Goal: Information Seeking & Learning: Learn about a topic

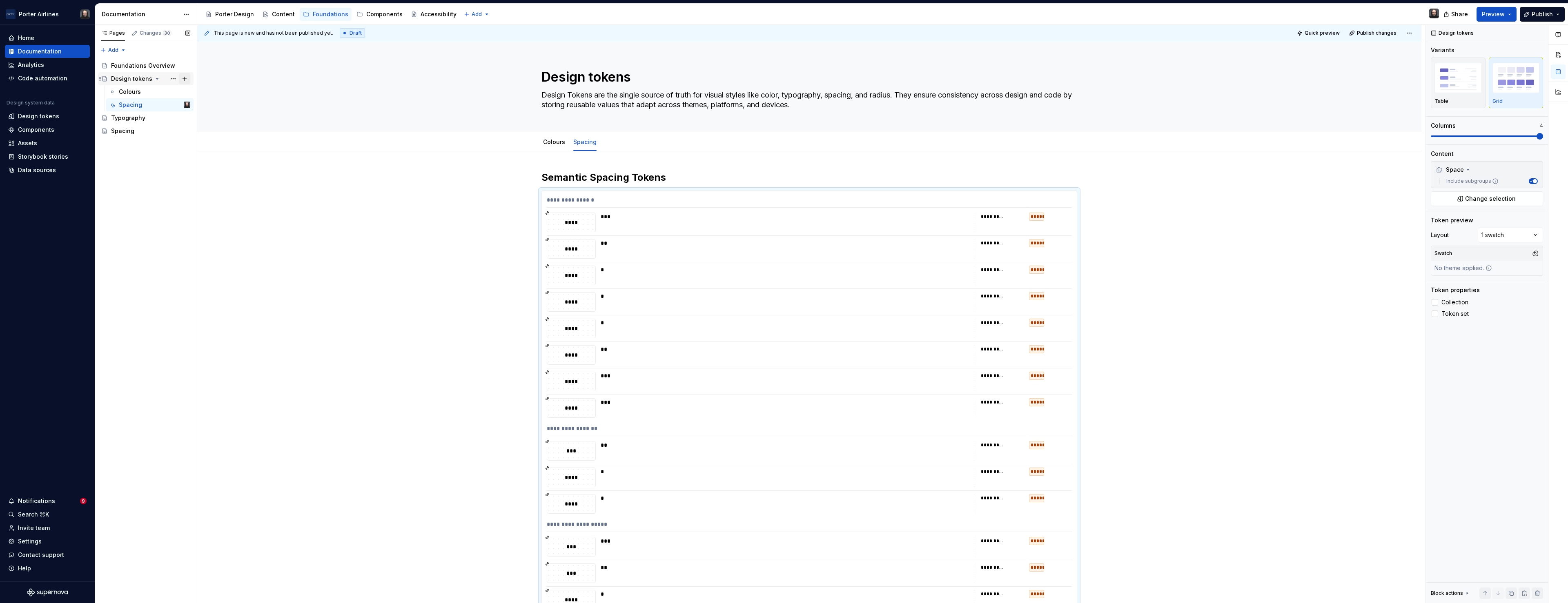
click at [185, 81] on button "Page tree" at bounding box center [184, 79] width 11 height 11
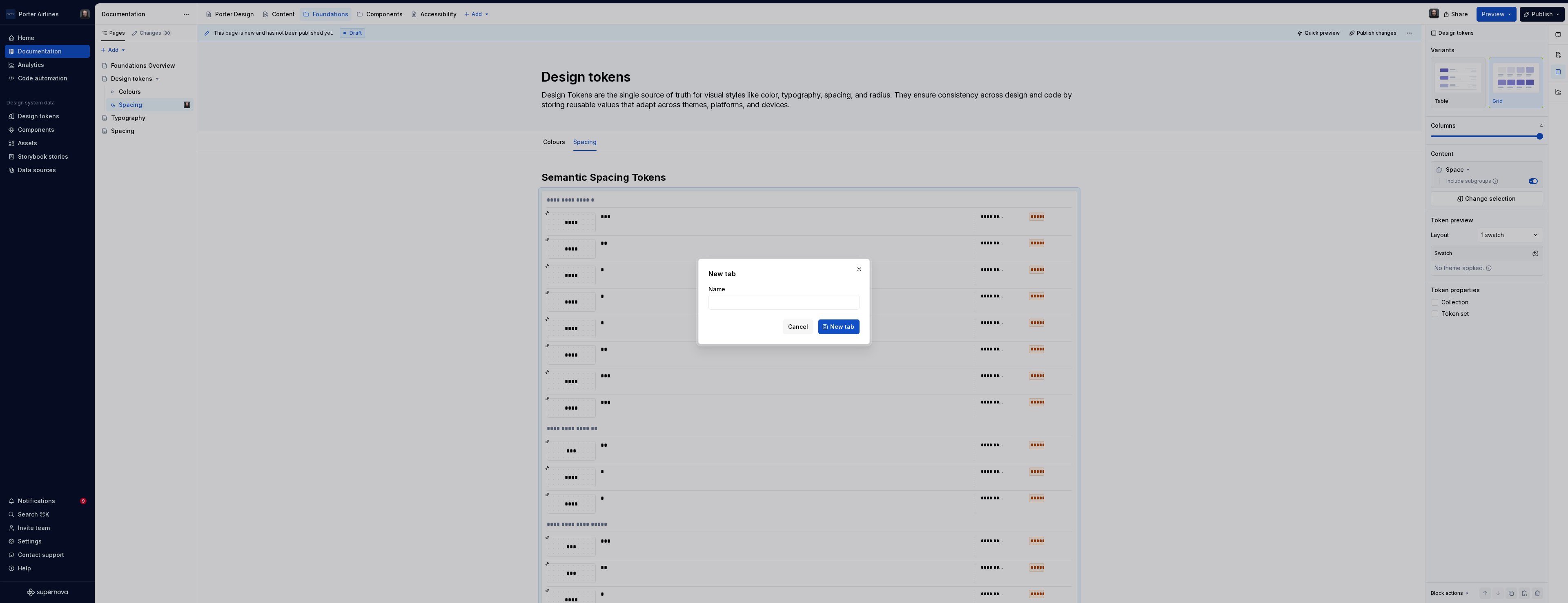
type textarea "*"
type input "Radius"
click at [838, 327] on span "New tab" at bounding box center [842, 327] width 24 height 8
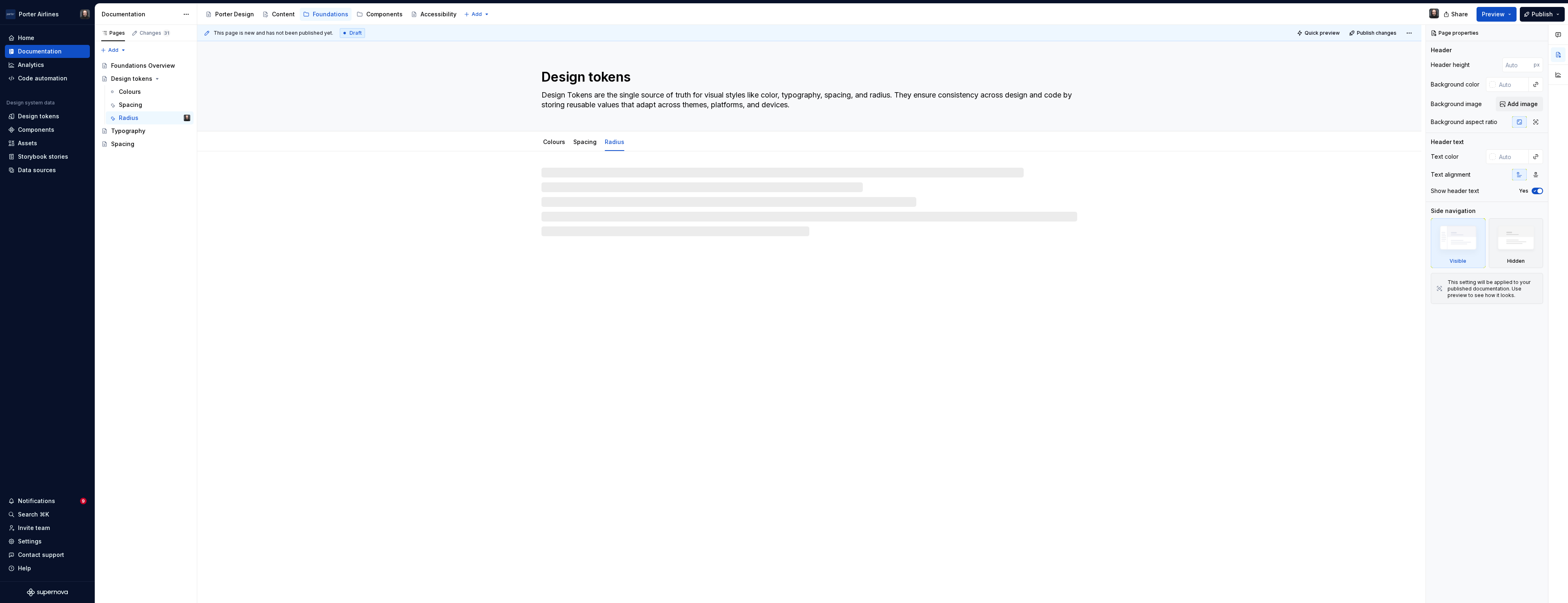
type textarea "*"
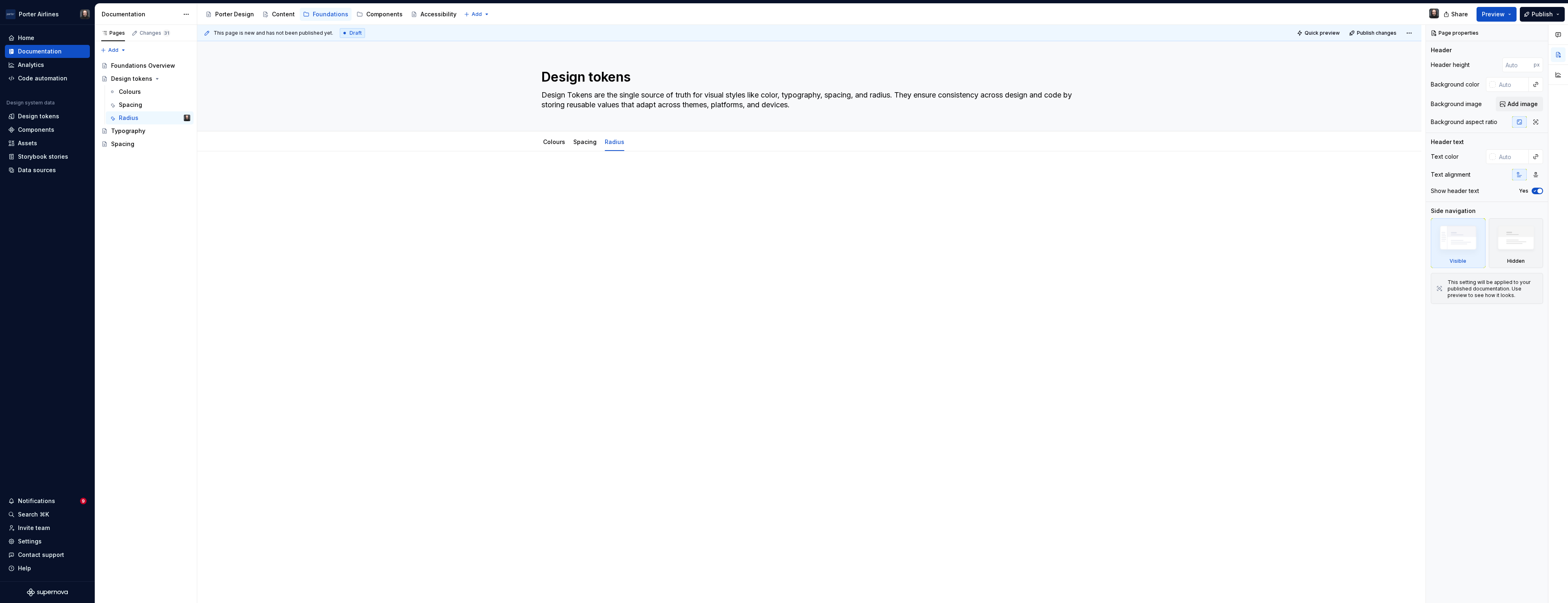
click at [586, 185] on div at bounding box center [809, 186] width 536 height 31
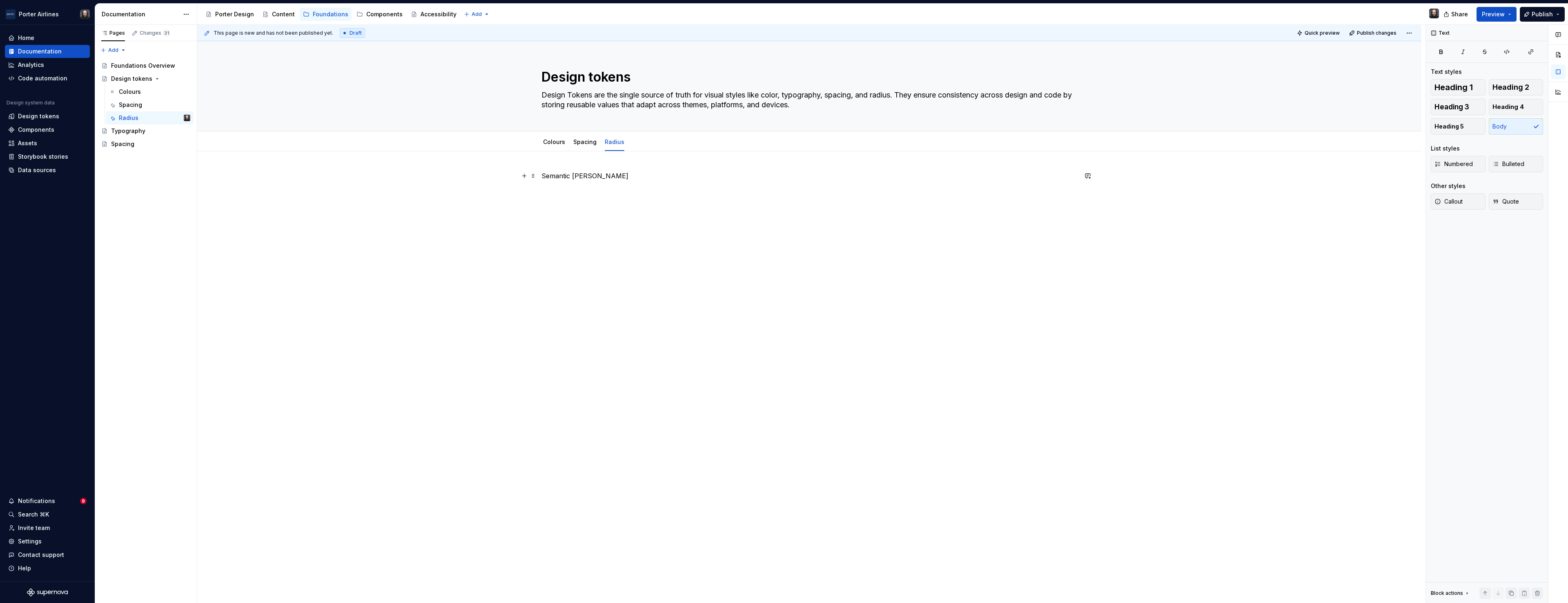
click at [608, 176] on p "Semantic [PERSON_NAME]" at bounding box center [809, 176] width 536 height 10
click at [650, 161] on button "button" at bounding box center [648, 161] width 11 height 11
click at [647, 205] on div "Semantic [PERSON_NAME]" at bounding box center [809, 191] width 536 height 41
click at [693, 182] on h2 "Semantic [PERSON_NAME]" at bounding box center [809, 177] width 536 height 13
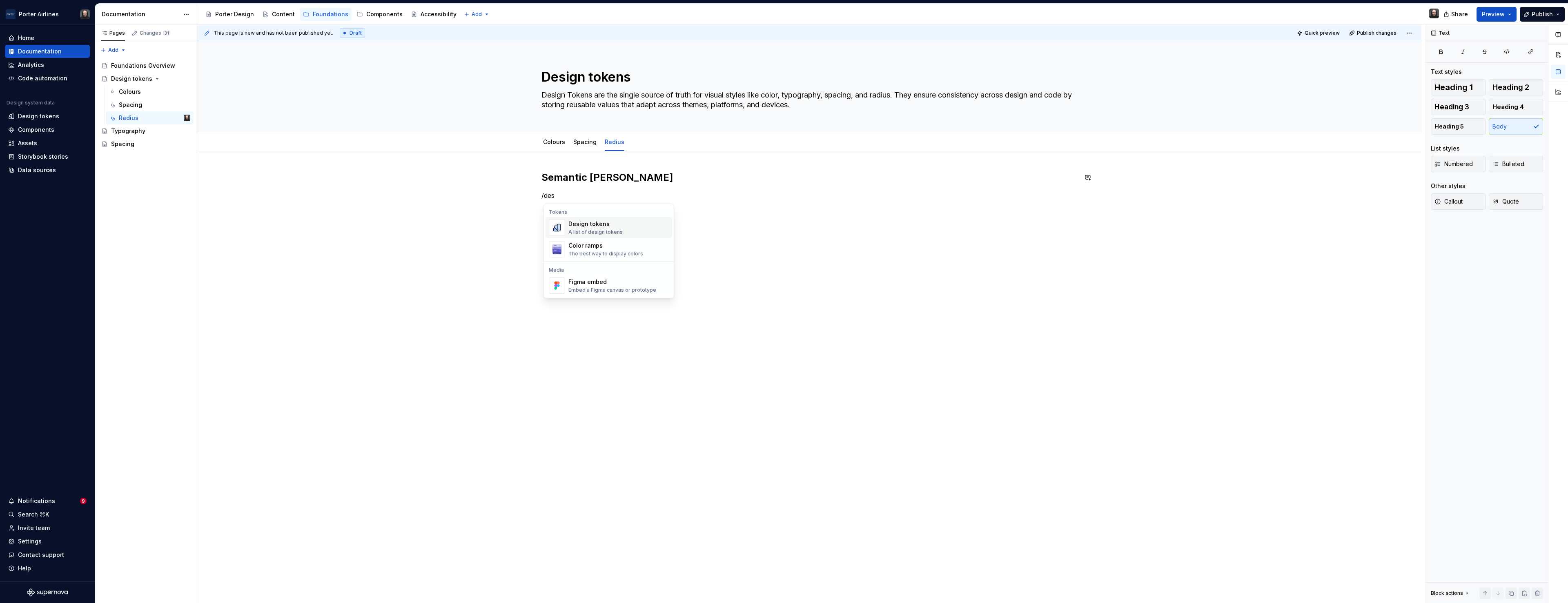
click at [584, 230] on div "A list of design tokens" at bounding box center [595, 232] width 54 height 6
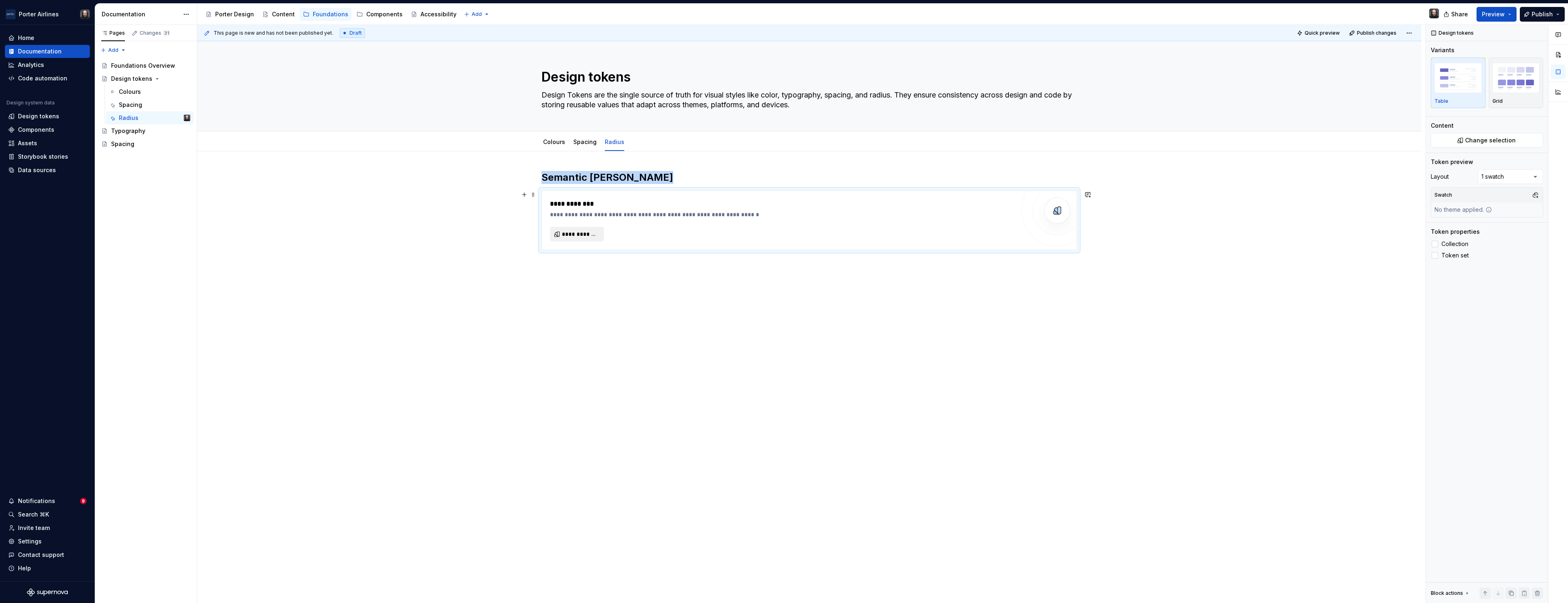
click at [585, 232] on span "**********" at bounding box center [581, 234] width 37 height 8
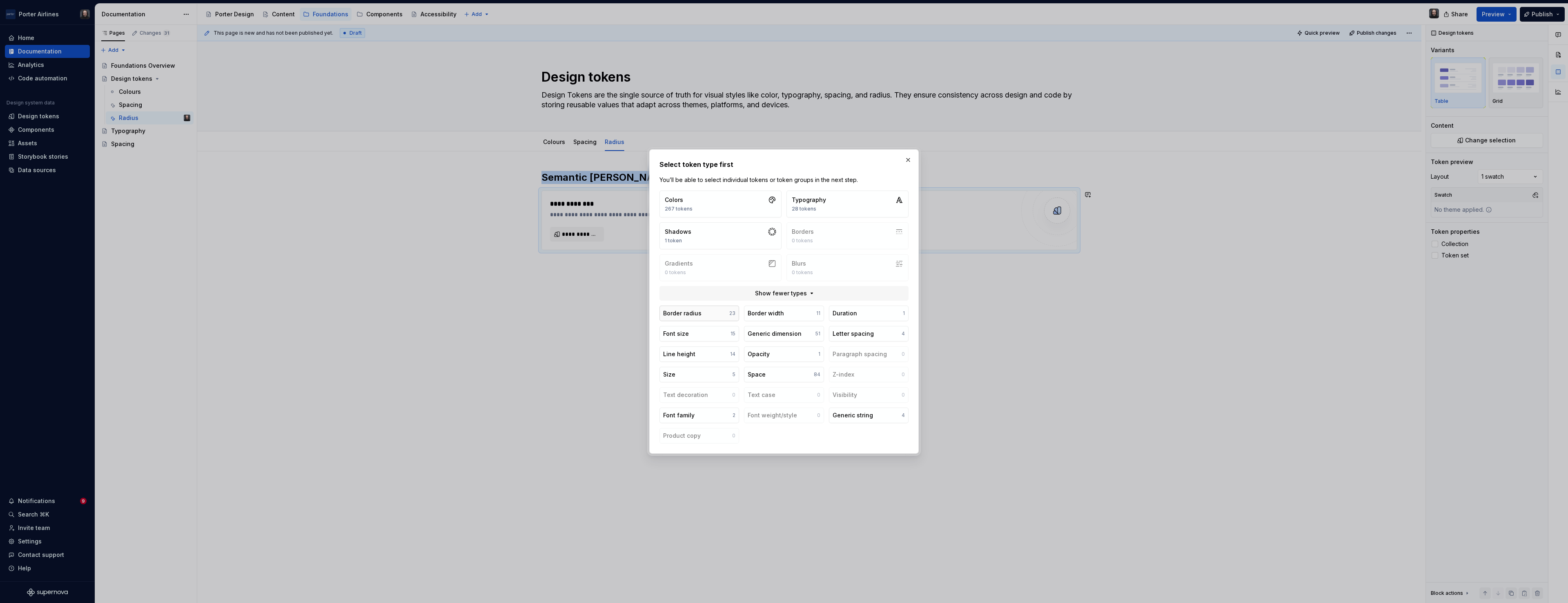
click at [718, 313] on button "Border radius 23" at bounding box center [699, 313] width 80 height 15
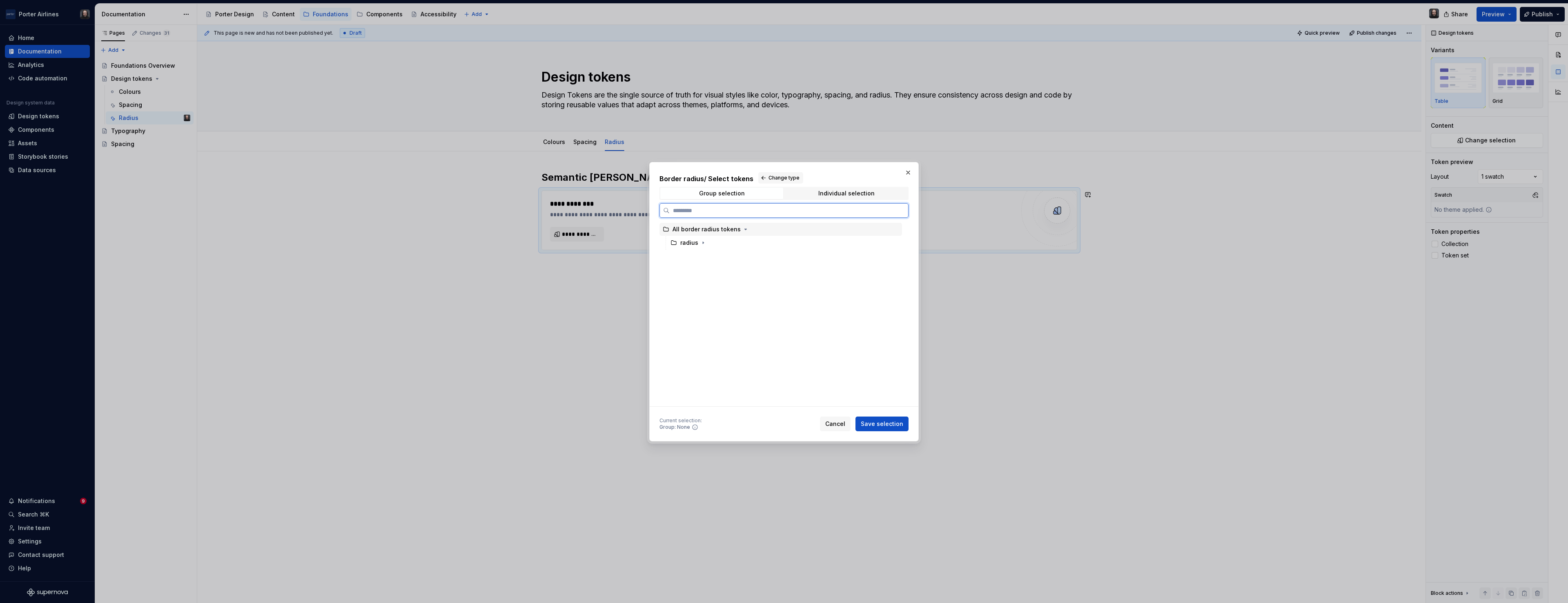
click at [769, 229] on div "All border radius tokens" at bounding box center [780, 229] width 242 height 13
click at [704, 243] on icon "button" at bounding box center [703, 243] width 6 height 6
click at [883, 423] on span "Save selection" at bounding box center [882, 424] width 43 height 8
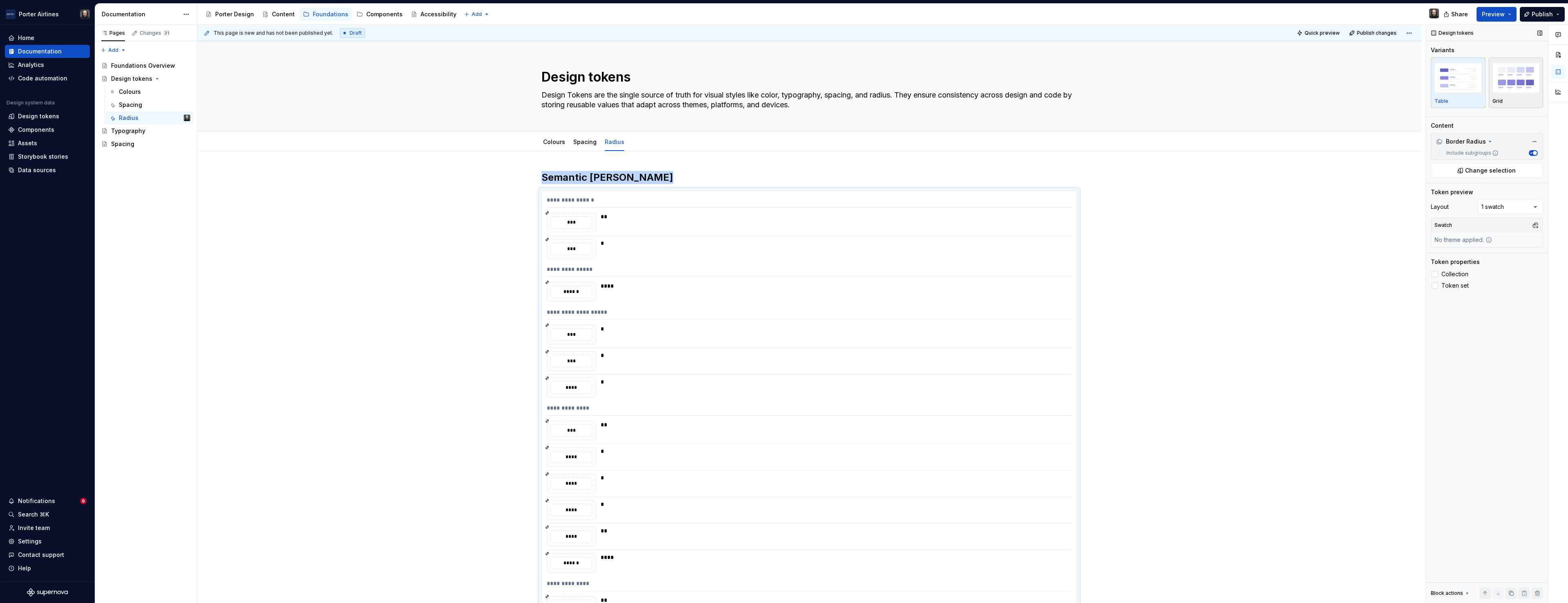
click at [1523, 90] on img "button" at bounding box center [1516, 77] width 48 height 30
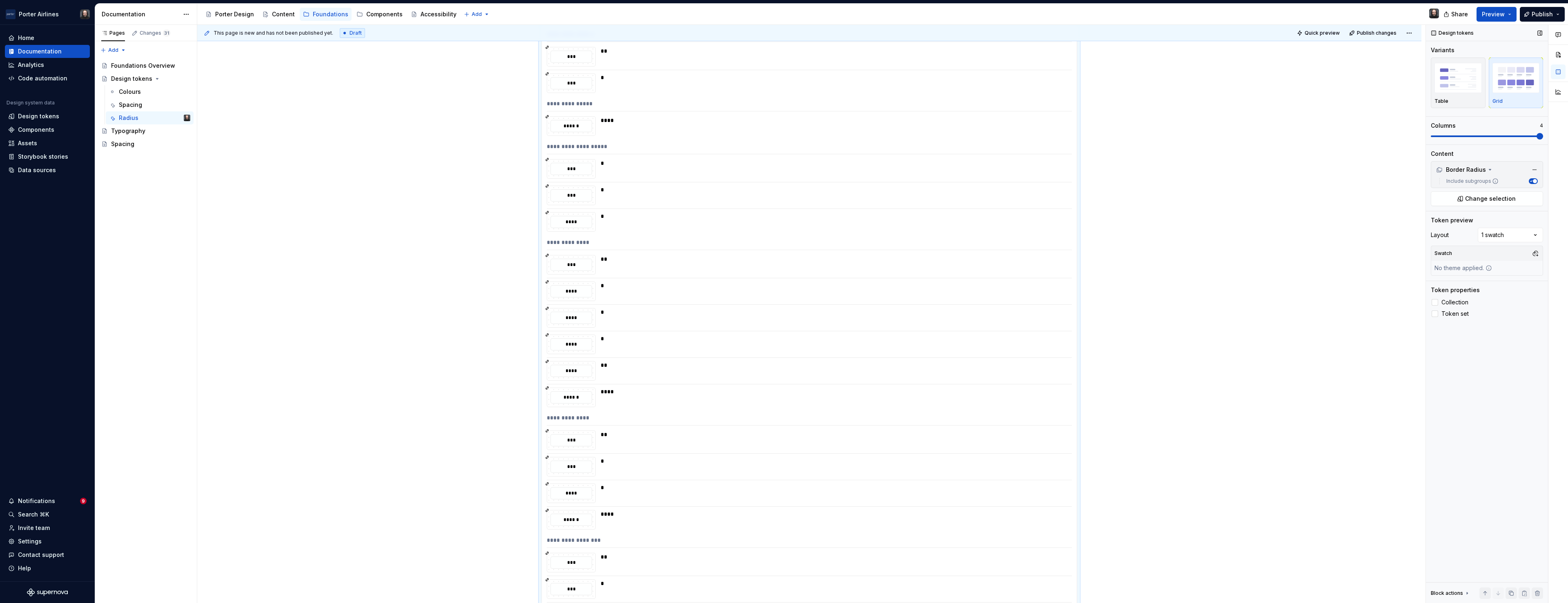
click at [1543, 137] on span at bounding box center [1540, 136] width 6 height 6
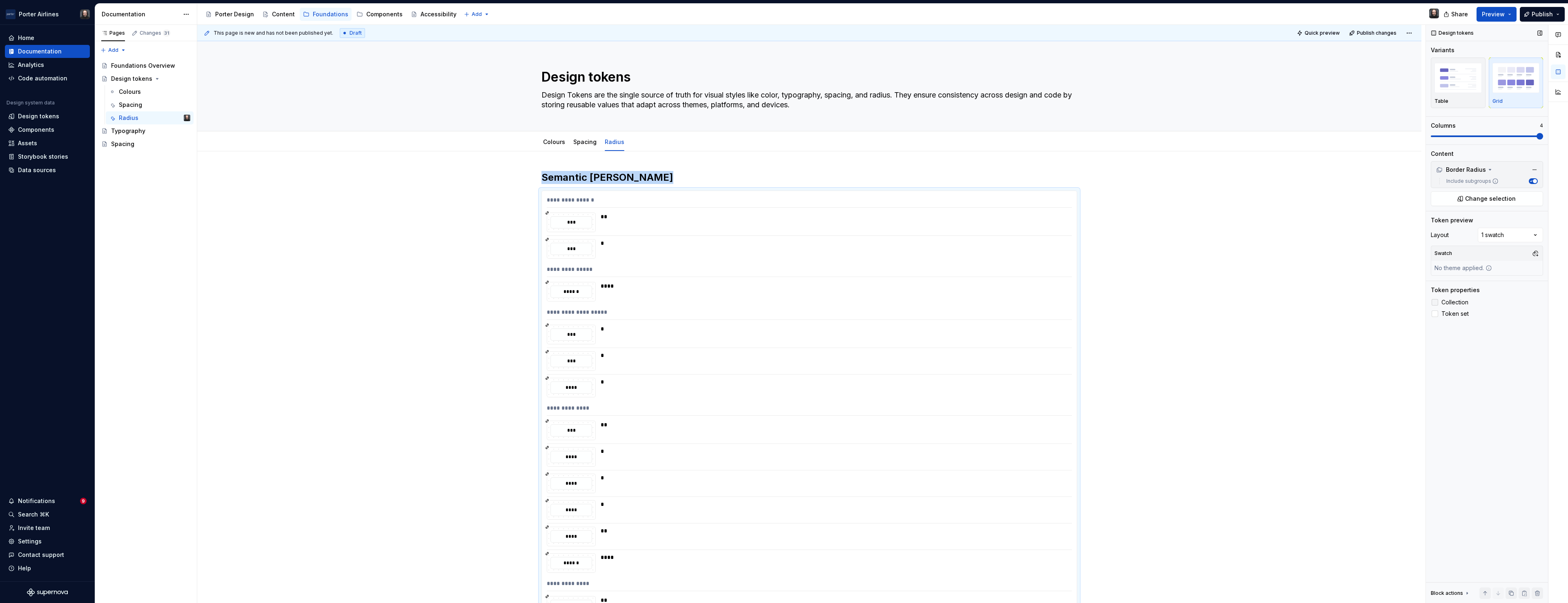
click at [1434, 303] on div at bounding box center [1435, 303] width 6 height 6
click at [552, 146] on div "Colours" at bounding box center [553, 142] width 22 height 8
click at [564, 144] on link "Colours" at bounding box center [553, 142] width 22 height 7
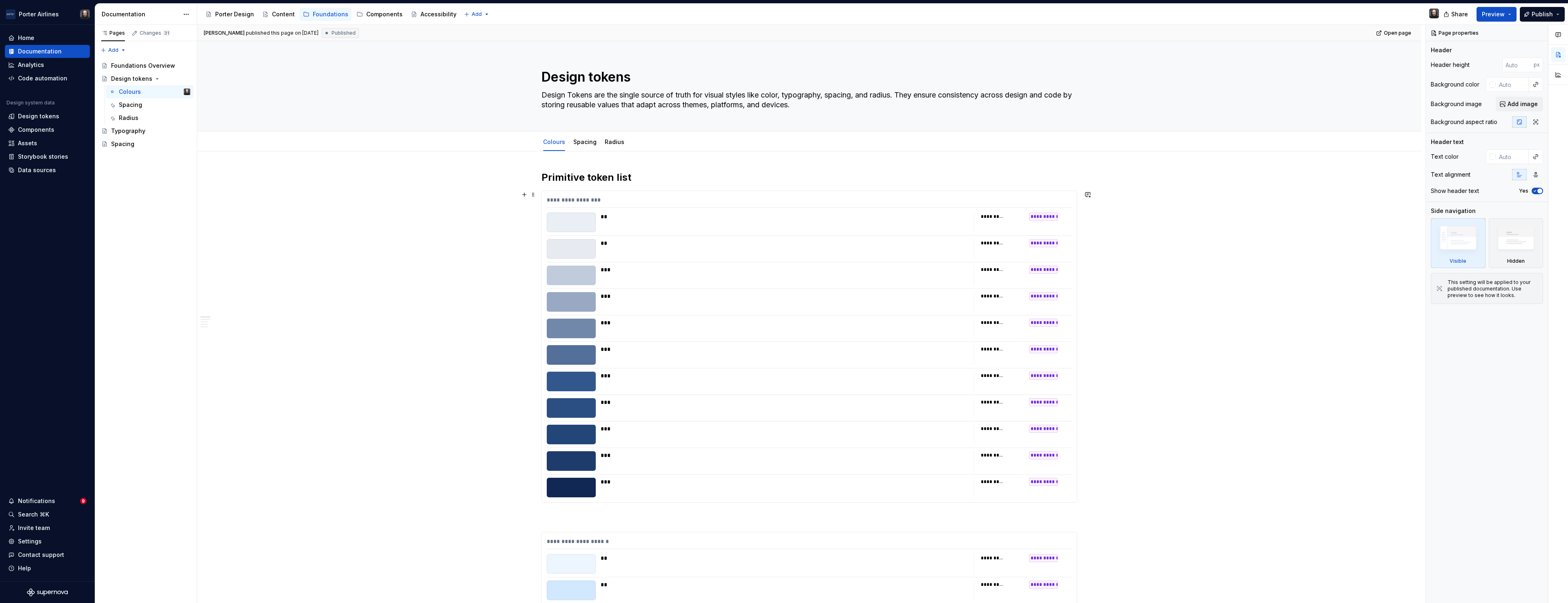
click at [1003, 197] on div "**********" at bounding box center [809, 201] width 525 height 12
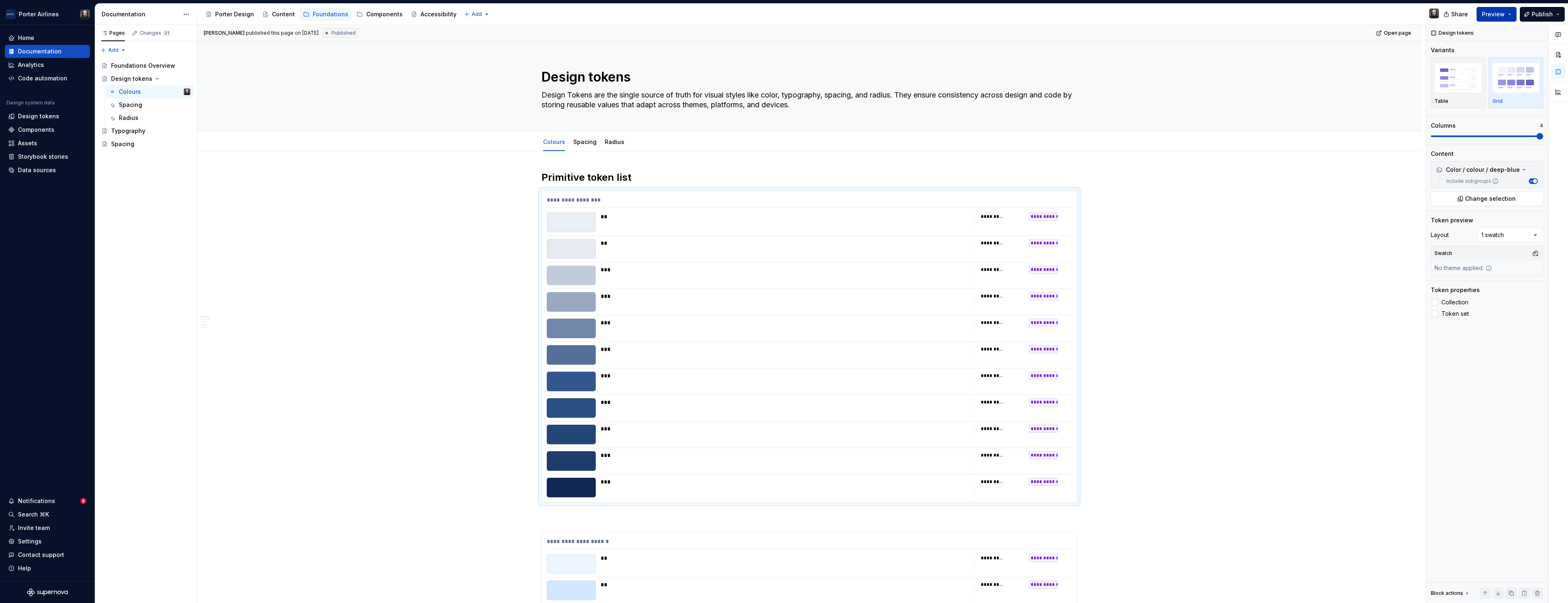
click at [1512, 14] on button "Preview" at bounding box center [1496, 14] width 40 height 14
click at [1432, 72] on span "Build preview" at bounding box center [1421, 68] width 39 height 8
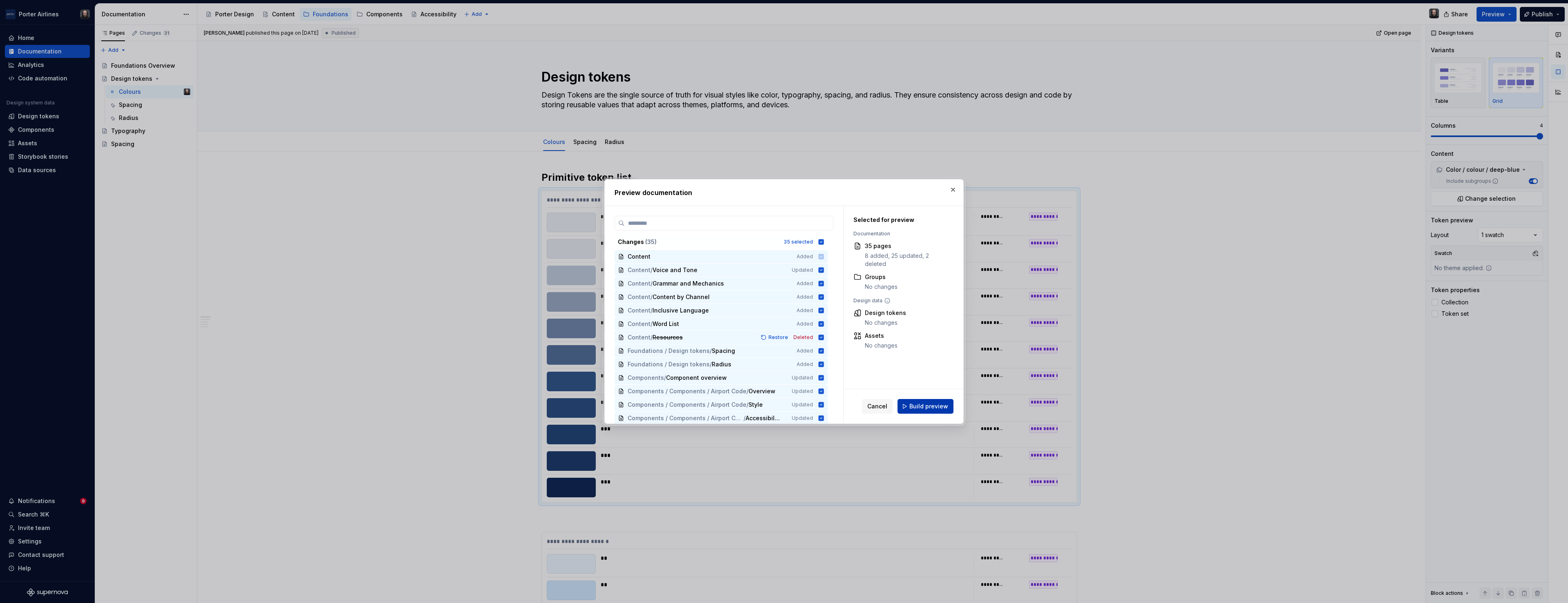
click at [932, 403] on span "Build preview" at bounding box center [929, 407] width 39 height 8
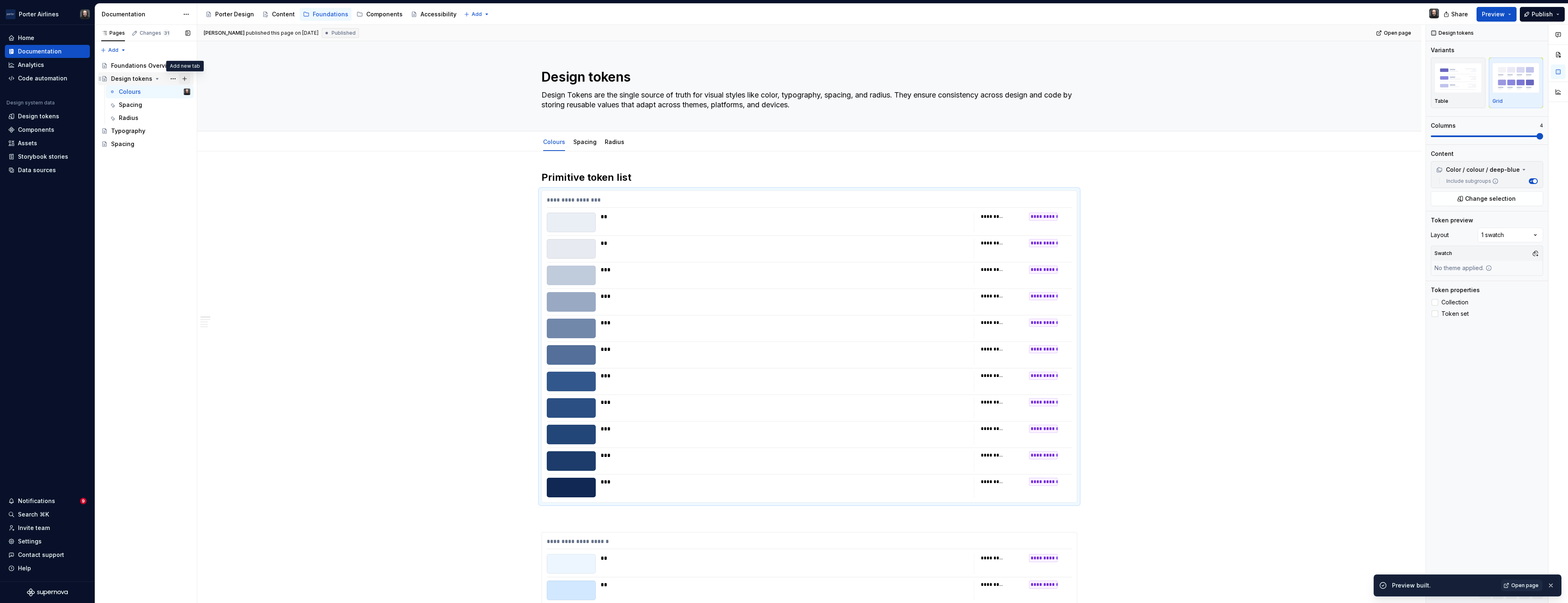
click at [186, 76] on button "Page tree" at bounding box center [184, 79] width 11 height 11
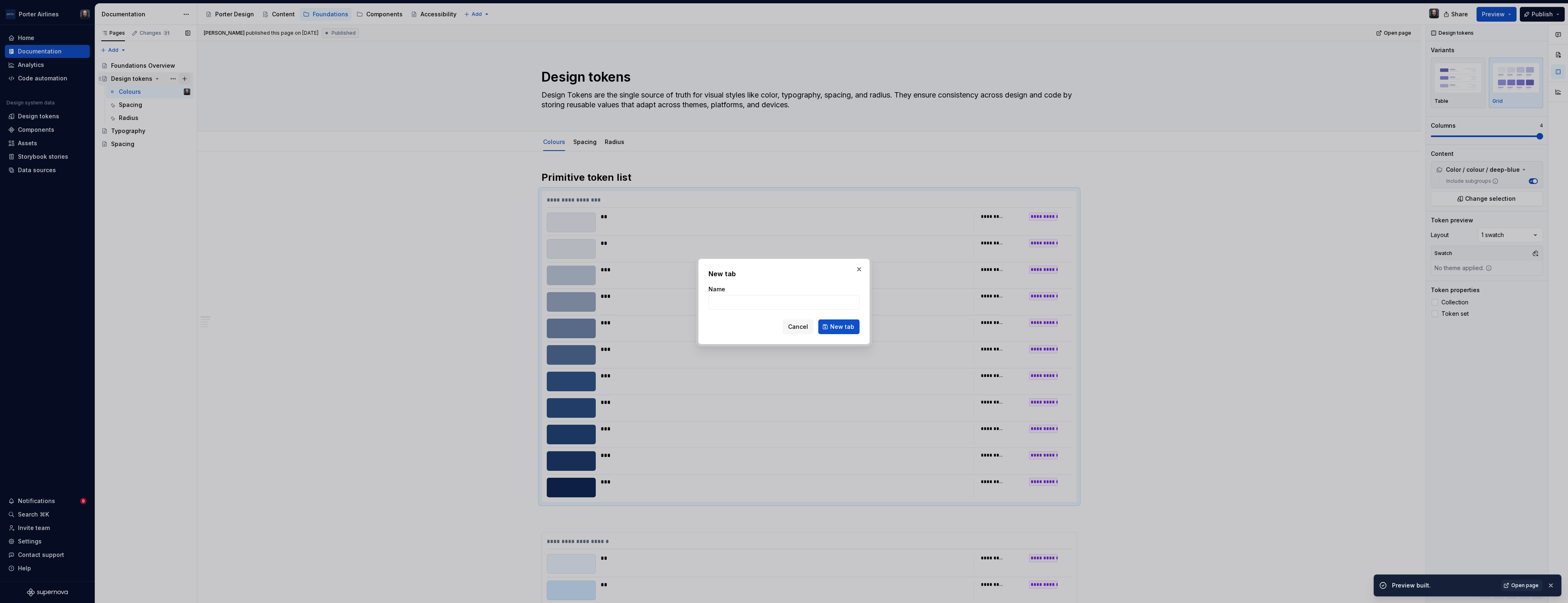
type textarea "*"
type input "Ele"
type textarea "*"
type input "Eleva"
type textarea "*"
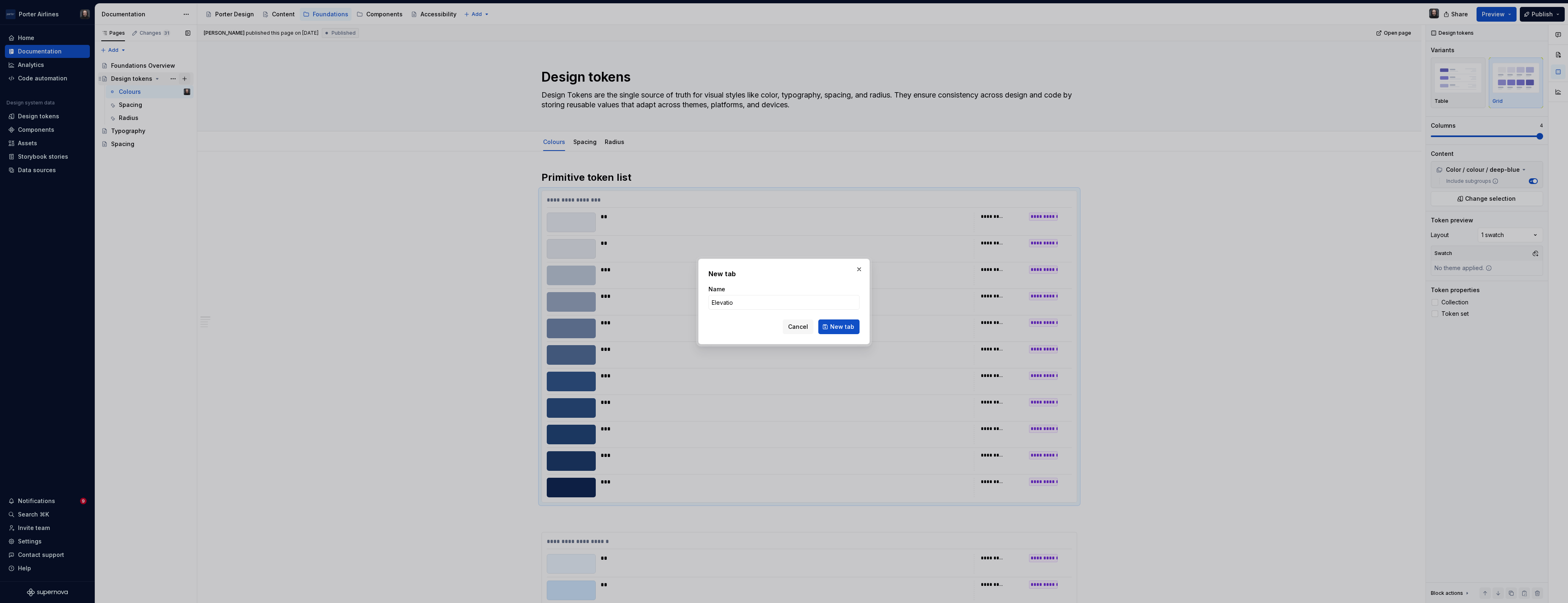
type input "Elevation"
click at [840, 328] on span "New tab" at bounding box center [842, 327] width 24 height 8
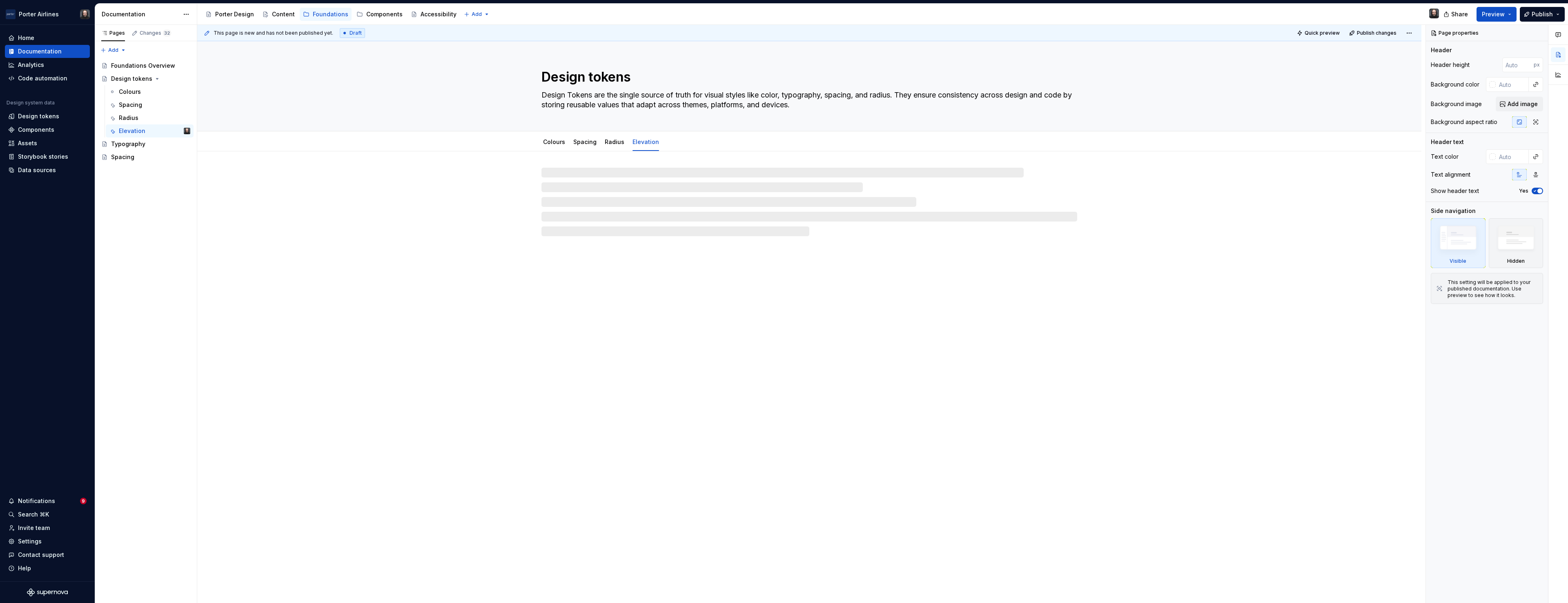
type textarea "*"
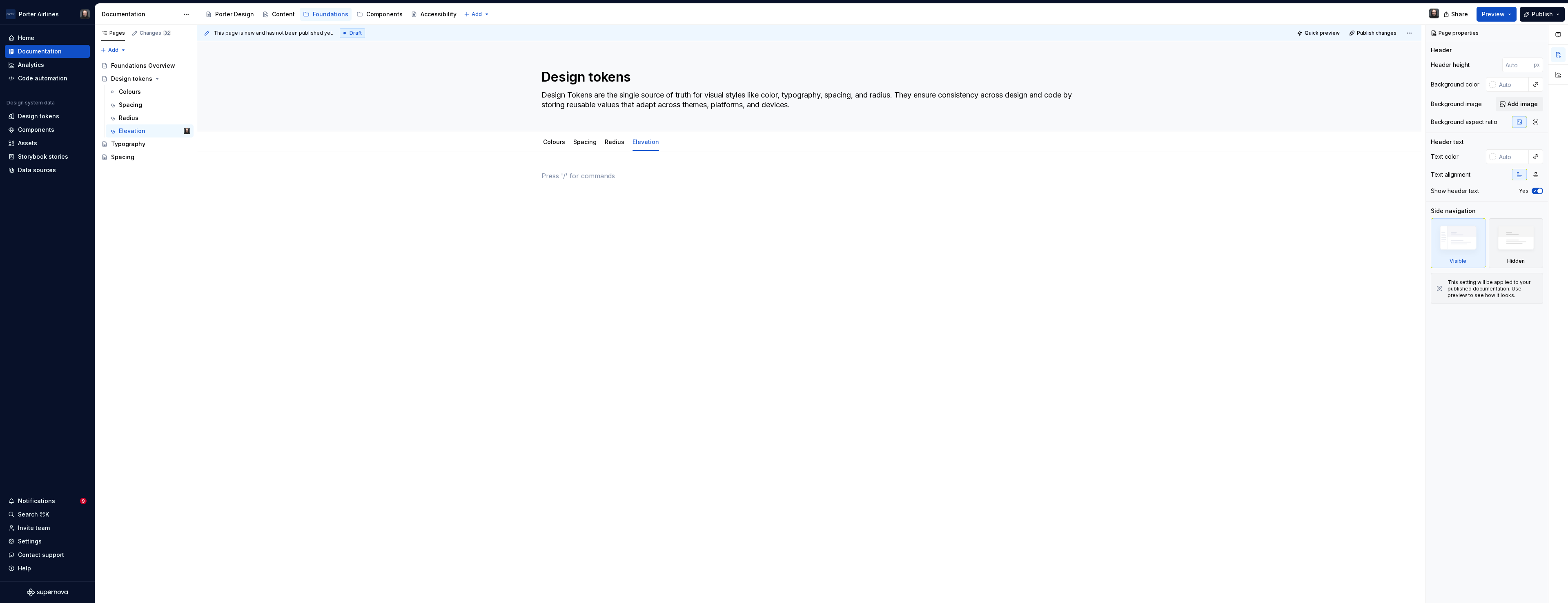
click at [587, 181] on div at bounding box center [809, 186] width 536 height 31
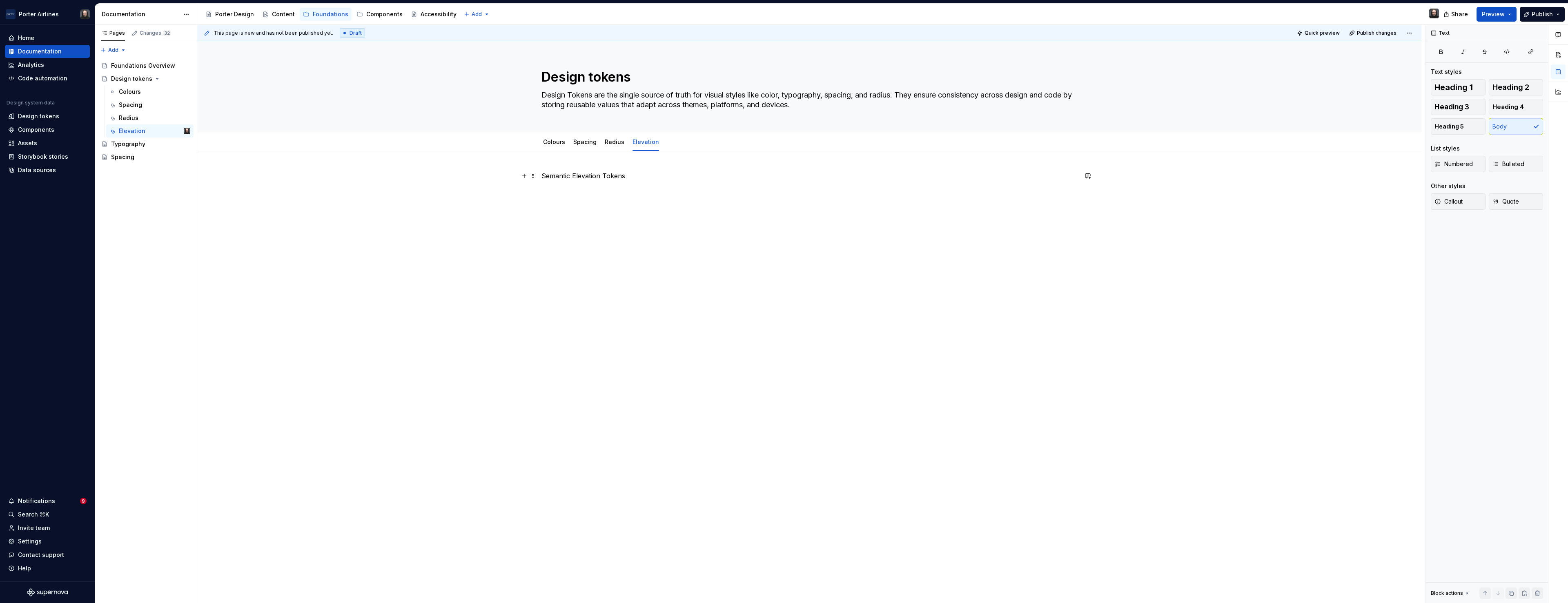
click at [618, 178] on p "Semantic Elevation Tokens" at bounding box center [809, 176] width 536 height 10
click at [658, 161] on button "button" at bounding box center [656, 161] width 11 height 11
click at [684, 180] on h2 "Semantic Elevation Tokens" at bounding box center [809, 177] width 536 height 13
click at [685, 179] on h2 "Semantic Elevation Tokens" at bounding box center [809, 177] width 536 height 13
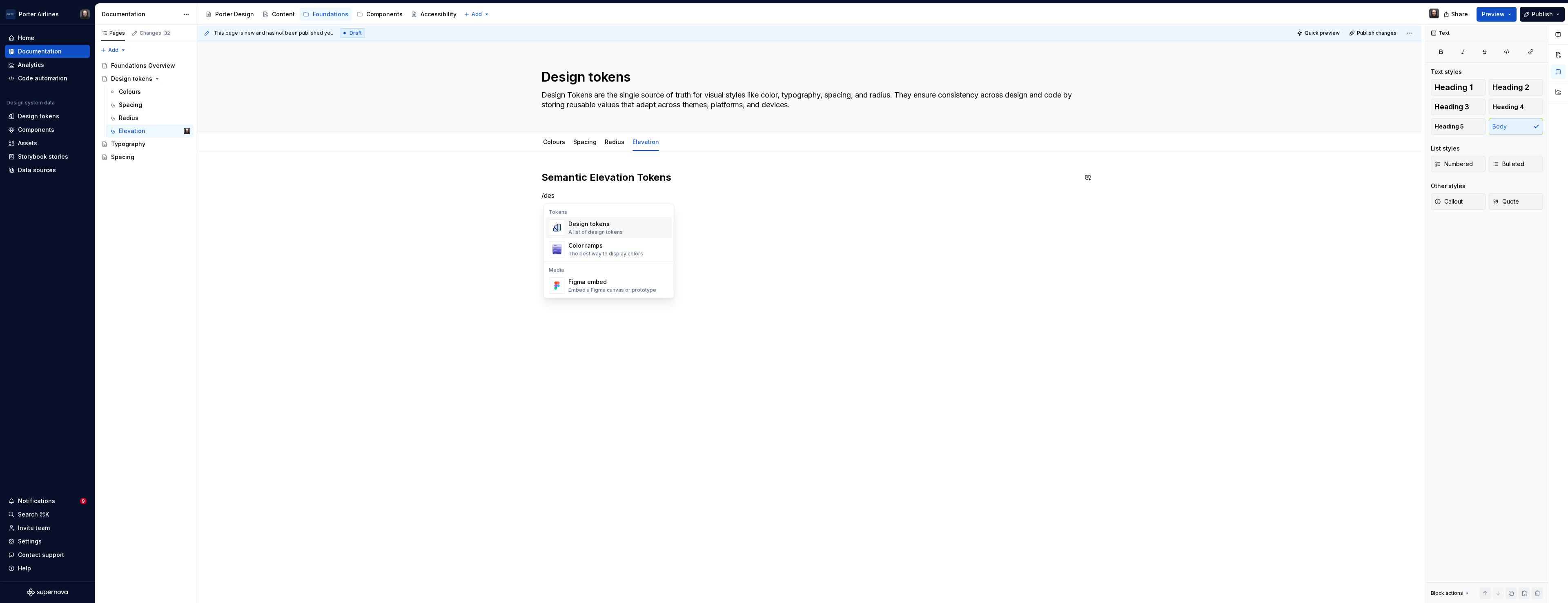
click at [631, 222] on div "Design tokens A list of design tokens" at bounding box center [619, 228] width 101 height 16
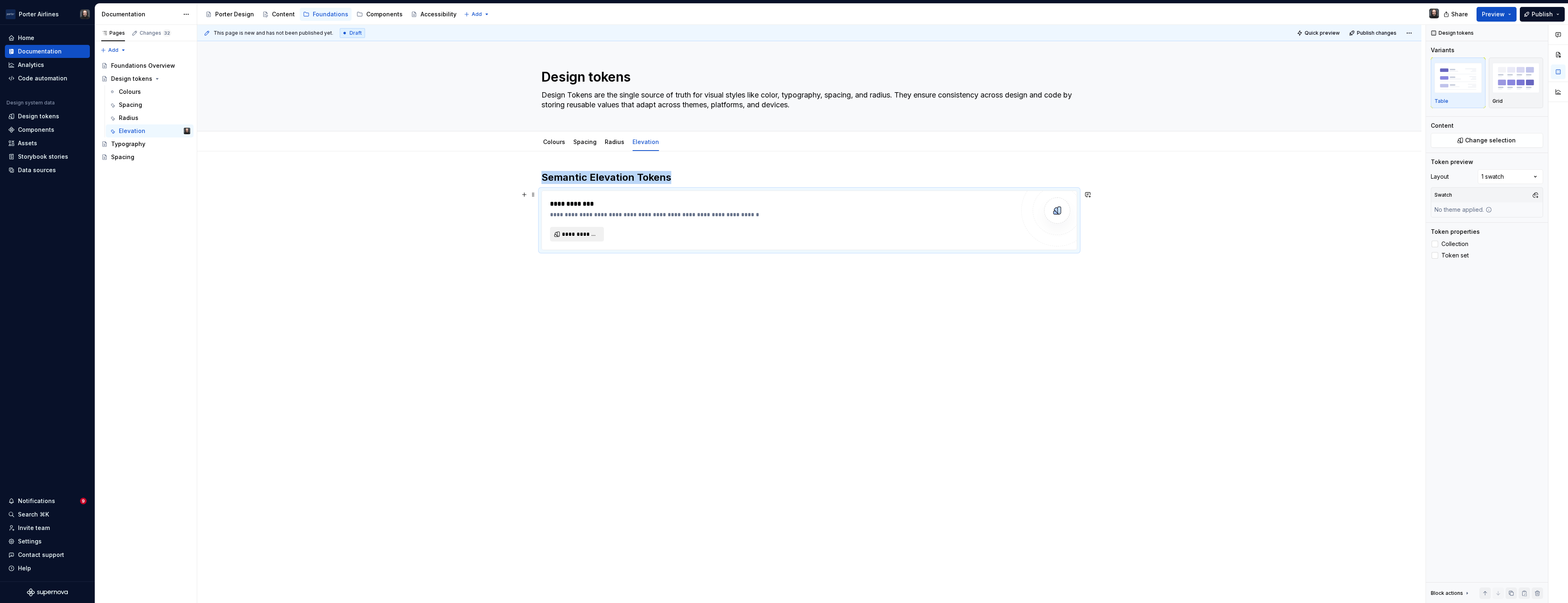
click at [580, 232] on span "**********" at bounding box center [581, 234] width 37 height 8
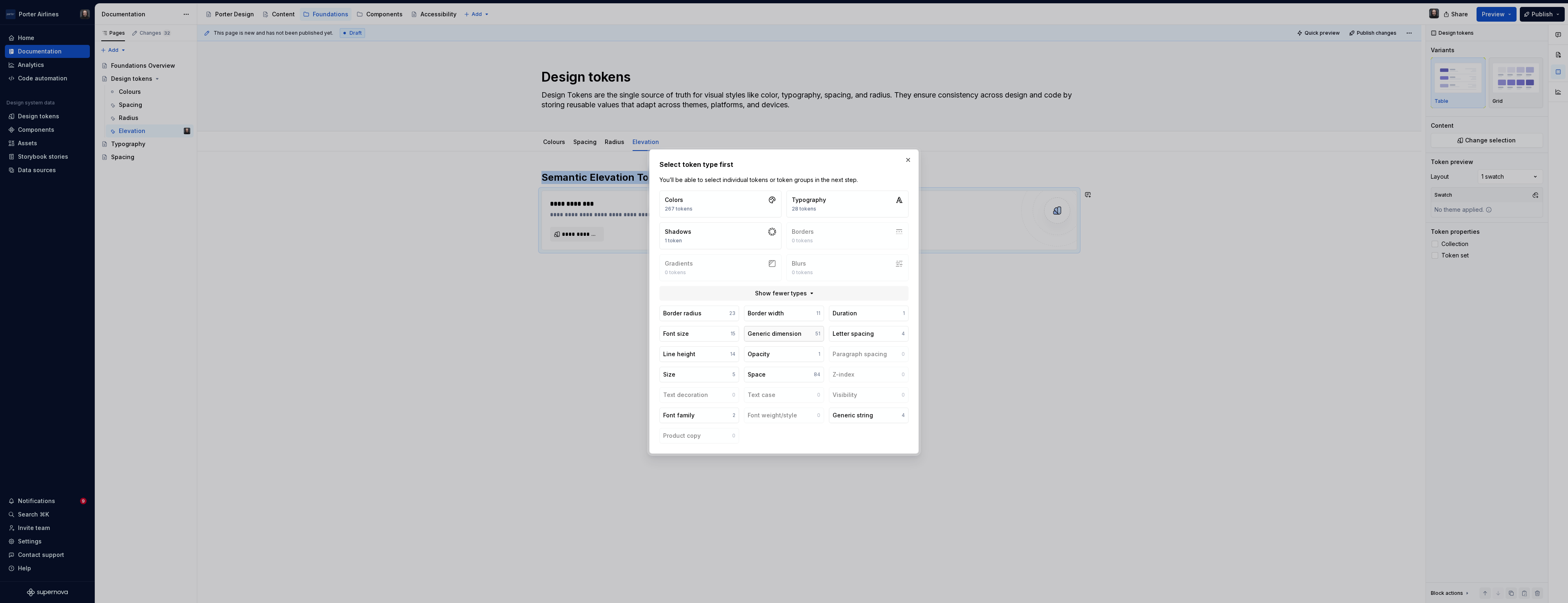
click at [800, 330] on button "Generic dimension 51" at bounding box center [784, 333] width 80 height 15
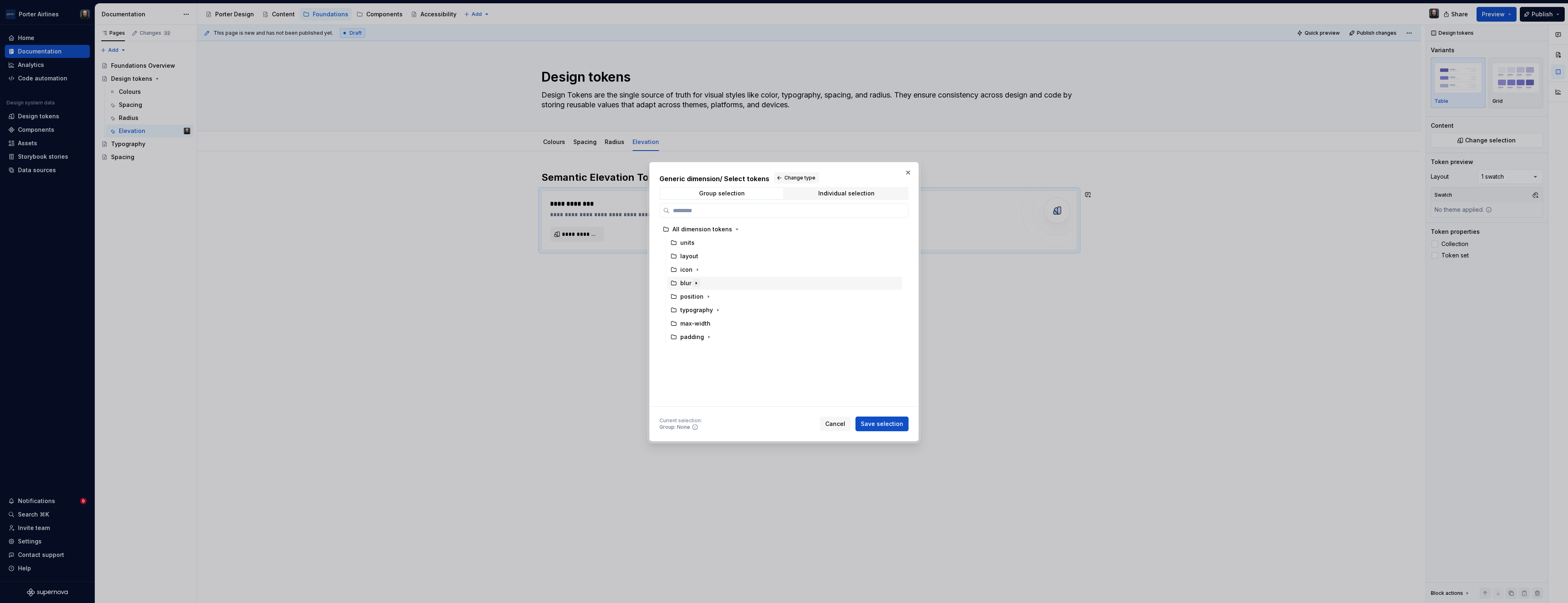
click at [697, 283] on icon "button" at bounding box center [696, 283] width 1 height 2
click at [897, 296] on div at bounding box center [894, 297] width 10 height 6
click at [708, 310] on icon "button" at bounding box center [709, 310] width 6 height 6
click at [898, 323] on div at bounding box center [894, 324] width 10 height 6
type textarea "*"
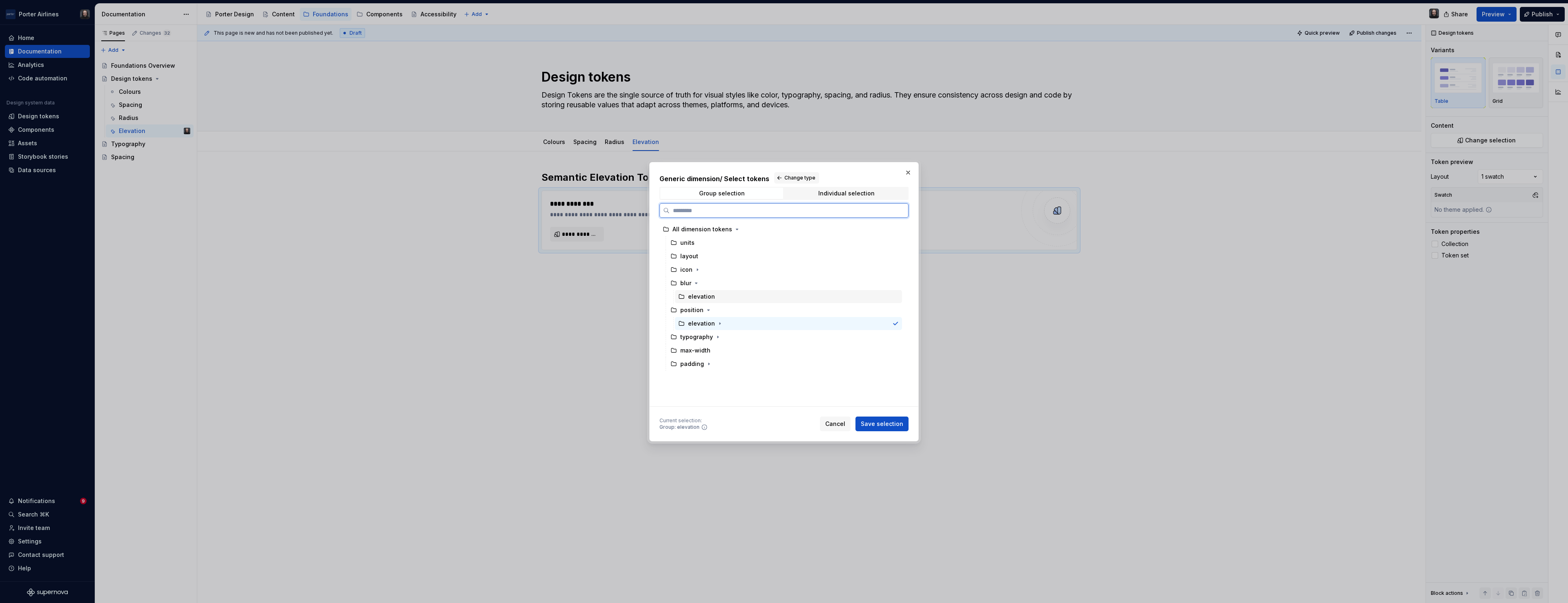
click at [885, 296] on div "elevation" at bounding box center [788, 296] width 227 height 13
click at [829, 193] on div "Individual selection" at bounding box center [846, 193] width 56 height 6
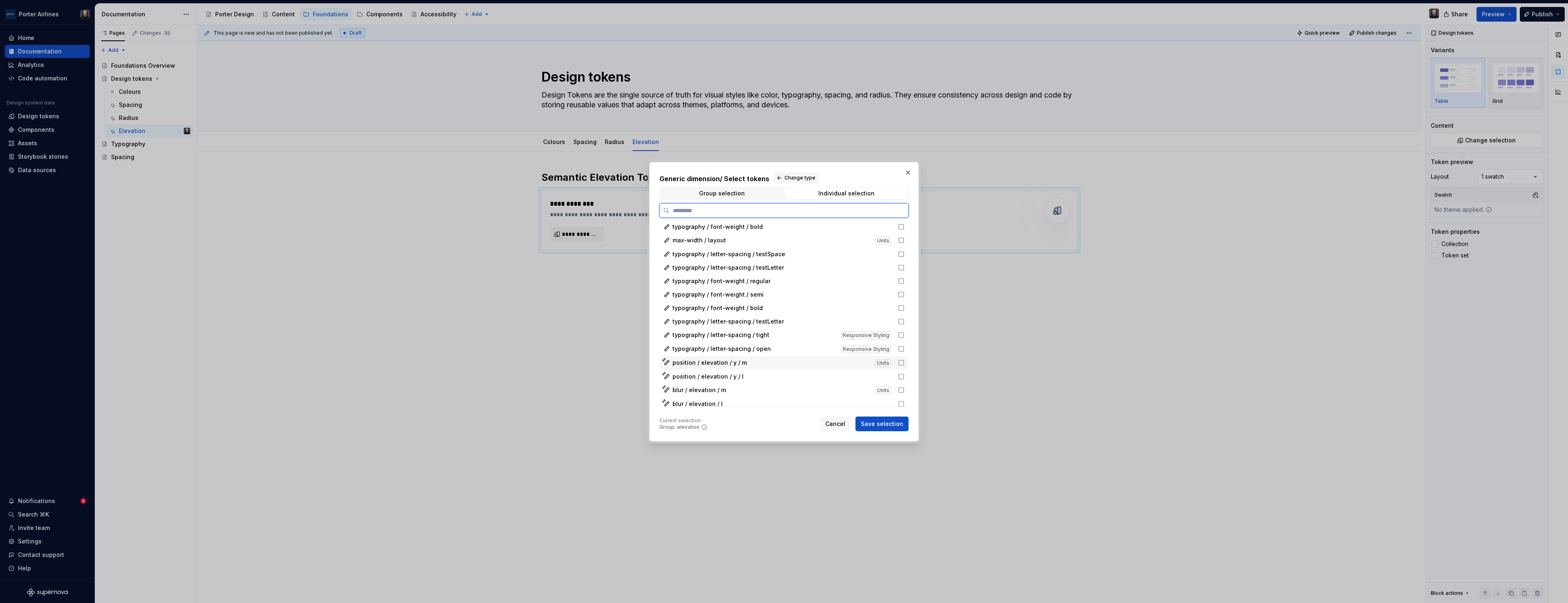
click at [904, 362] on icon at bounding box center [901, 363] width 6 height 6
drag, startPoint x: 905, startPoint y: 374, endPoint x: 875, endPoint y: 366, distance: 31.0
click at [904, 374] on icon at bounding box center [901, 377] width 6 height 6
drag, startPoint x: 908, startPoint y: 358, endPoint x: 906, endPoint y: 364, distance: 6.3
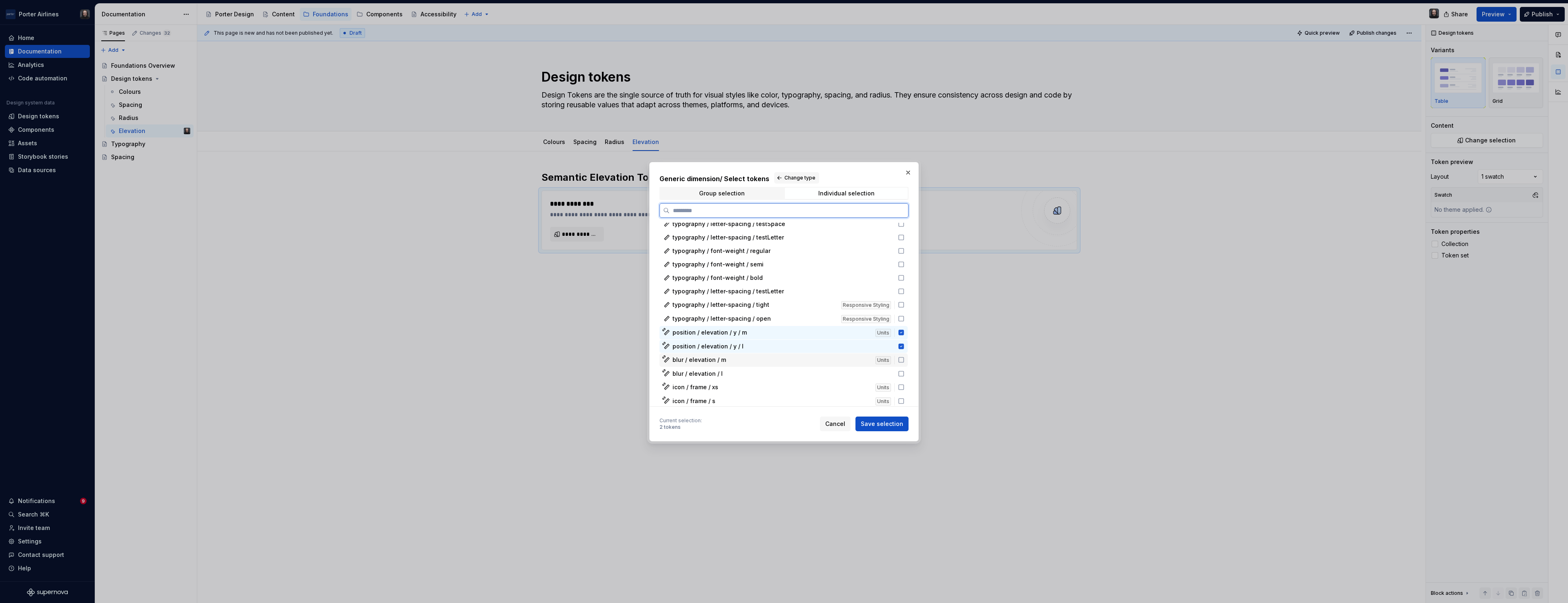
click at [904, 359] on icon at bounding box center [901, 360] width 6 height 6
click at [904, 374] on icon at bounding box center [901, 374] width 6 height 6
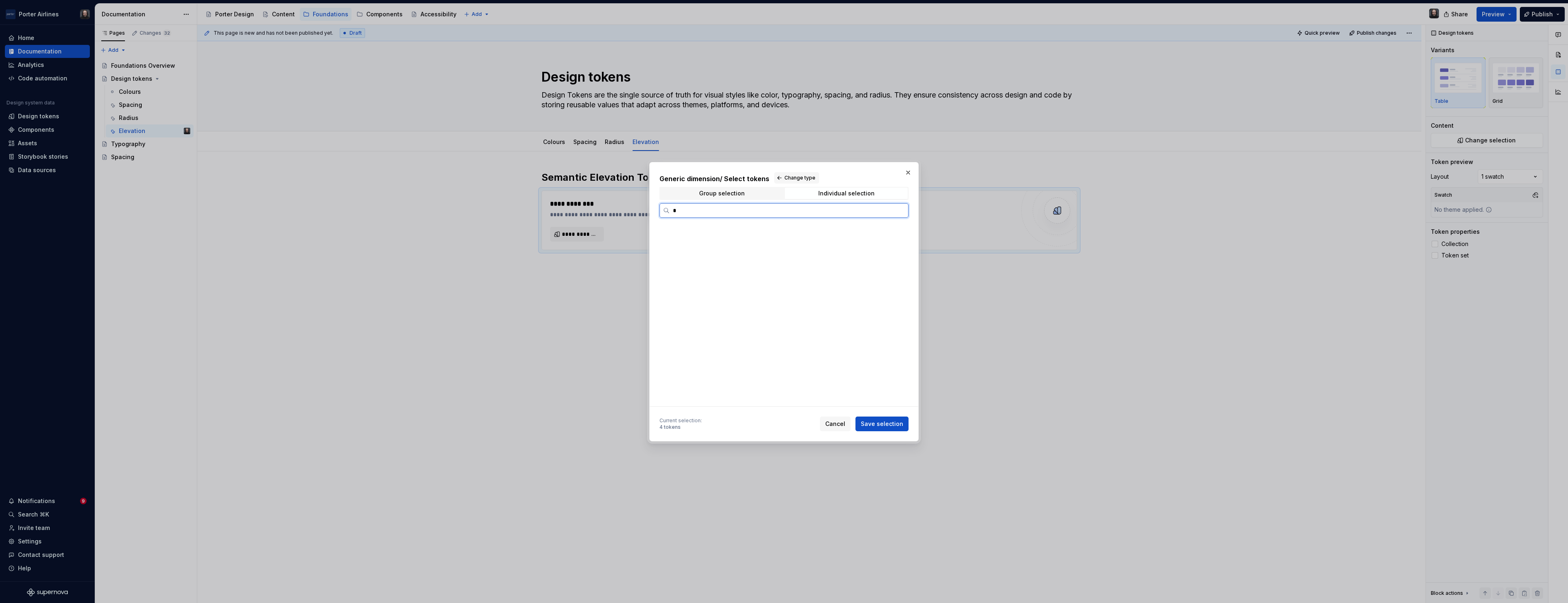
scroll to position [0, 0]
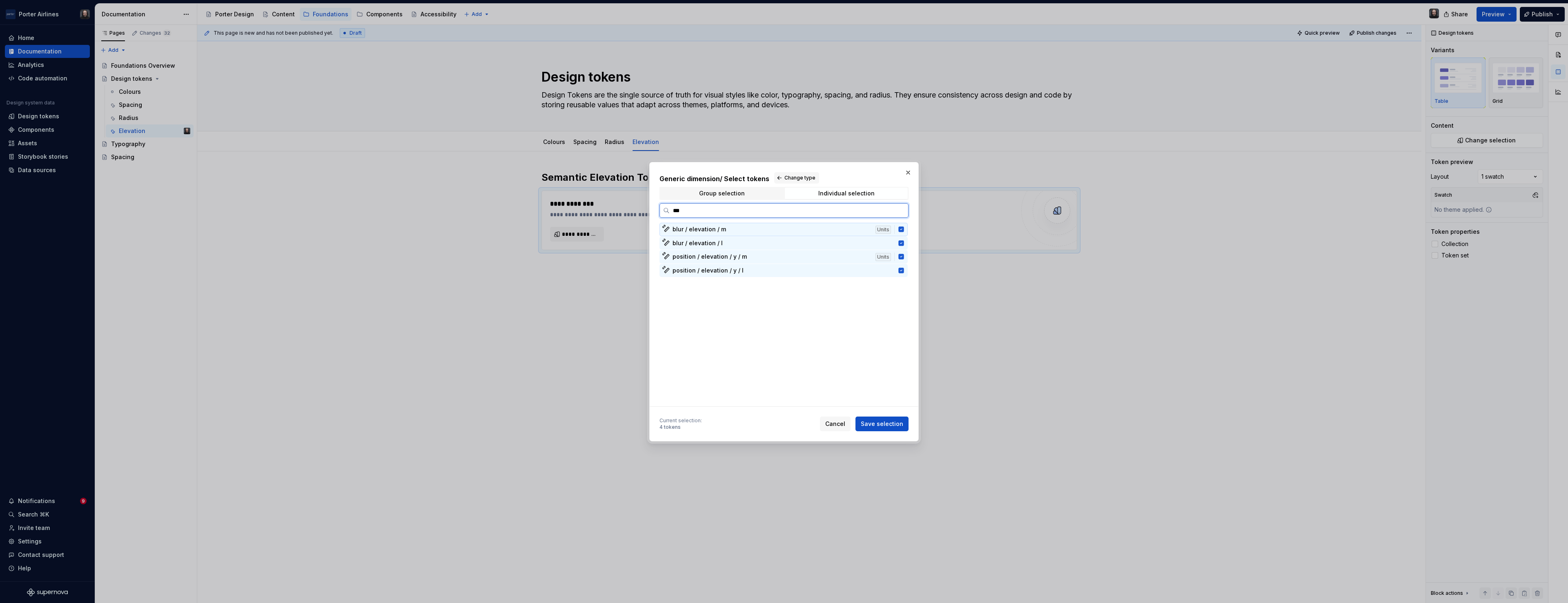
type input "****"
click at [879, 425] on span "Save selection" at bounding box center [882, 424] width 43 height 8
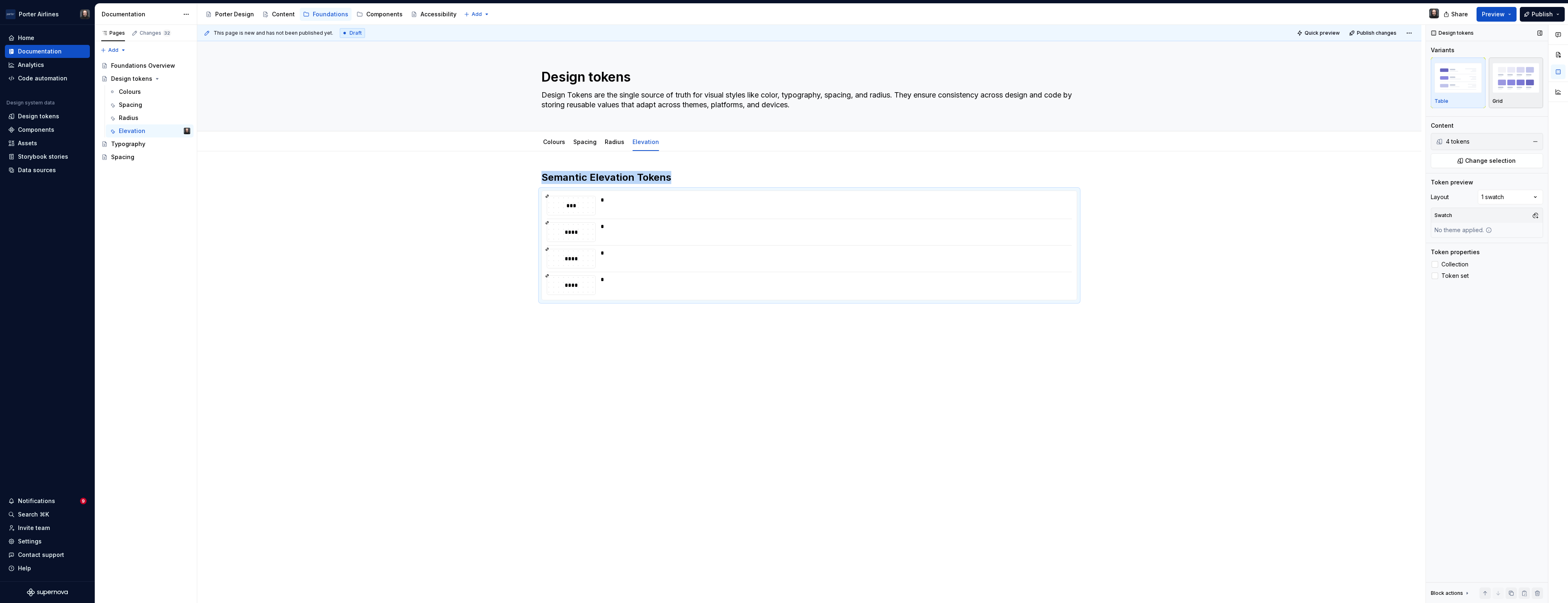
click at [1514, 87] on img "button" at bounding box center [1516, 77] width 48 height 30
click at [1543, 137] on span at bounding box center [1540, 136] width 6 height 6
click at [1458, 292] on span "Collection" at bounding box center [1454, 292] width 27 height 6
click at [1512, 14] on button "Preview" at bounding box center [1496, 14] width 40 height 14
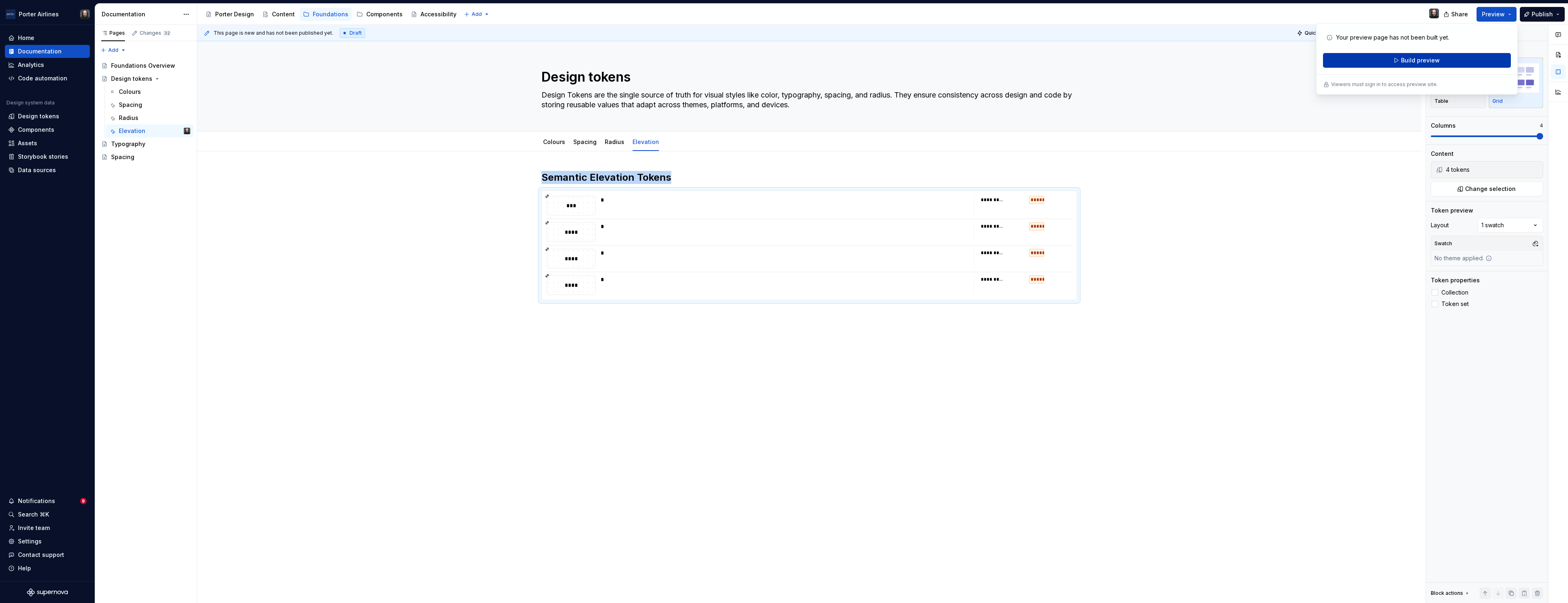
click at [1410, 61] on span "Build preview" at bounding box center [1421, 60] width 39 height 8
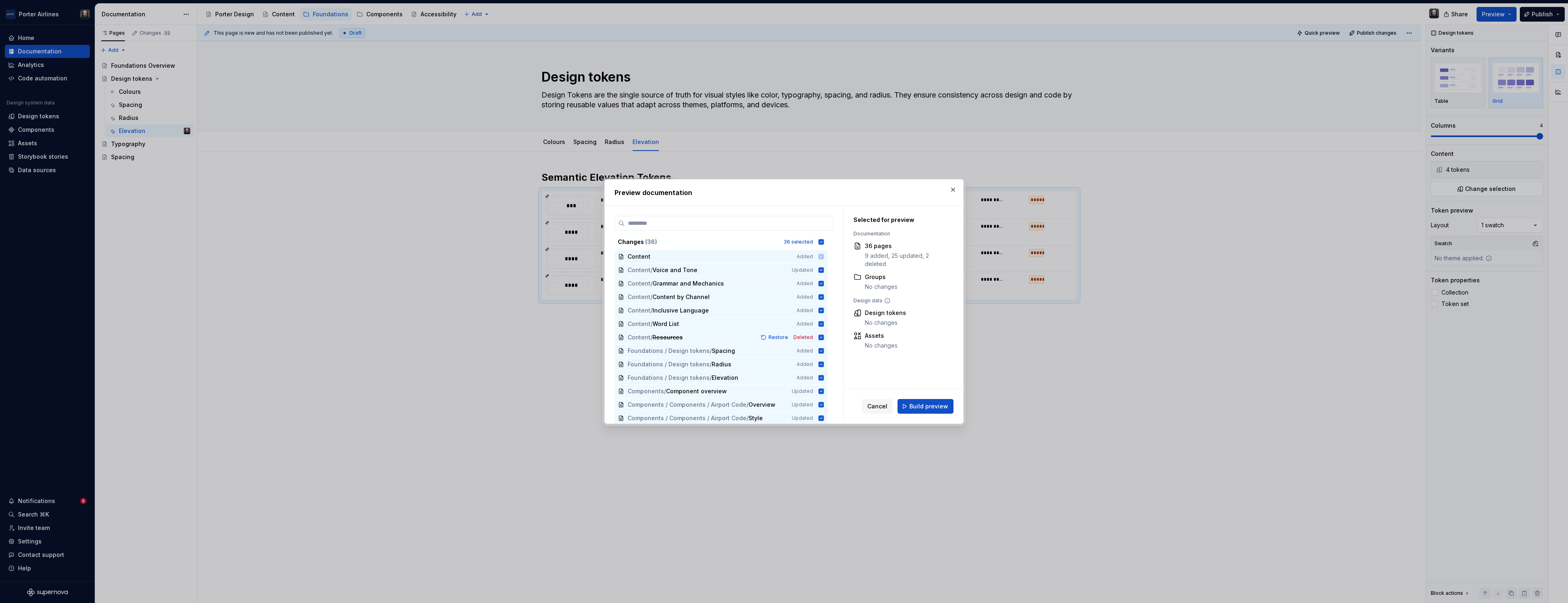
click at [937, 406] on span "Build preview" at bounding box center [929, 407] width 39 height 8
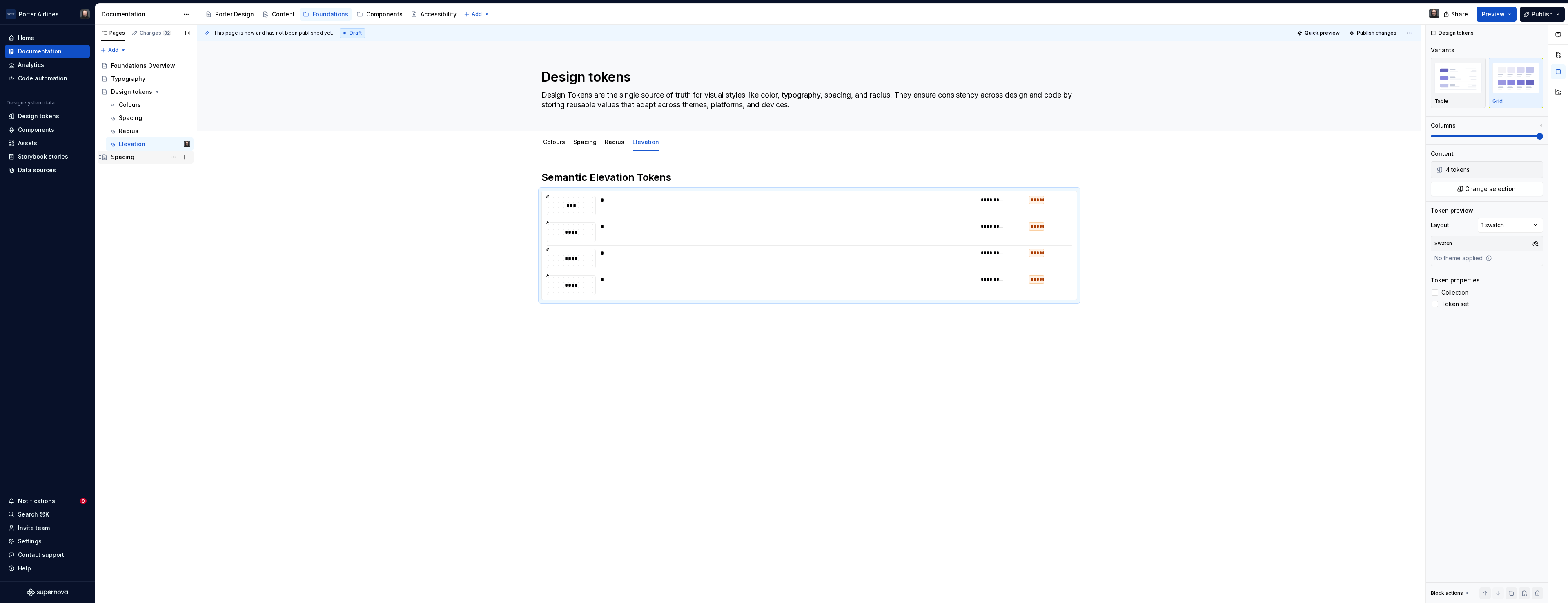
click at [125, 157] on div "Spacing" at bounding box center [122, 157] width 23 height 8
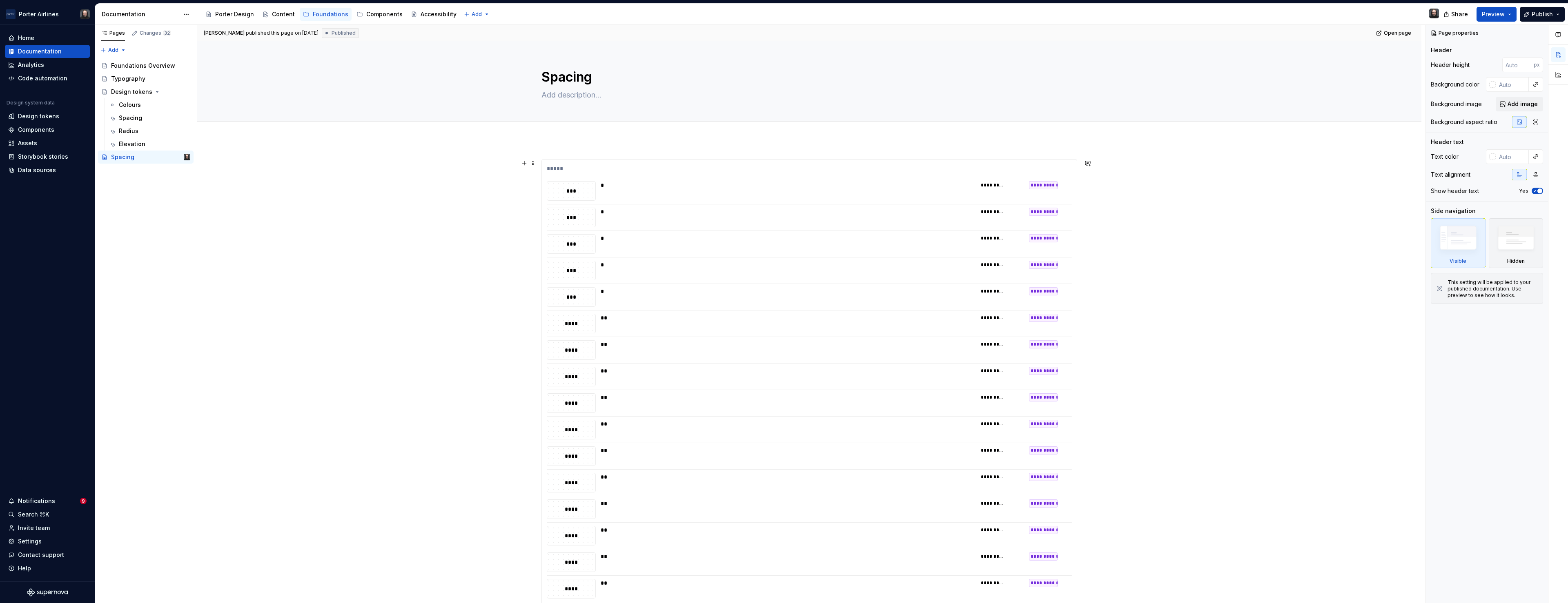
click at [598, 167] on div "*****" at bounding box center [809, 170] width 525 height 12
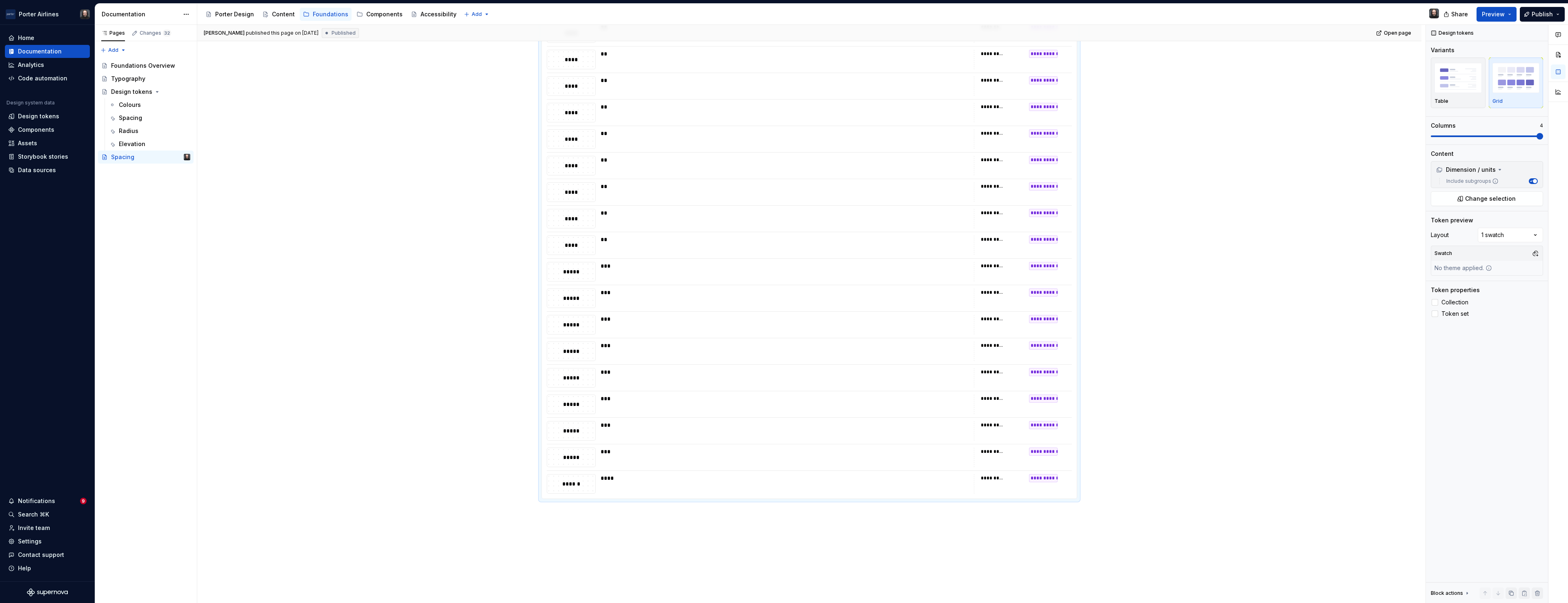
scroll to position [536, 0]
click at [139, 114] on div "Spacing" at bounding box center [130, 118] width 23 height 8
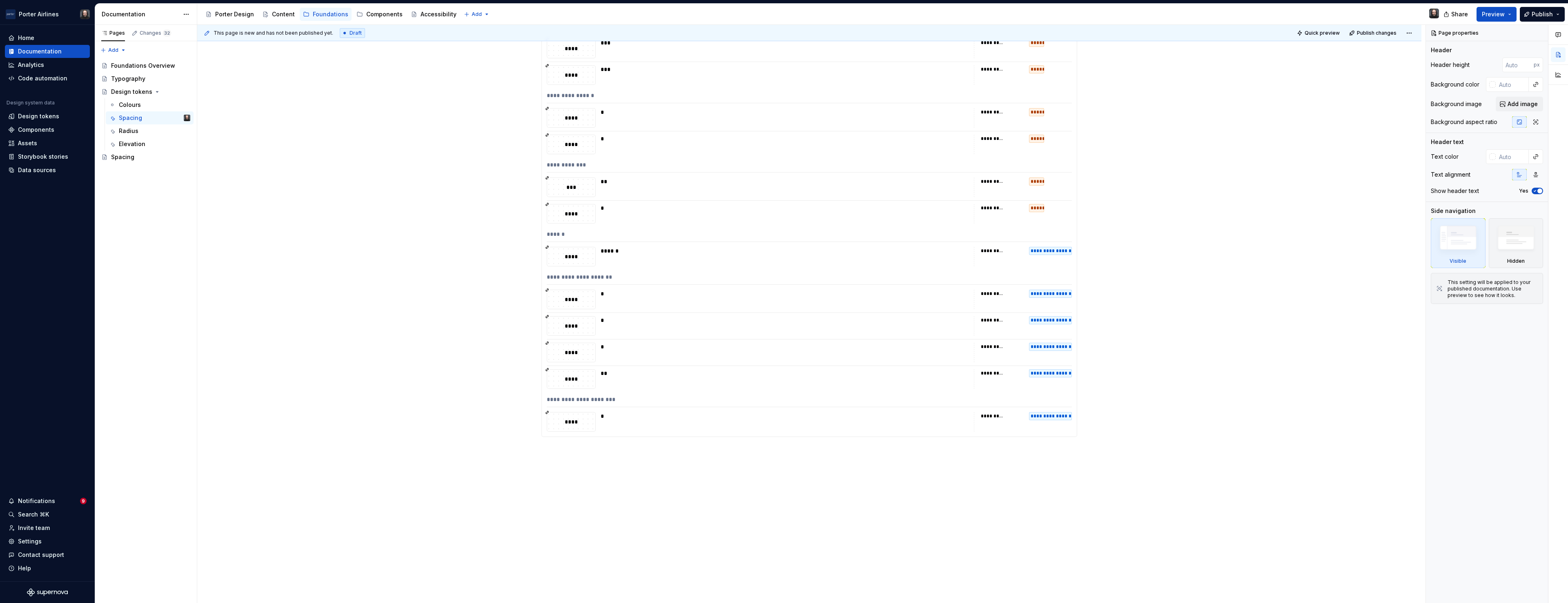
scroll to position [2304, 0]
type textarea "*"
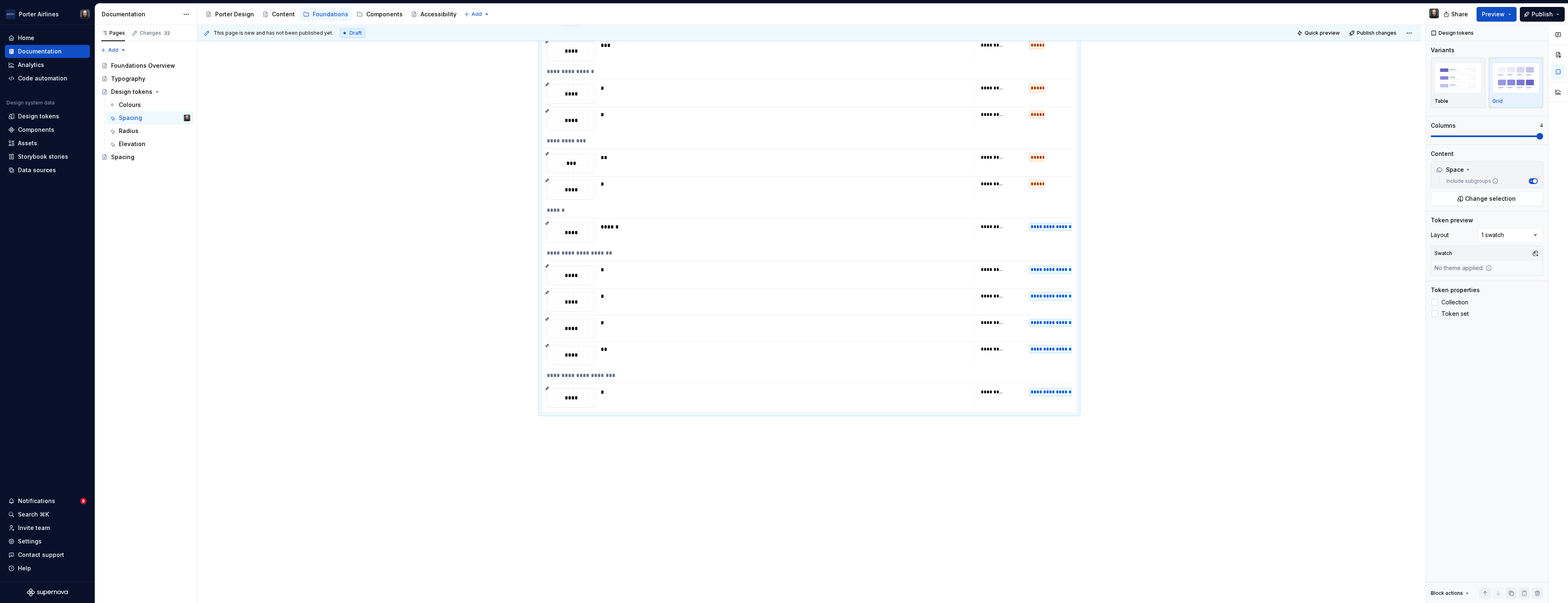
click at [563, 445] on p "Primitive Spacing Tokens" at bounding box center [809, 443] width 536 height 10
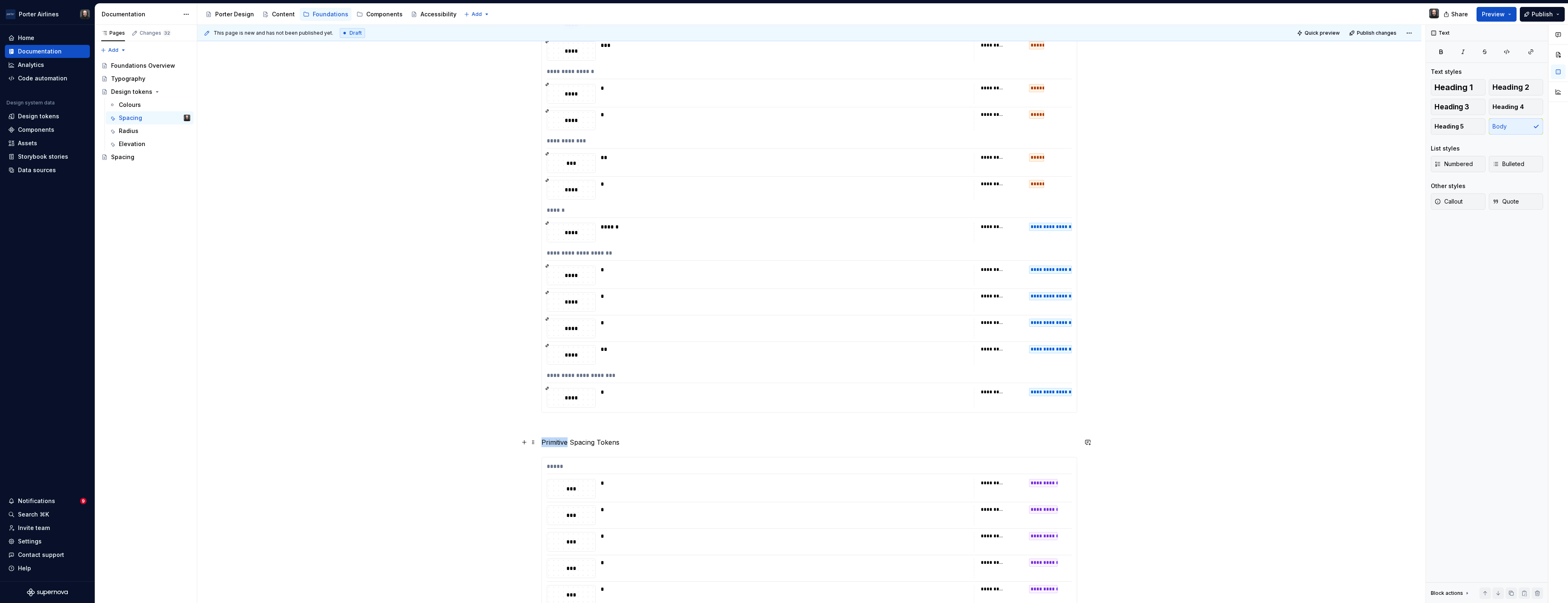
click at [563, 445] on p "Primitive Spacing Tokens" at bounding box center [809, 443] width 536 height 10
drag, startPoint x: 594, startPoint y: 426, endPoint x: 598, endPoint y: 431, distance: 6.4
click at [593, 426] on button "button" at bounding box center [595, 427] width 11 height 11
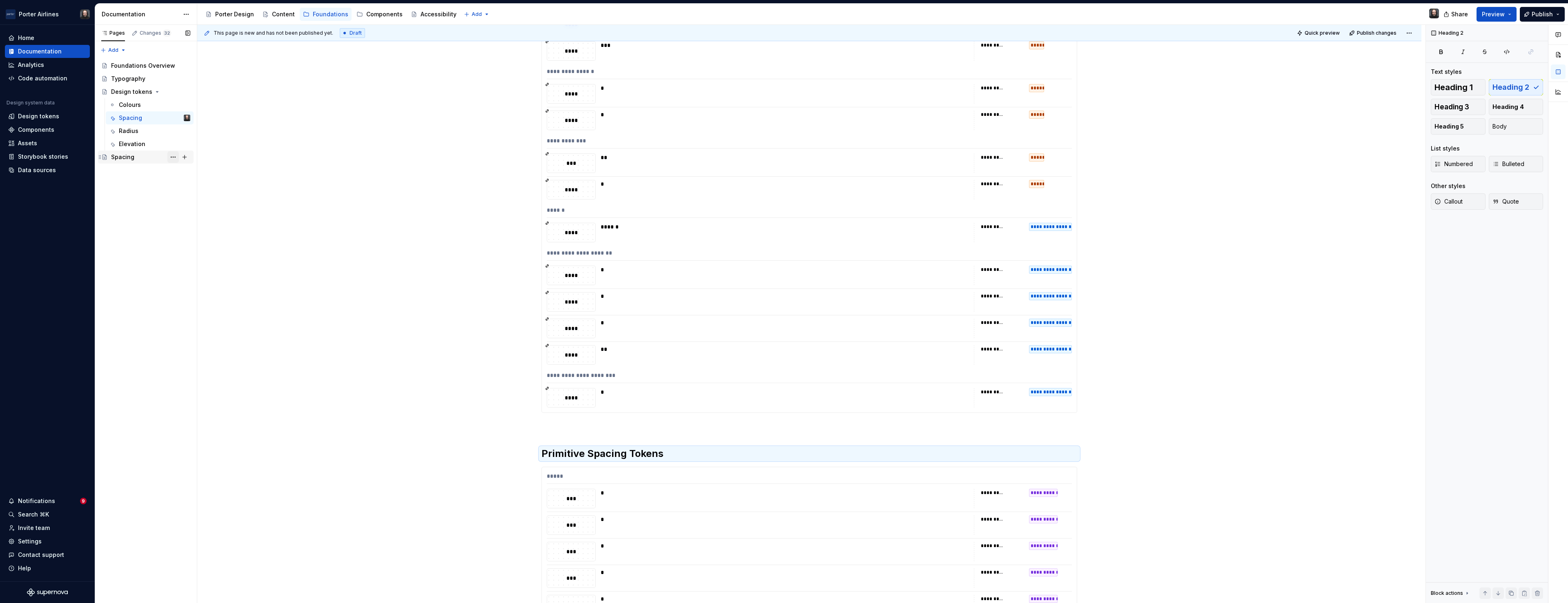
click at [175, 158] on button "Page tree" at bounding box center [173, 157] width 11 height 11
click at [198, 273] on div "Delete page" at bounding box center [222, 274] width 80 height 8
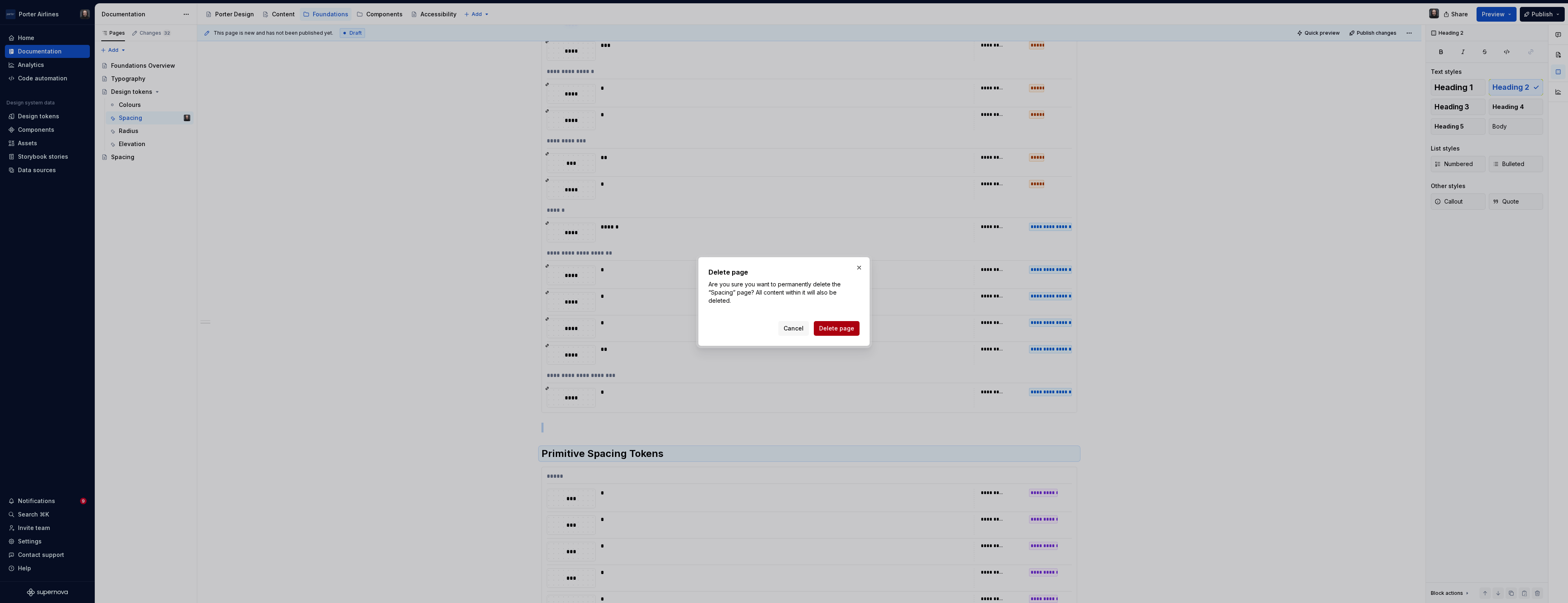
click at [831, 329] on span "Delete page" at bounding box center [837, 328] width 35 height 8
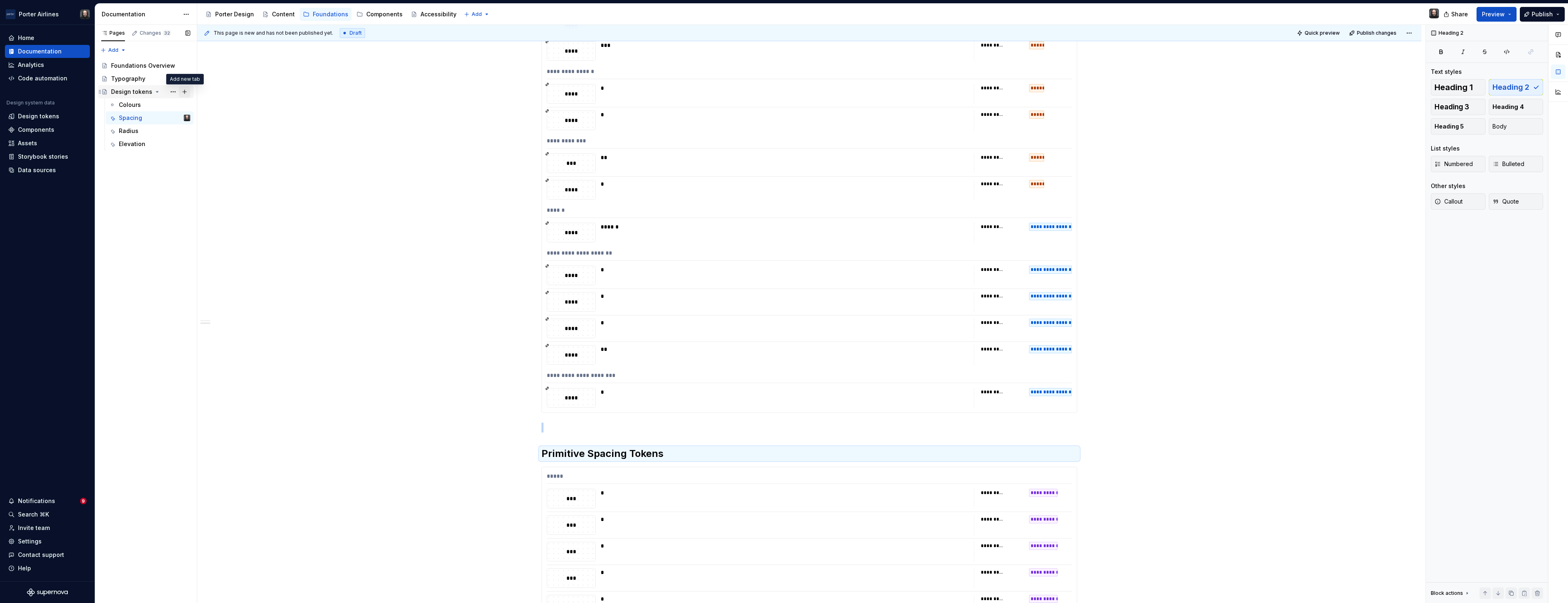
click at [185, 93] on button "Page tree" at bounding box center [184, 92] width 11 height 11
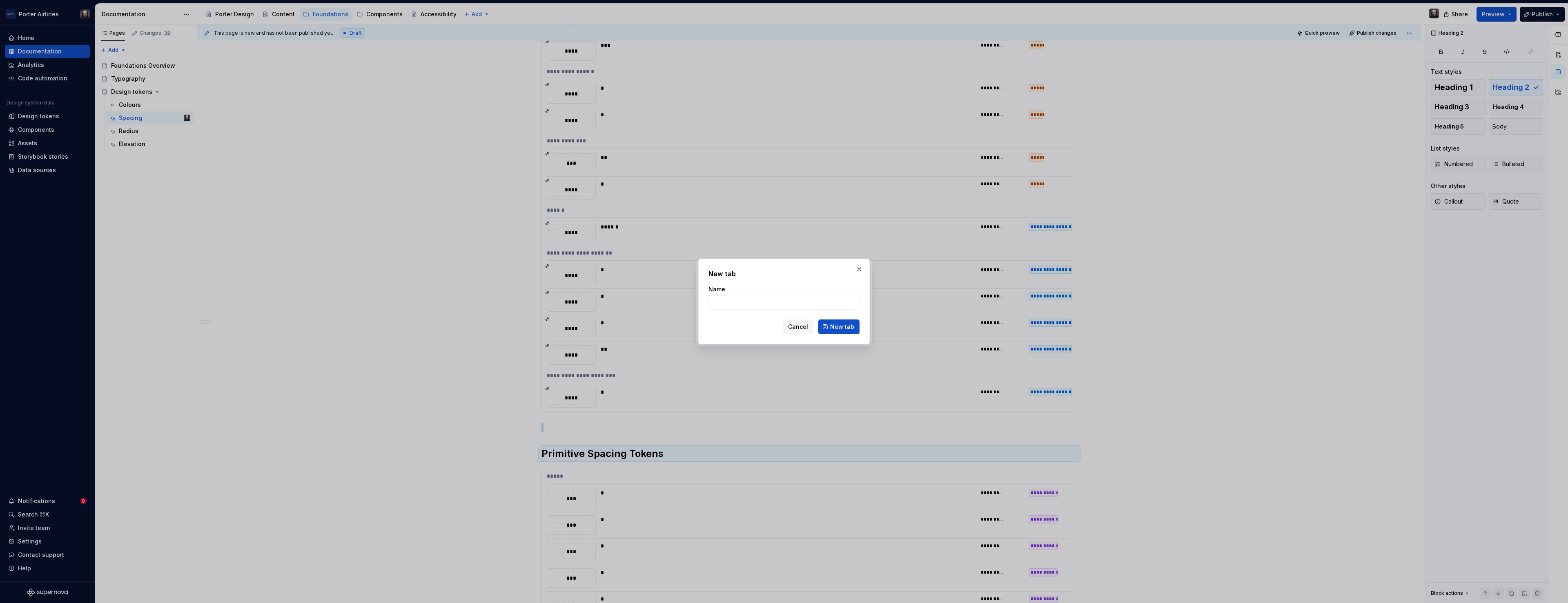
type textarea "*"
type input "Typography"
click at [842, 327] on span "New tab" at bounding box center [842, 327] width 24 height 8
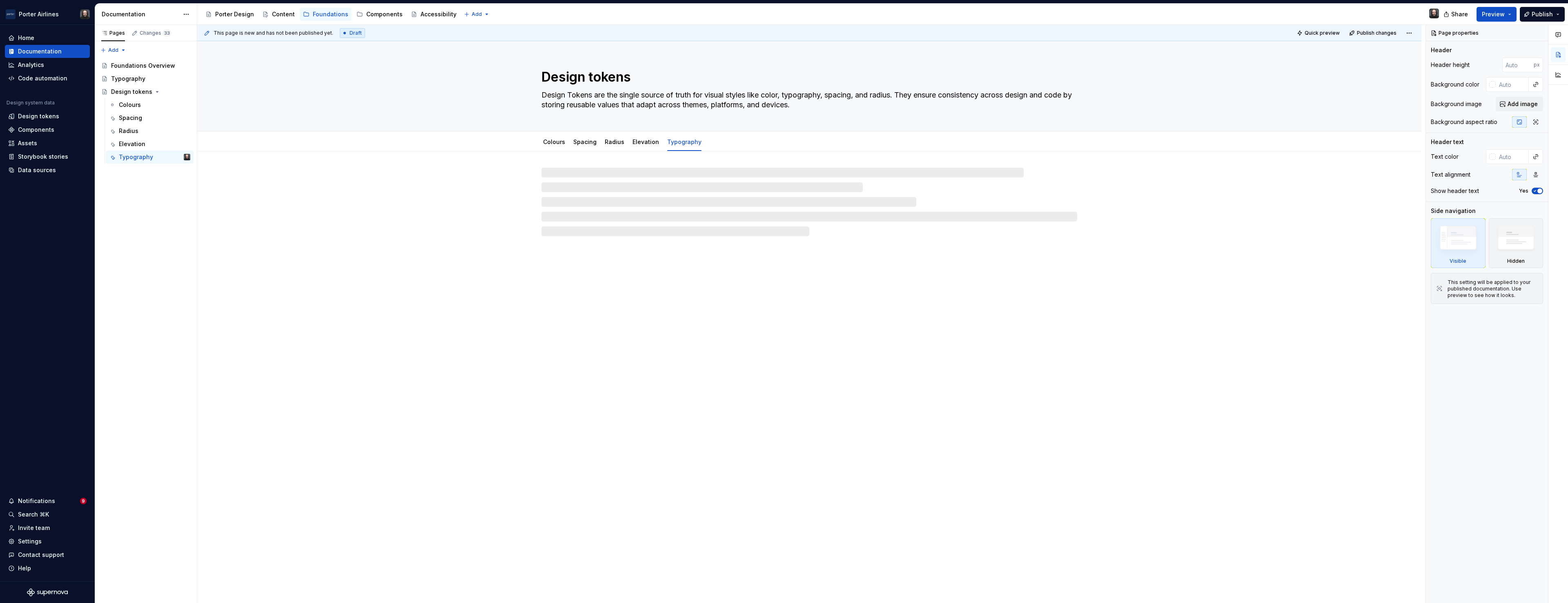
type textarea "*"
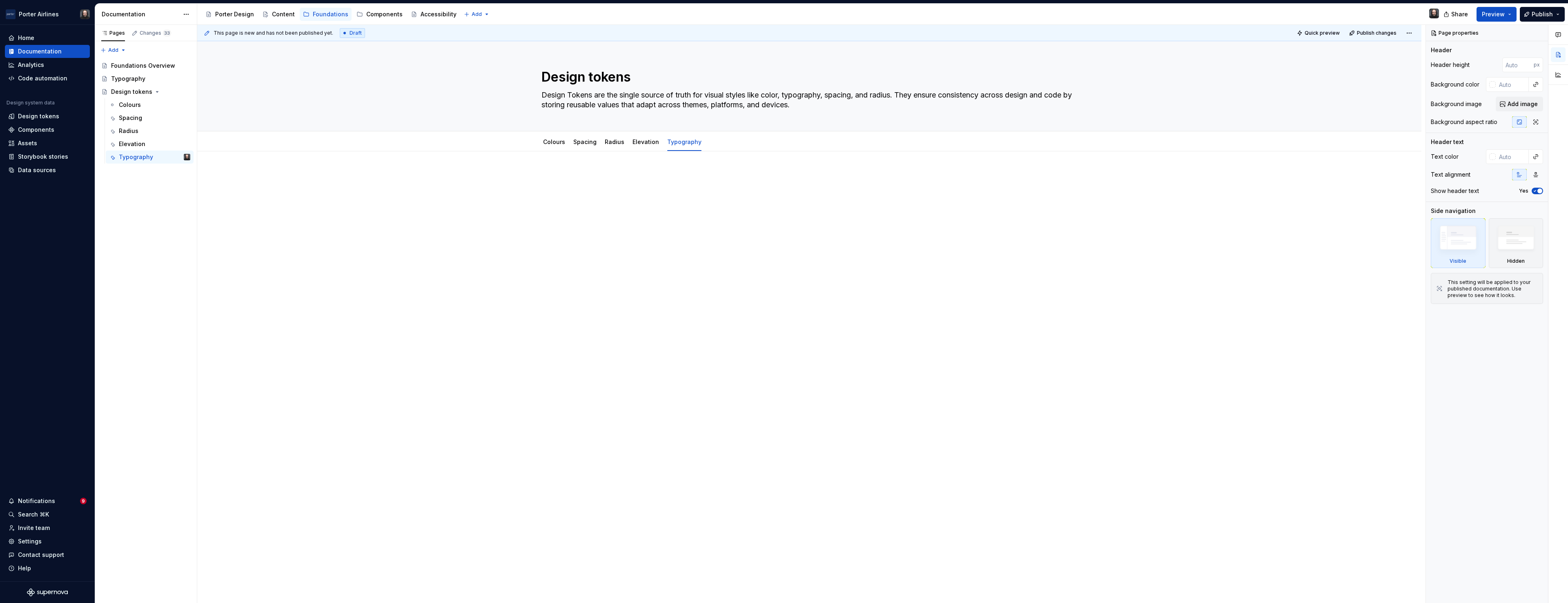
click at [600, 189] on div at bounding box center [809, 186] width 536 height 31
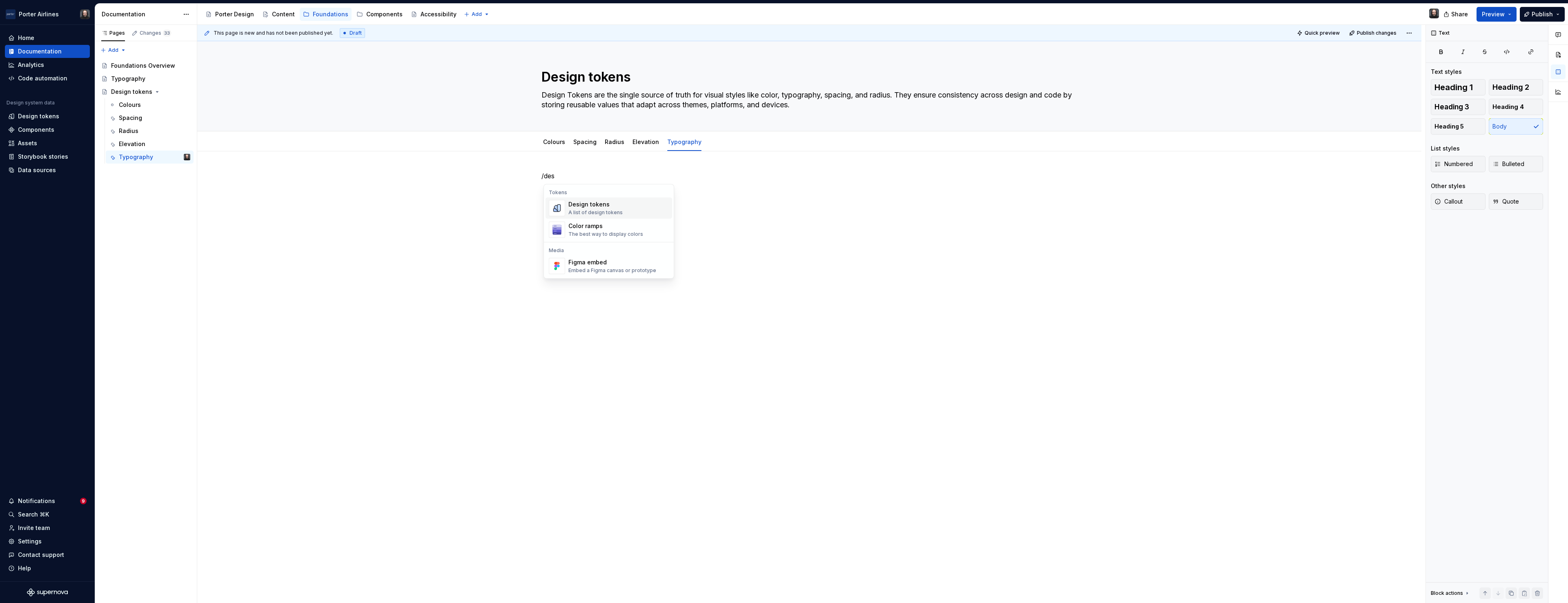
click at [622, 209] on div "Design tokens A list of design tokens" at bounding box center [619, 208] width 101 height 16
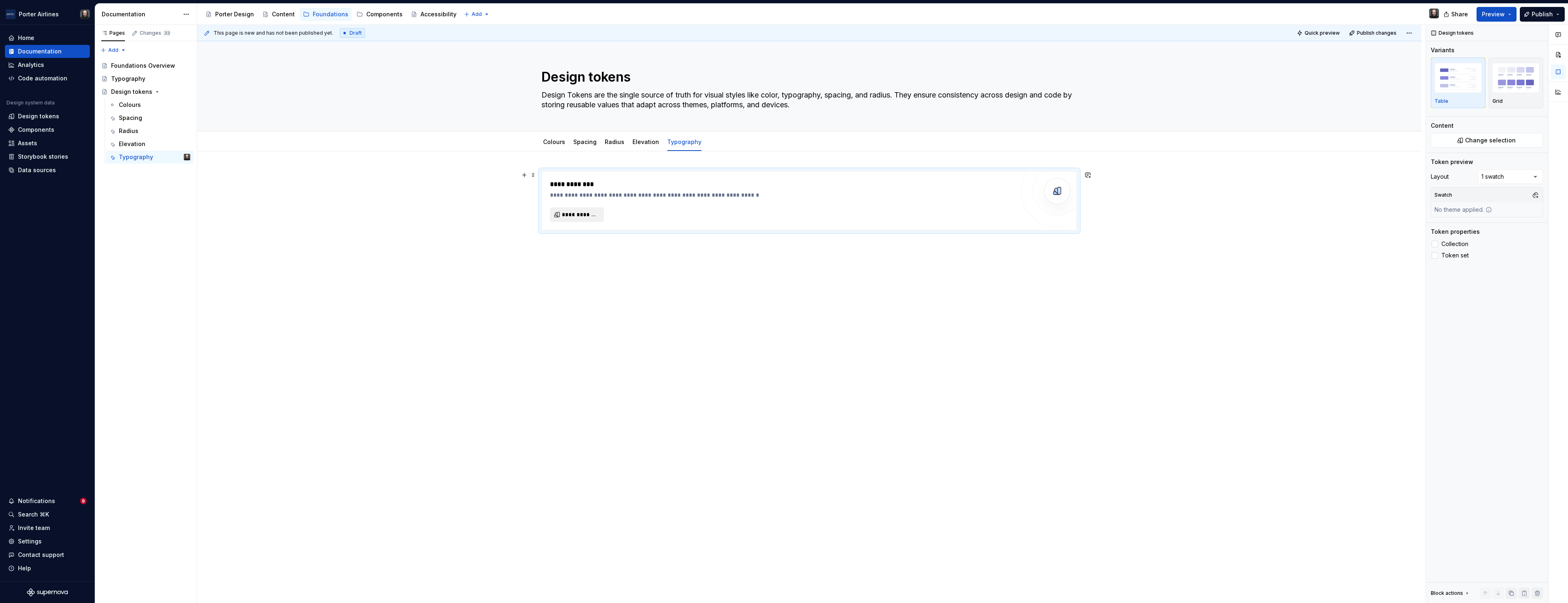
click at [586, 217] on span "**********" at bounding box center [581, 215] width 37 height 8
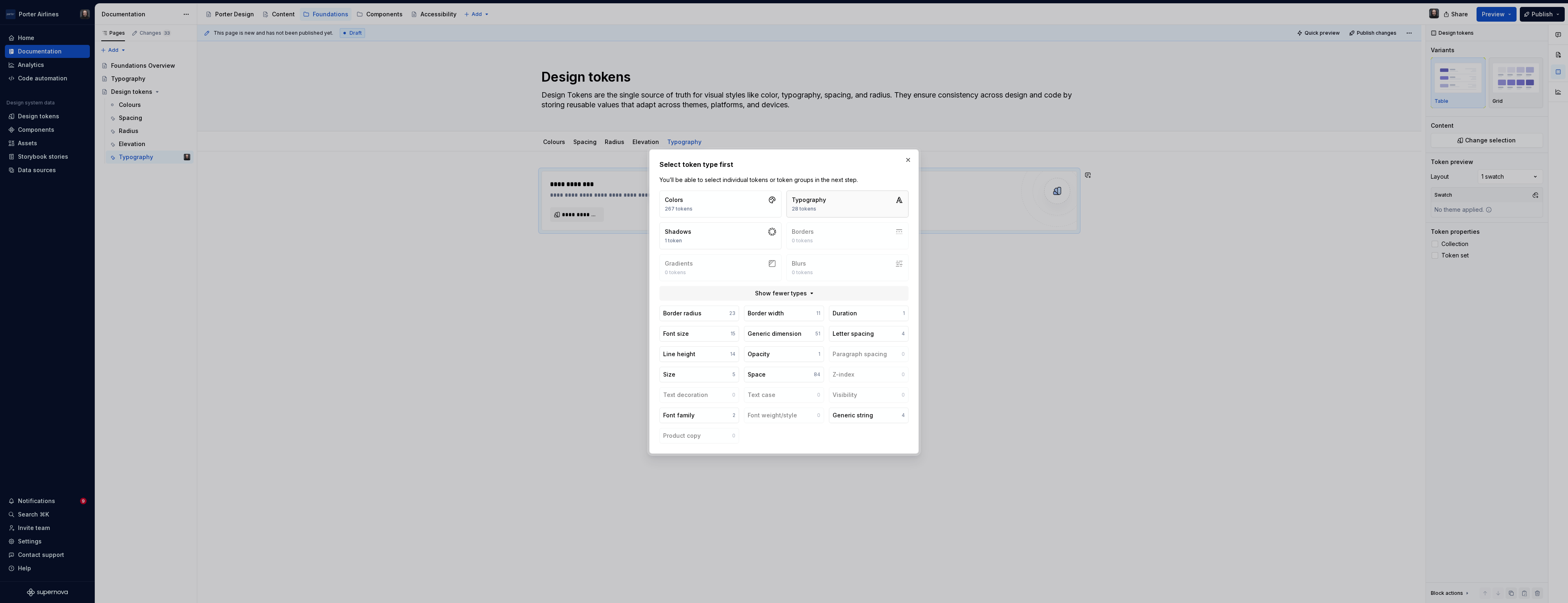
click at [844, 204] on button "Typography 28 tokens" at bounding box center [848, 204] width 122 height 27
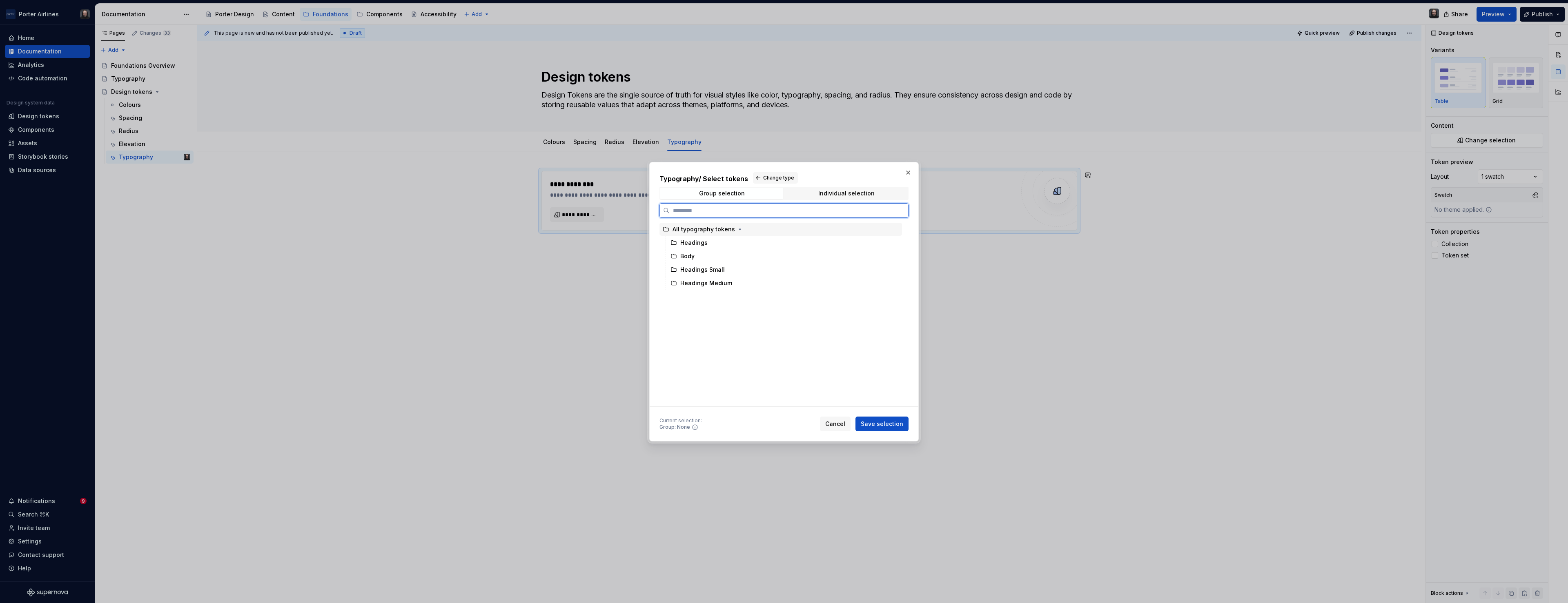
click at [881, 229] on div "All typography tokens" at bounding box center [780, 229] width 242 height 13
click at [867, 242] on div "Headings" at bounding box center [784, 243] width 235 height 13
click at [866, 256] on div "Body" at bounding box center [784, 256] width 235 height 13
click at [858, 226] on div "All typography tokens" at bounding box center [780, 229] width 242 height 13
click at [851, 188] on span "Individual selection" at bounding box center [846, 193] width 123 height 11
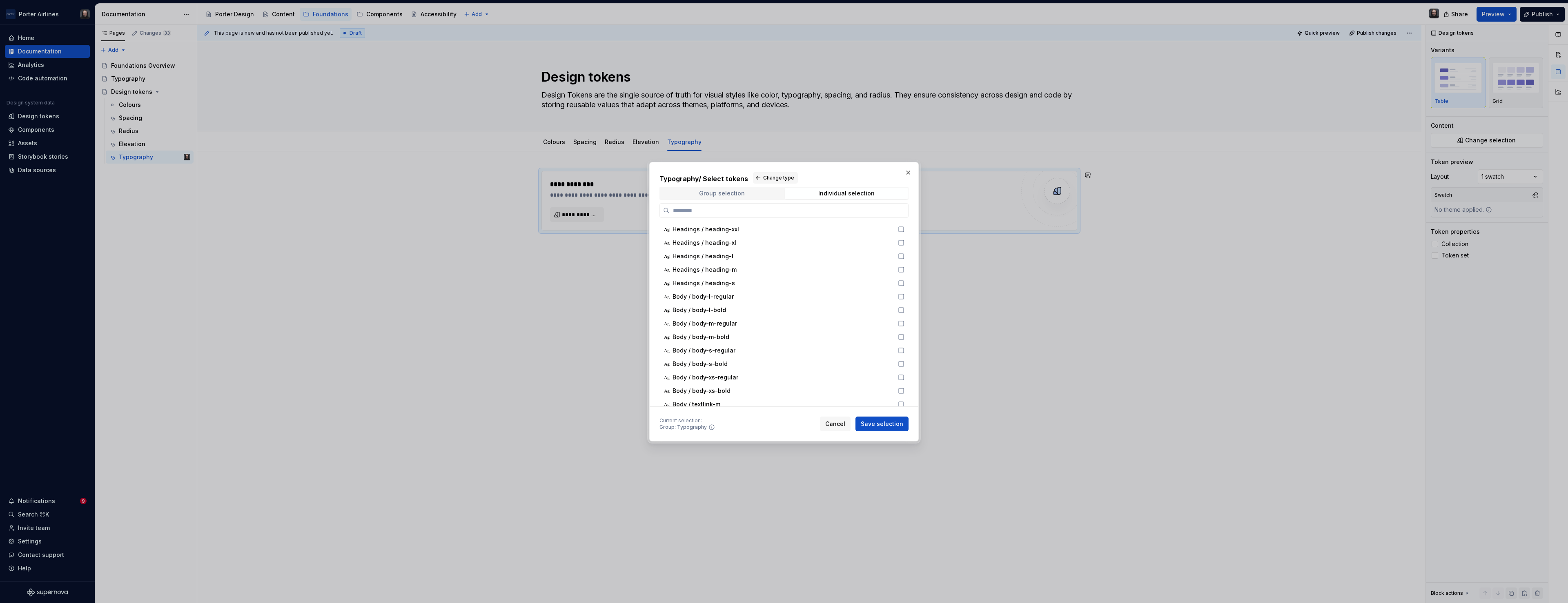
click at [743, 192] on span "Group selection" at bounding box center [722, 193] width 123 height 11
click at [720, 181] on h2 "Typography / Select tokens Change type" at bounding box center [784, 178] width 249 height 11
click at [770, 178] on span "Change type" at bounding box center [779, 178] width 31 height 6
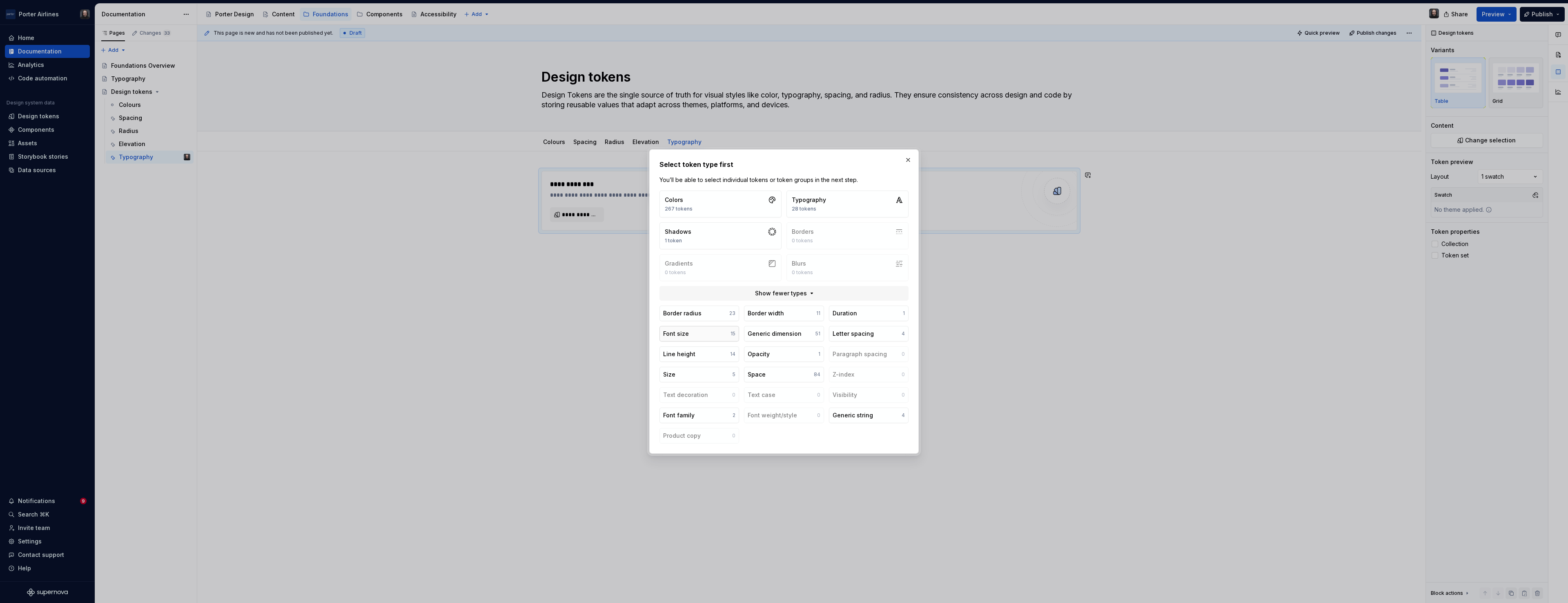
click at [707, 332] on button "Font size 15" at bounding box center [699, 333] width 80 height 15
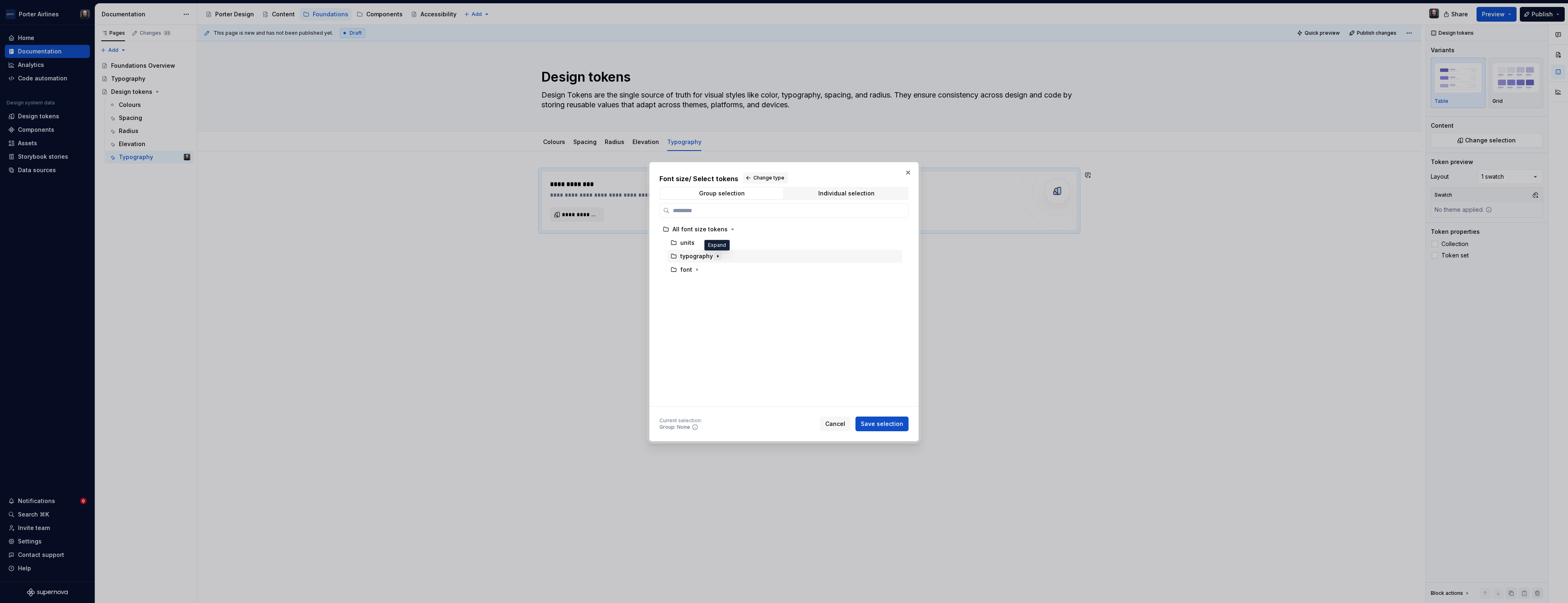
click at [718, 256] on icon "button" at bounding box center [718, 256] width 1 height 2
click at [696, 284] on icon "button" at bounding box center [697, 283] width 6 height 6
click at [839, 229] on div "All font size tokens" at bounding box center [780, 229] width 242 height 13
click at [885, 423] on span "Save selection" at bounding box center [882, 424] width 43 height 8
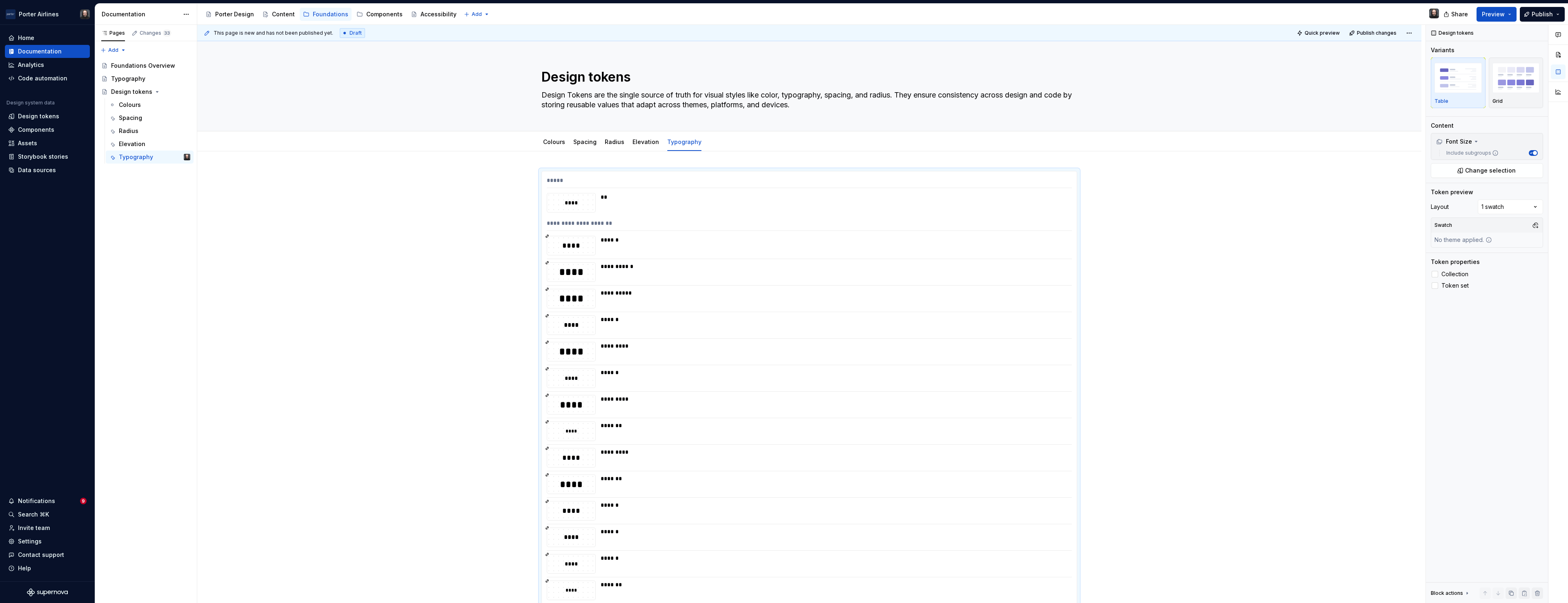
scroll to position [2, 0]
click at [643, 200] on div "**" at bounding box center [834, 200] width 466 height 19
drag, startPoint x: 743, startPoint y: 181, endPoint x: 753, endPoint y: 181, distance: 10.0
click at [743, 181] on div "*****" at bounding box center [809, 180] width 525 height 12
click at [1487, 171] on span "Change selection" at bounding box center [1490, 171] width 51 height 8
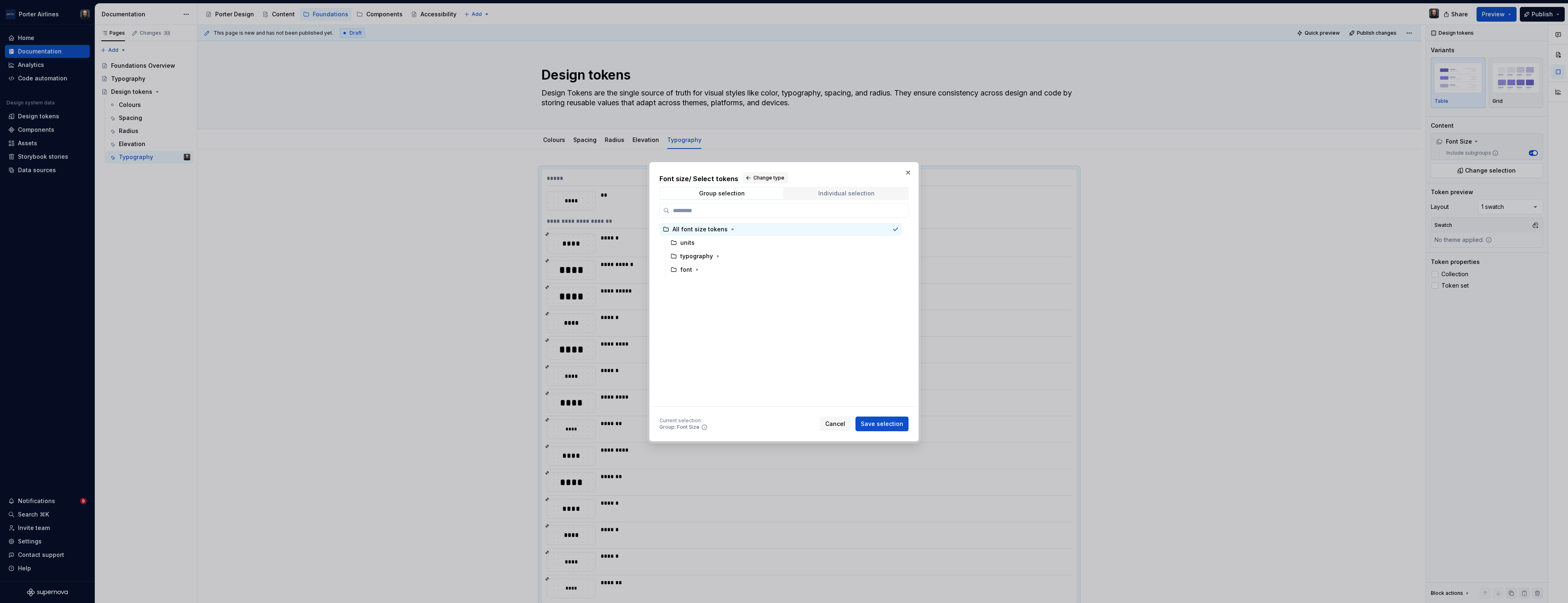
click at [850, 192] on div "Individual selection" at bounding box center [846, 193] width 56 height 6
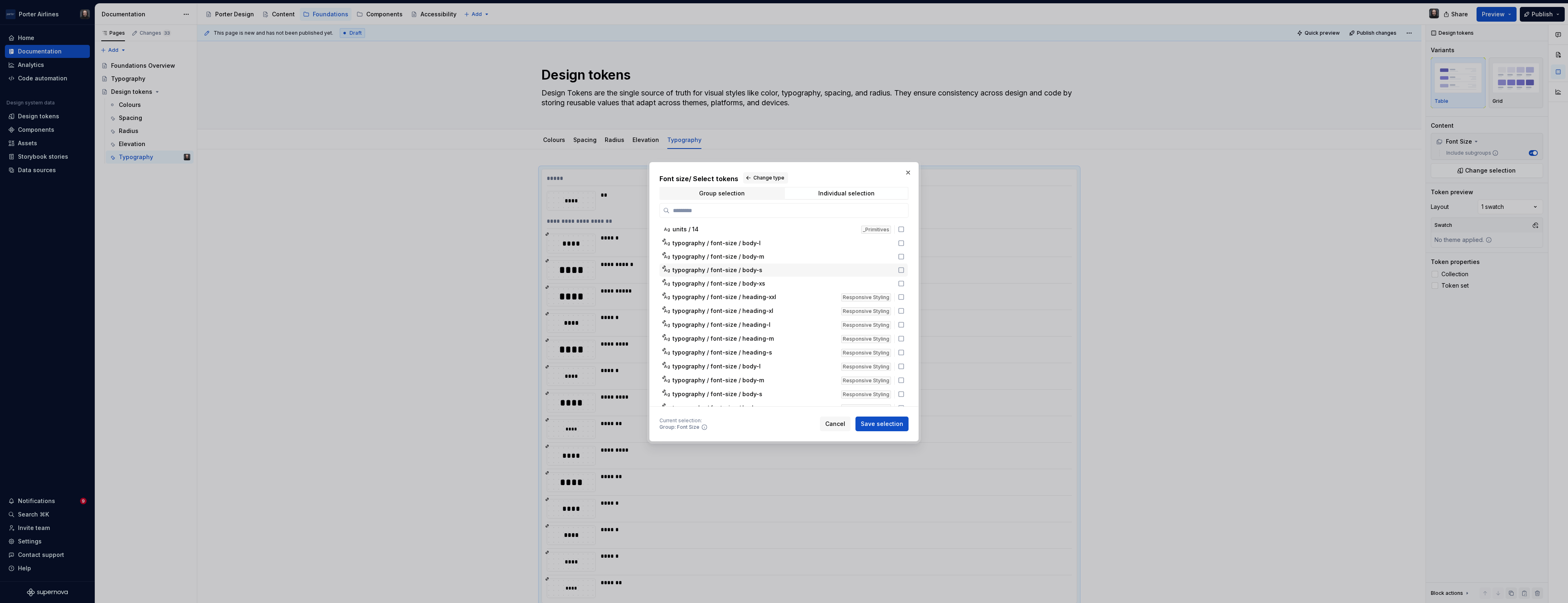
drag, startPoint x: 904, startPoint y: 243, endPoint x: 906, endPoint y: 255, distance: 12.2
click at [902, 266] on div "Ag units / 14 _Primitives Ag typography / font-size / body-l Ag typography / fo…" at bounding box center [784, 326] width 250 height 206
click at [904, 244] on icon at bounding box center [901, 243] width 6 height 6
click at [904, 399] on icon at bounding box center [901, 399] width 6 height 6
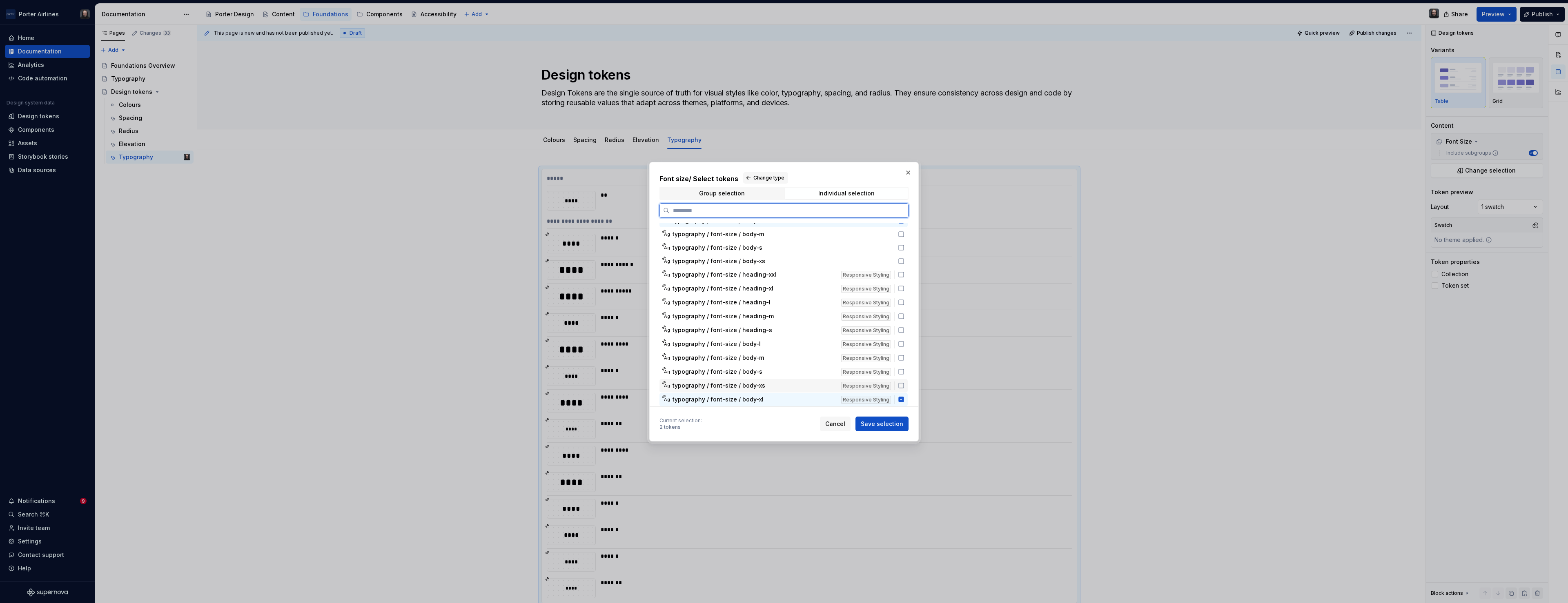
click at [904, 385] on icon at bounding box center [901, 386] width 6 height 6
click at [904, 371] on icon at bounding box center [901, 372] width 6 height 6
click at [904, 359] on icon at bounding box center [901, 358] width 6 height 6
click at [902, 345] on icon at bounding box center [901, 344] width 6 height 6
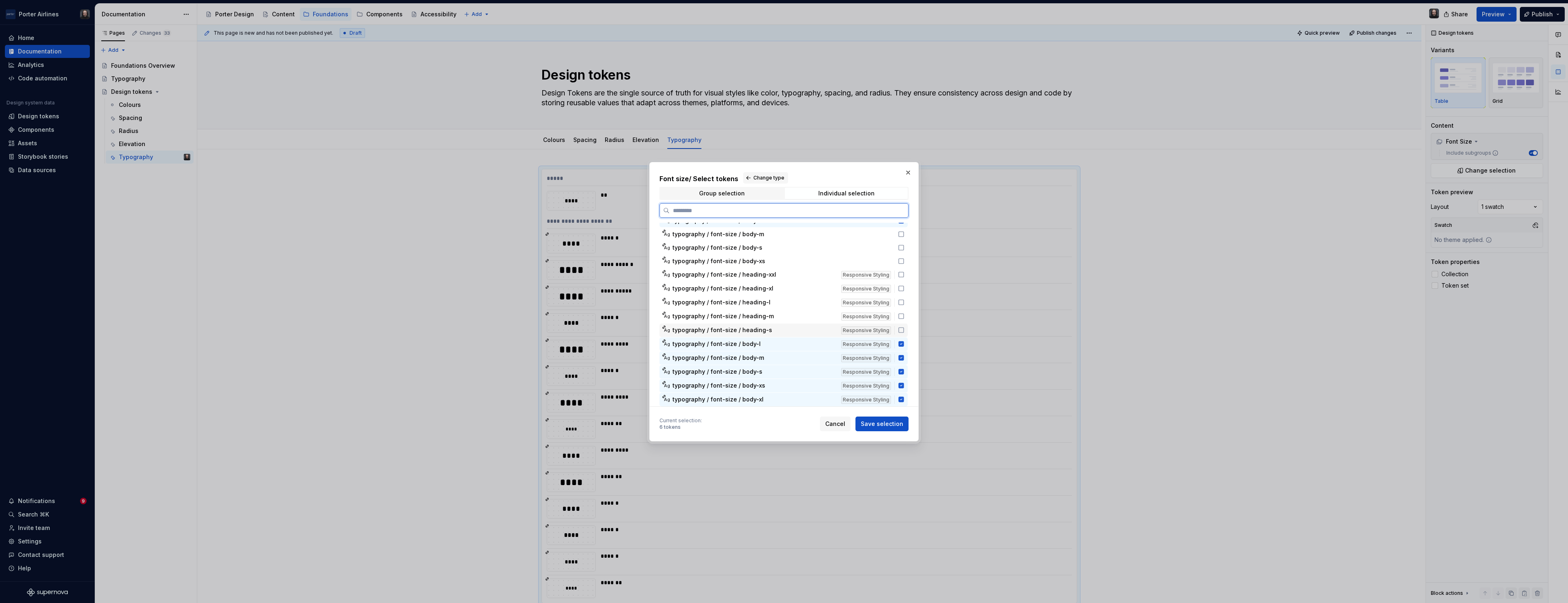
drag, startPoint x: 904, startPoint y: 327, endPoint x: 904, endPoint y: 315, distance: 12.0
click at [904, 327] on icon at bounding box center [901, 330] width 6 height 6
drag, startPoint x: 904, startPoint y: 312, endPoint x: 904, endPoint y: 299, distance: 13.0
click at [904, 312] on div "Ag typography / font-size / heading-m Responsive Styling" at bounding box center [784, 316] width 248 height 14
drag, startPoint x: 904, startPoint y: 304, endPoint x: 904, endPoint y: 295, distance: 9.0
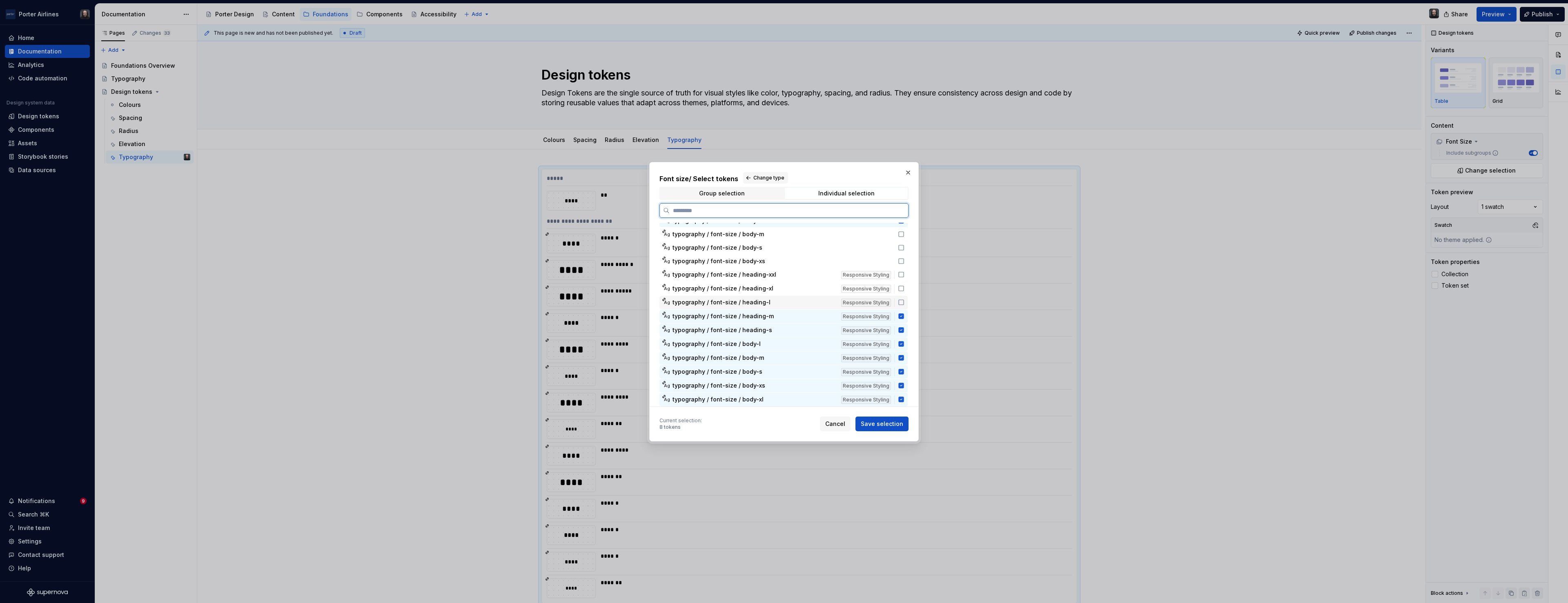
click at [904, 303] on icon at bounding box center [901, 303] width 6 height 6
click at [904, 288] on icon at bounding box center [901, 288] width 6 height 6
click at [904, 275] on icon at bounding box center [901, 275] width 6 height 6
click at [904, 261] on icon at bounding box center [901, 261] width 6 height 6
click at [904, 248] on icon at bounding box center [901, 248] width 6 height 6
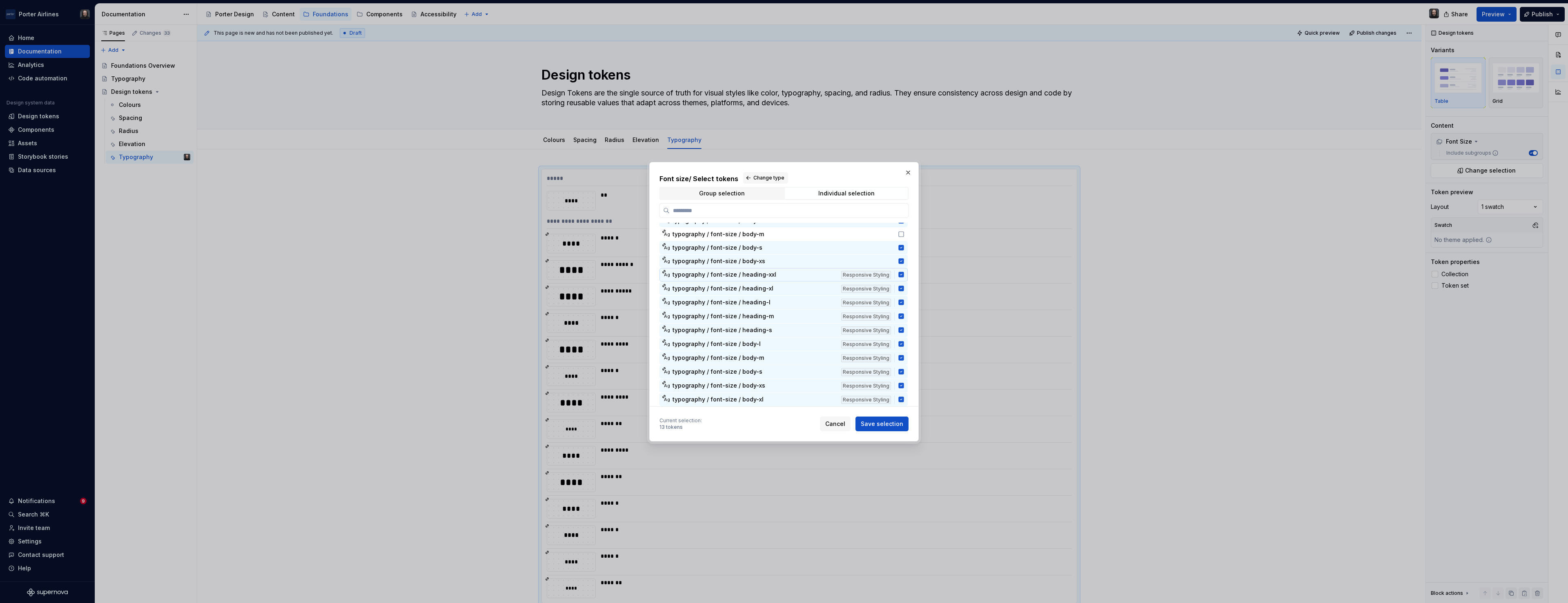
scroll to position [0, 0]
click at [904, 256] on icon at bounding box center [901, 257] width 6 height 6
click at [894, 425] on span "Save selection" at bounding box center [882, 424] width 43 height 8
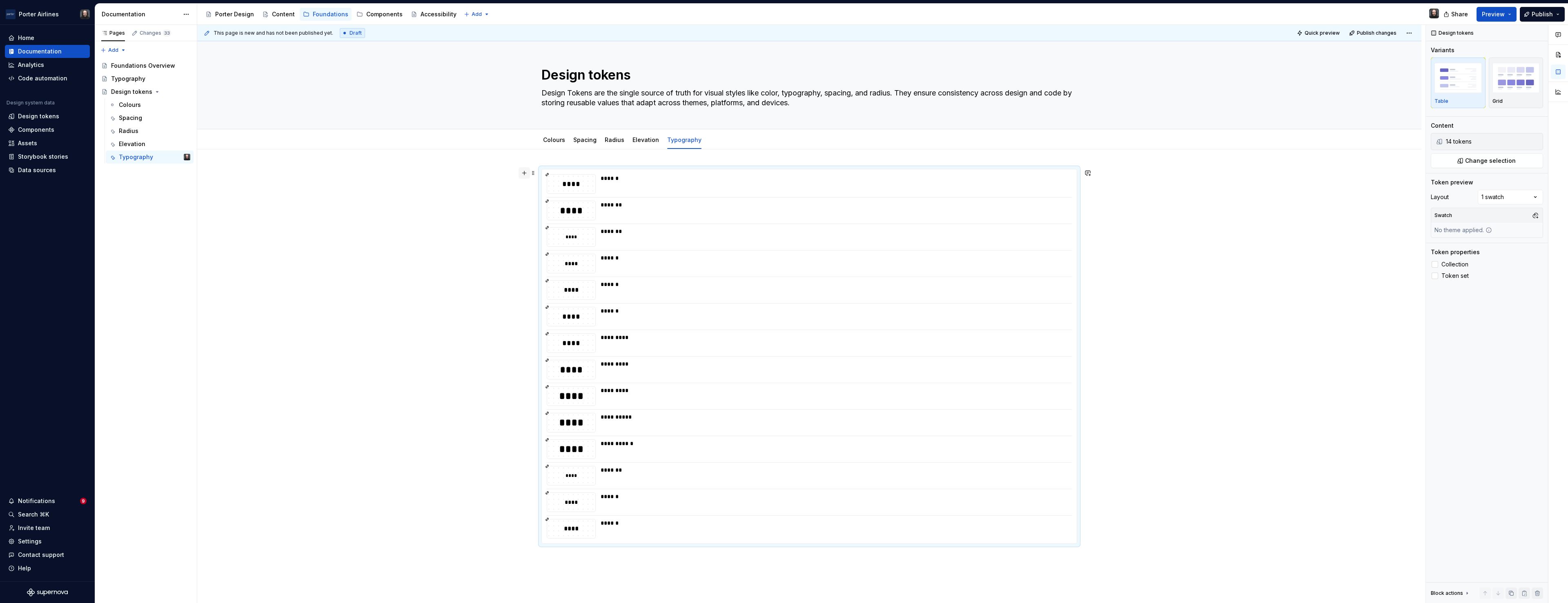
click at [526, 171] on button "button" at bounding box center [524, 173] width 11 height 11
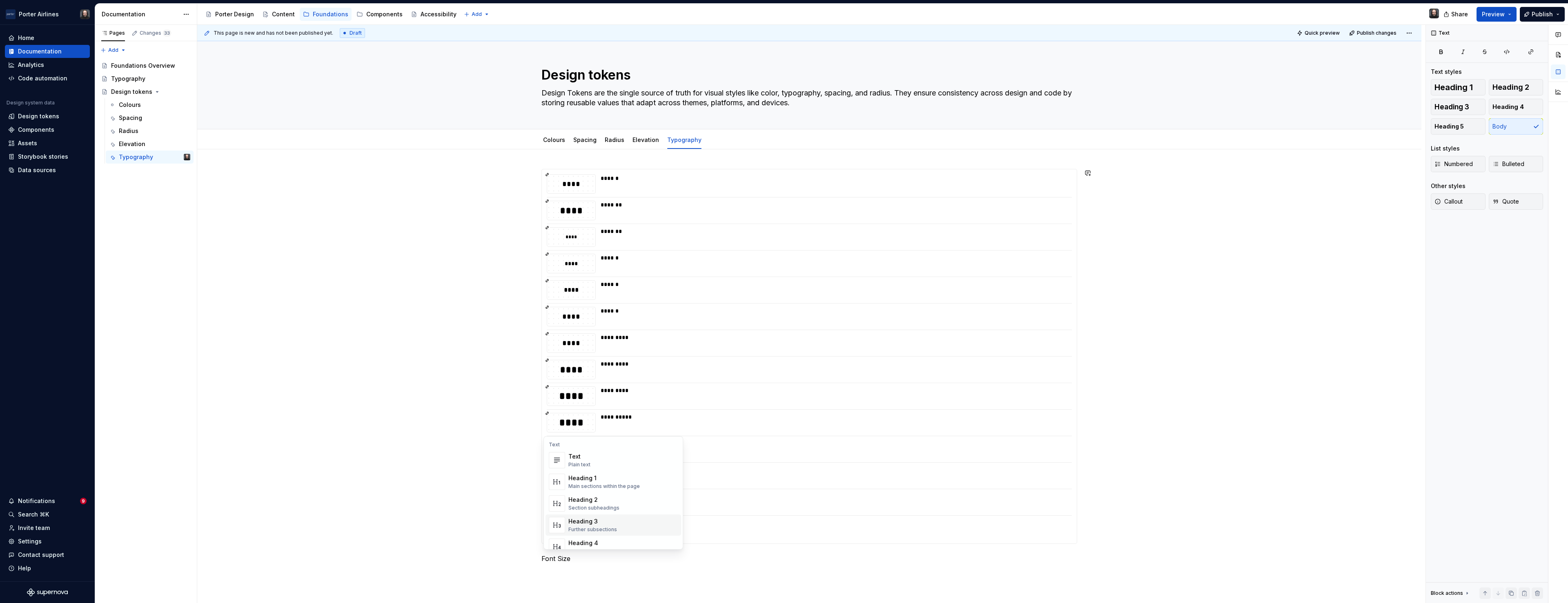
drag, startPoint x: 594, startPoint y: 528, endPoint x: 589, endPoint y: 544, distance: 16.8
click at [594, 528] on div "Further subsections" at bounding box center [593, 530] width 48 height 6
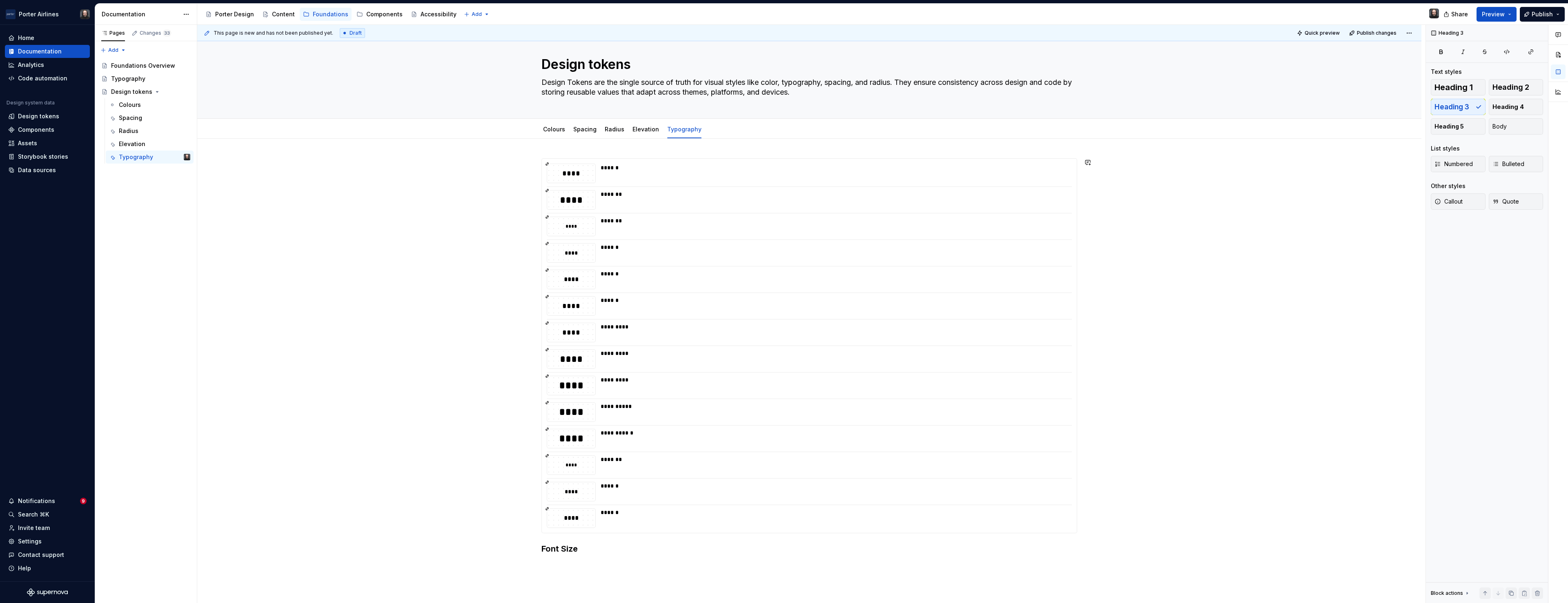
click at [519, 546] on div "**********" at bounding box center [811, 314] width 1228 height 579
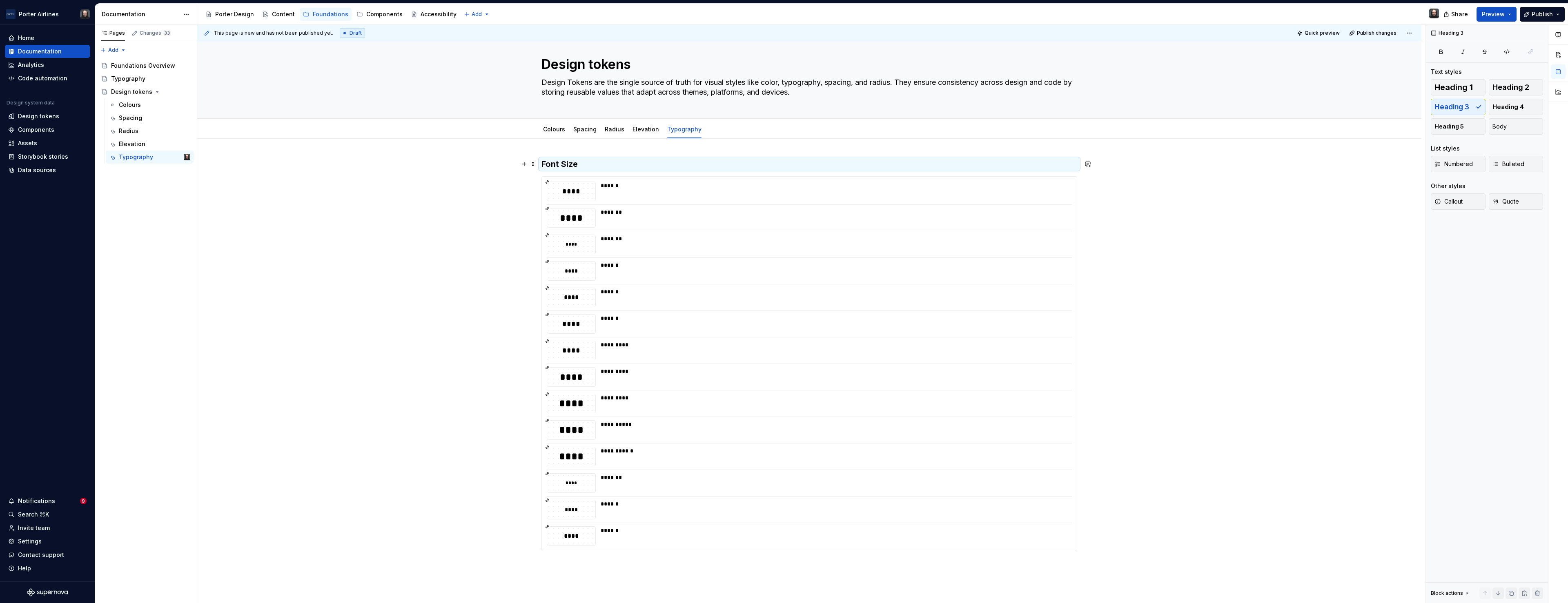
click at [545, 165] on h3 "Font Size" at bounding box center [809, 164] width 536 height 11
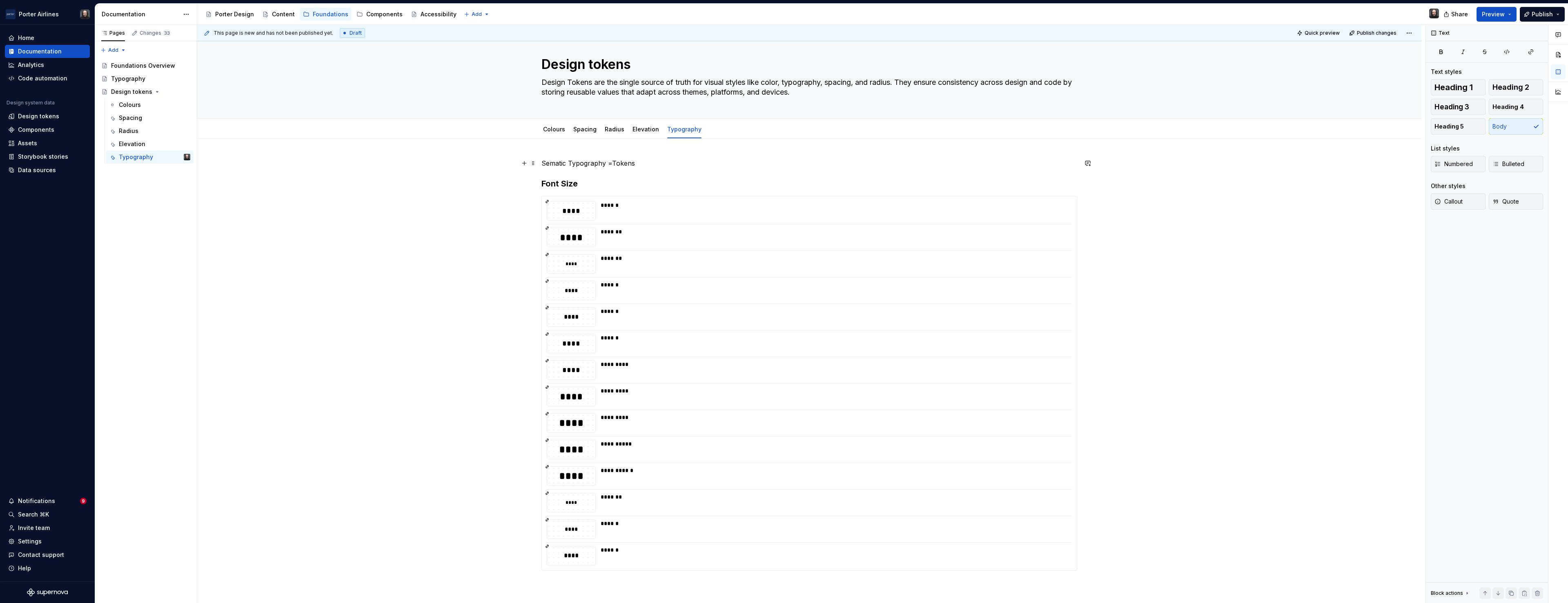
click at [613, 163] on p "Sematic Typography =Tokens" at bounding box center [809, 163] width 536 height 10
click at [597, 162] on p "Sematic Typography Tokens" at bounding box center [809, 163] width 536 height 10
drag, startPoint x: 621, startPoint y: 148, endPoint x: 595, endPoint y: 156, distance: 27.2
click at [621, 148] on button "button" at bounding box center [622, 148] width 11 height 11
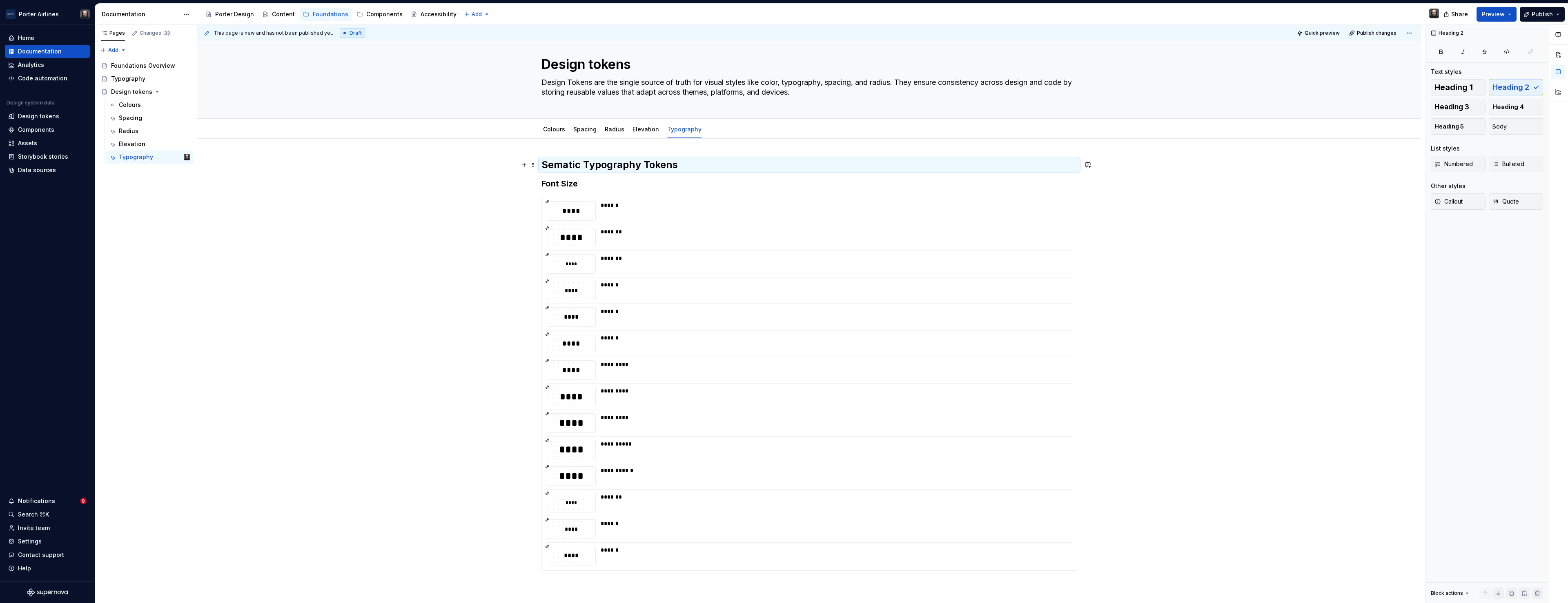
click at [567, 162] on h2 "Sematic Typography Tokens" at bounding box center [809, 165] width 536 height 13
click at [569, 165] on h2 "Sematic Typography Tokens" at bounding box center [809, 165] width 536 height 13
click at [445, 240] on div "**********" at bounding box center [811, 314] width 1228 height 579
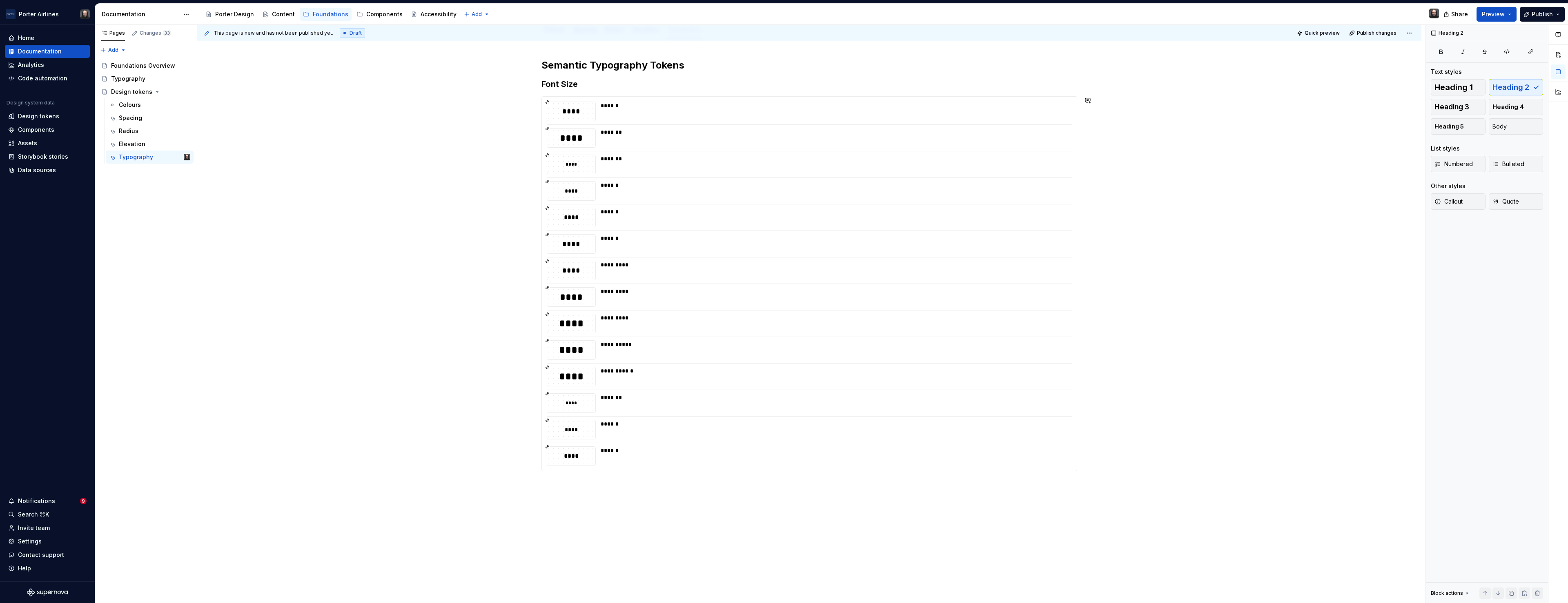
click at [592, 495] on div "**********" at bounding box center [809, 351] width 1224 height 623
click at [605, 514] on div "Design tokens" at bounding box center [595, 514] width 54 height 8
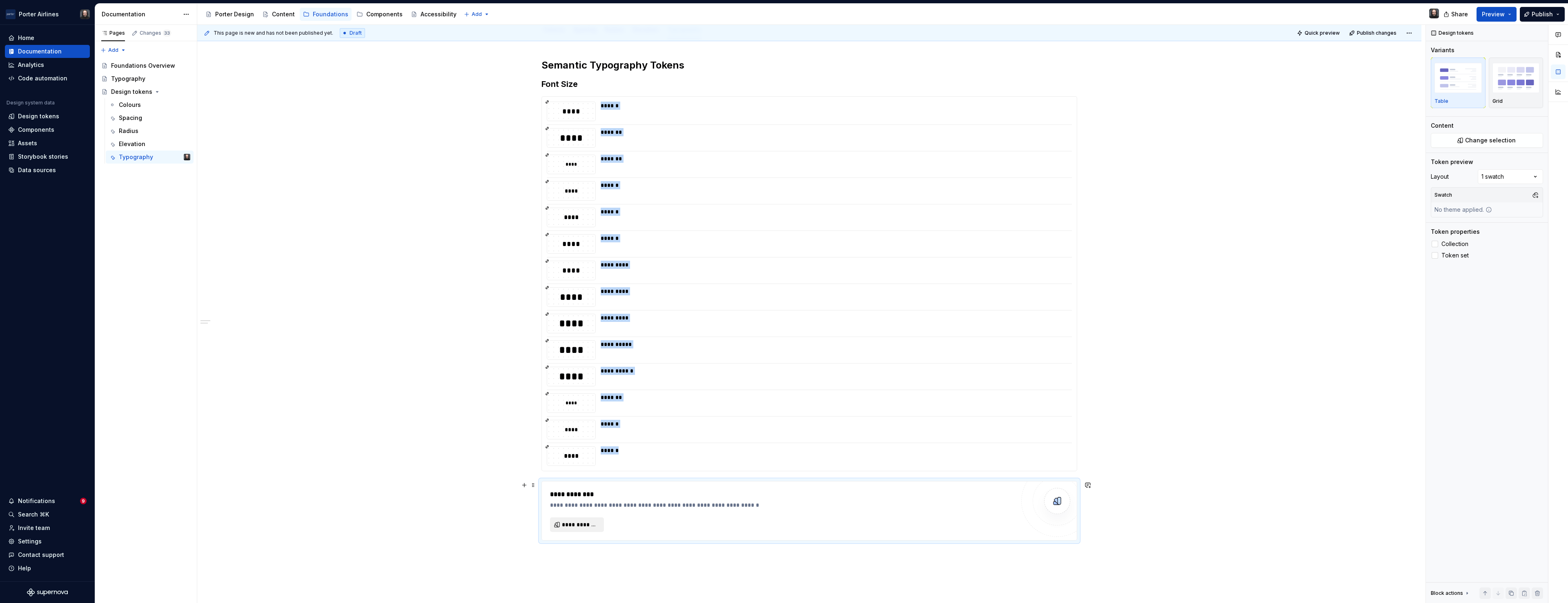
click at [594, 523] on span "**********" at bounding box center [581, 525] width 37 height 8
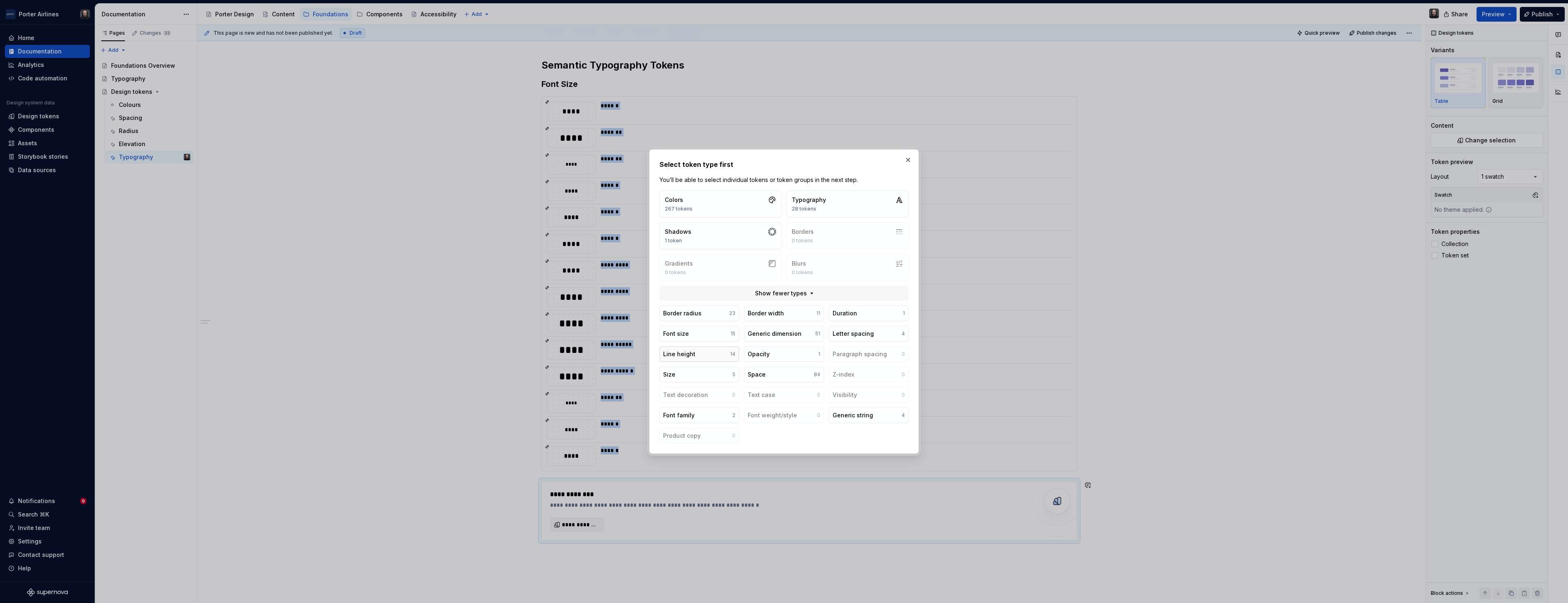
click at [695, 353] on button "Line height 14" at bounding box center [699, 353] width 80 height 15
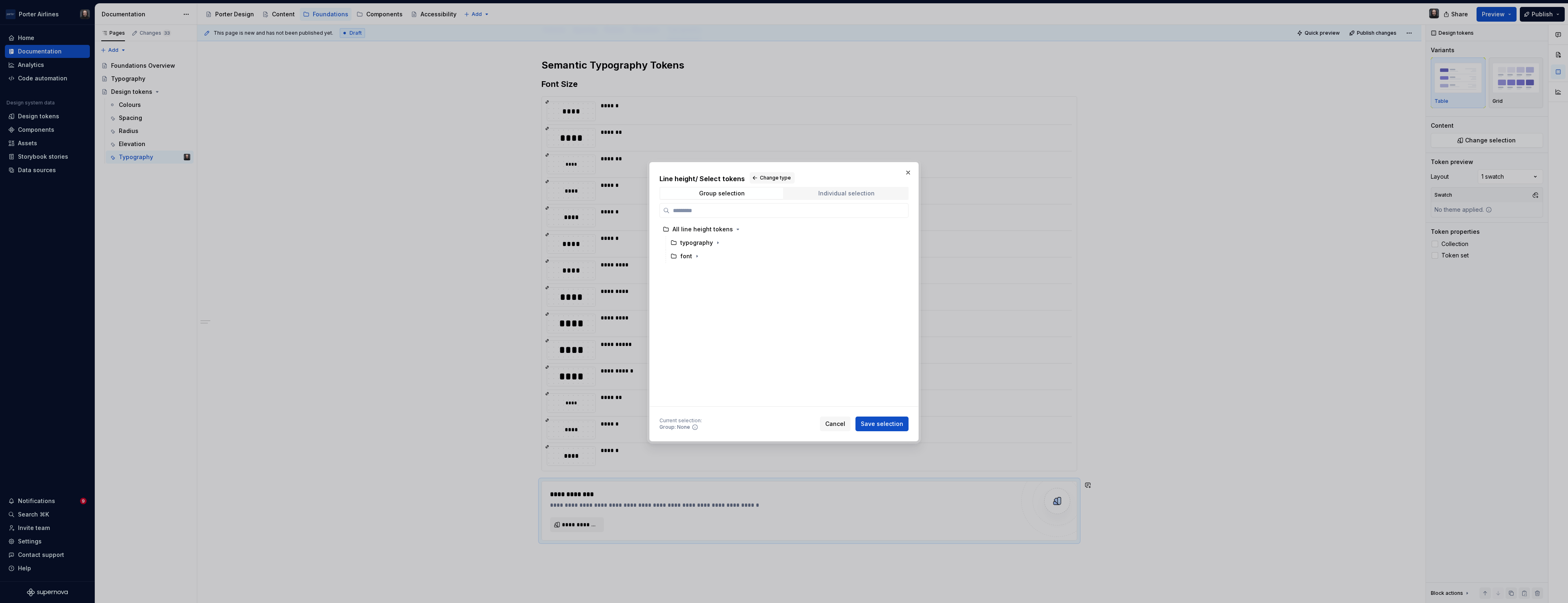
click at [844, 195] on div "Individual selection" at bounding box center [846, 193] width 56 height 6
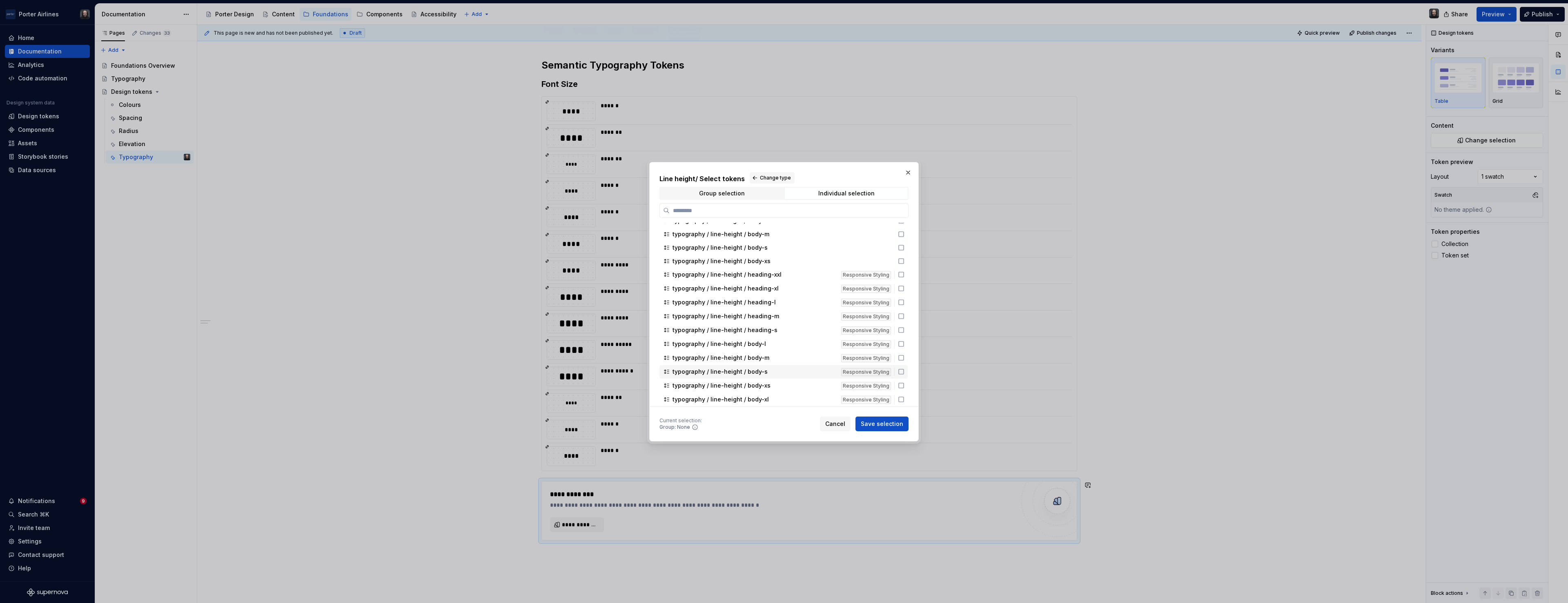
scroll to position [0, 0]
click at [740, 193] on div "Group selection" at bounding box center [722, 193] width 46 height 6
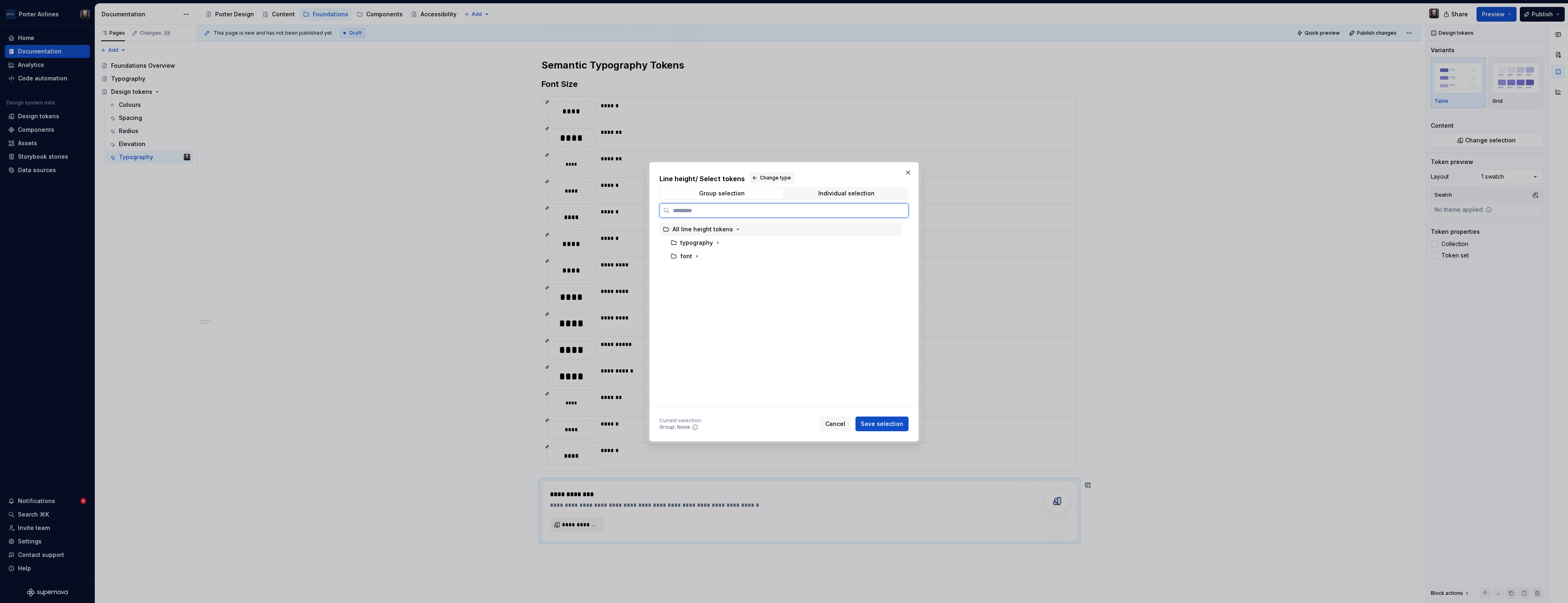
click at [854, 229] on div "All line height tokens" at bounding box center [780, 229] width 242 height 13
click at [890, 424] on span "Save selection" at bounding box center [882, 424] width 43 height 8
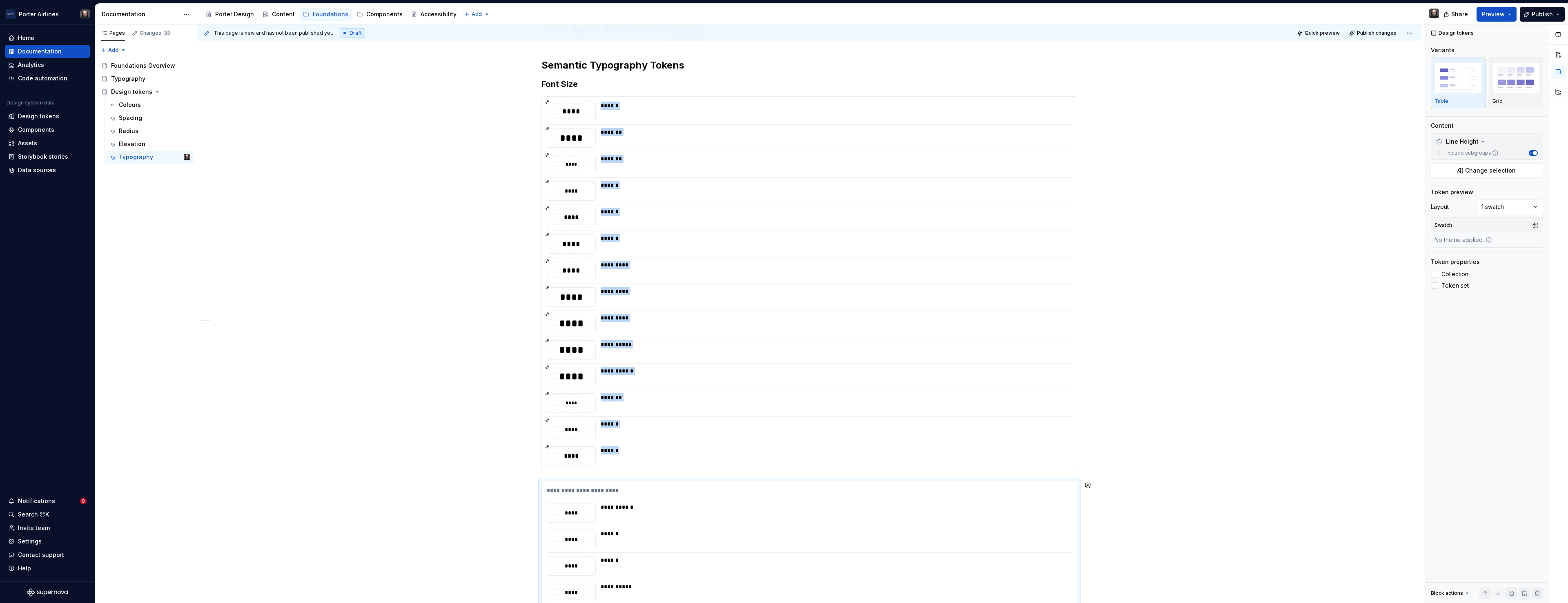
scroll to position [382, 0]
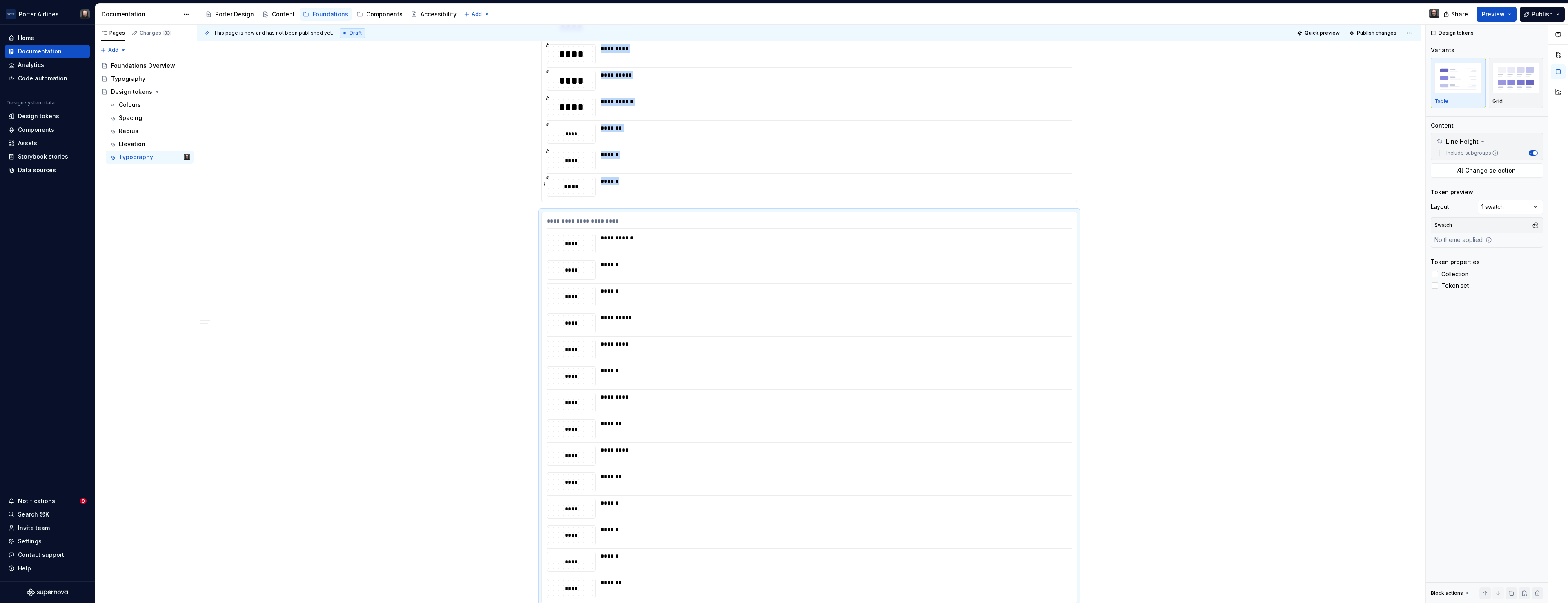
click at [1036, 191] on div "******" at bounding box center [834, 187] width 466 height 19
click at [1449, 264] on span "Collection" at bounding box center [1454, 264] width 27 height 6
click at [1052, 214] on div "**********" at bounding box center [809, 408] width 535 height 391
click at [1448, 274] on span "Collection" at bounding box center [1454, 275] width 27 height 6
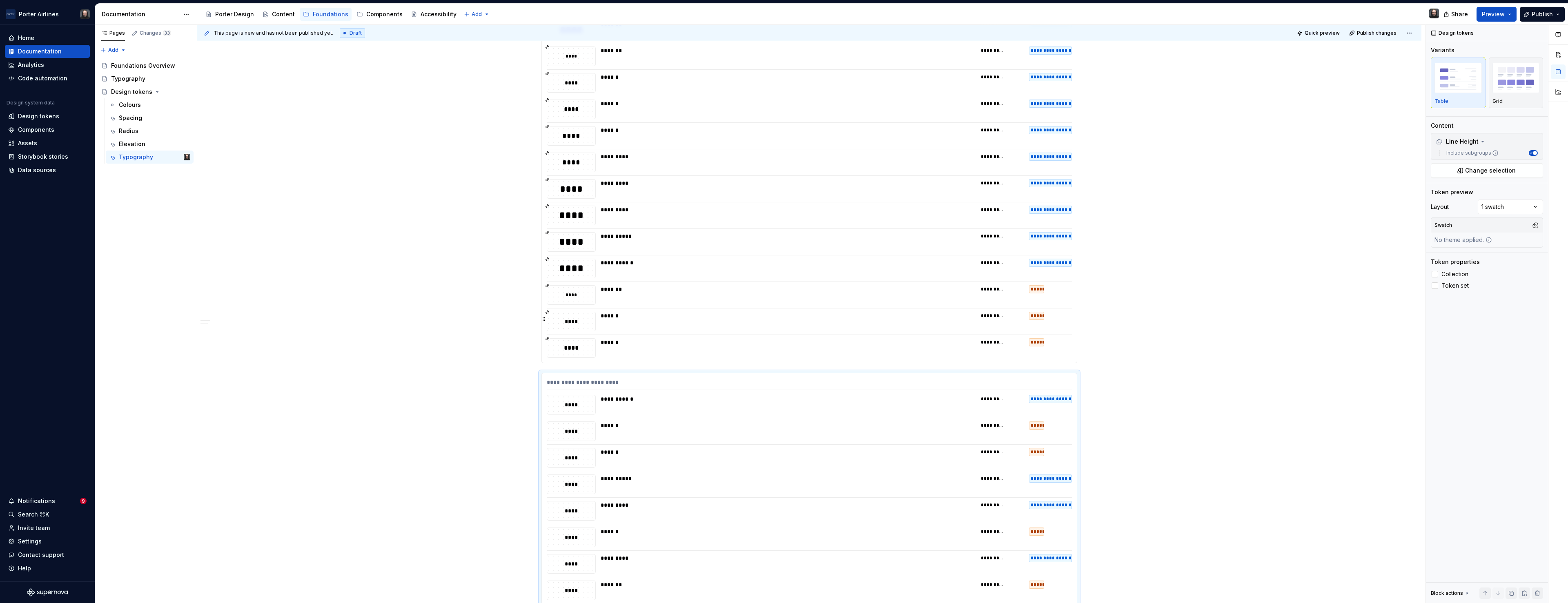
scroll to position [64, 0]
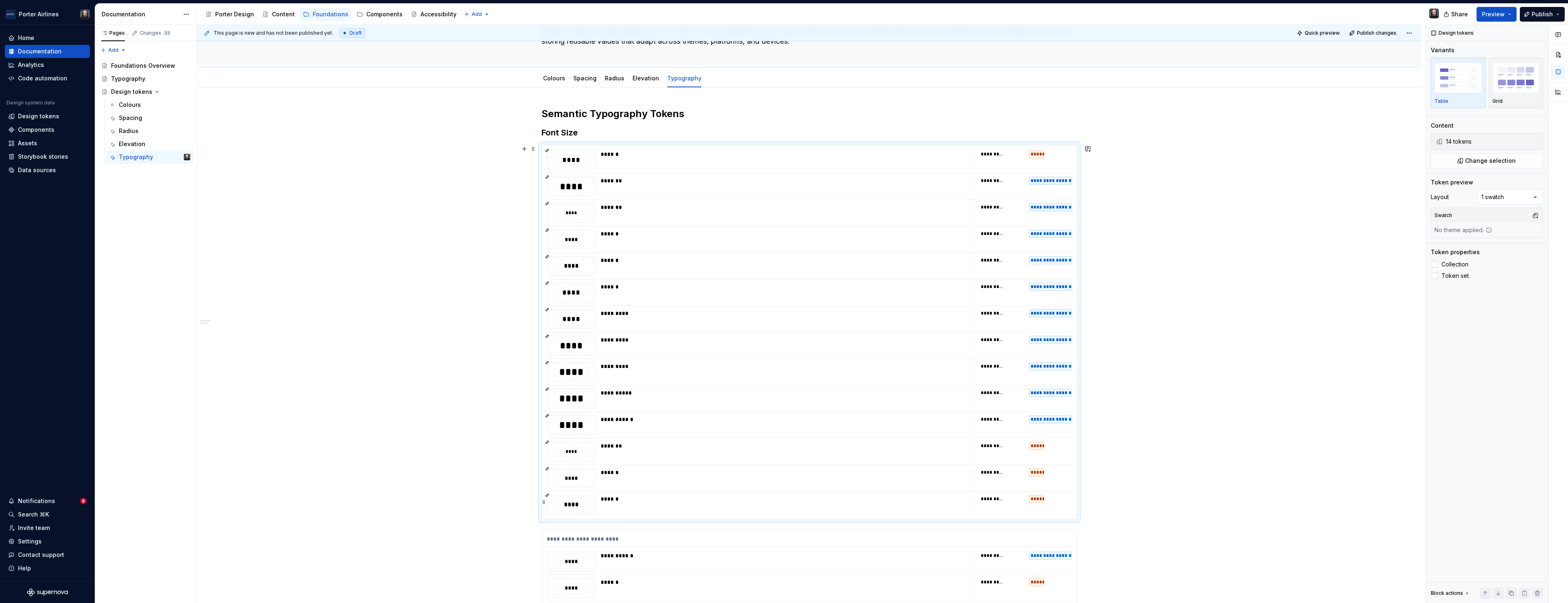
click at [819, 500] on div "******" at bounding box center [784, 499] width 368 height 8
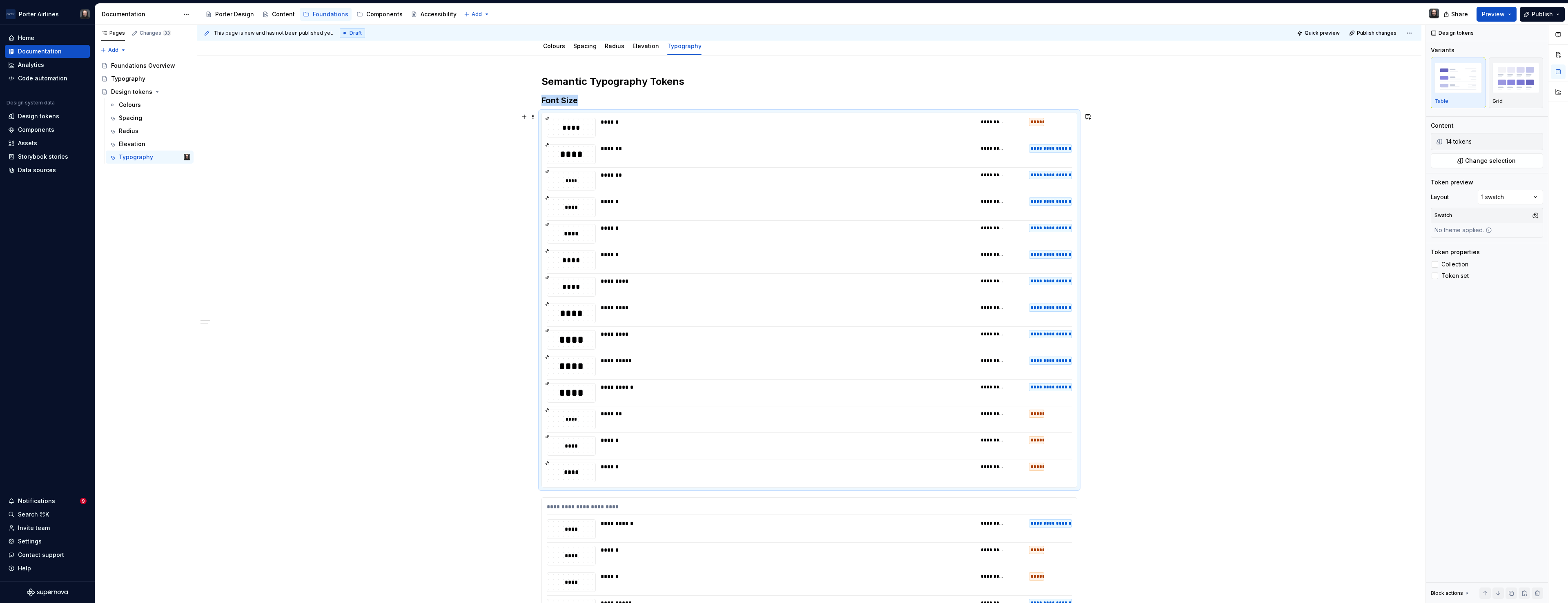
scroll to position [134, 0]
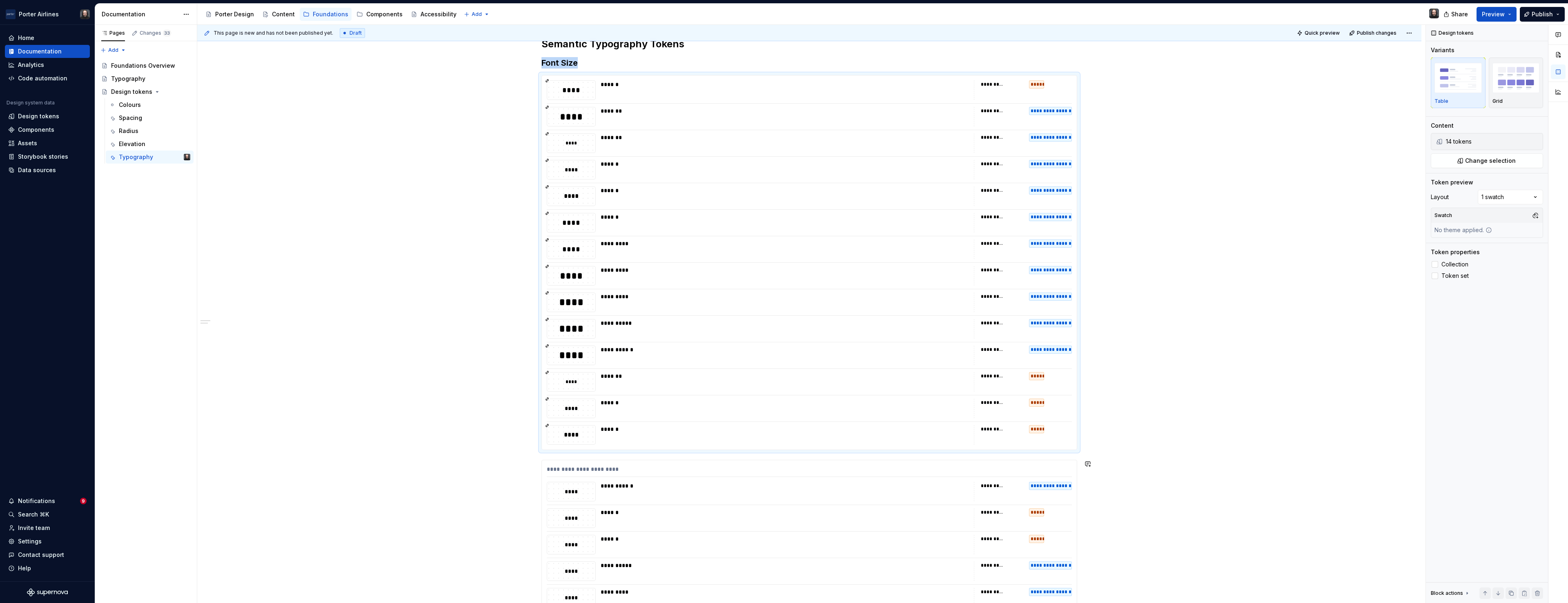
click at [488, 455] on div "**********" at bounding box center [809, 530] width 1224 height 1025
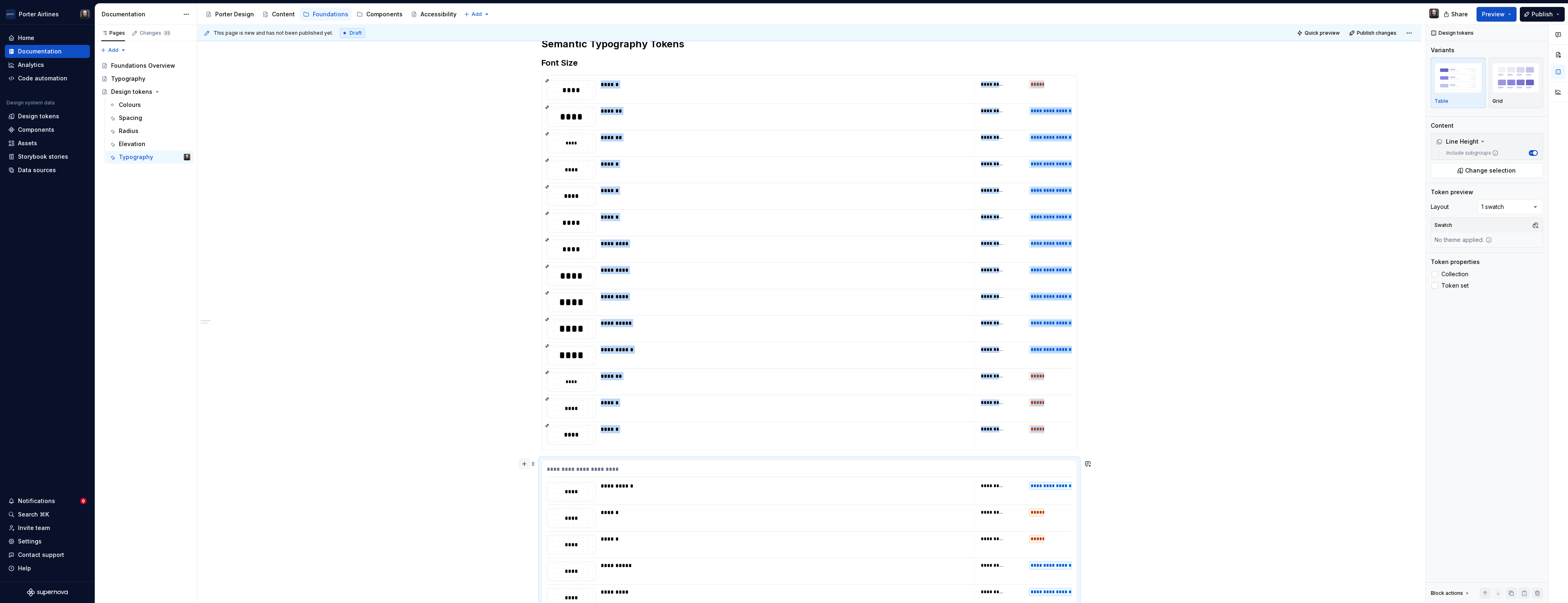
click at [526, 463] on button "button" at bounding box center [524, 464] width 11 height 11
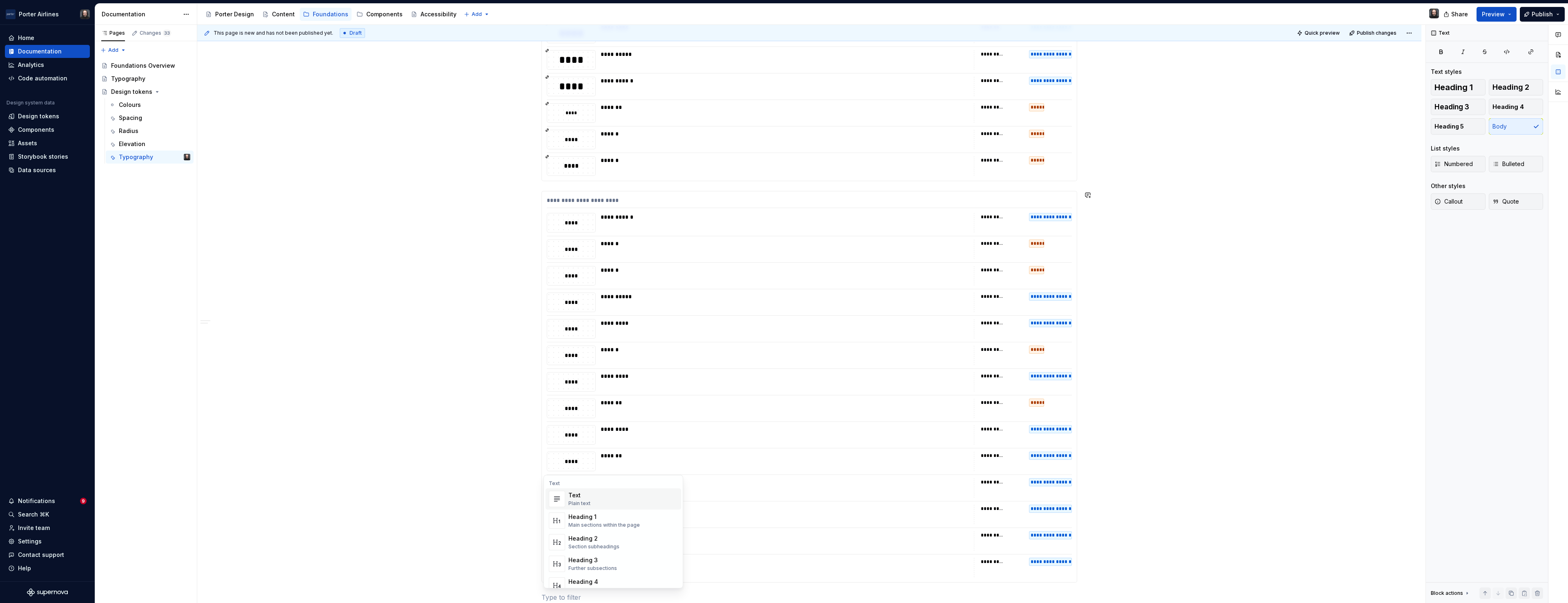
scroll to position [441, 0]
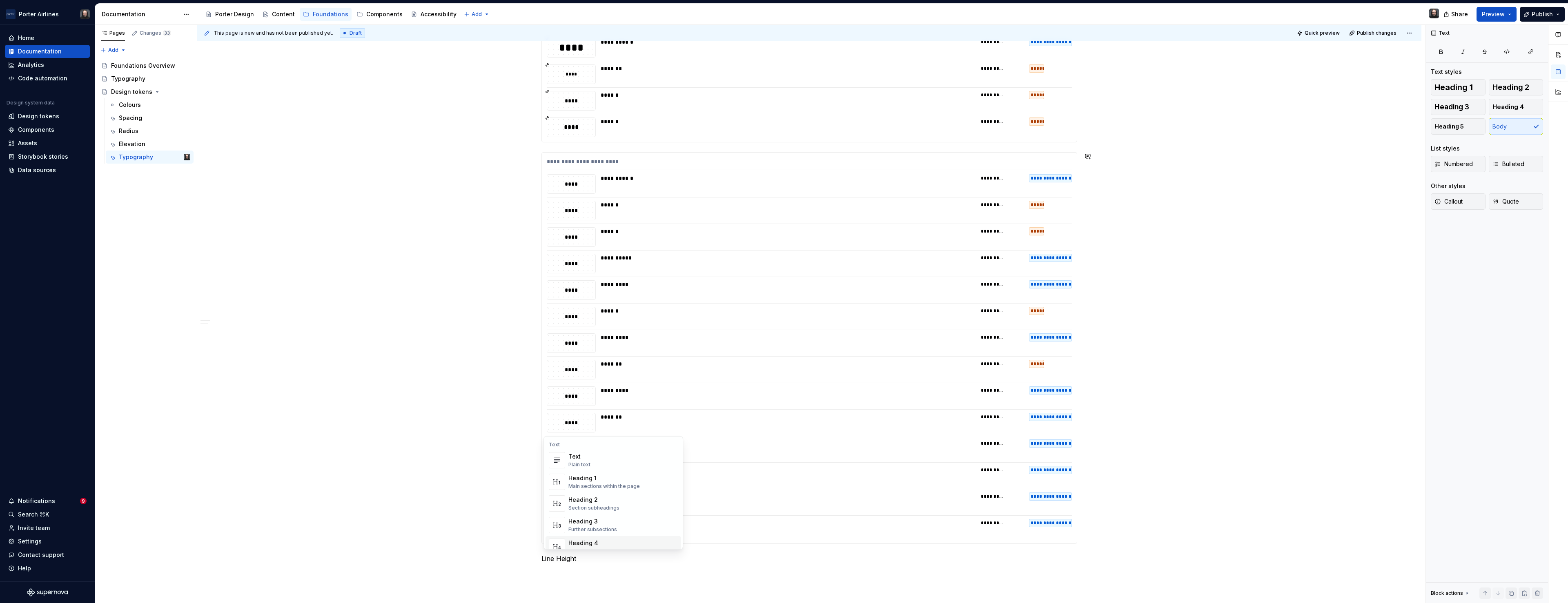
click at [565, 556] on p "Line Height" at bounding box center [809, 559] width 536 height 10
click at [624, 545] on button "button" at bounding box center [623, 543] width 11 height 11
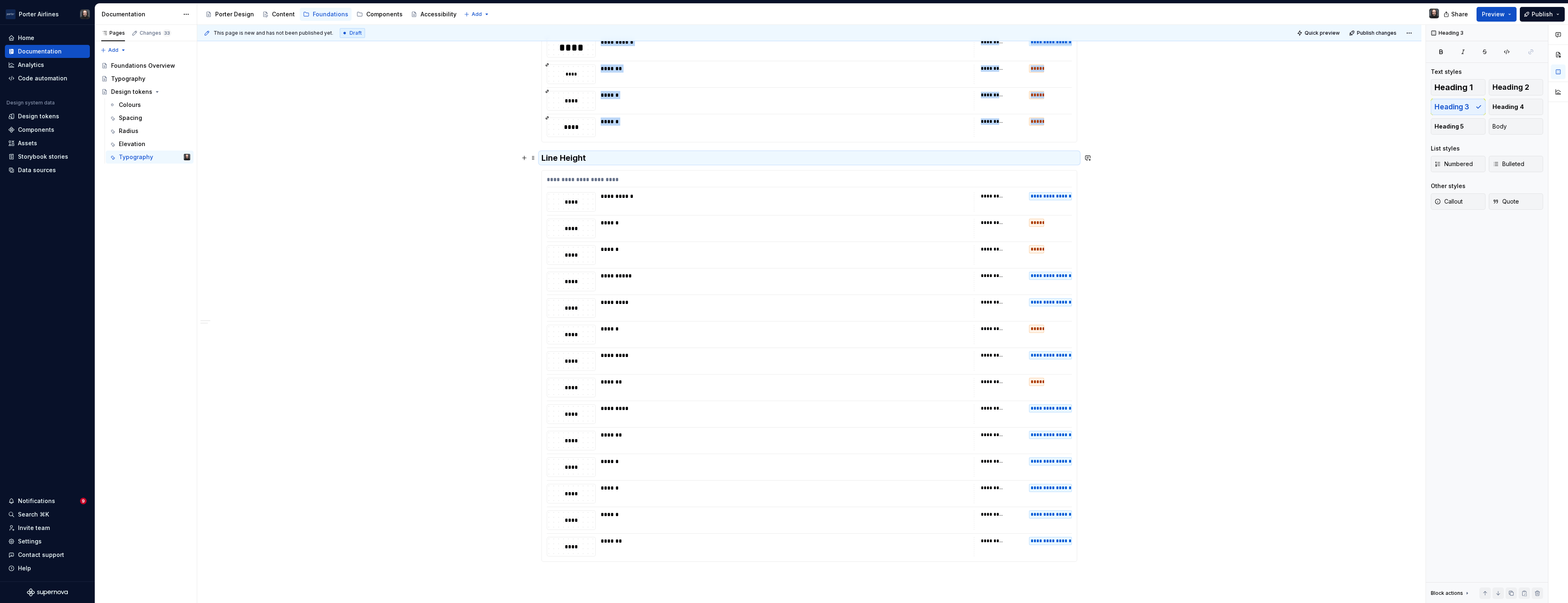
click at [474, 155] on div "**********" at bounding box center [809, 231] width 1224 height 1043
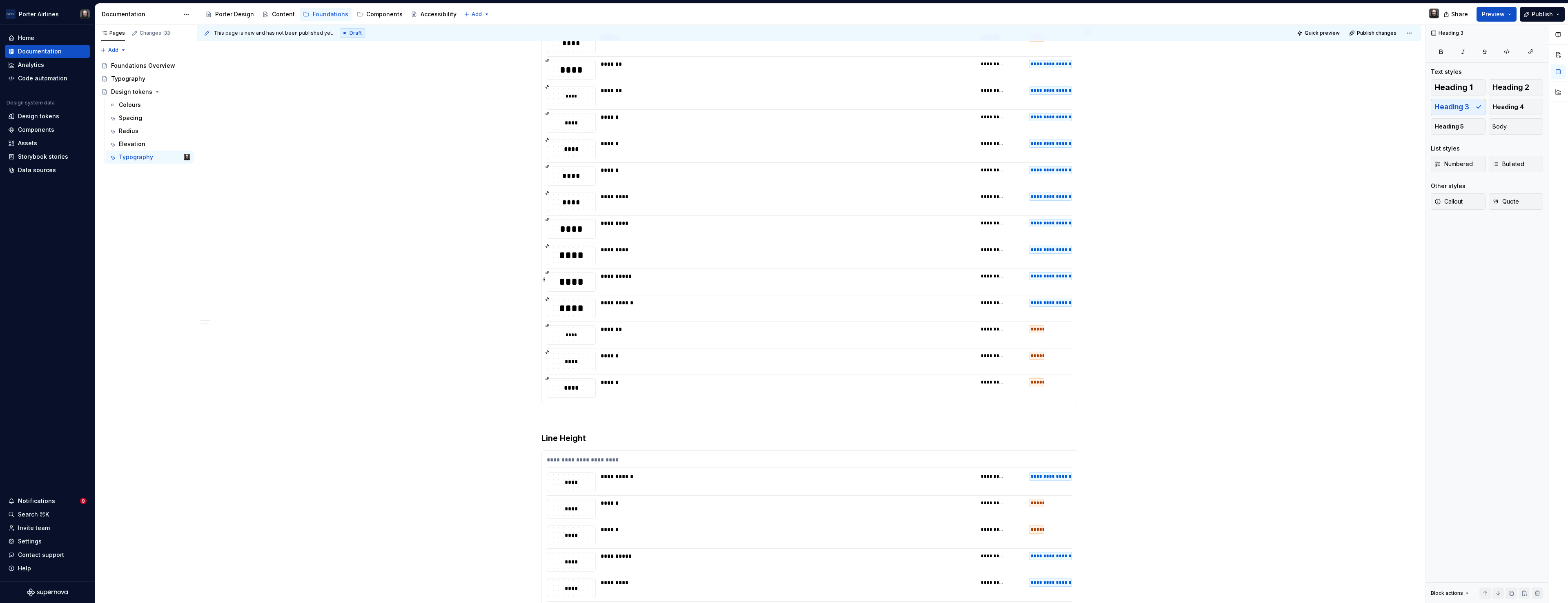
scroll to position [0, 0]
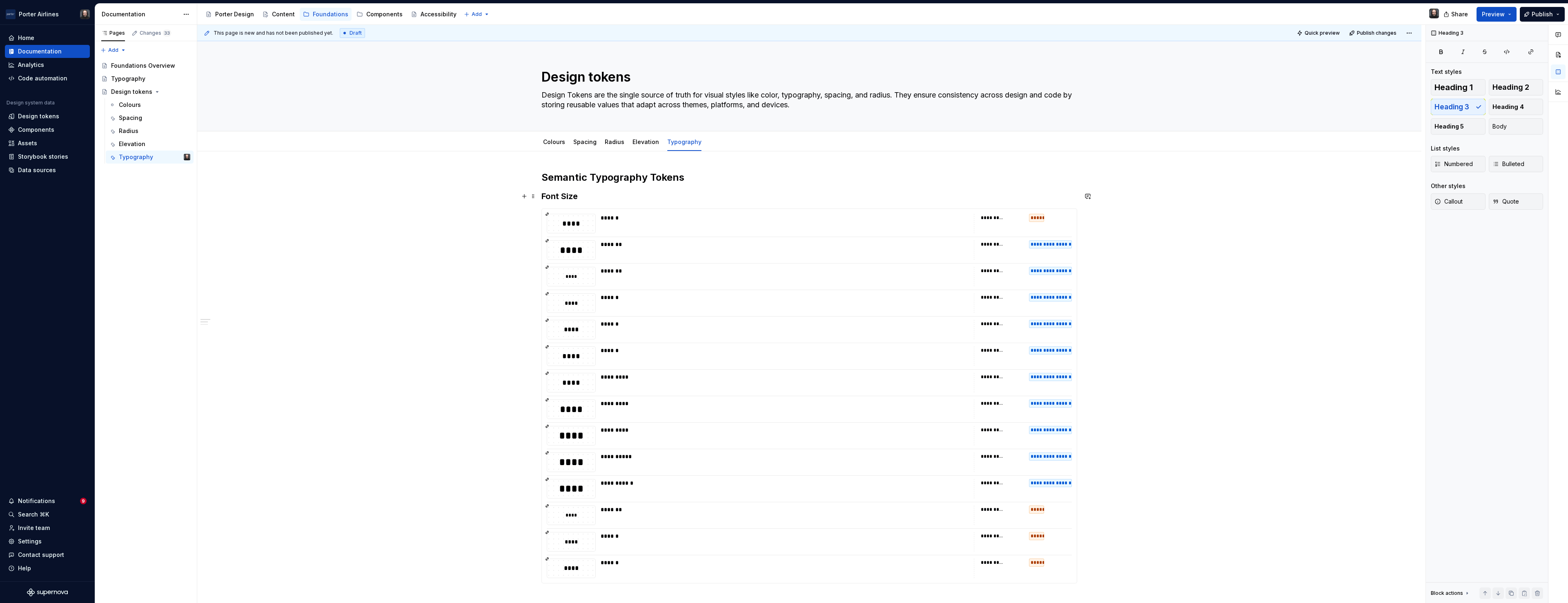
click at [544, 196] on h3 "Font Size" at bounding box center [809, 196] width 536 height 11
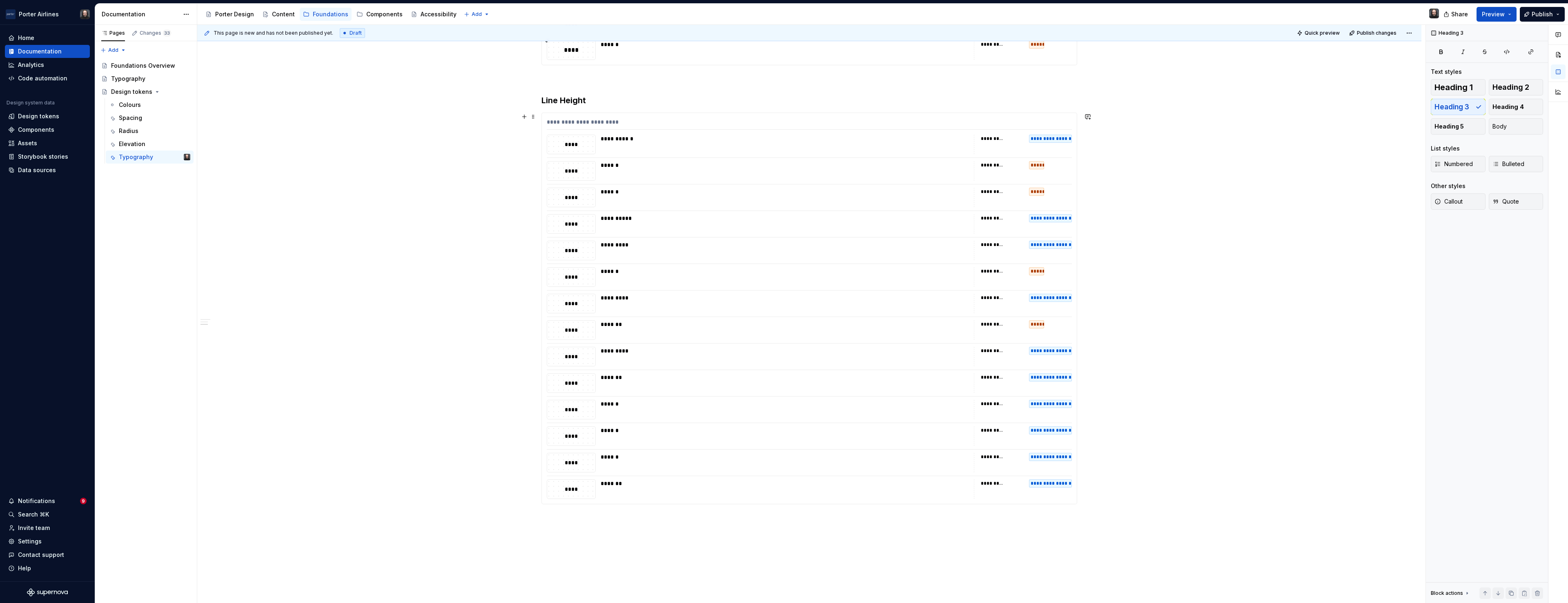
scroll to position [630, 0]
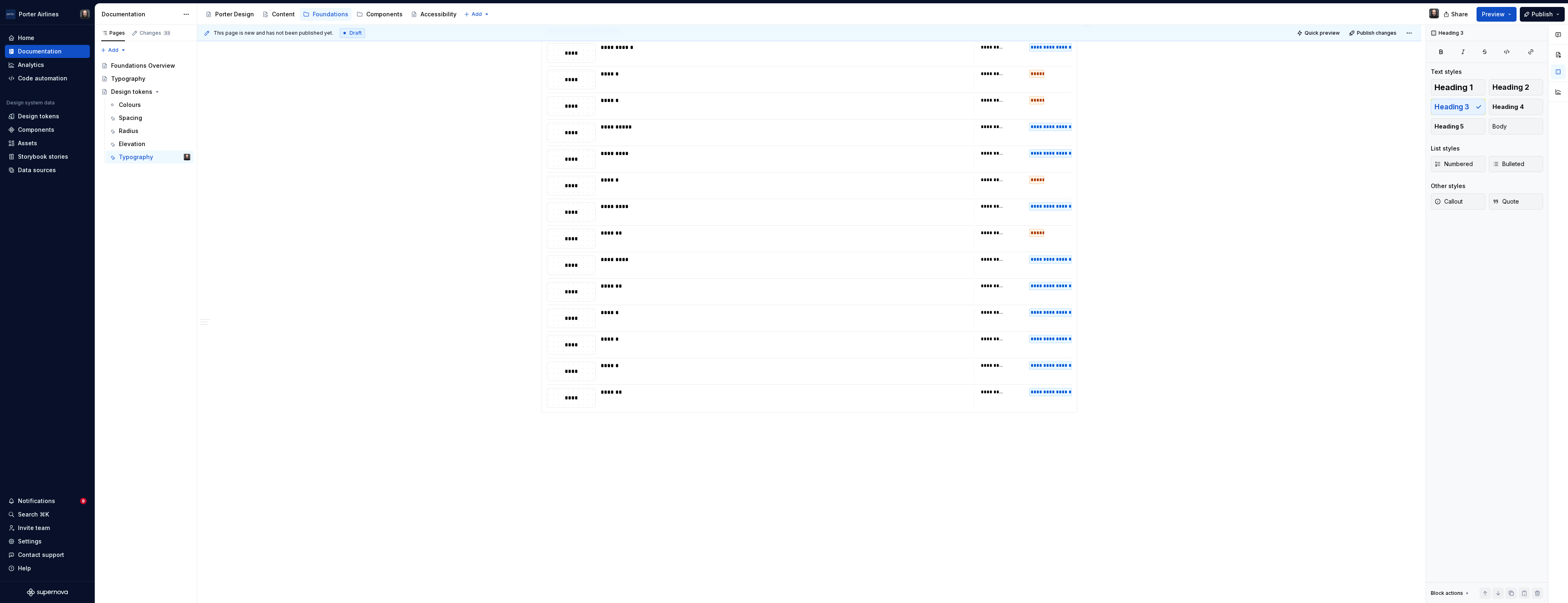
click at [598, 439] on div "**********" at bounding box center [809, 63] width 1224 height 1082
click at [581, 443] on p "Letter Spacing" at bounding box center [809, 443] width 536 height 10
click at [627, 427] on button "button" at bounding box center [628, 427] width 11 height 11
click at [616, 450] on h3 "Letter Spacing" at bounding box center [809, 448] width 536 height 11
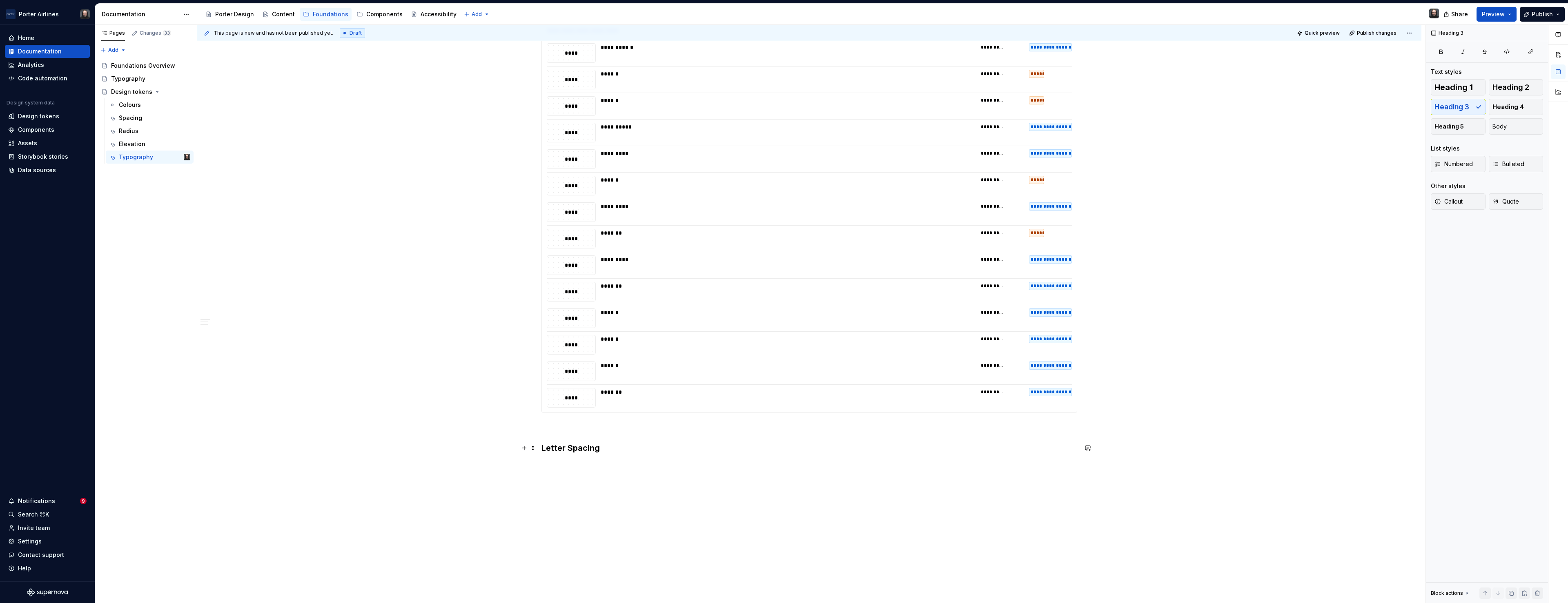
click at [611, 448] on h3 "Letter Spacing" at bounding box center [809, 448] width 536 height 11
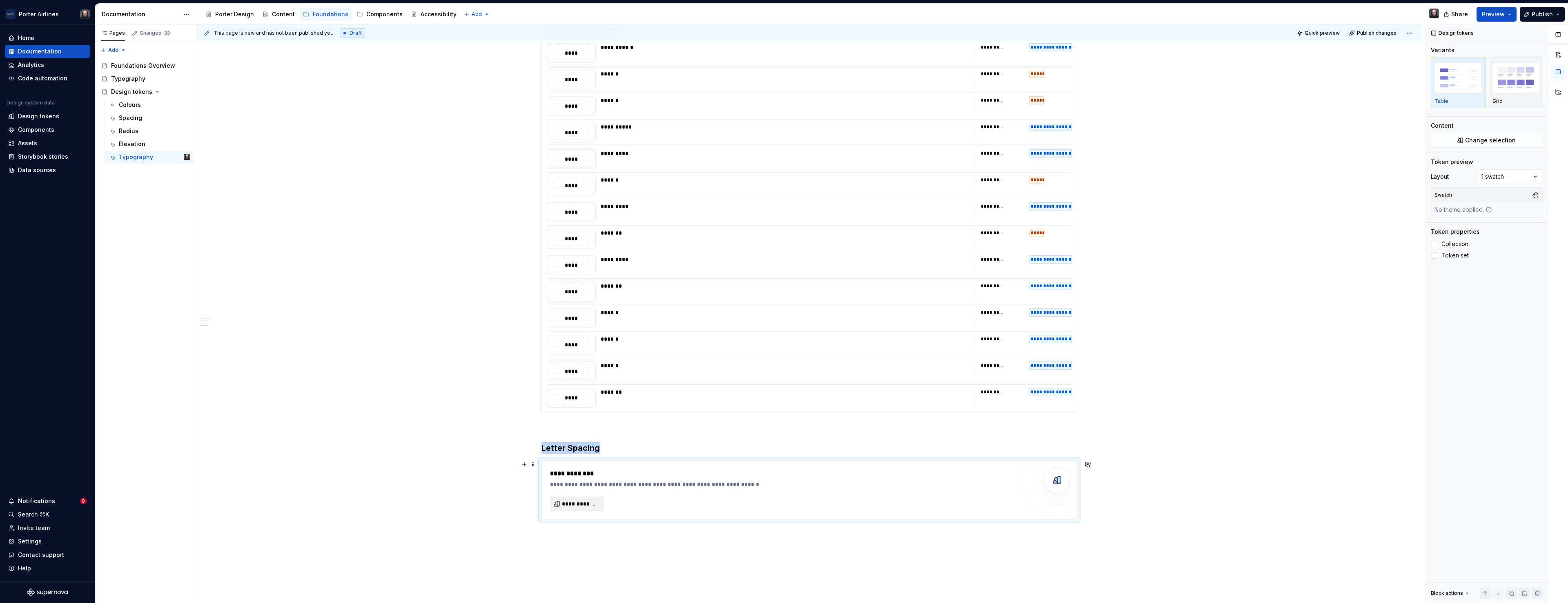
click at [598, 500] on span "**********" at bounding box center [581, 504] width 37 height 8
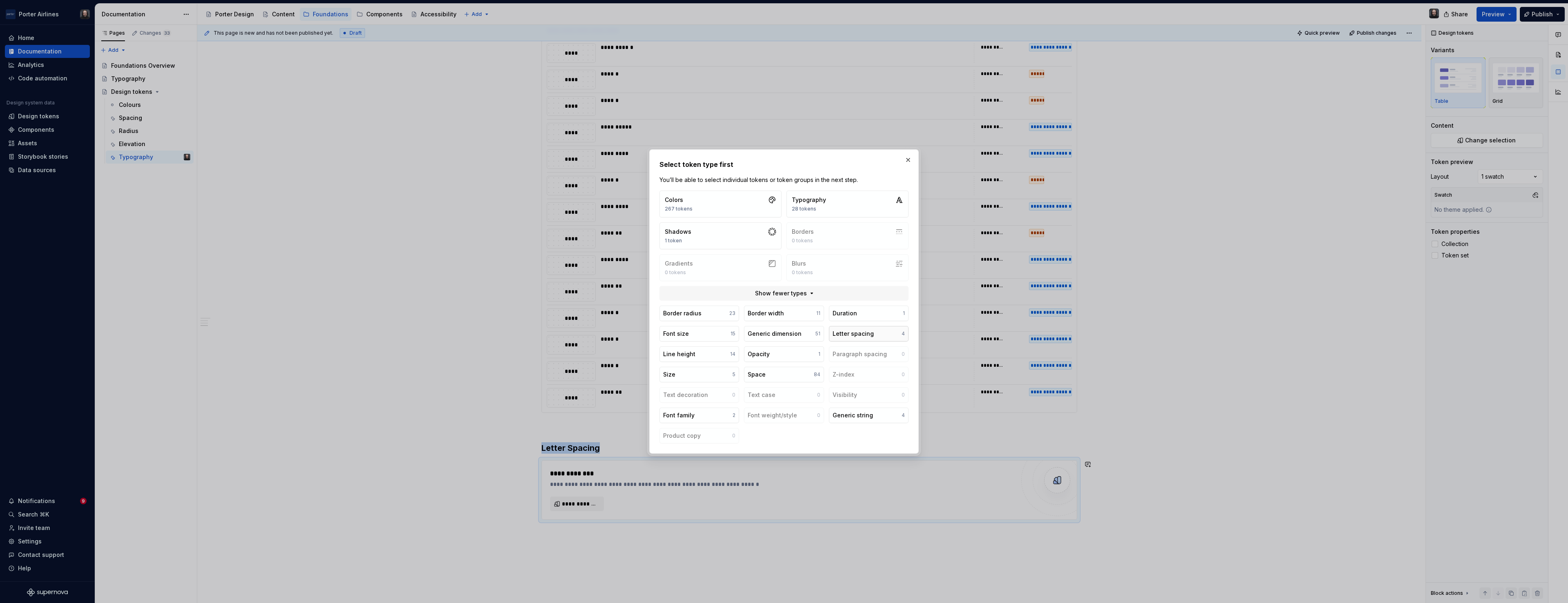
click at [854, 334] on div "Letter spacing" at bounding box center [853, 334] width 41 height 8
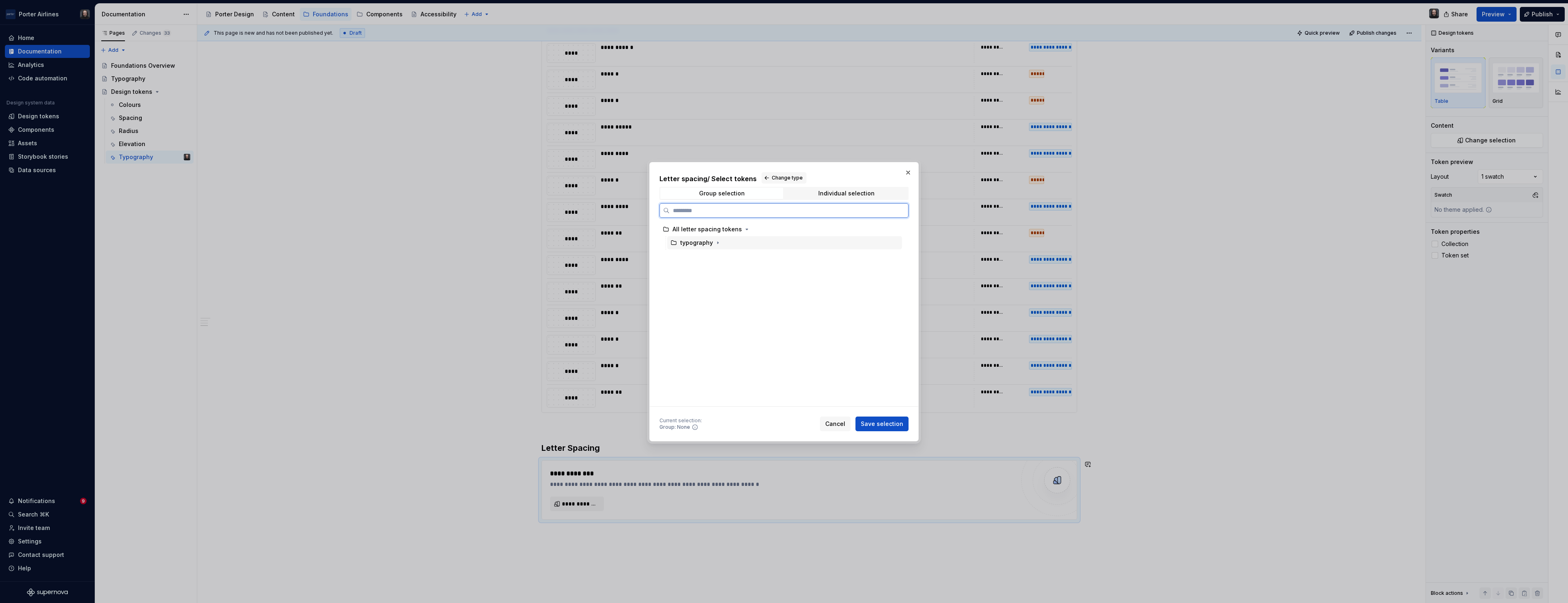
click at [794, 240] on div "typography" at bounding box center [784, 243] width 235 height 13
click at [717, 243] on icon "button" at bounding box center [718, 243] width 6 height 6
click at [838, 191] on div "Individual selection" at bounding box center [846, 193] width 56 height 6
click at [904, 228] on icon at bounding box center [901, 229] width 6 height 6
click at [904, 242] on icon at bounding box center [901, 243] width 6 height 6
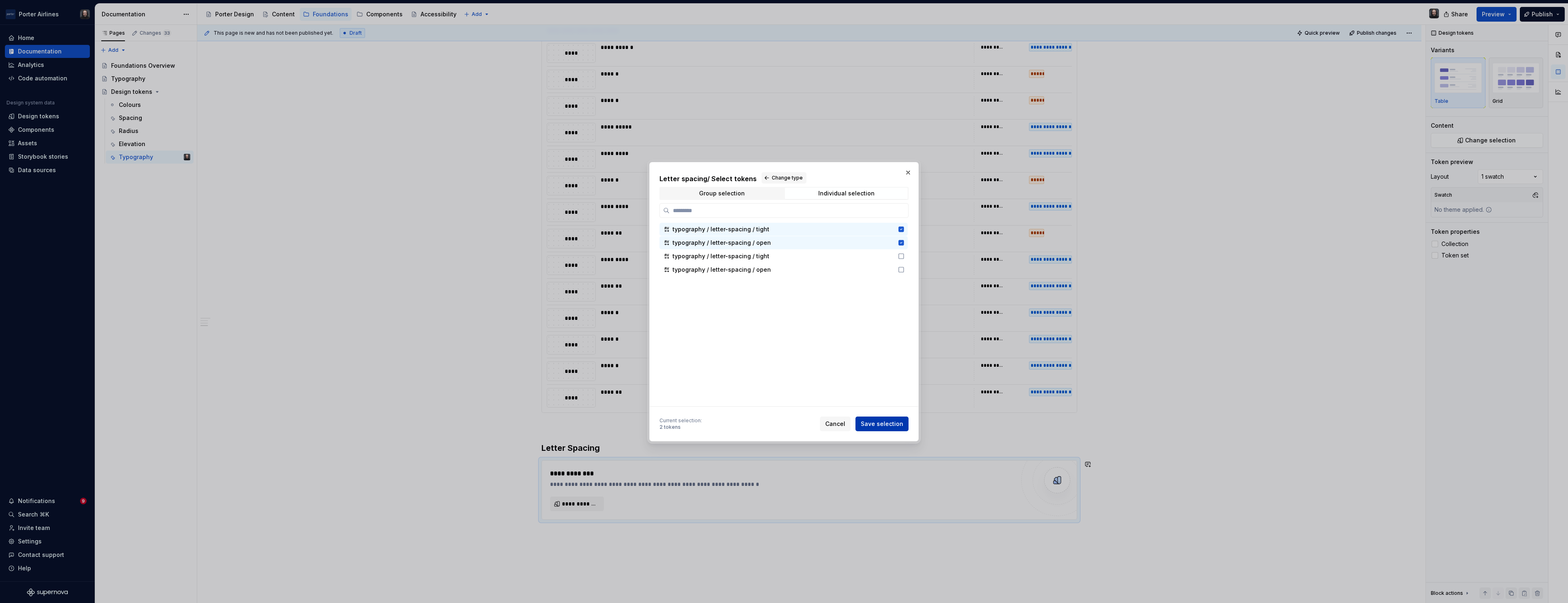
click at [886, 420] on span "Save selection" at bounding box center [882, 424] width 43 height 8
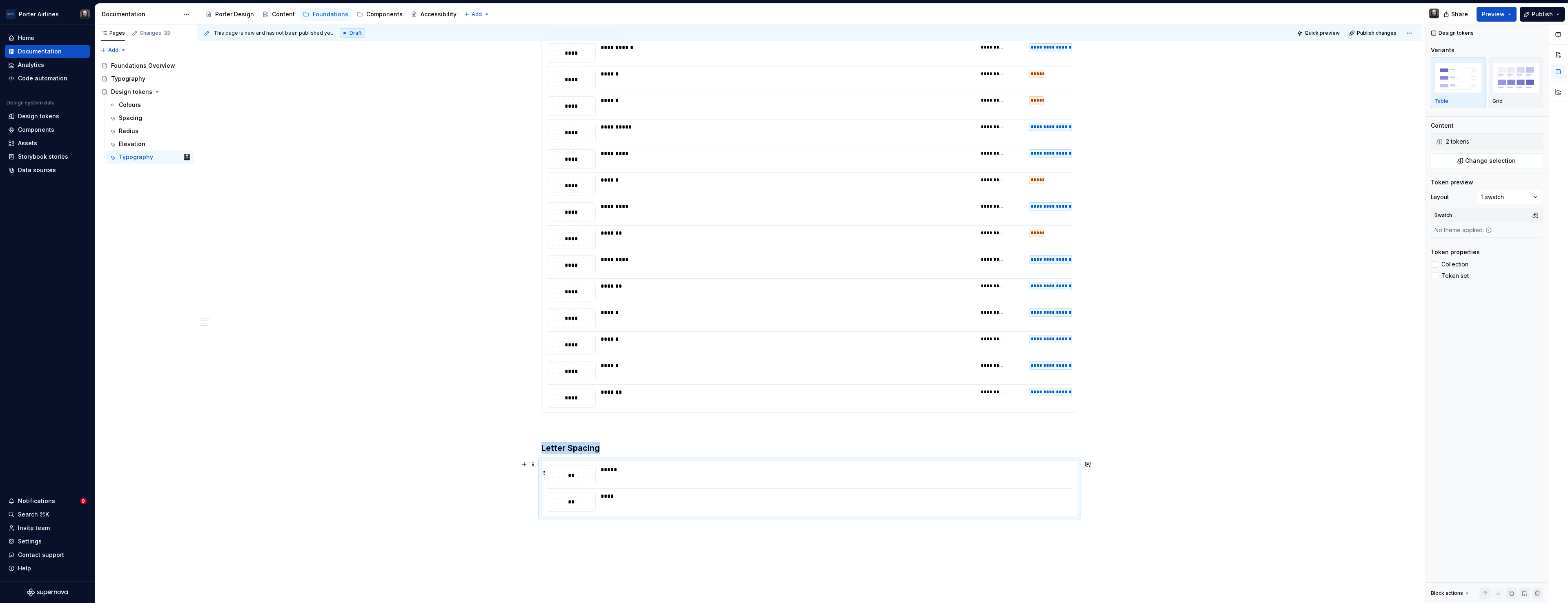
drag, startPoint x: 963, startPoint y: 473, endPoint x: 998, endPoint y: 457, distance: 38.5
click at [963, 473] on div "*****" at bounding box center [834, 470] width 466 height 8
click at [1515, 81] on img "button" at bounding box center [1516, 77] width 48 height 30
click at [1543, 136] on span at bounding box center [1540, 136] width 6 height 6
click at [1451, 287] on div "Token properties Collection Token set" at bounding box center [1487, 292] width 112 height 33
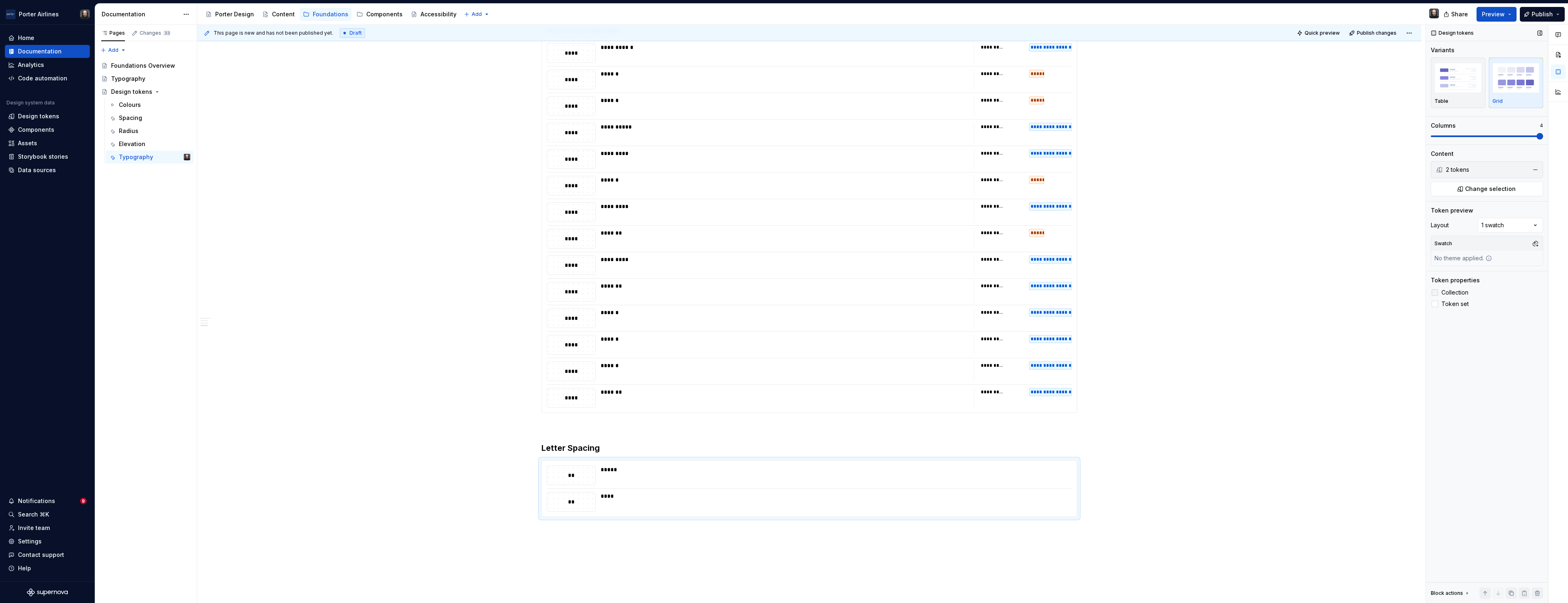
click at [1457, 290] on span "Collection" at bounding box center [1454, 292] width 27 height 6
click at [916, 242] on div "*******" at bounding box center [784, 238] width 368 height 19
click at [1499, 97] on div "Grid" at bounding box center [1516, 83] width 48 height 43
click at [1541, 139] on span at bounding box center [1540, 136] width 6 height 6
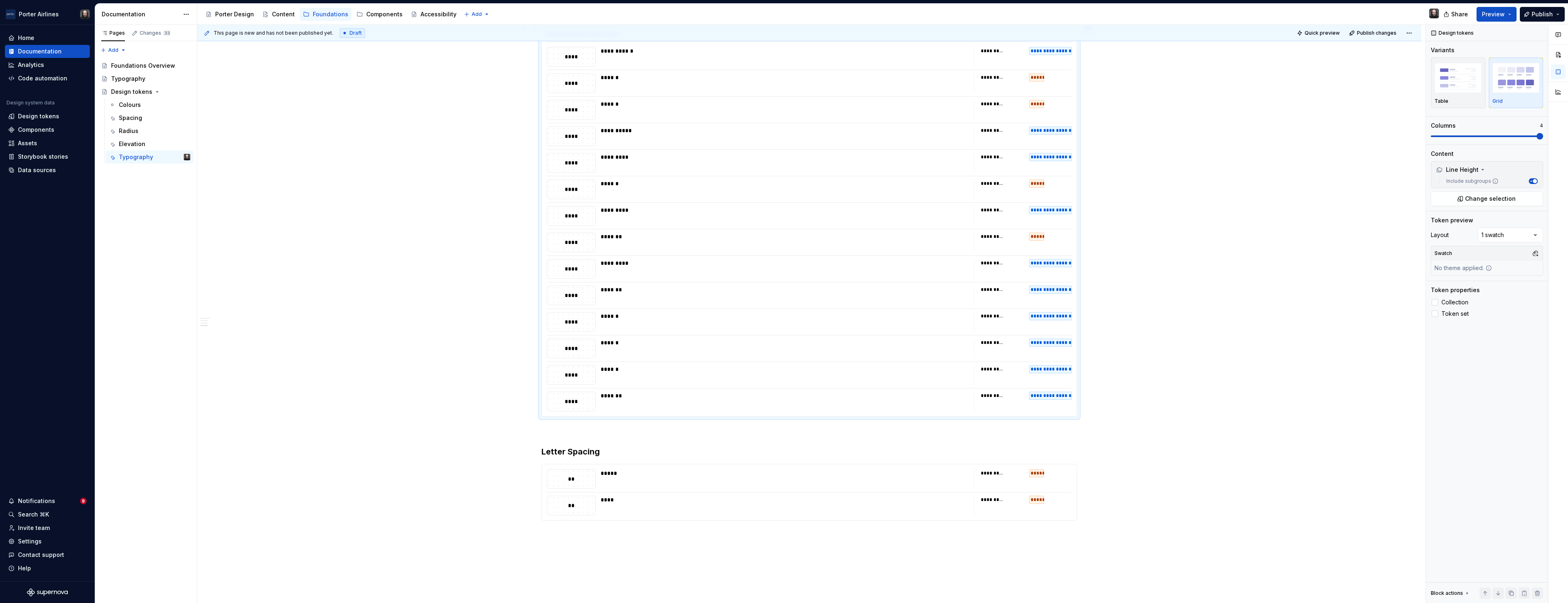
scroll to position [733, 0]
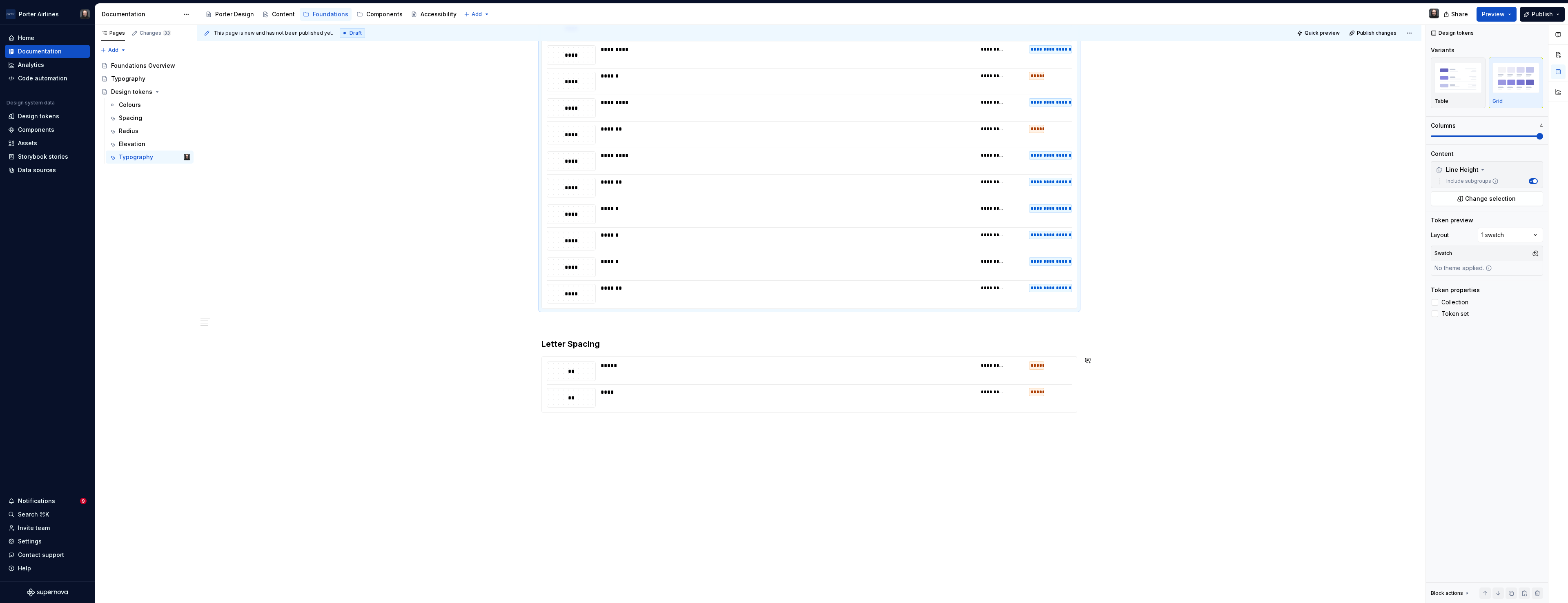
click at [585, 456] on div "**********" at bounding box center [809, 10] width 1224 height 1186
click at [575, 431] on div "**********" at bounding box center [809, 10] width 1224 height 1186
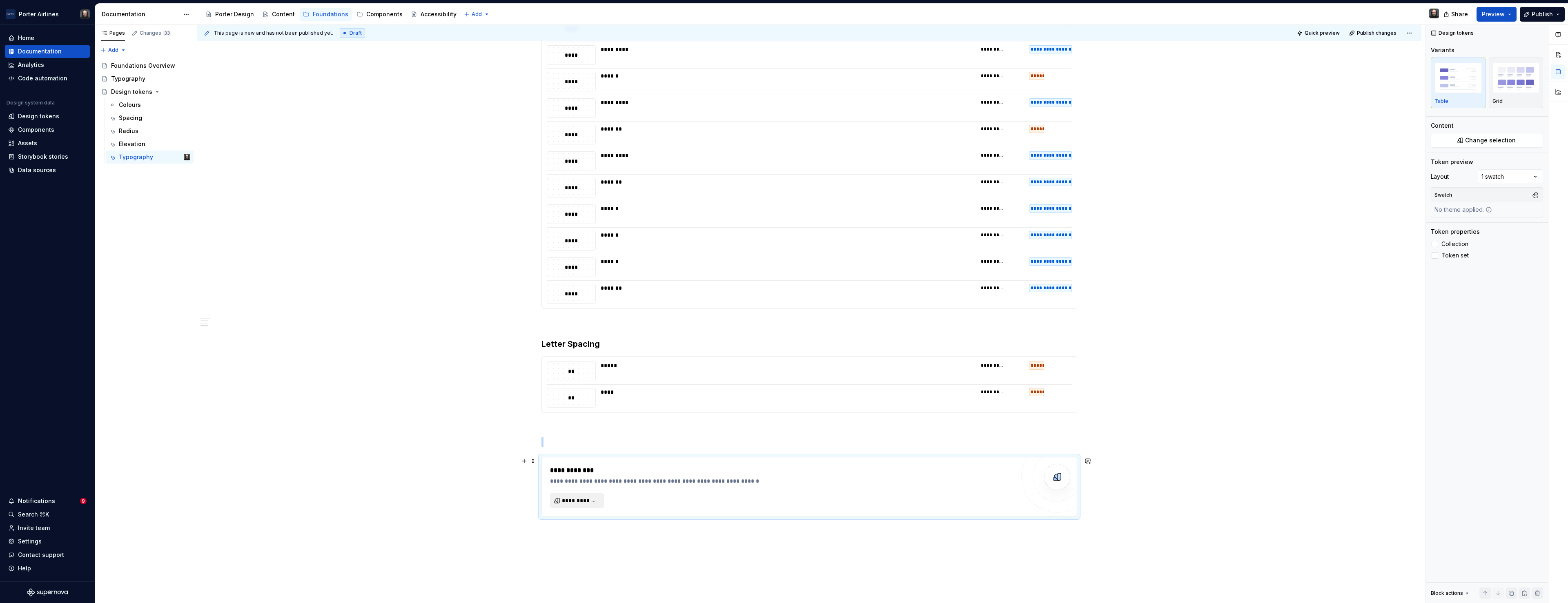
click at [595, 498] on span "**********" at bounding box center [581, 501] width 37 height 8
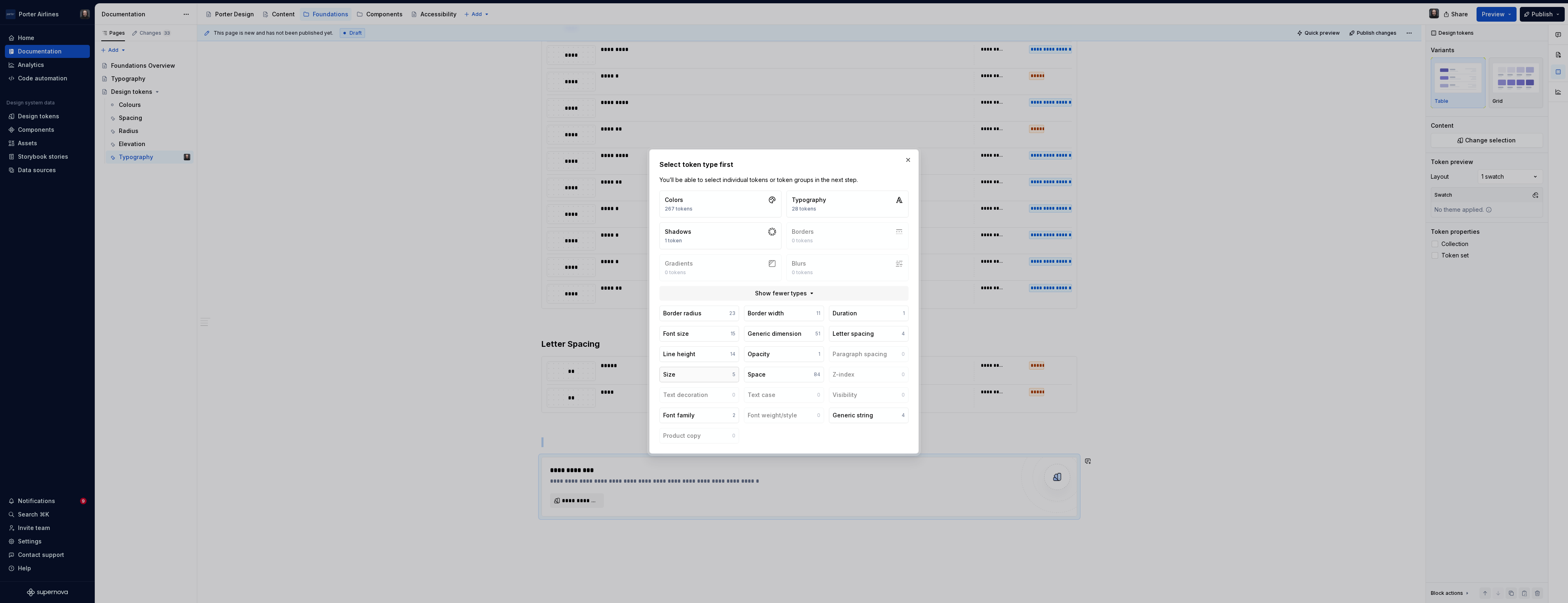
click at [709, 377] on button "Size 5" at bounding box center [699, 374] width 80 height 15
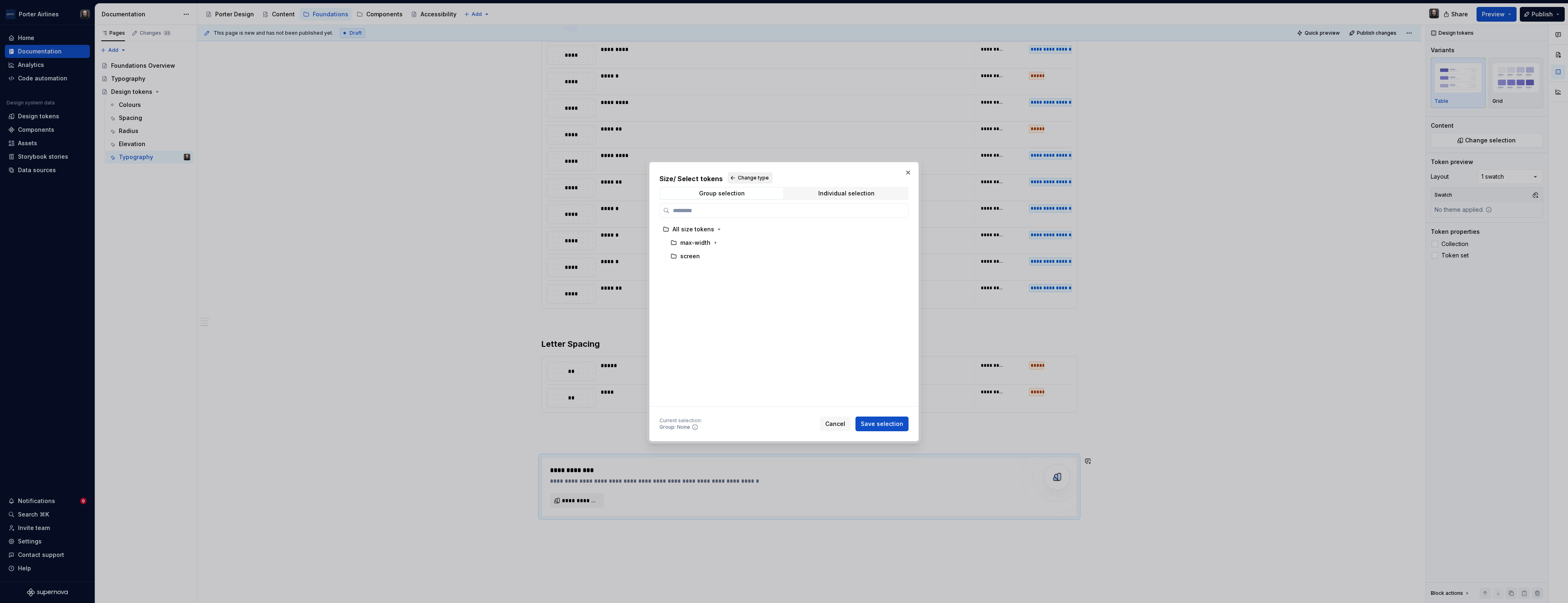
click at [746, 178] on span "Change type" at bounding box center [753, 178] width 31 height 6
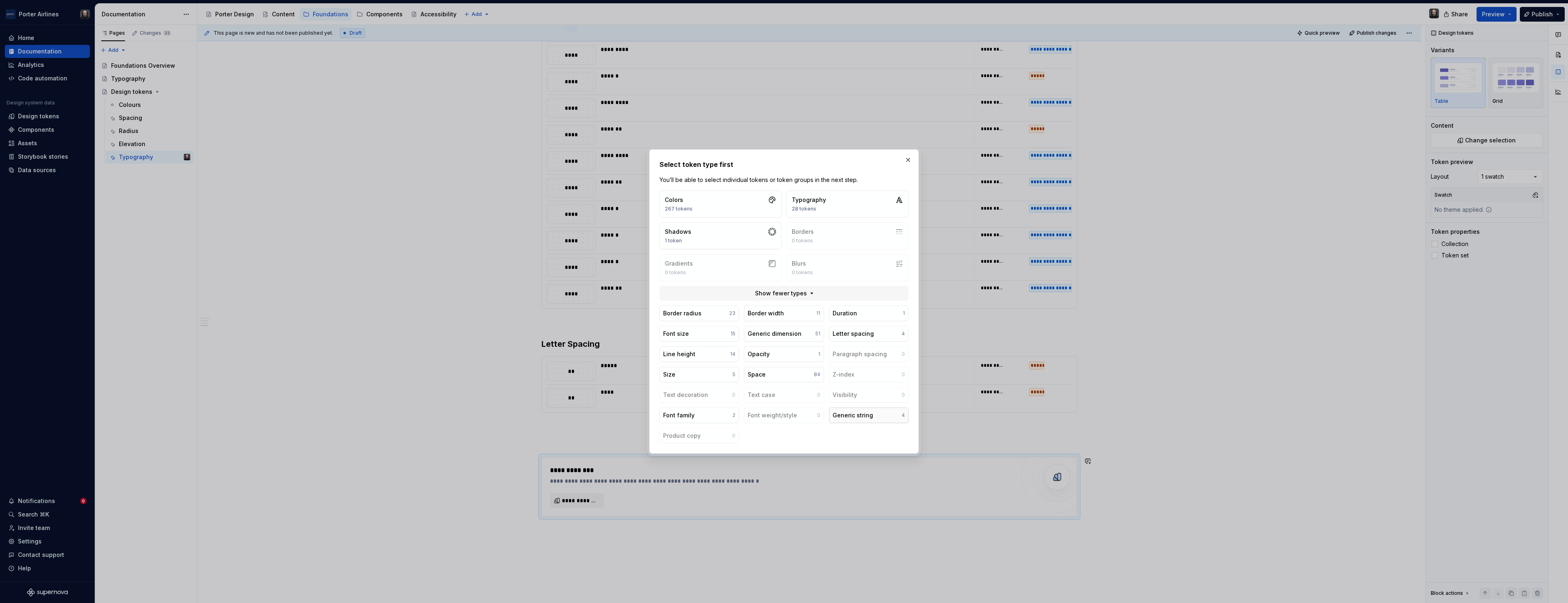
click at [847, 413] on div "Generic string" at bounding box center [853, 415] width 40 height 8
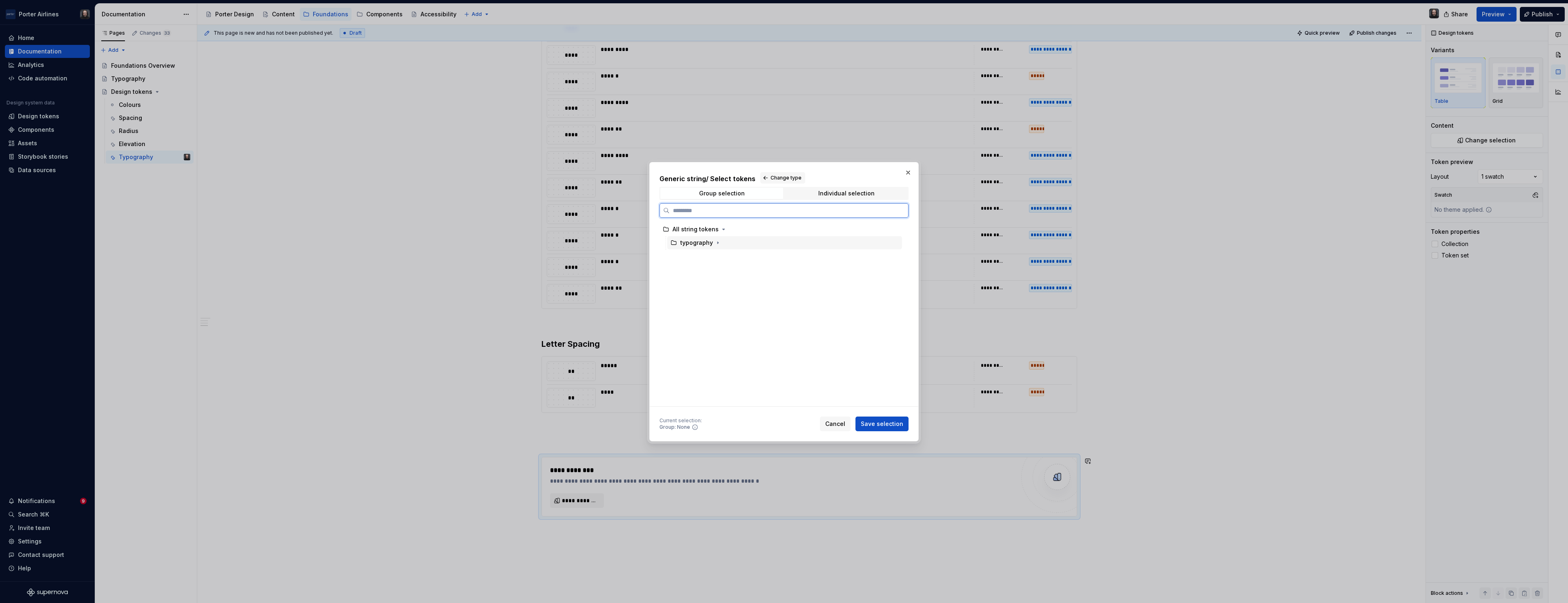
click at [790, 241] on div "typography" at bounding box center [784, 243] width 235 height 13
click at [718, 242] on icon "button" at bounding box center [718, 243] width 6 height 6
click at [891, 422] on span "Save selection" at bounding box center [882, 424] width 43 height 8
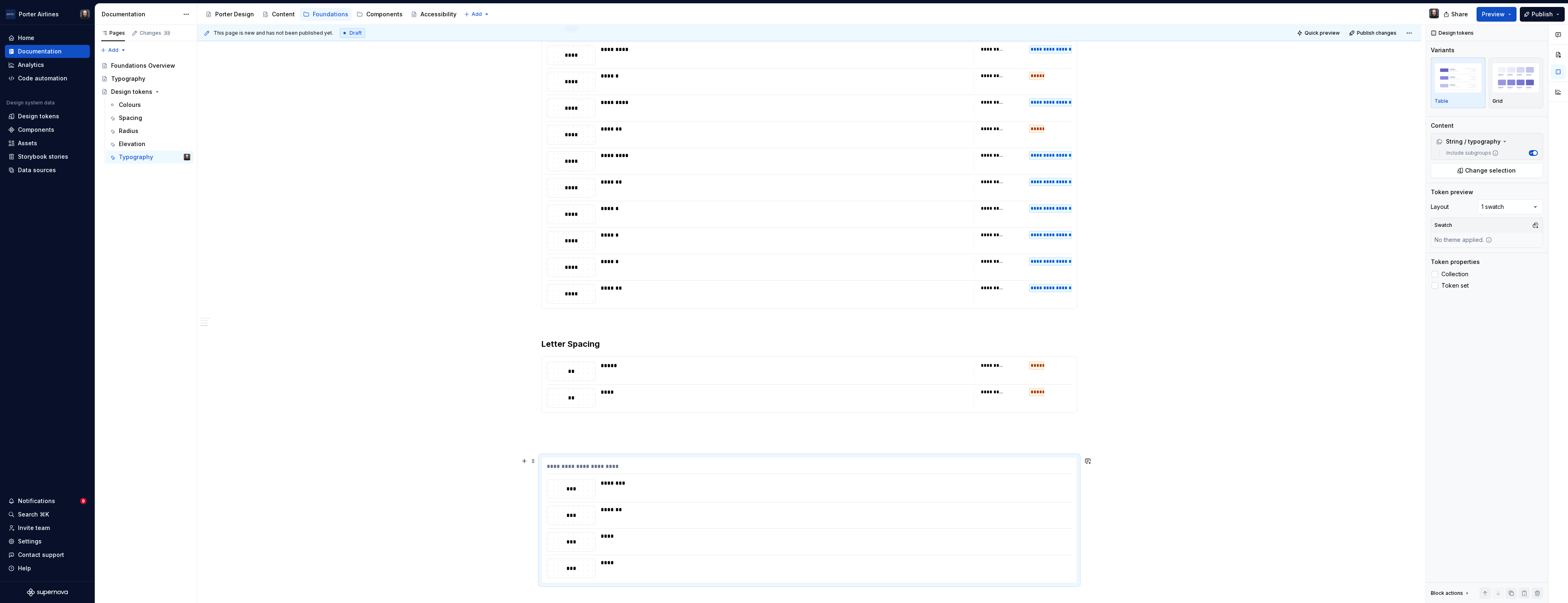
click at [1036, 468] on div "**********" at bounding box center [809, 468] width 525 height 12
click at [1522, 89] on img "button" at bounding box center [1516, 77] width 48 height 30
click at [1543, 139] on span at bounding box center [1540, 136] width 6 height 6
click at [562, 446] on p at bounding box center [809, 443] width 536 height 10
click at [571, 444] on p "Font Weight" at bounding box center [809, 443] width 536 height 10
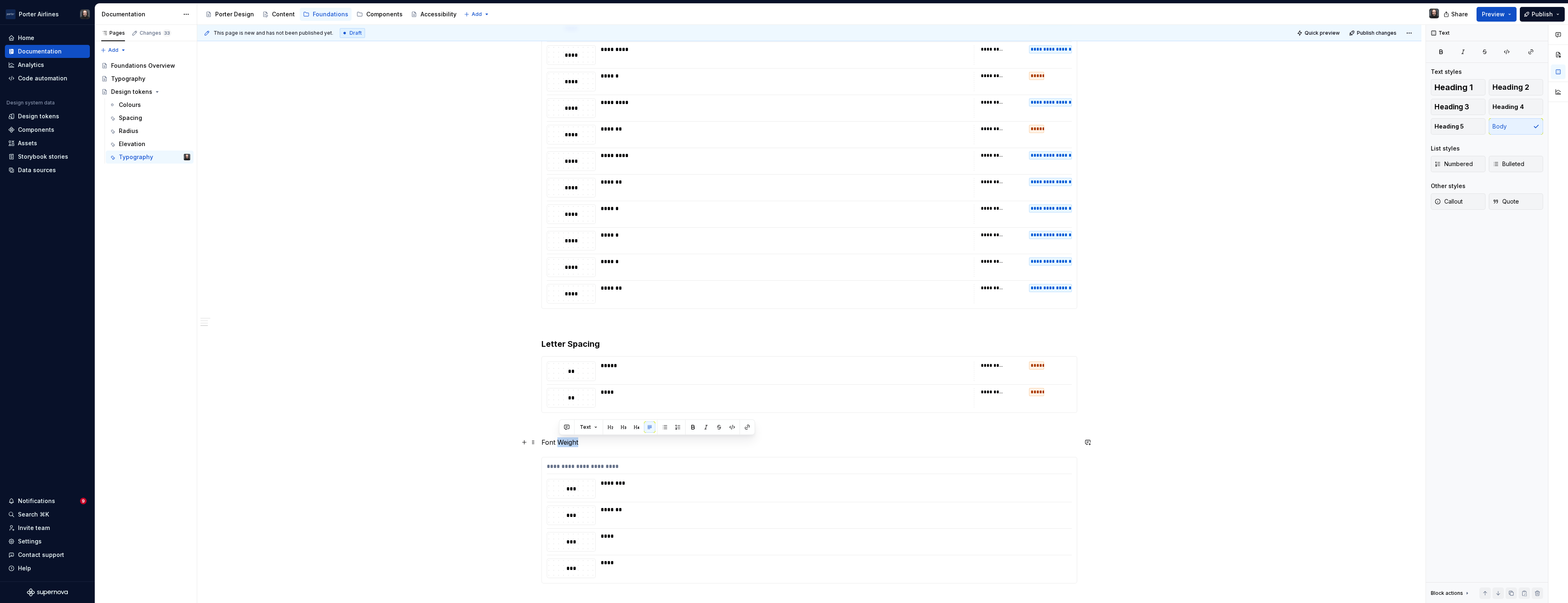
click at [571, 444] on p "Font Weight" at bounding box center [809, 443] width 536 height 10
click at [622, 427] on button "button" at bounding box center [623, 427] width 11 height 11
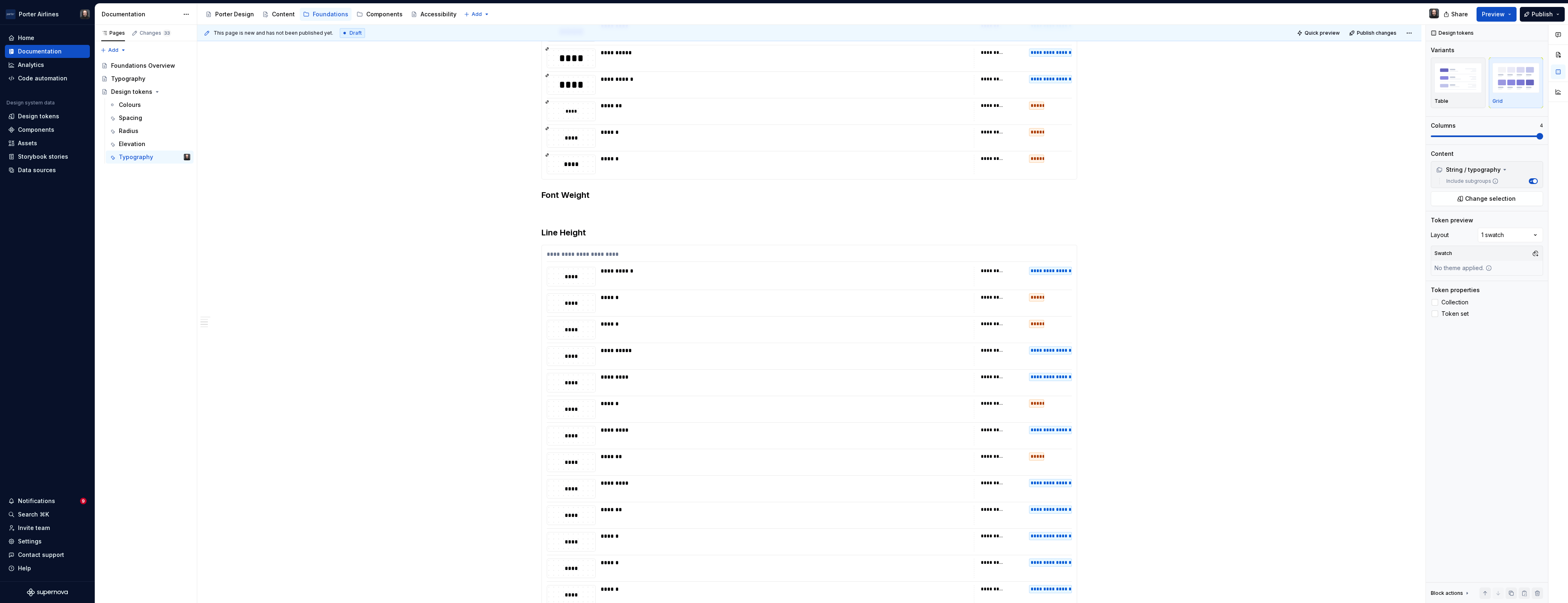
scroll to position [392, 0]
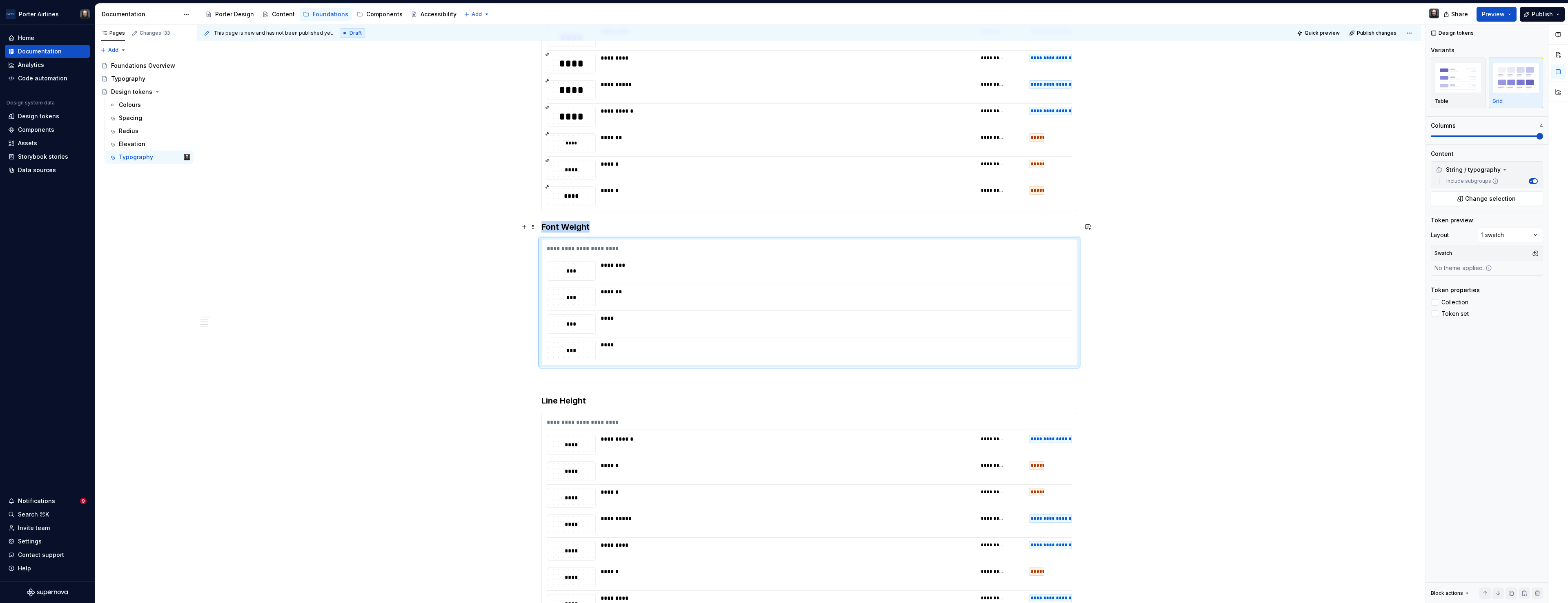
click at [544, 228] on h3 "Font Weight" at bounding box center [809, 227] width 536 height 11
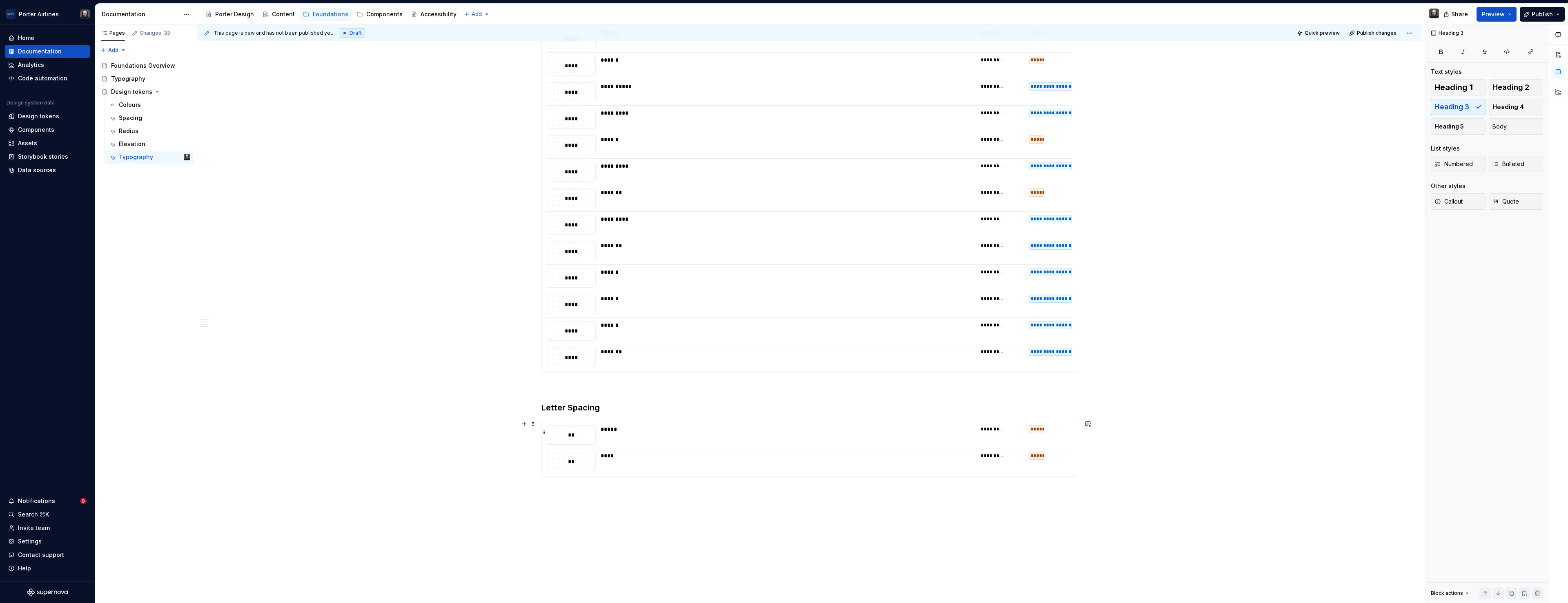
scroll to position [927, 0]
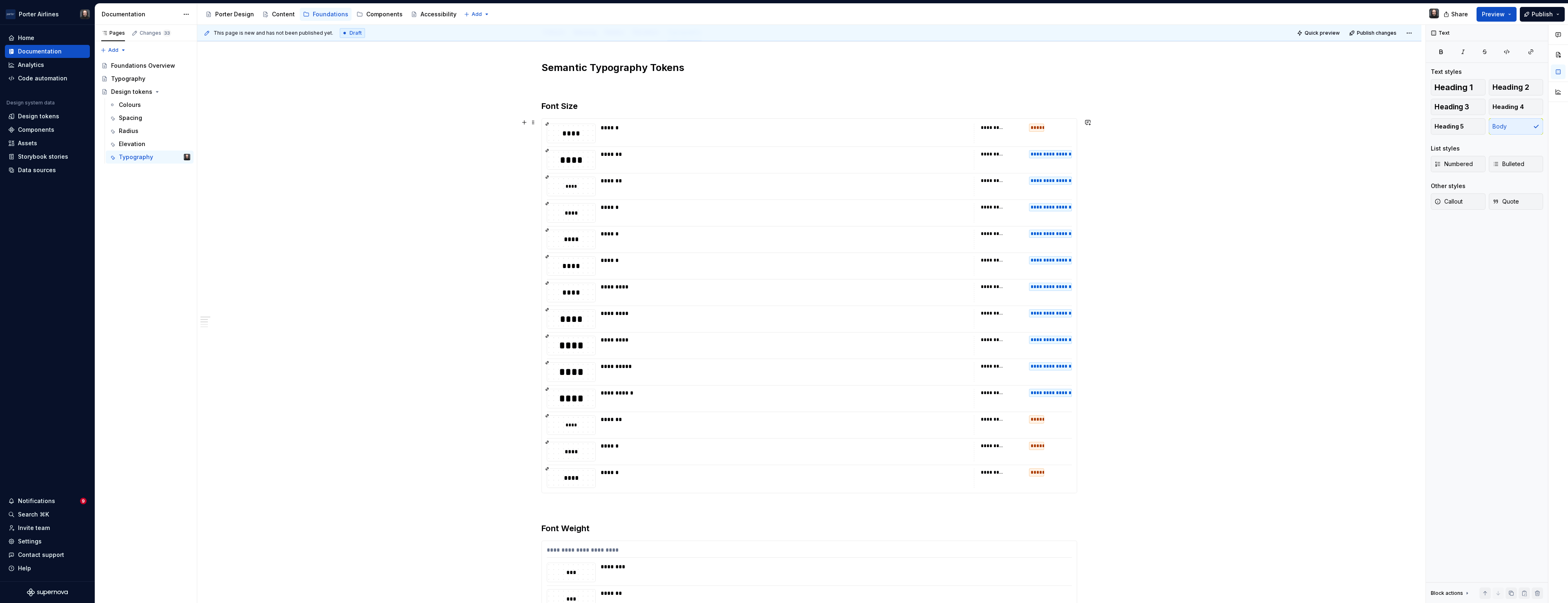
scroll to position [366, 0]
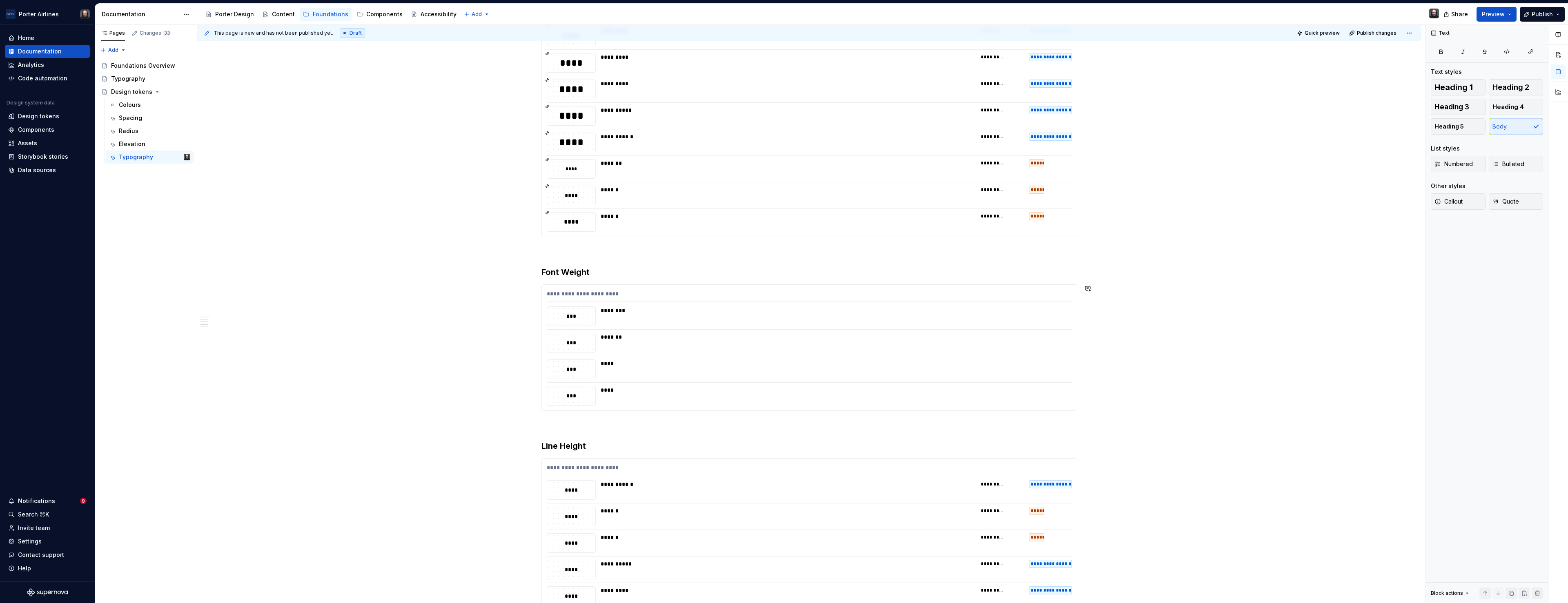
type textarea "*"
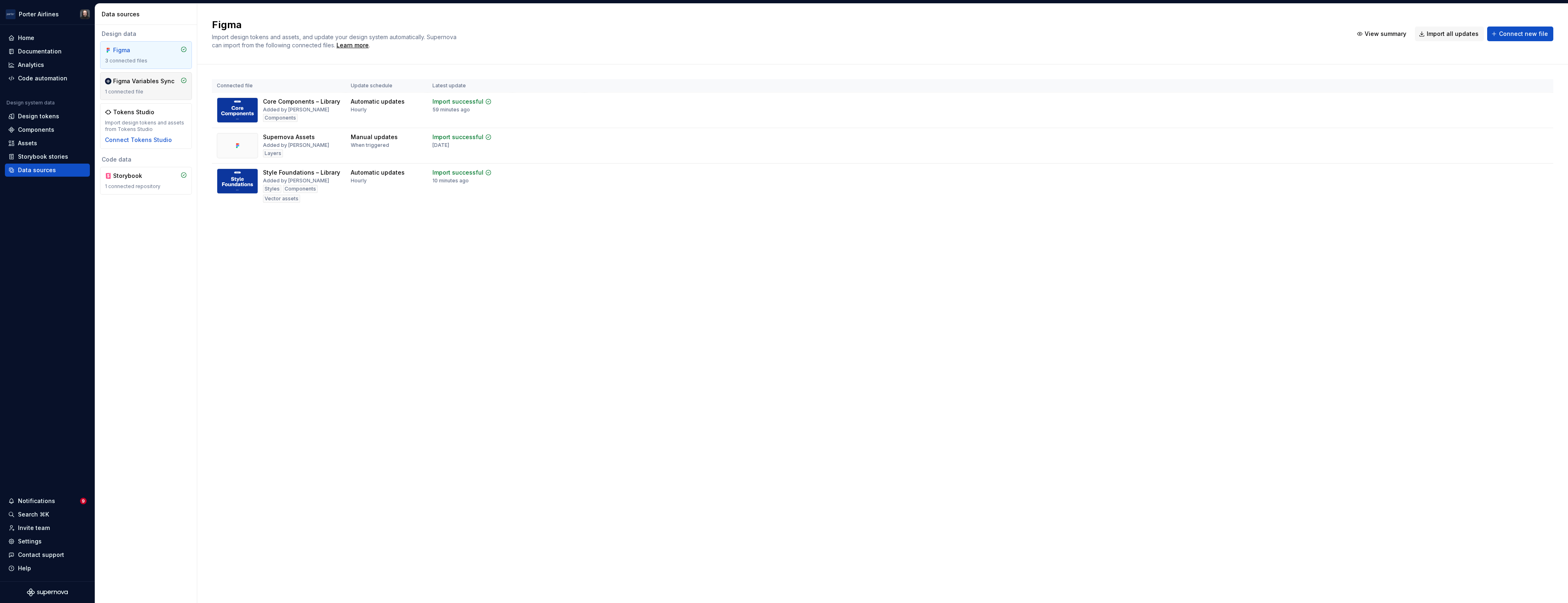
click at [159, 91] on div "1 connected file" at bounding box center [146, 92] width 82 height 6
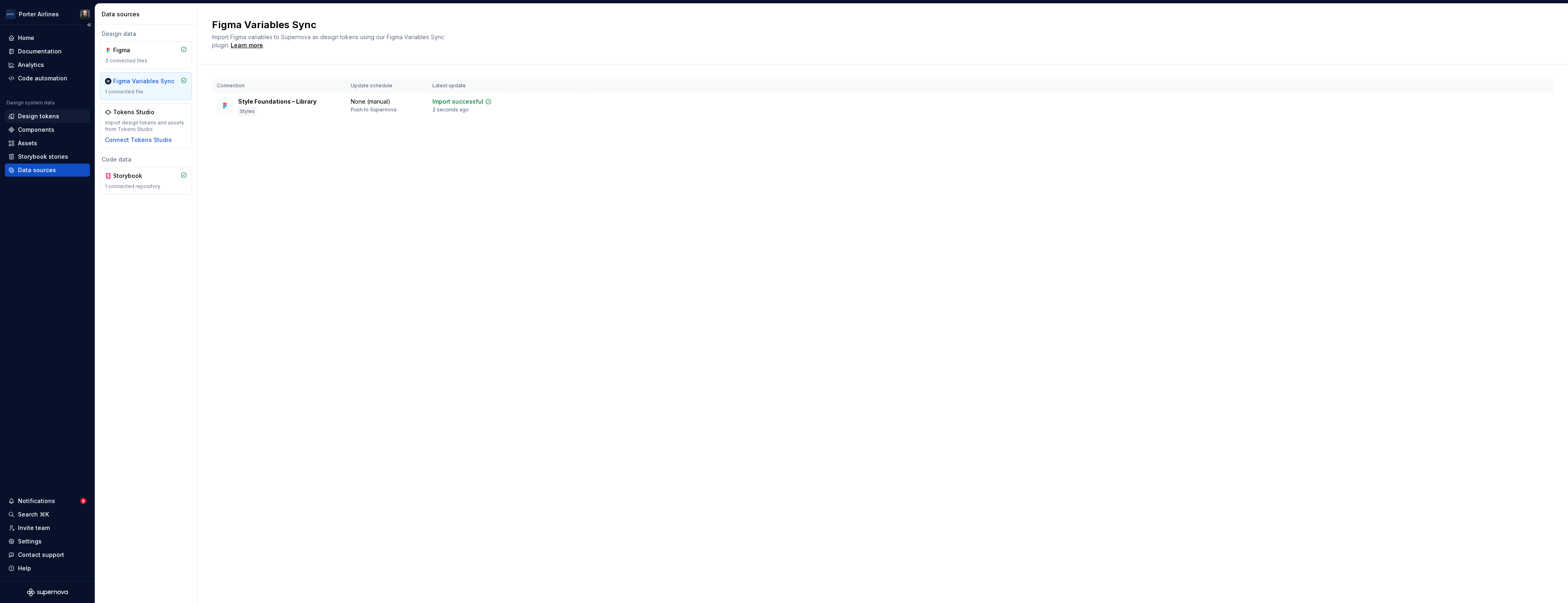
click at [32, 118] on div "Design tokens" at bounding box center [38, 116] width 41 height 8
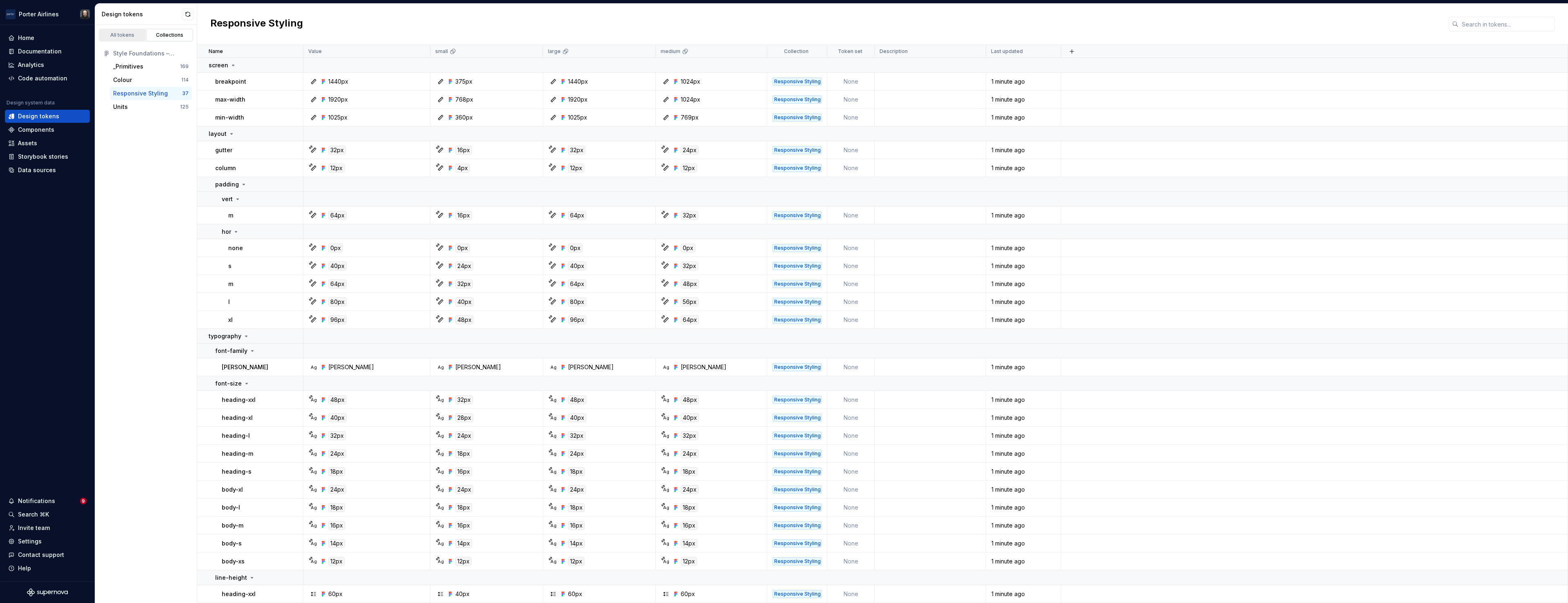
click at [125, 32] on div "All tokens" at bounding box center [122, 35] width 41 height 6
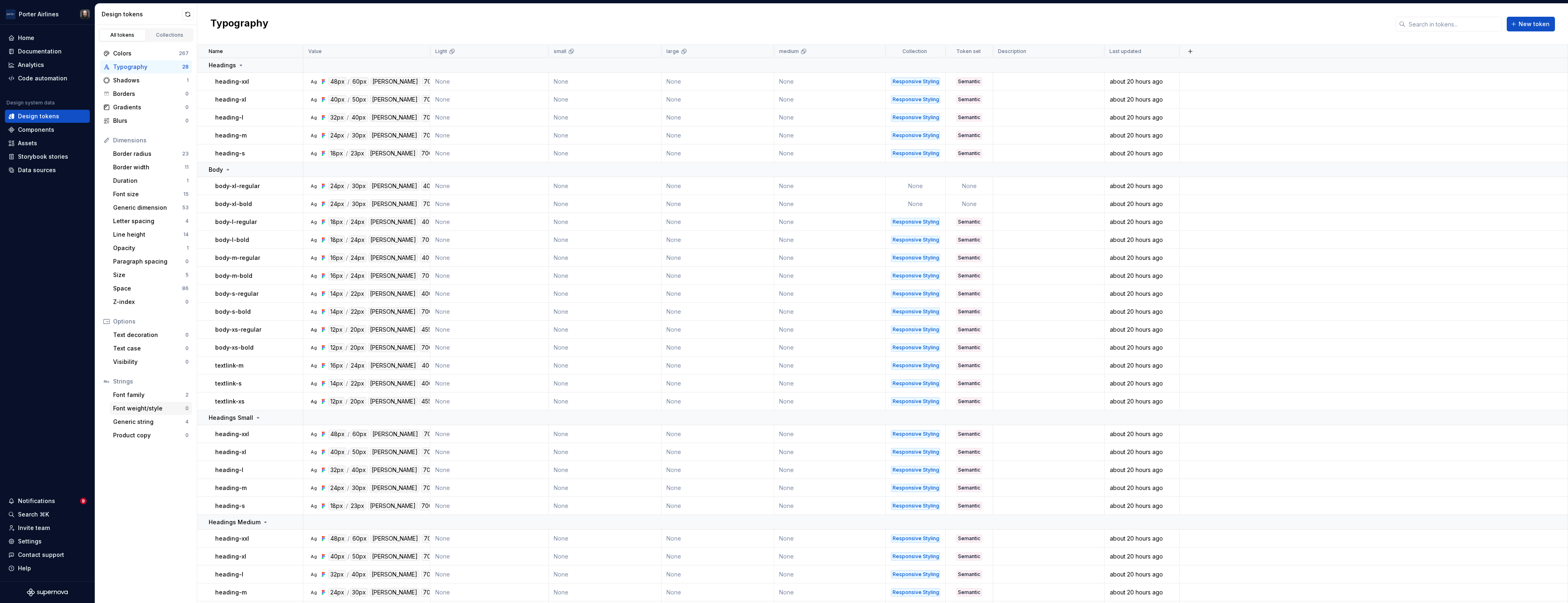
click at [148, 408] on div "Font weight/style" at bounding box center [149, 408] width 72 height 8
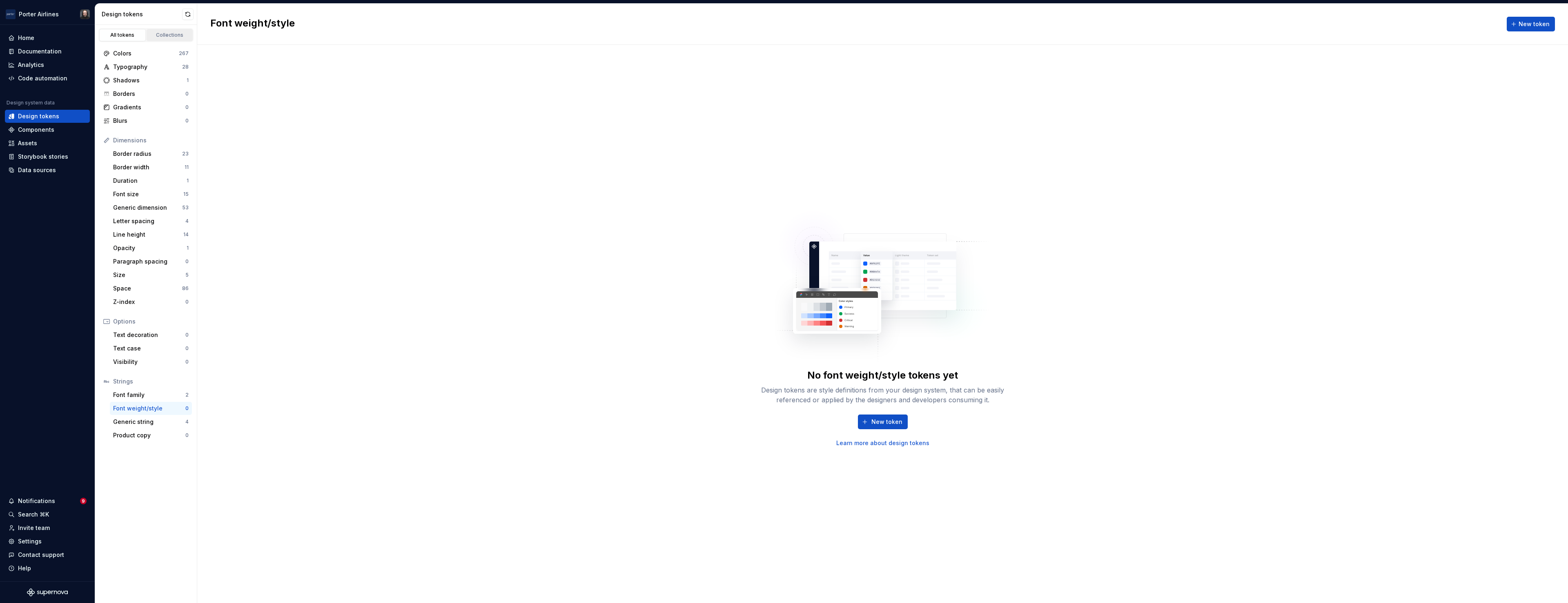
click at [166, 35] on div "Collections" at bounding box center [170, 35] width 41 height 6
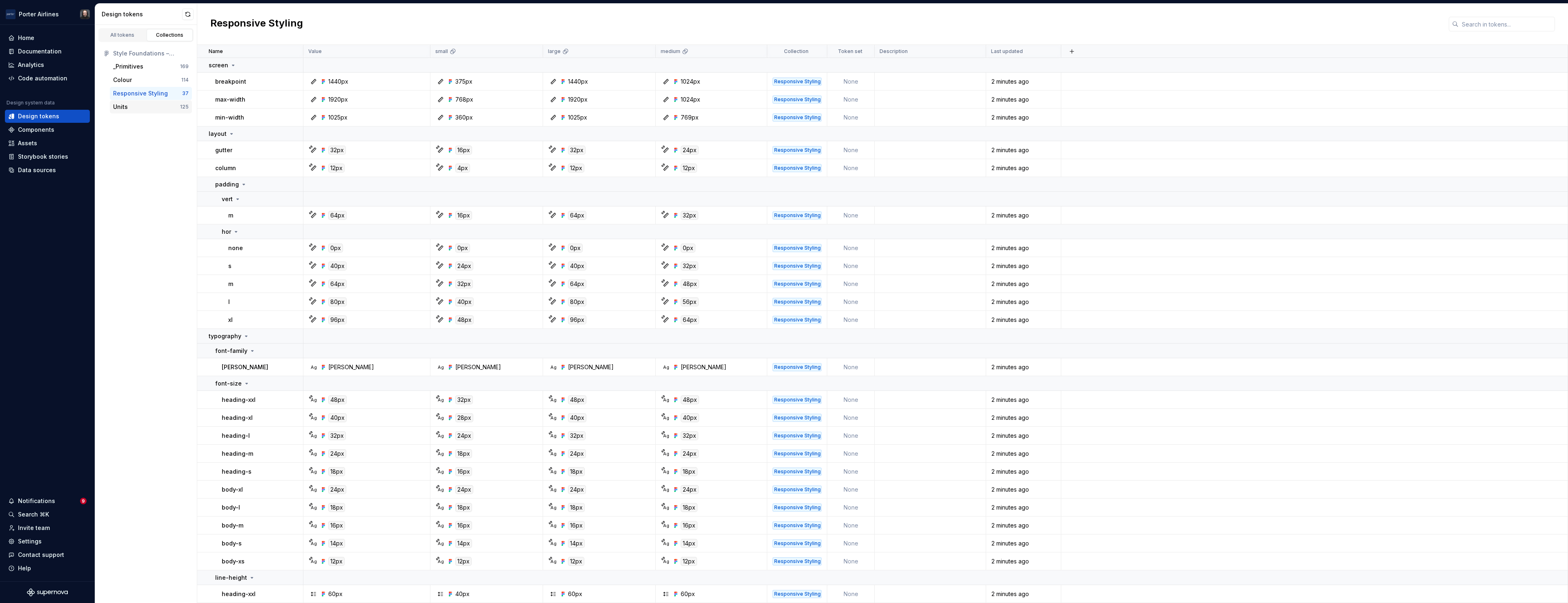
click at [136, 107] on div "Units" at bounding box center [146, 107] width 67 height 8
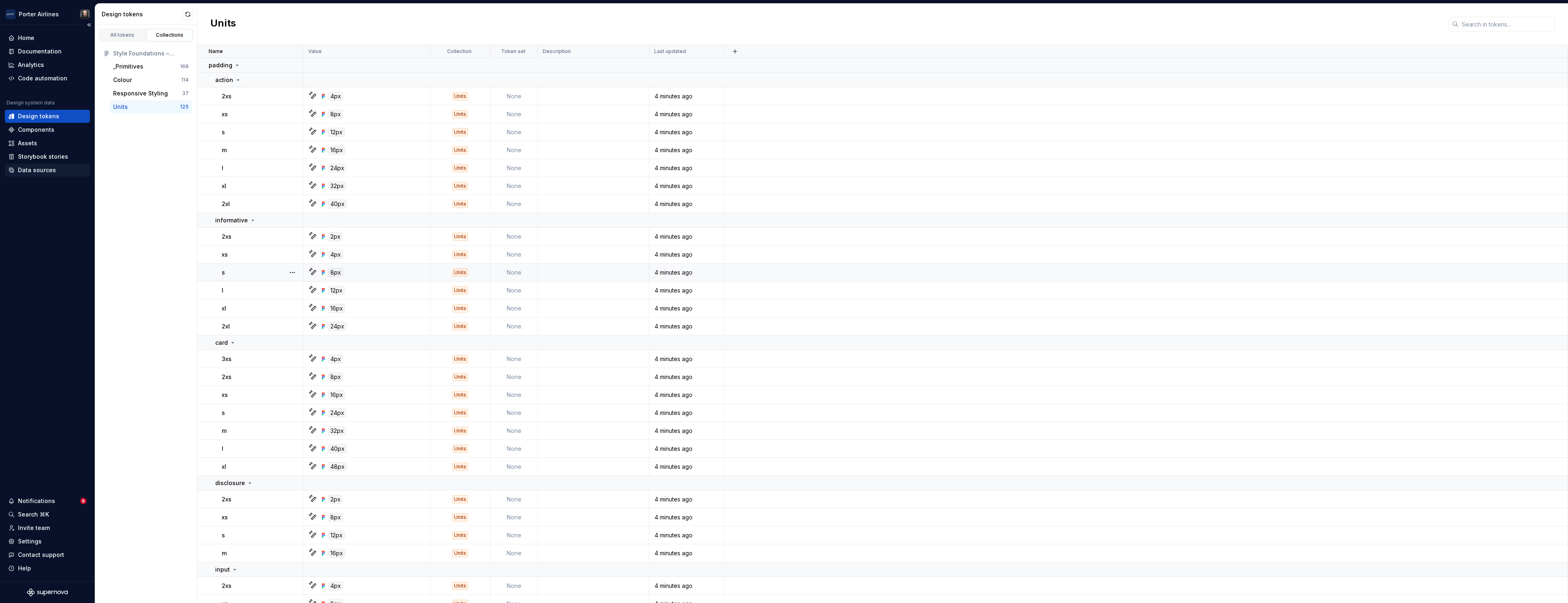
drag, startPoint x: 26, startPoint y: 172, endPoint x: 40, endPoint y: 173, distance: 14.0
click at [26, 172] on div "Data sources" at bounding box center [36, 170] width 38 height 8
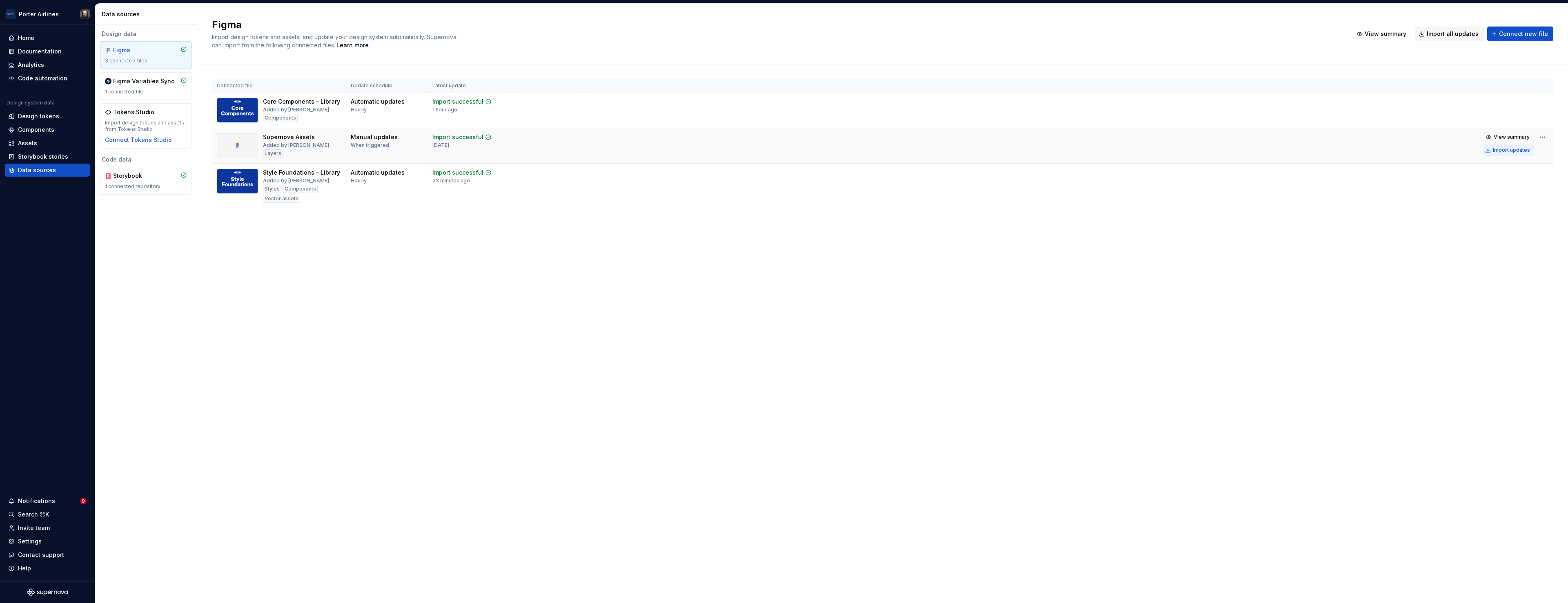
click at [1510, 149] on div "Import updates" at bounding box center [1512, 151] width 37 height 6
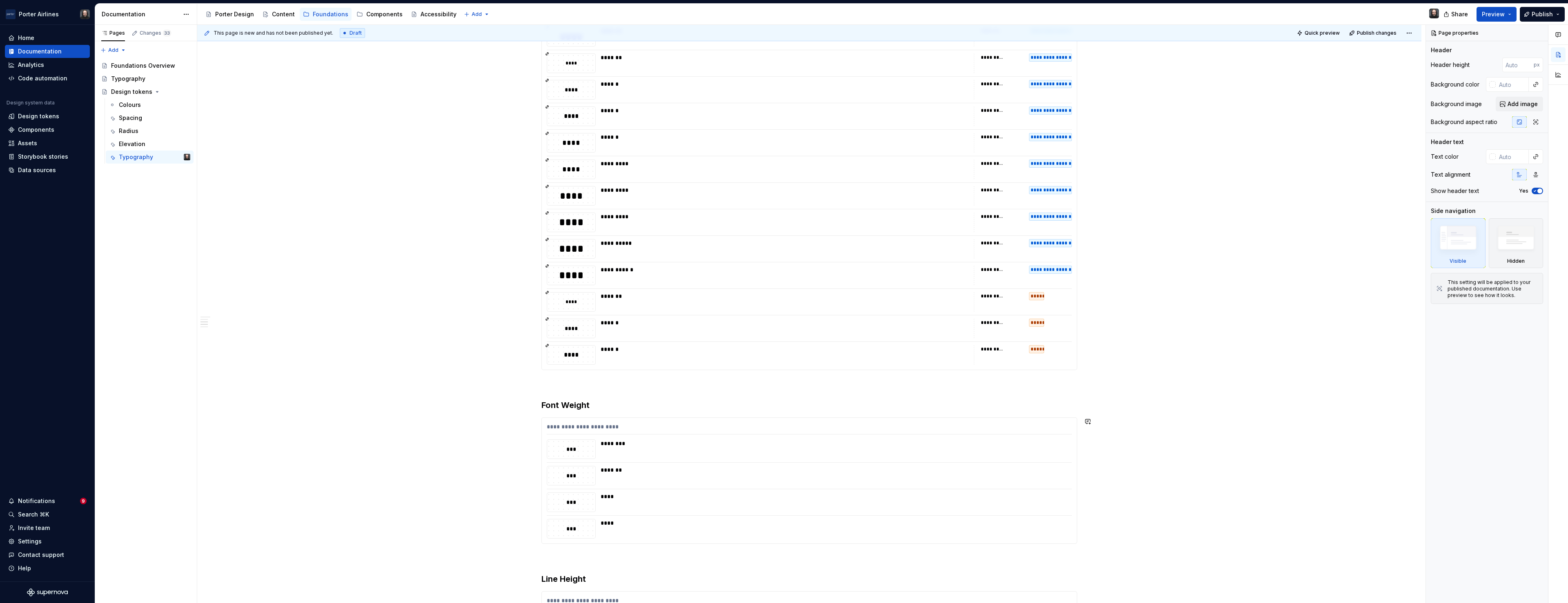
scroll to position [532, 0]
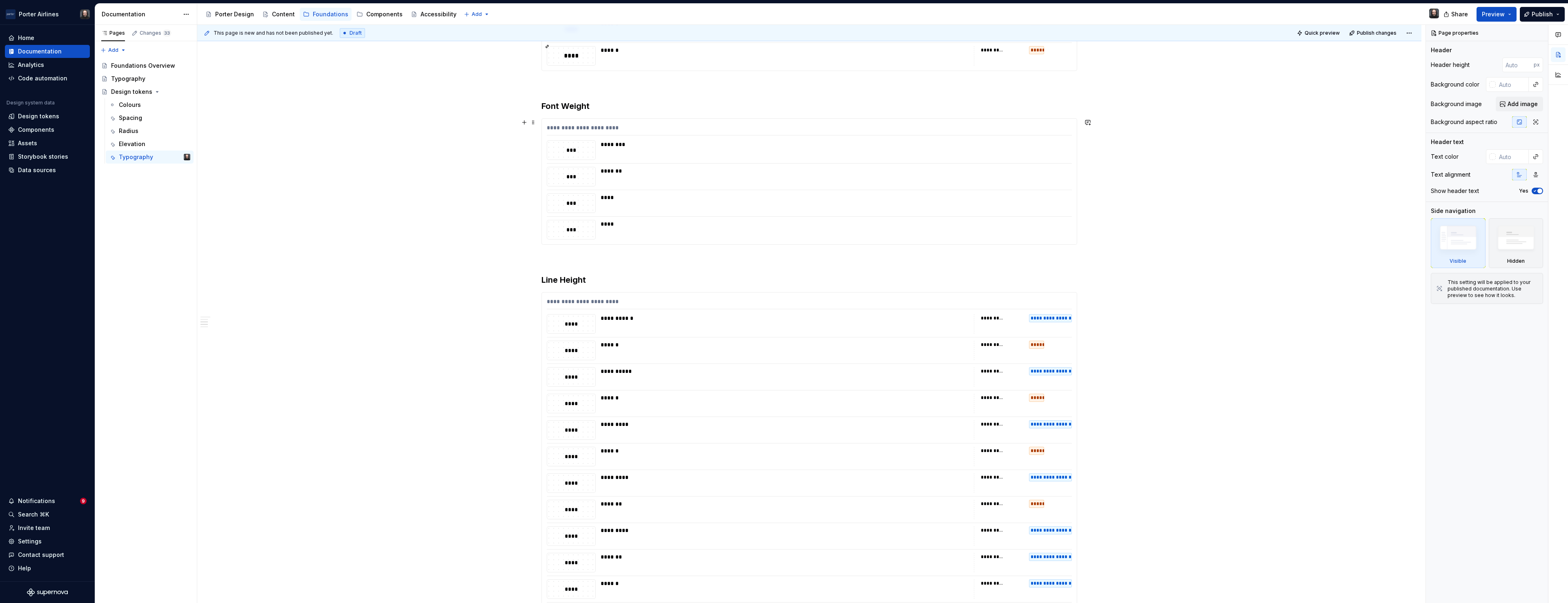
click at [915, 126] on div "**********" at bounding box center [809, 130] width 525 height 12
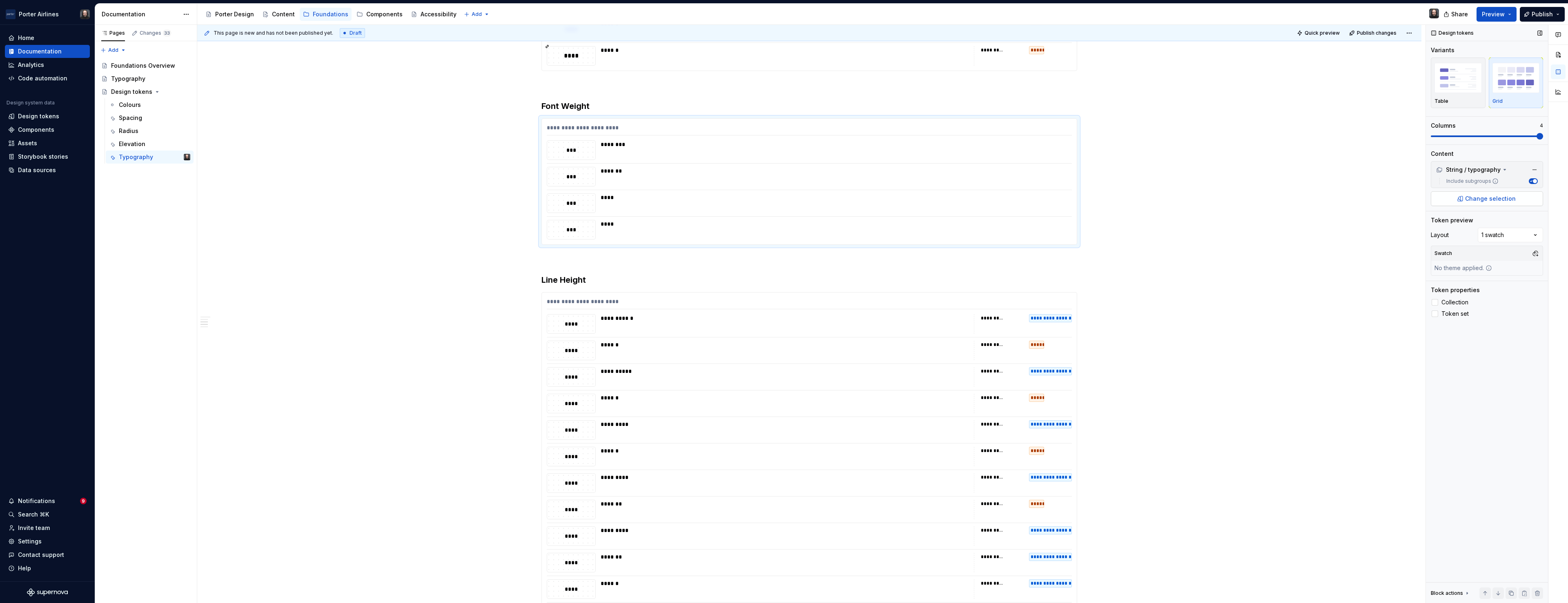
click at [1480, 196] on span "Change selection" at bounding box center [1490, 199] width 51 height 8
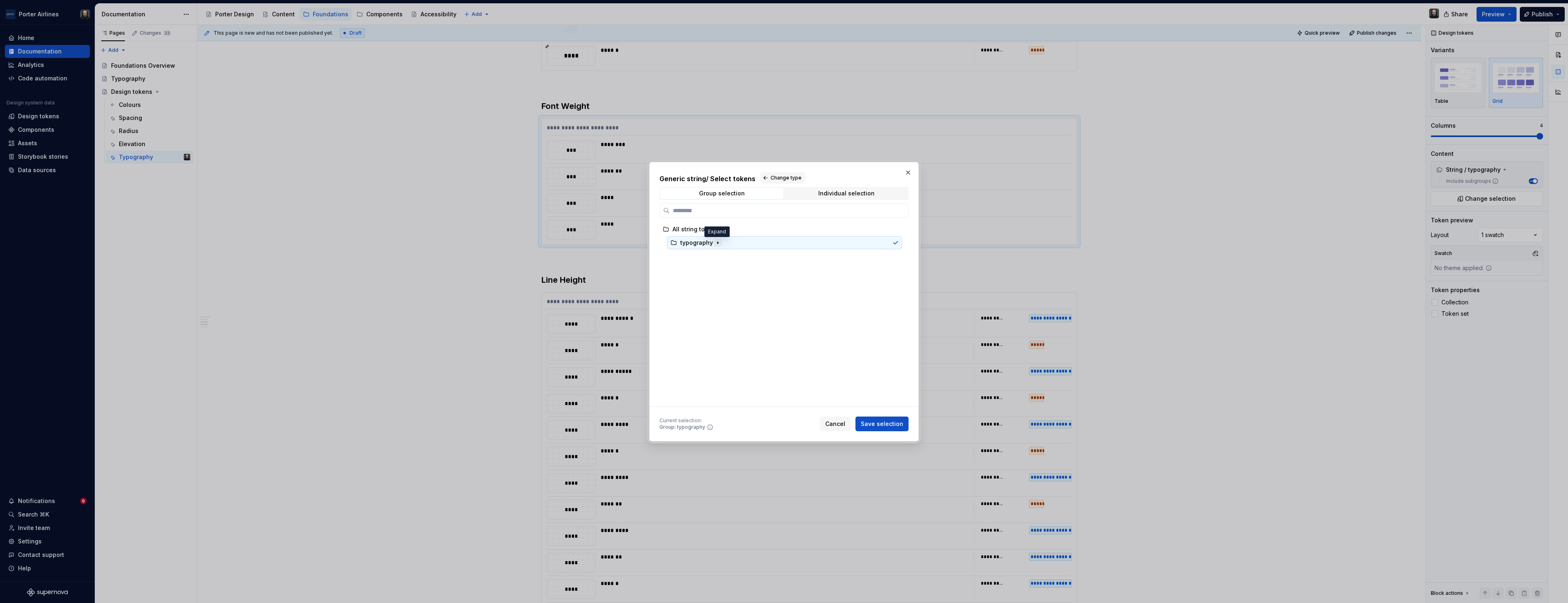
click at [718, 243] on icon "button" at bounding box center [718, 242] width 1 height 2
click at [851, 192] on div "Individual selection" at bounding box center [846, 193] width 56 height 6
click at [750, 192] on span "Group selection" at bounding box center [722, 193] width 123 height 11
click at [831, 192] on div "Individual selection" at bounding box center [846, 193] width 56 height 6
drag, startPoint x: 904, startPoint y: 243, endPoint x: 908, endPoint y: 255, distance: 12.6
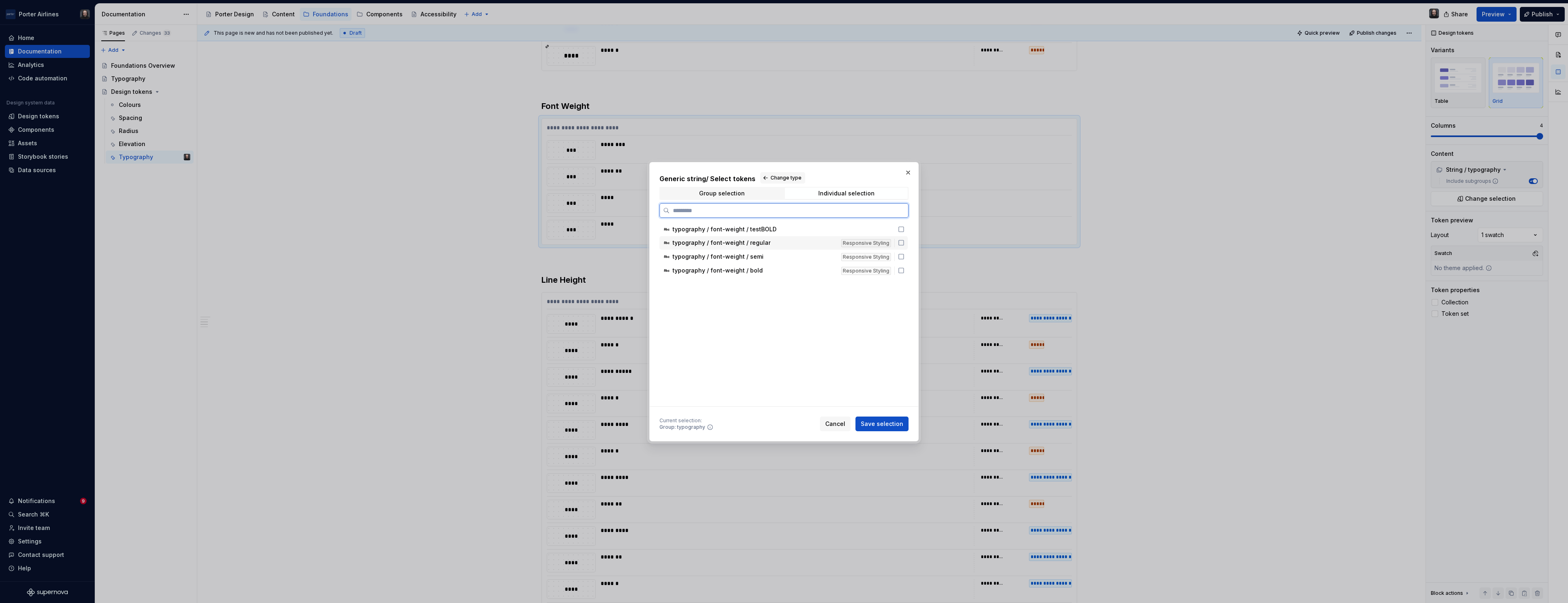
click at [904, 243] on icon at bounding box center [901, 243] width 6 height 6
drag, startPoint x: 907, startPoint y: 257, endPoint x: 907, endPoint y: 266, distance: 9.0
click at [904, 257] on icon at bounding box center [901, 257] width 6 height 6
click at [904, 270] on icon at bounding box center [901, 271] width 6 height 6
click at [885, 421] on span "Save selection" at bounding box center [882, 424] width 43 height 8
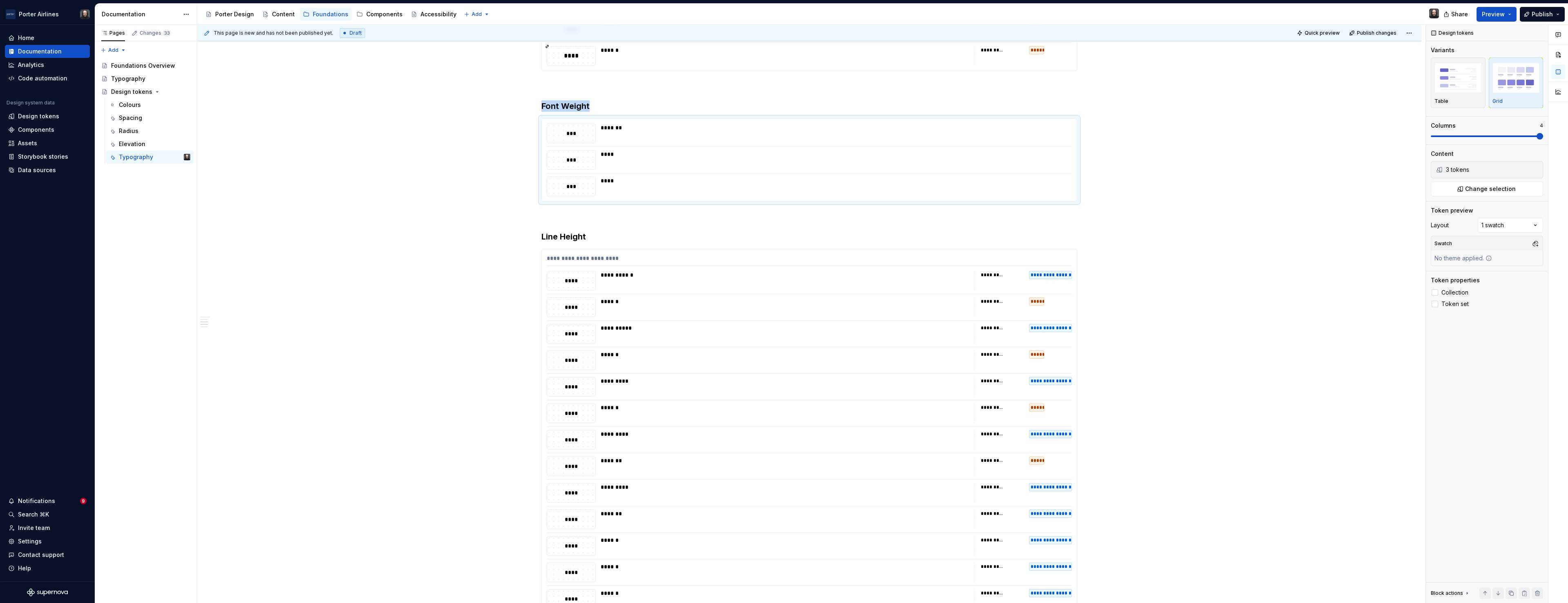
type textarea "*"
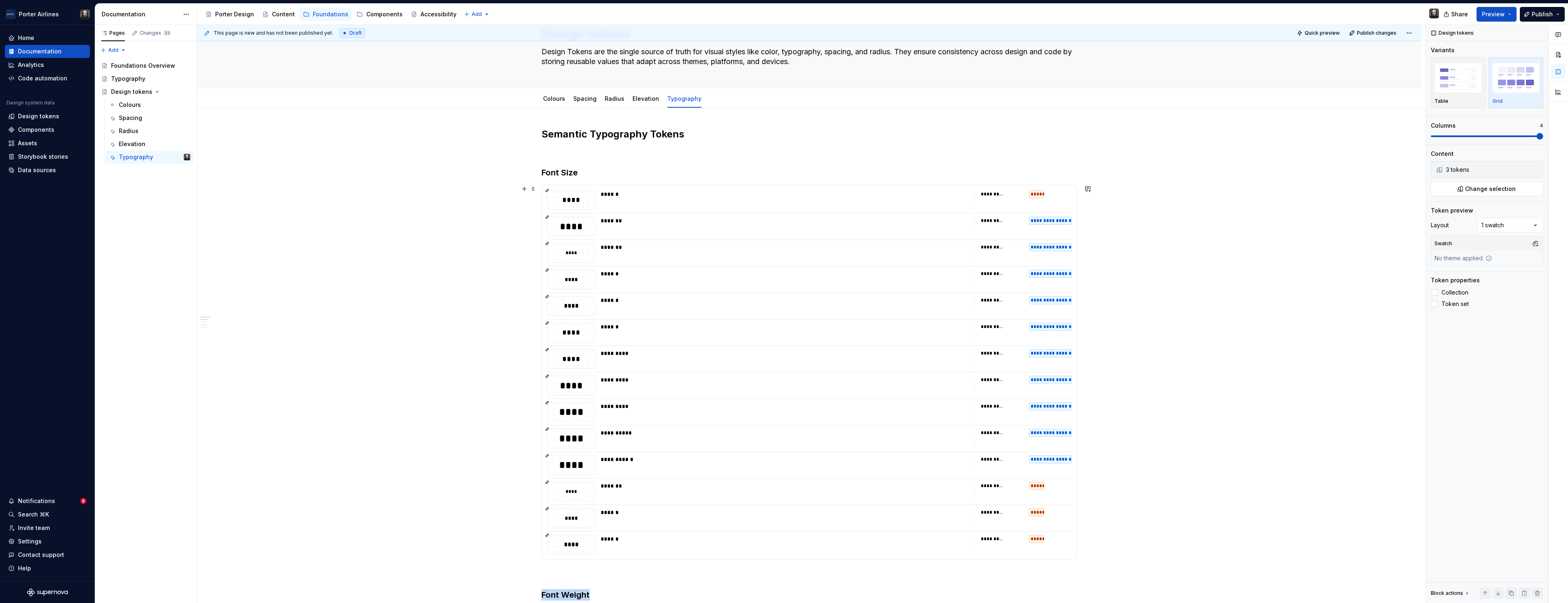
scroll to position [0, 0]
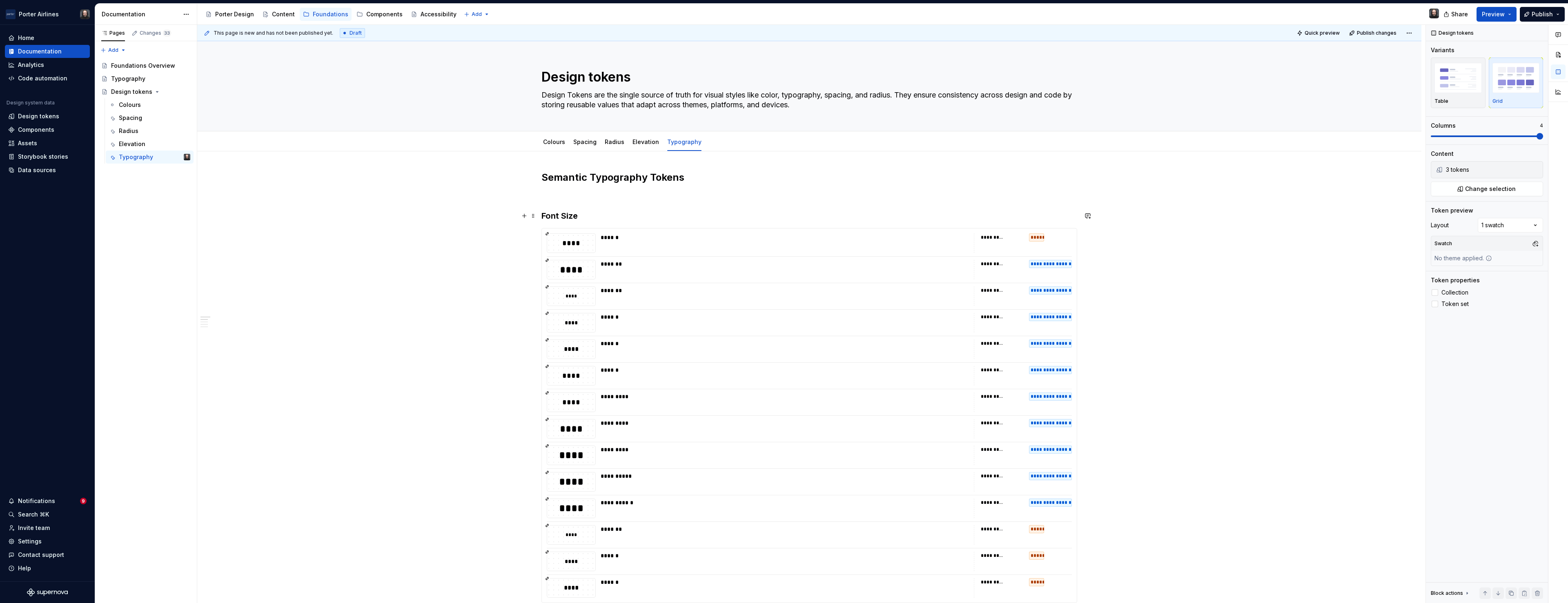
click at [544, 216] on h3 "Font Size" at bounding box center [809, 216] width 536 height 11
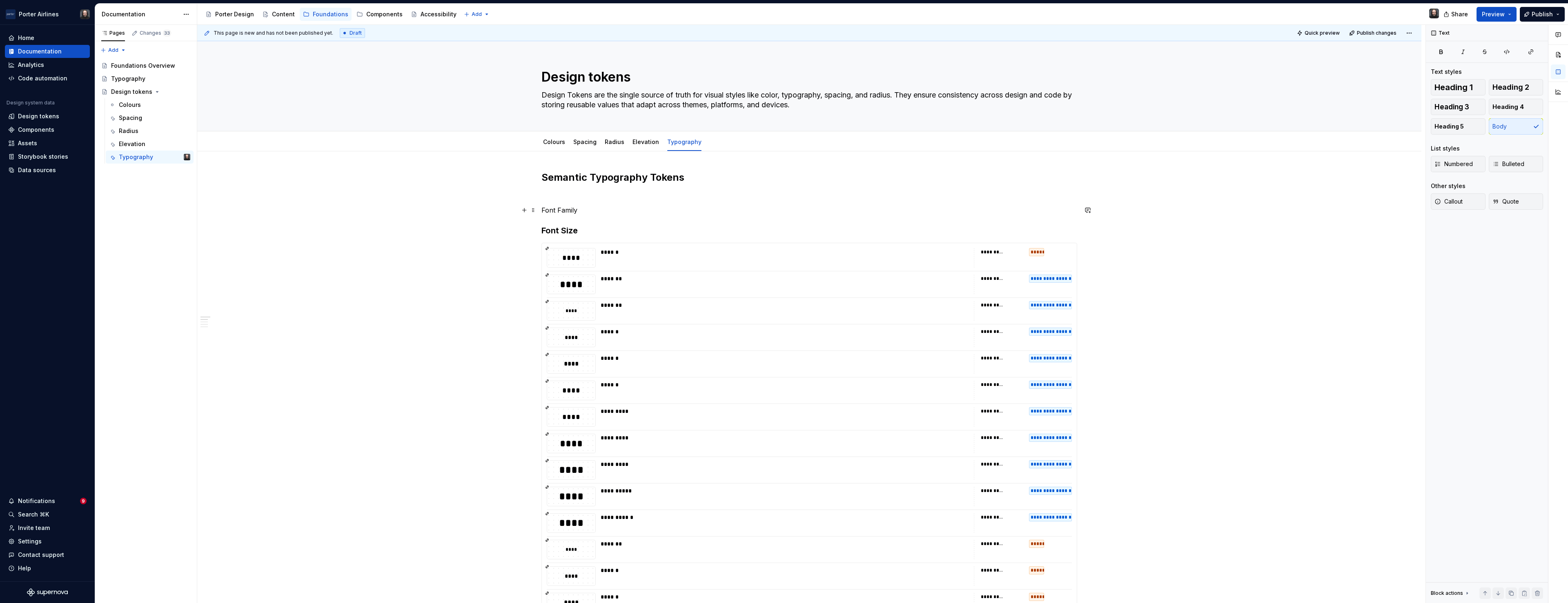
click at [570, 212] on p "Font Family" at bounding box center [809, 210] width 536 height 10
click at [621, 195] on button "button" at bounding box center [623, 195] width 11 height 11
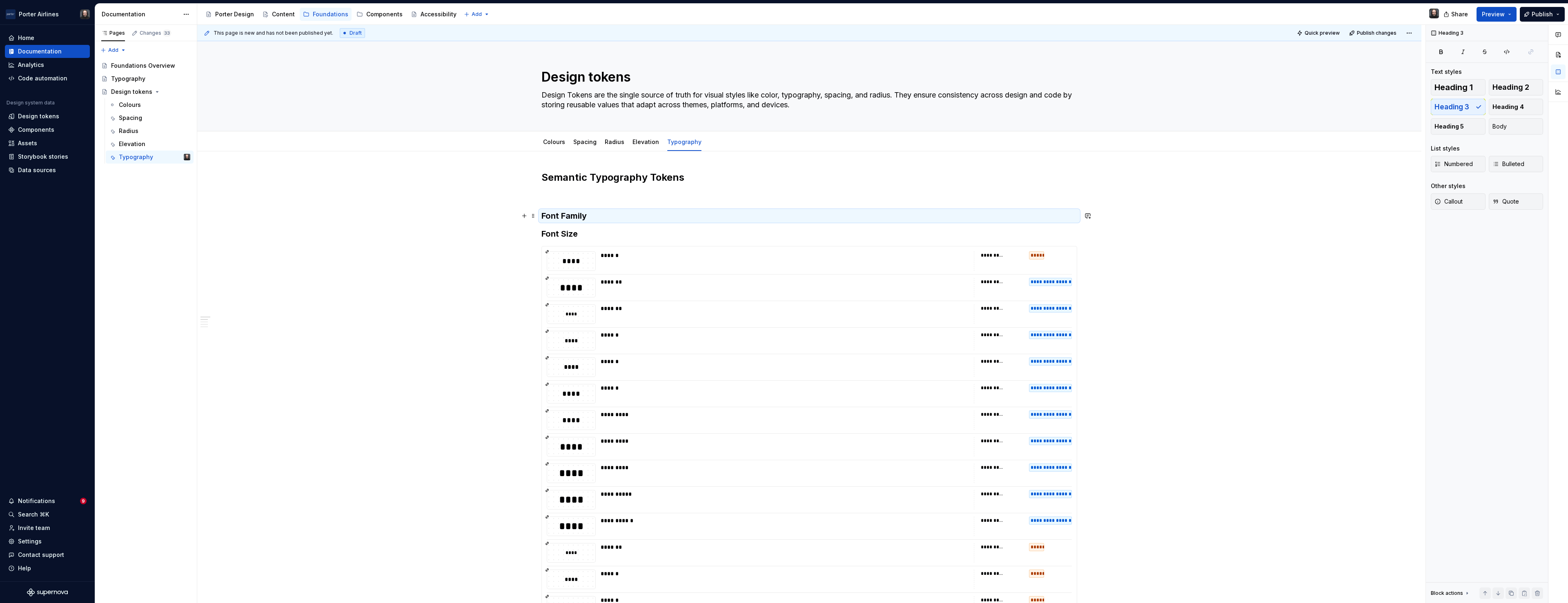
click at [594, 216] on h3 "Font Family" at bounding box center [809, 216] width 536 height 11
click at [590, 216] on h3 "Font Family" at bounding box center [809, 216] width 536 height 11
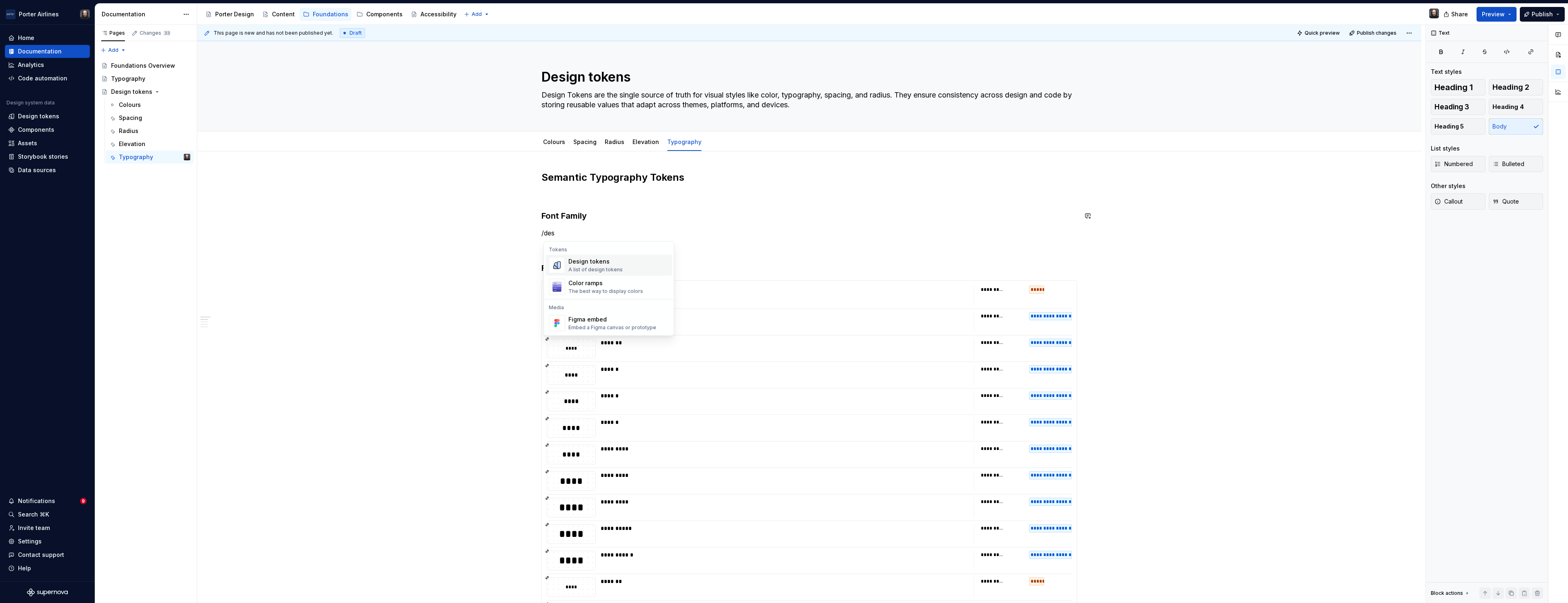
click at [601, 266] on div "A list of design tokens" at bounding box center [595, 270] width 54 height 6
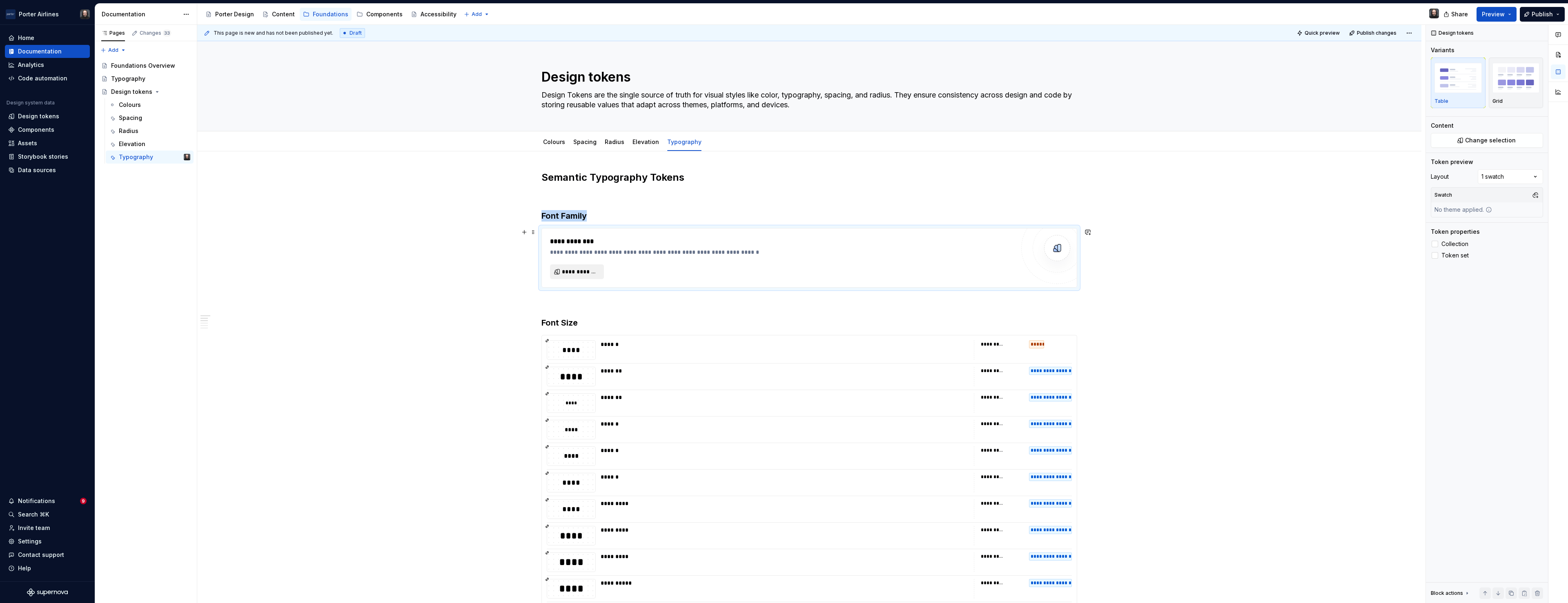
click at [594, 271] on span "**********" at bounding box center [581, 272] width 37 height 8
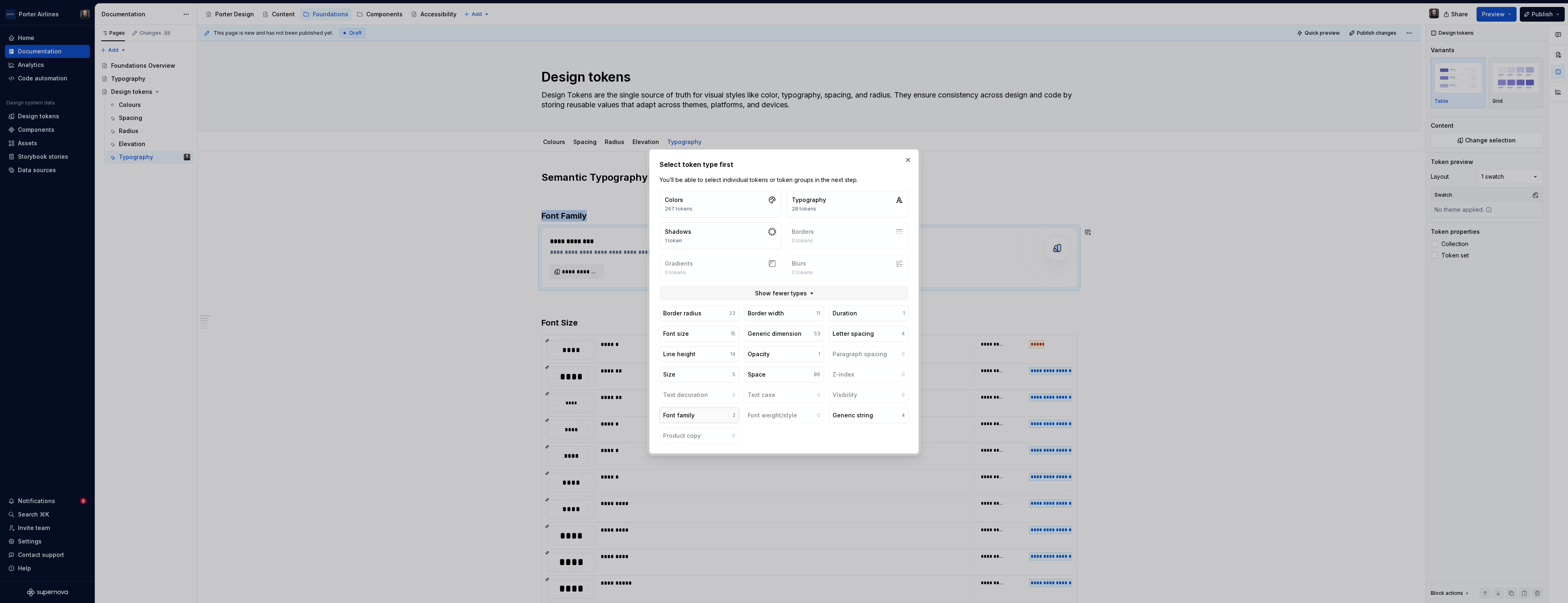
click at [697, 412] on button "Font family 2" at bounding box center [699, 415] width 80 height 15
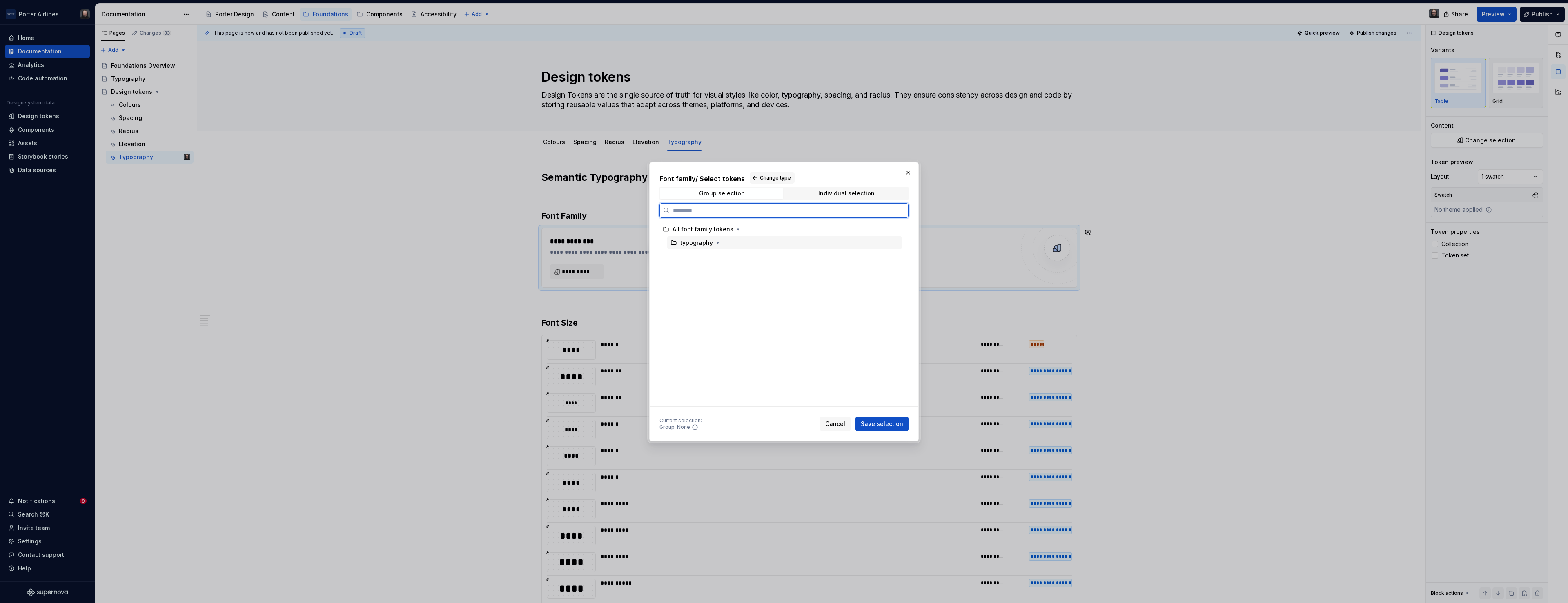
click at [849, 242] on div "typography" at bounding box center [784, 243] width 235 height 13
click at [896, 422] on span "Save selection" at bounding box center [882, 424] width 43 height 8
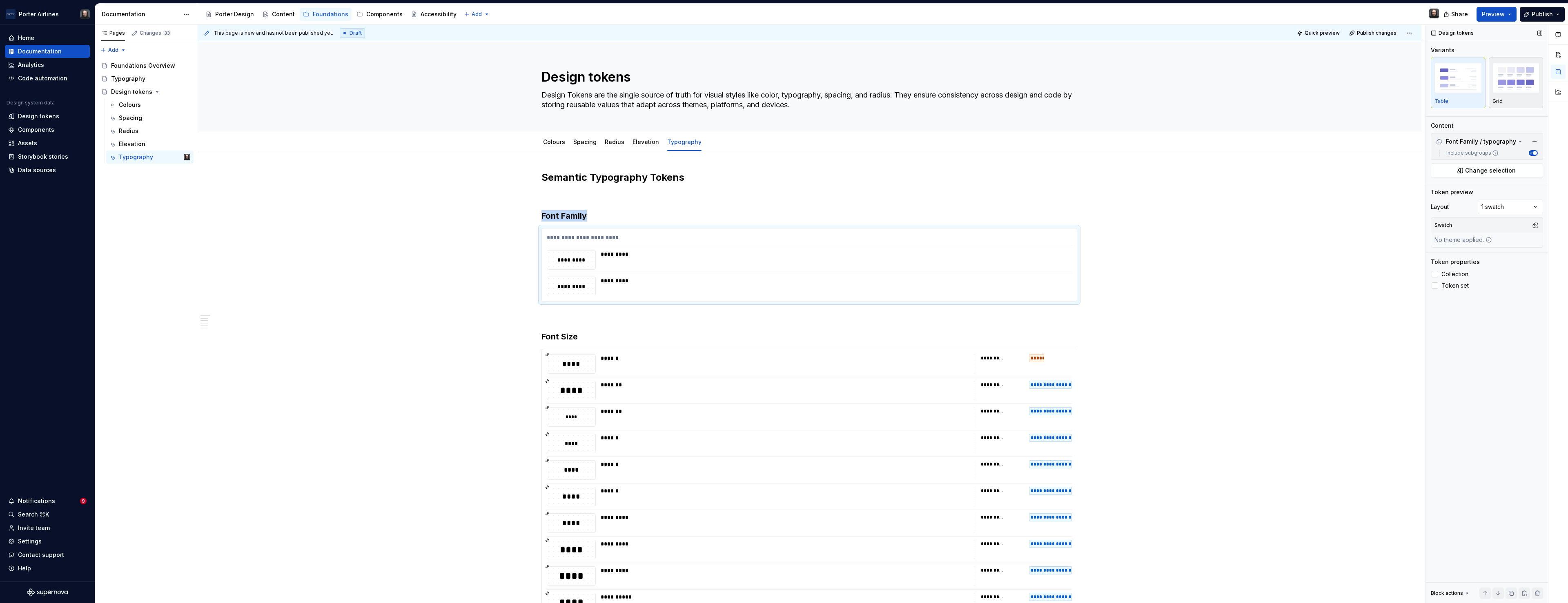
click at [1515, 101] on div "Grid" at bounding box center [1516, 101] width 48 height 6
click at [1472, 139] on span at bounding box center [1469, 136] width 6 height 6
click at [1462, 299] on span "Collection" at bounding box center [1454, 303] width 27 height 6
click at [1512, 12] on button "Preview" at bounding box center [1496, 14] width 40 height 14
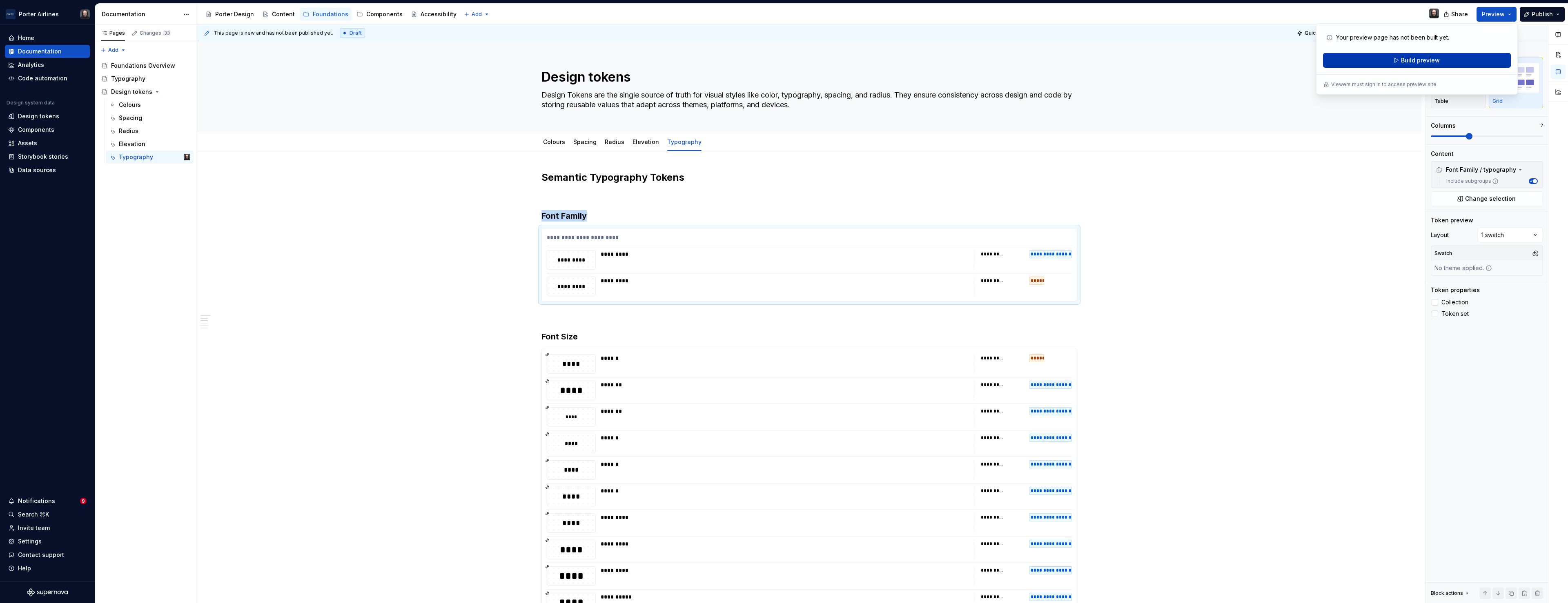
click at [1419, 58] on span "Build preview" at bounding box center [1421, 60] width 39 height 8
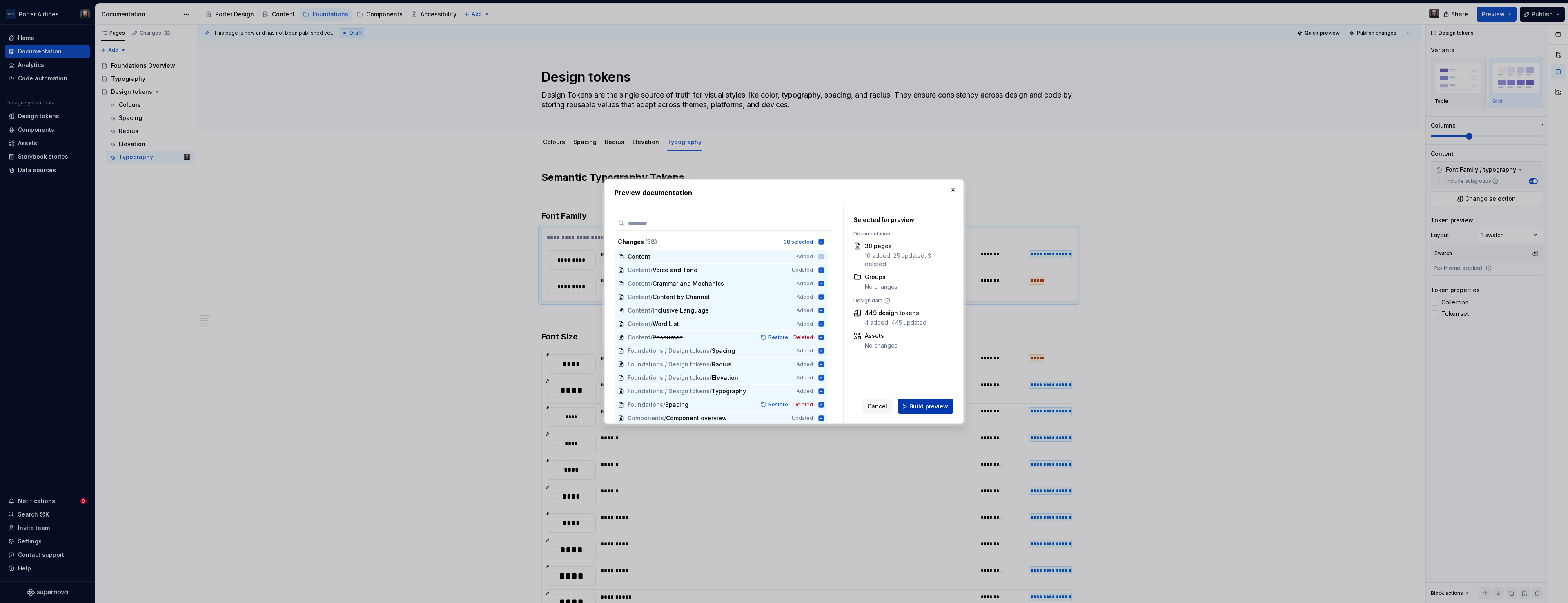
click at [933, 404] on span "Build preview" at bounding box center [929, 407] width 39 height 8
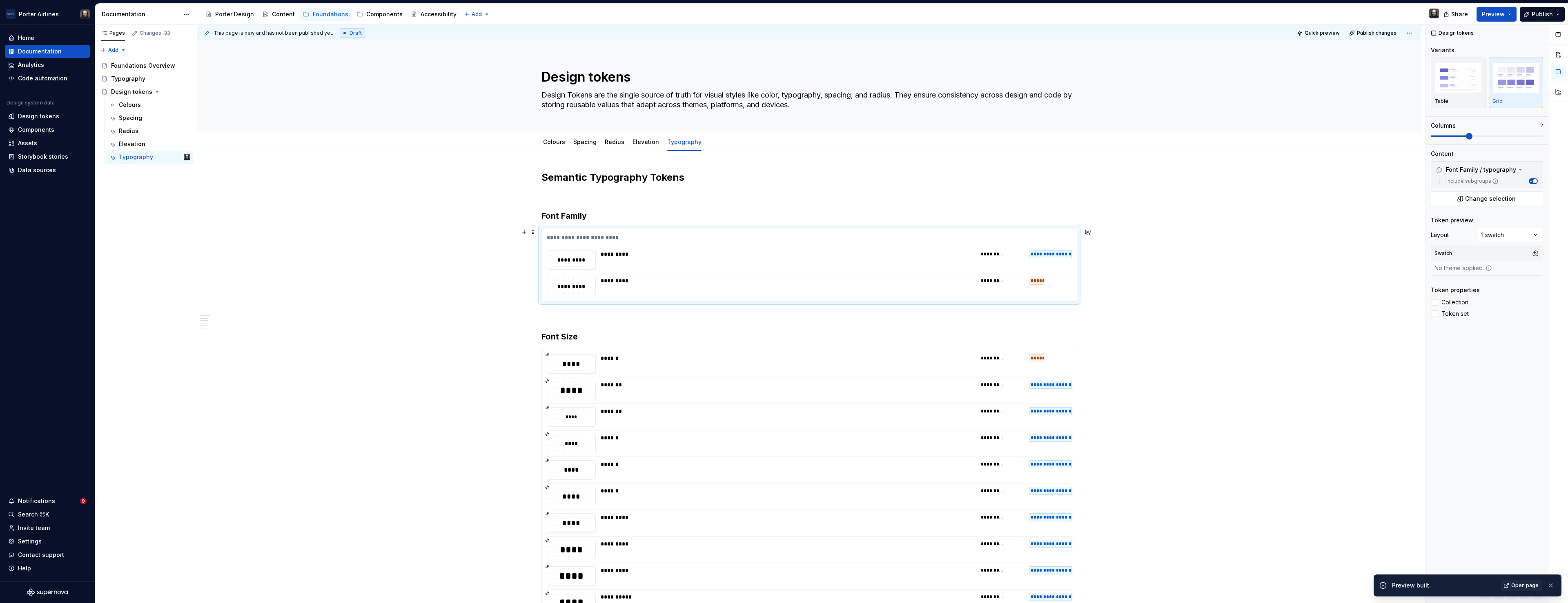
click at [917, 239] on div "**********" at bounding box center [809, 239] width 525 height 12
click at [1477, 197] on span "Change selection" at bounding box center [1490, 199] width 51 height 8
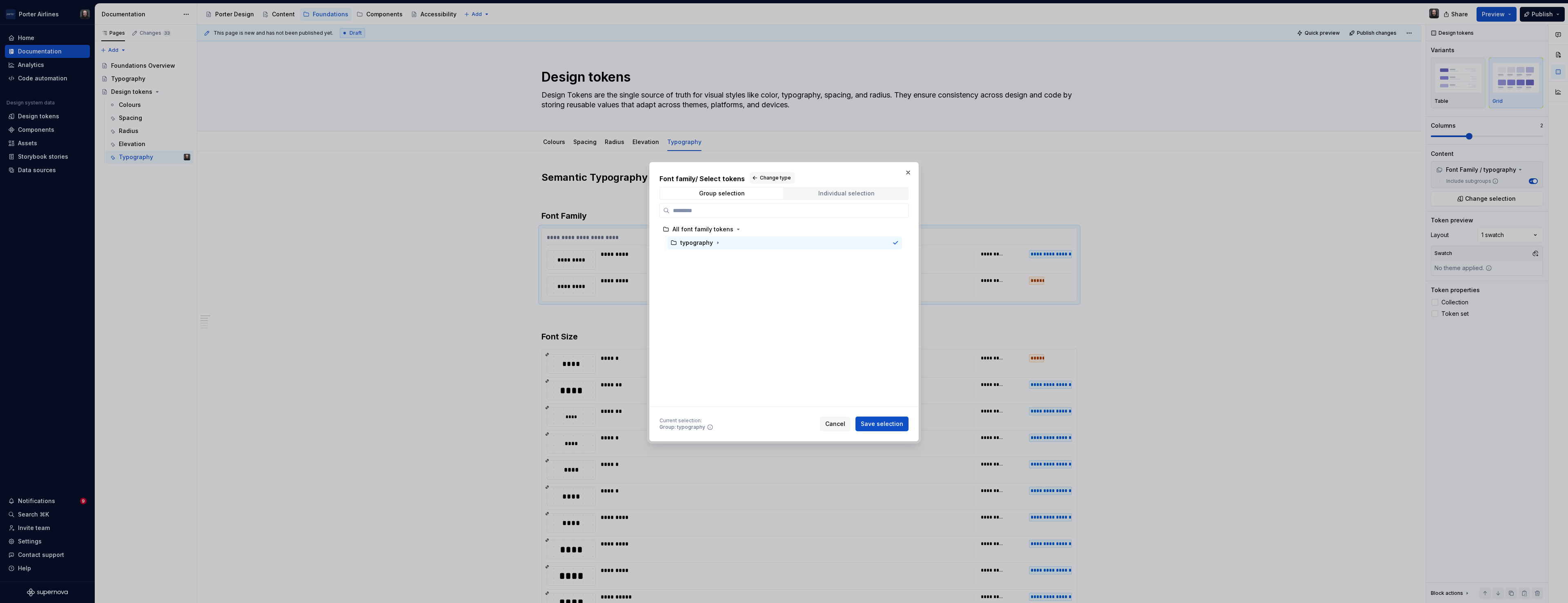
click at [838, 191] on div "Individual selection" at bounding box center [846, 193] width 56 height 6
click at [904, 242] on icon at bounding box center [901, 243] width 6 height 6
click at [880, 423] on span "Save selection" at bounding box center [882, 424] width 43 height 8
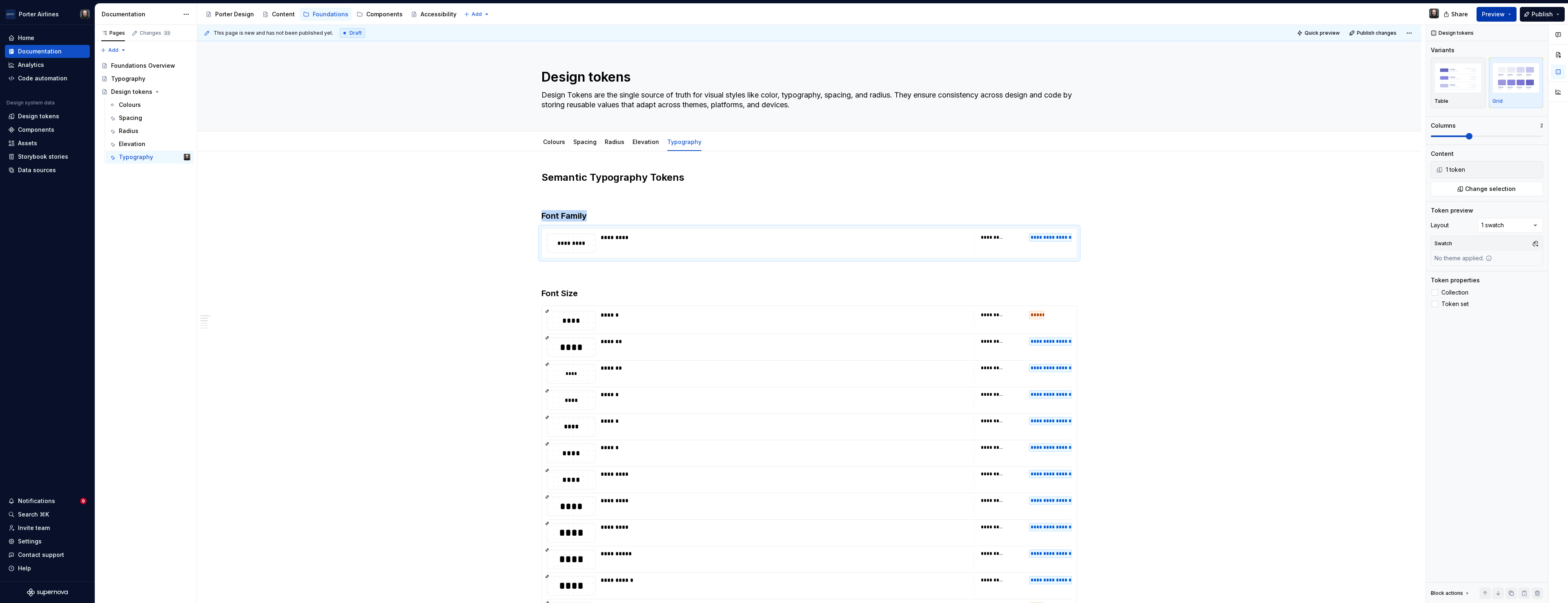
click at [1513, 14] on button "Preview" at bounding box center [1496, 14] width 40 height 14
click at [1470, 138] on span at bounding box center [1469, 136] width 6 height 6
click at [1438, 139] on span at bounding box center [1434, 136] width 6 height 6
click at [1500, 14] on span "Preview" at bounding box center [1493, 14] width 23 height 8
click at [1438, 69] on span "Build preview" at bounding box center [1421, 68] width 39 height 8
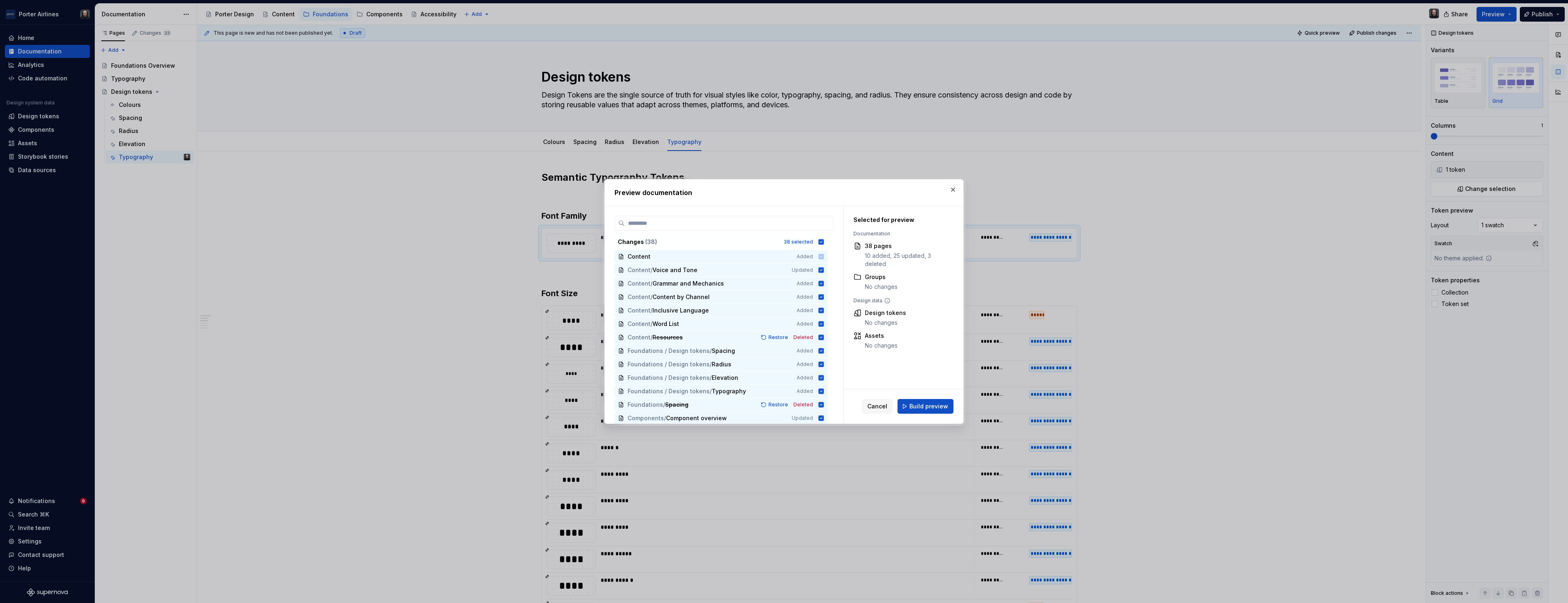
click at [937, 407] on span "Build preview" at bounding box center [929, 407] width 39 height 8
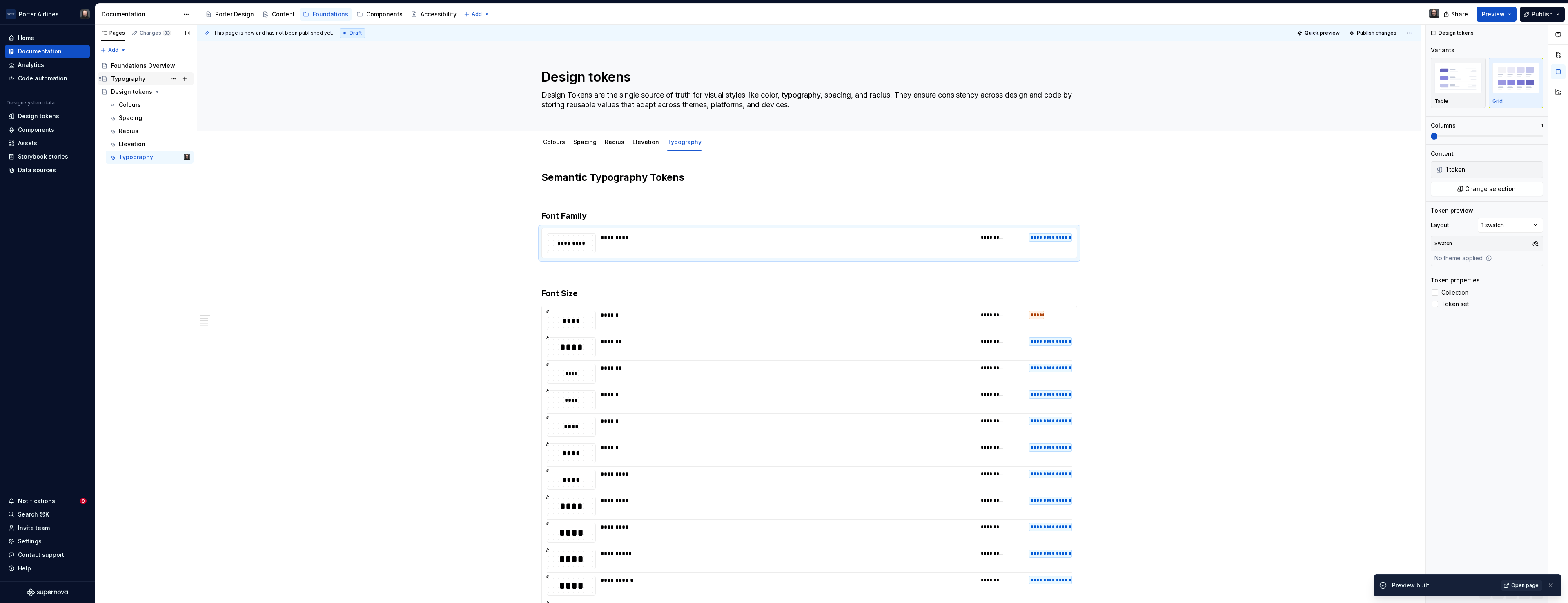
click at [139, 77] on div "Typography" at bounding box center [128, 79] width 35 height 8
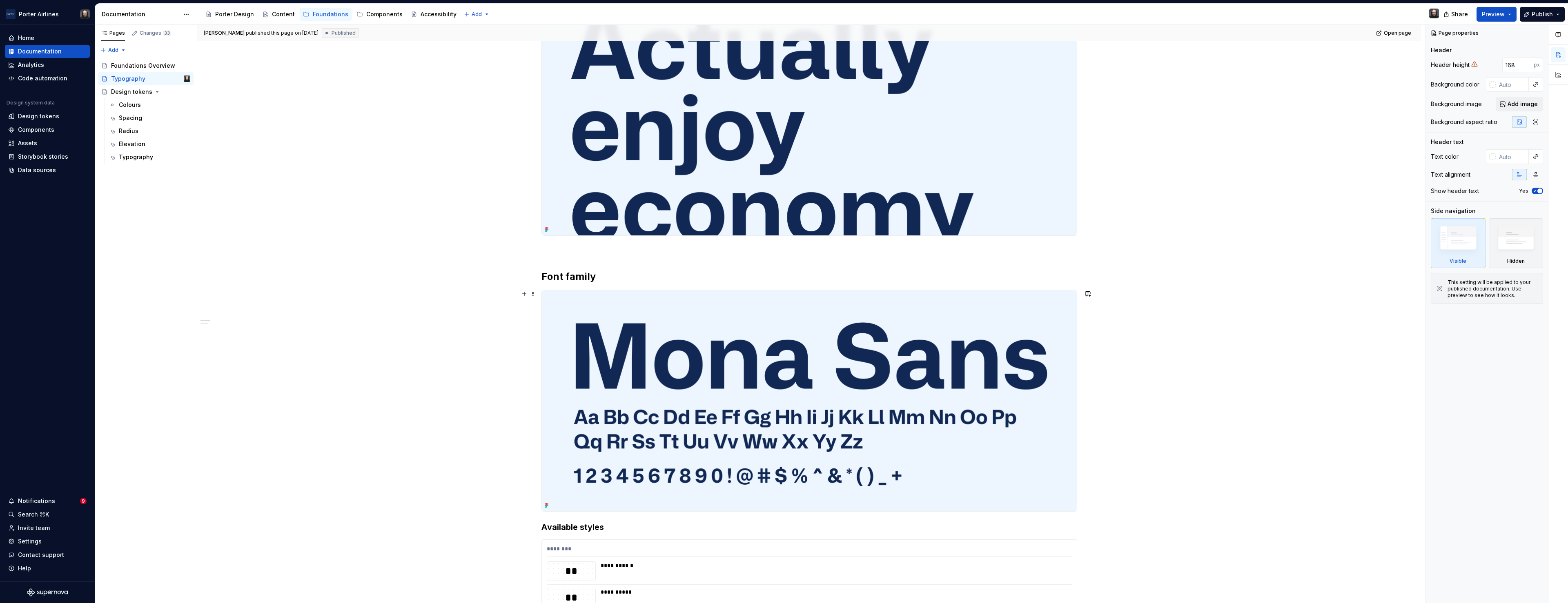
scroll to position [192, 0]
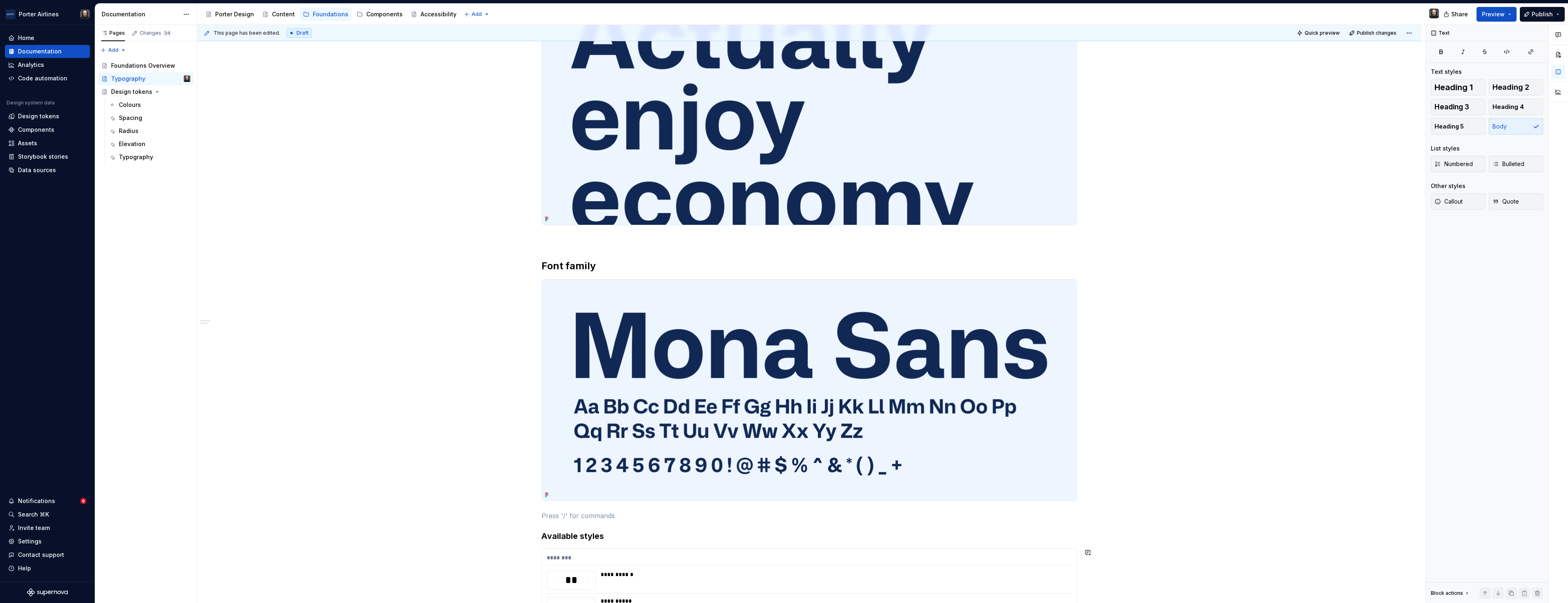
type textarea "*"
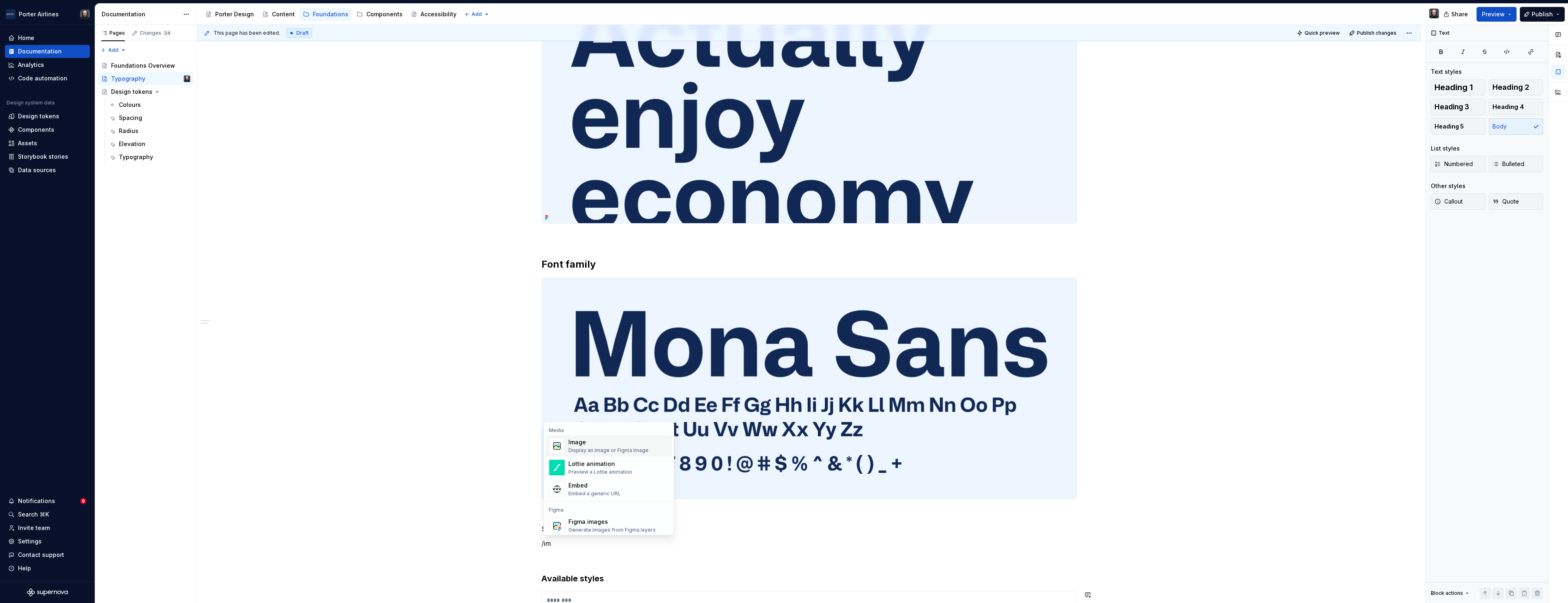
click at [602, 451] on div "Display an image or Figma image" at bounding box center [608, 451] width 80 height 6
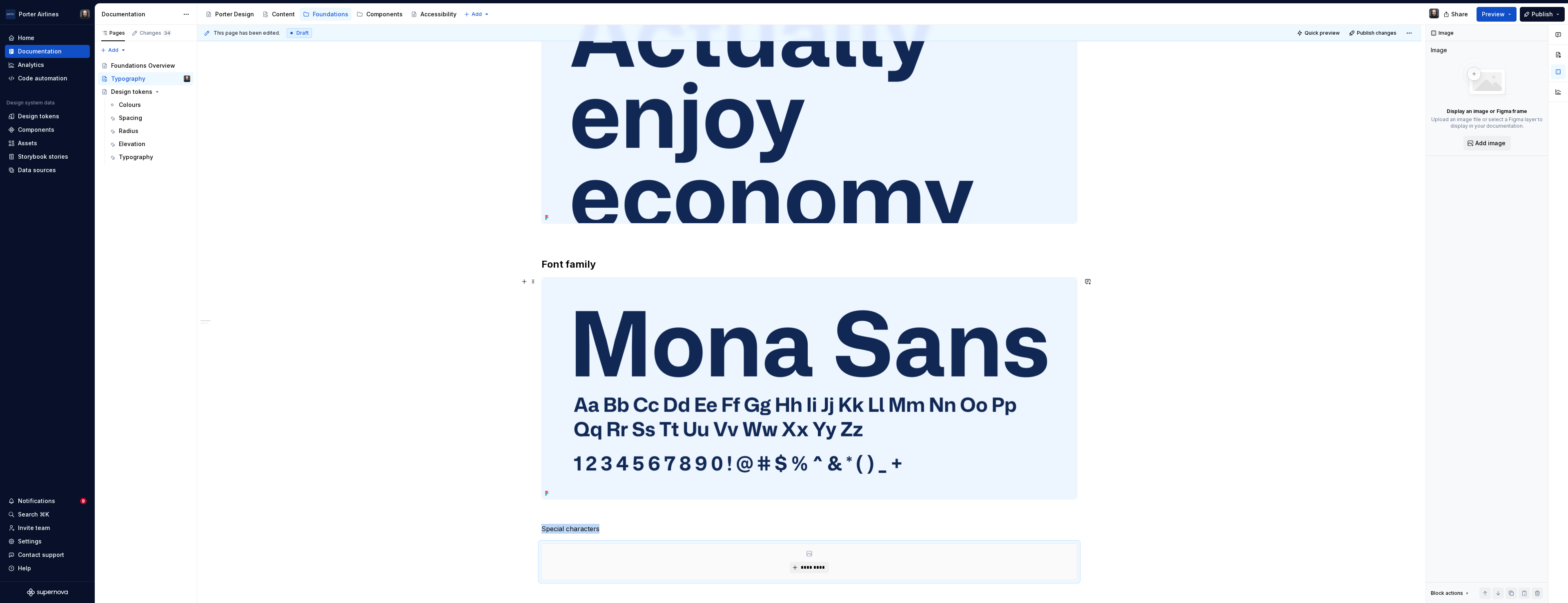
scroll to position [355, 0]
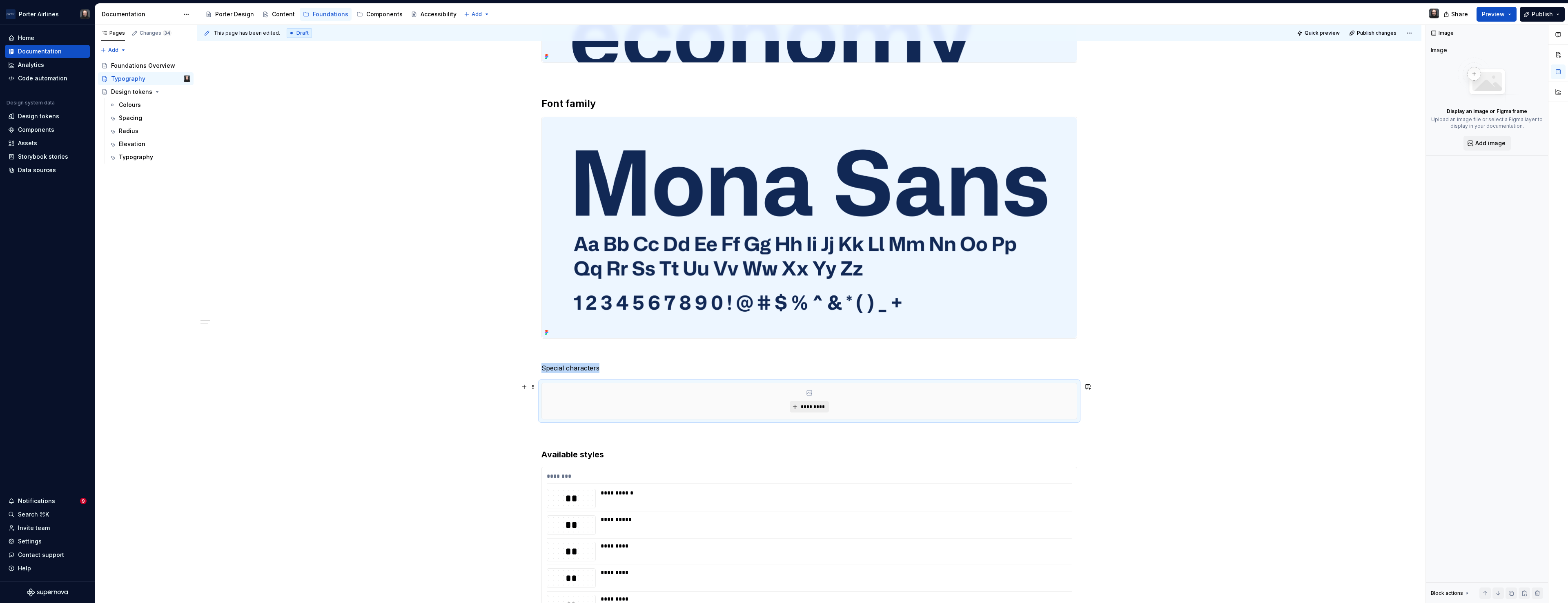
click at [802, 404] on span "*********" at bounding box center [812, 407] width 25 height 6
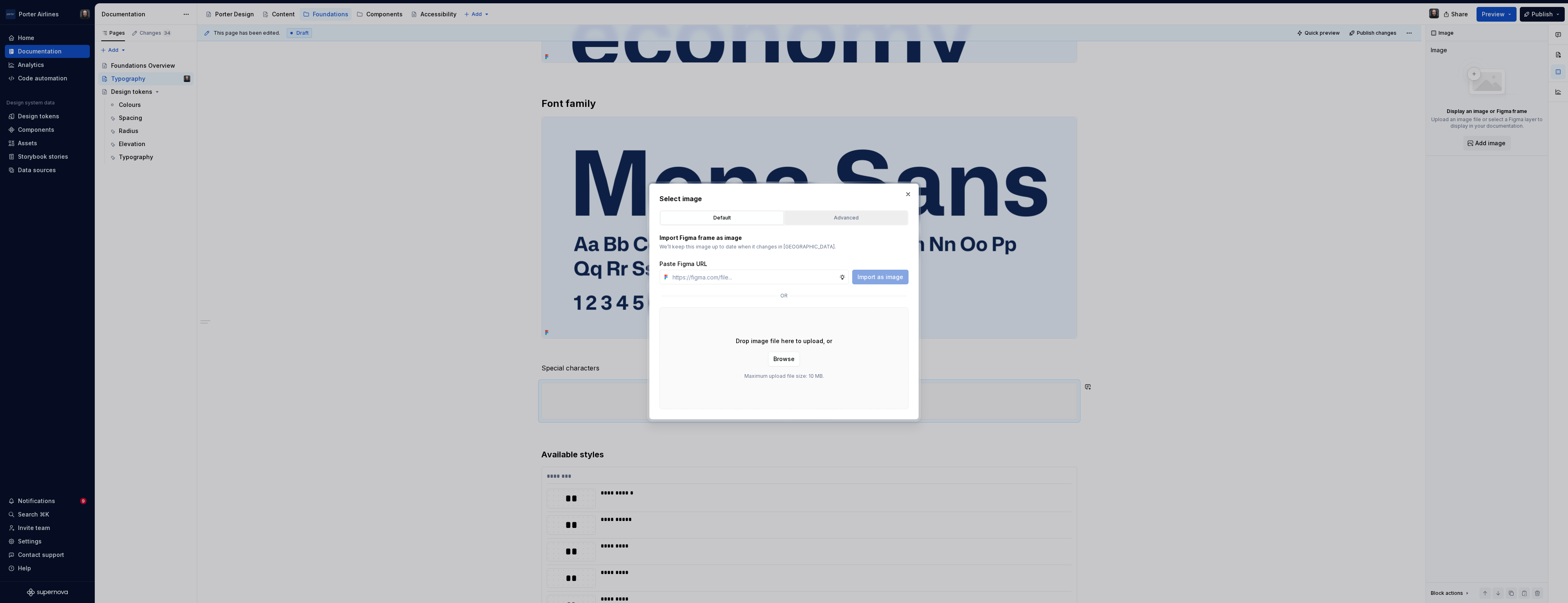
click at [843, 216] on div "Advanced" at bounding box center [846, 218] width 118 height 8
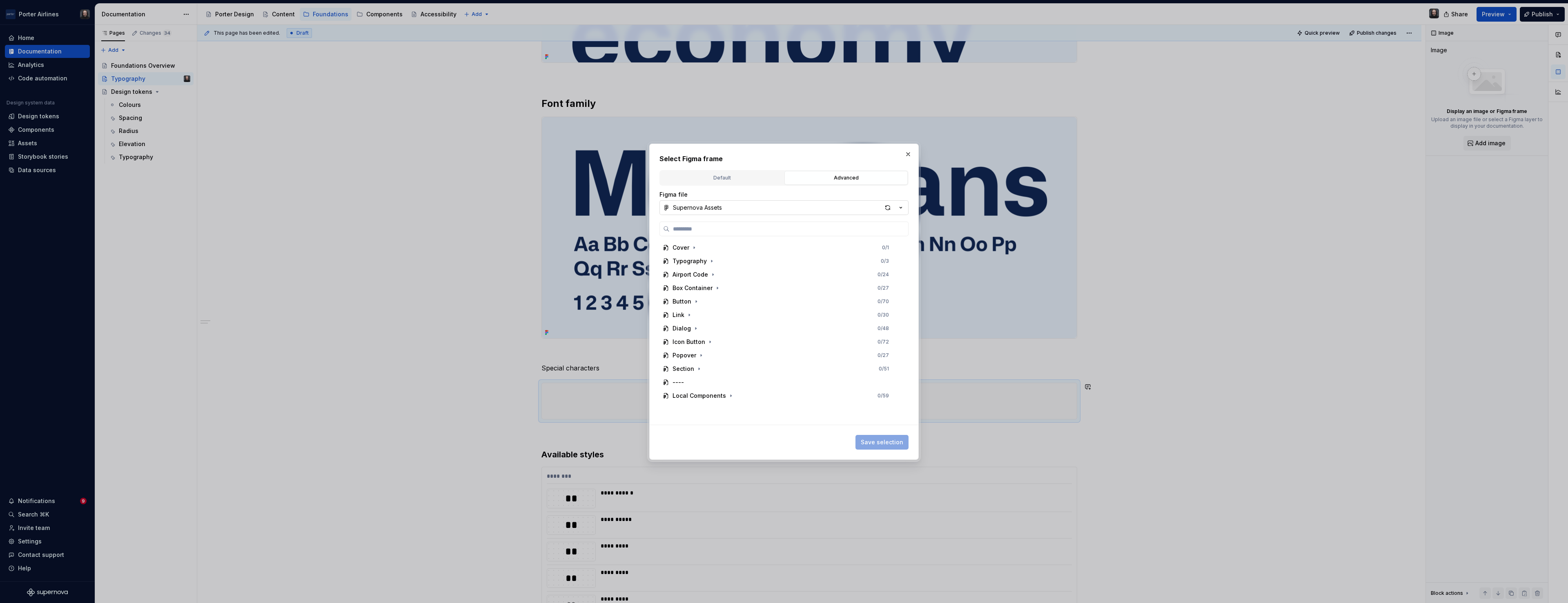
click at [723, 208] on button "Supernova Assets" at bounding box center [784, 208] width 249 height 14
click at [726, 224] on div "Supernova Assets" at bounding box center [709, 225] width 52 height 8
click at [711, 262] on icon "button" at bounding box center [712, 261] width 6 height 6
click at [711, 272] on div "Special Characters" at bounding box center [707, 275] width 54 height 8
click at [890, 442] on span "Save selection" at bounding box center [882, 443] width 43 height 8
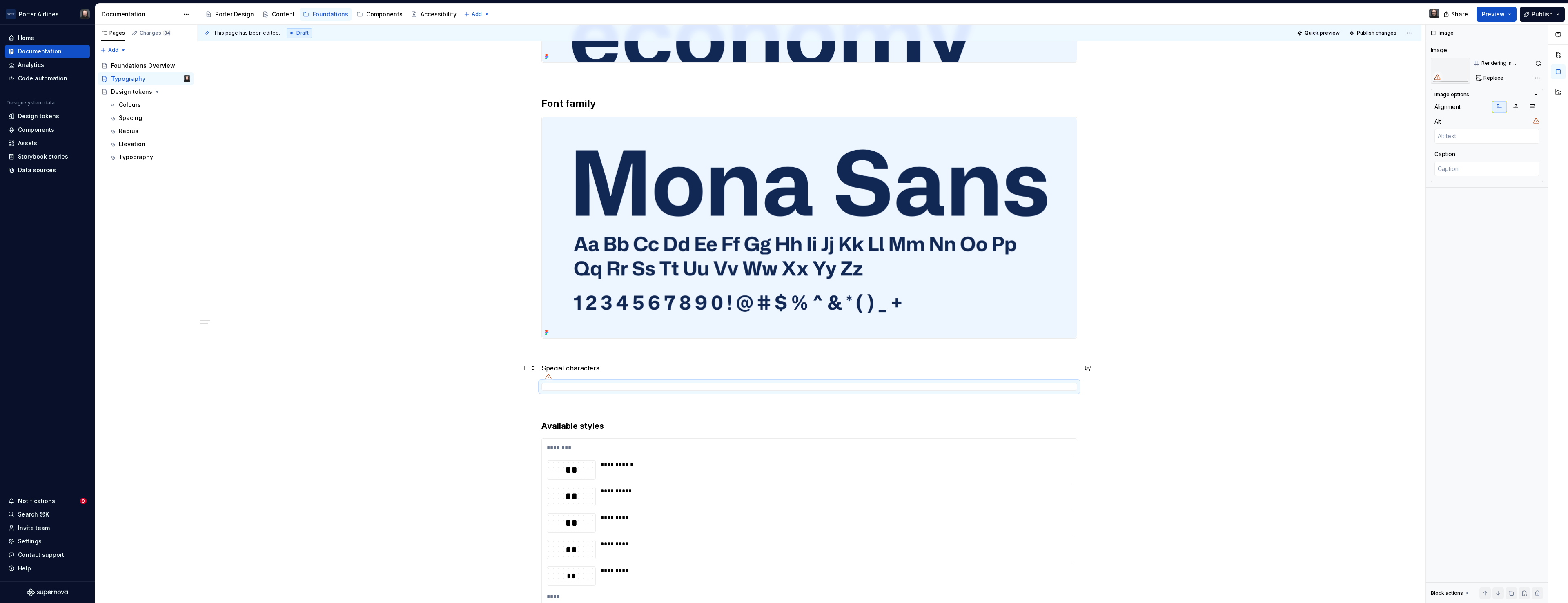
click at [588, 368] on p "Special characters" at bounding box center [809, 368] width 536 height 10
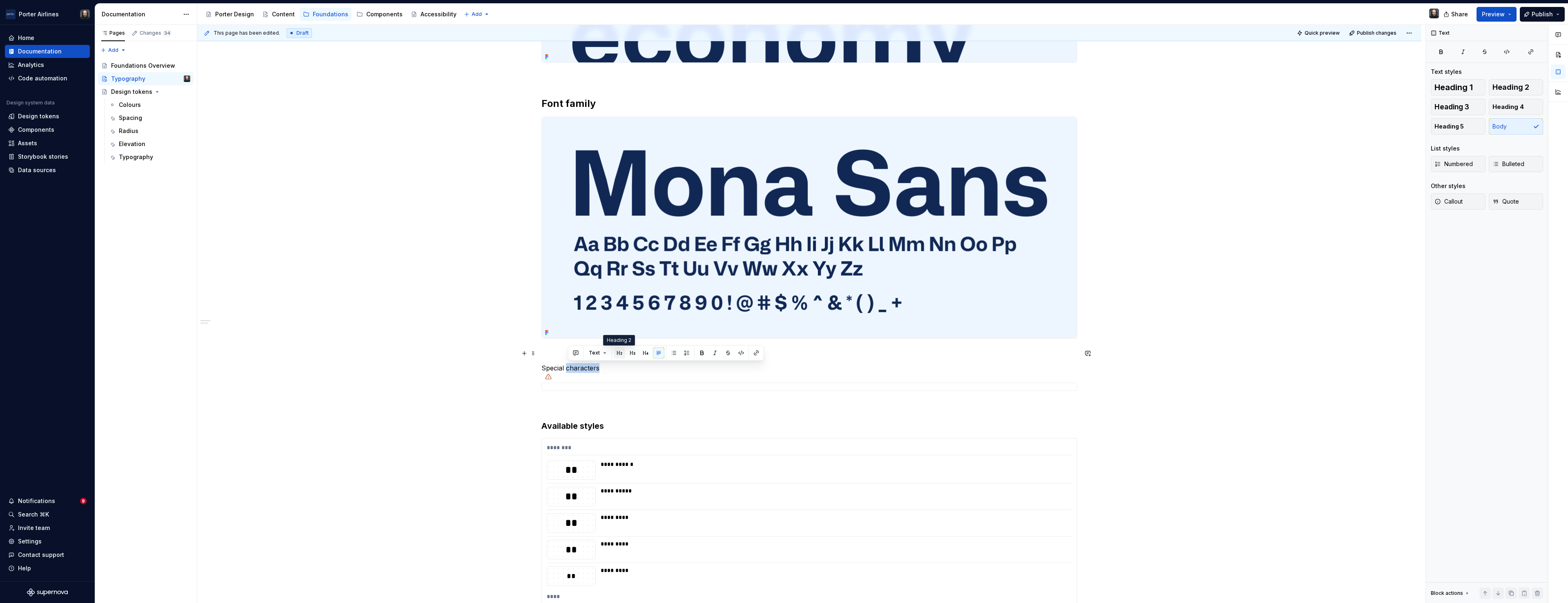
click at [620, 354] on button "button" at bounding box center [619, 353] width 11 height 11
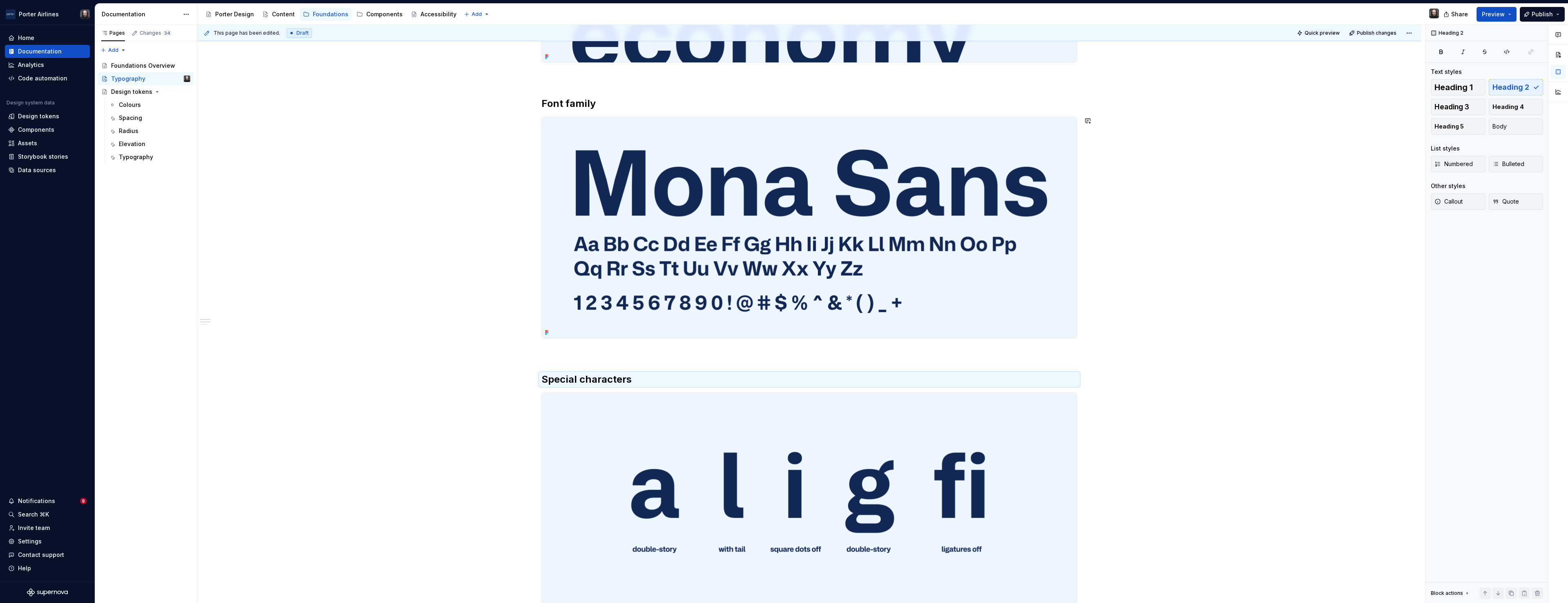
scroll to position [456, 0]
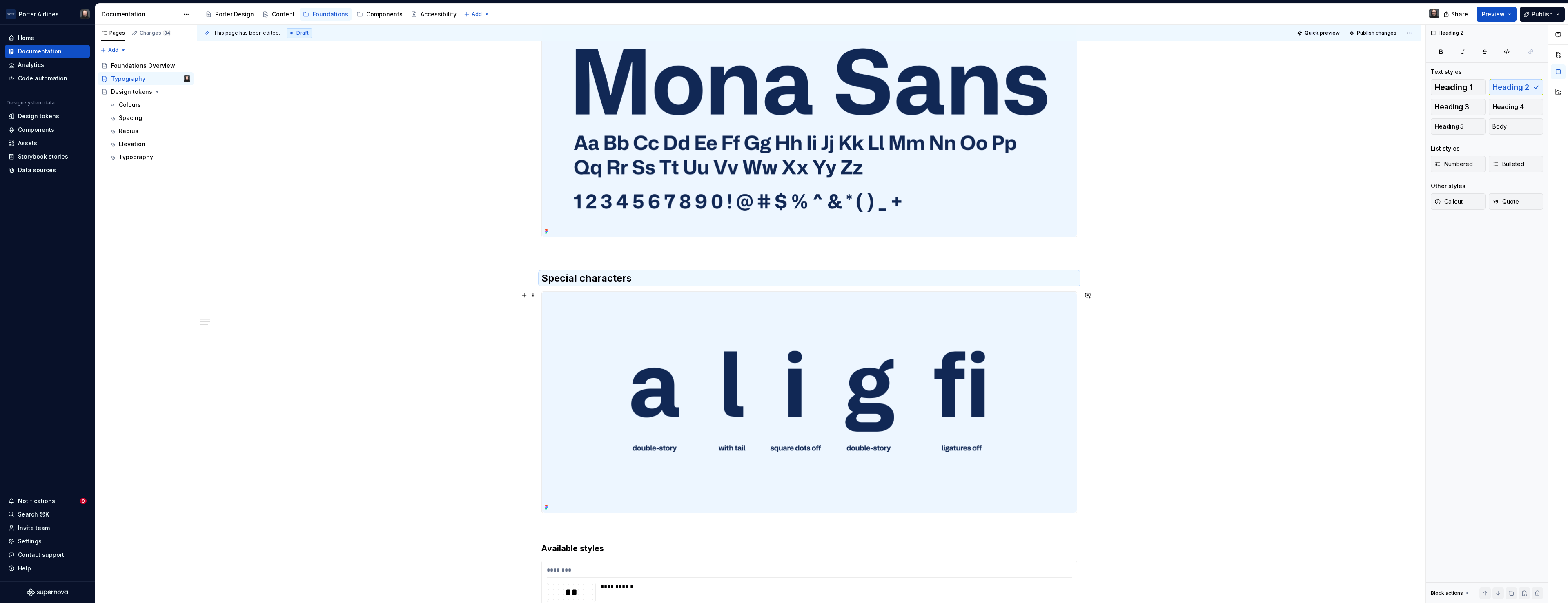
click at [1508, 14] on button "Preview" at bounding box center [1496, 14] width 40 height 14
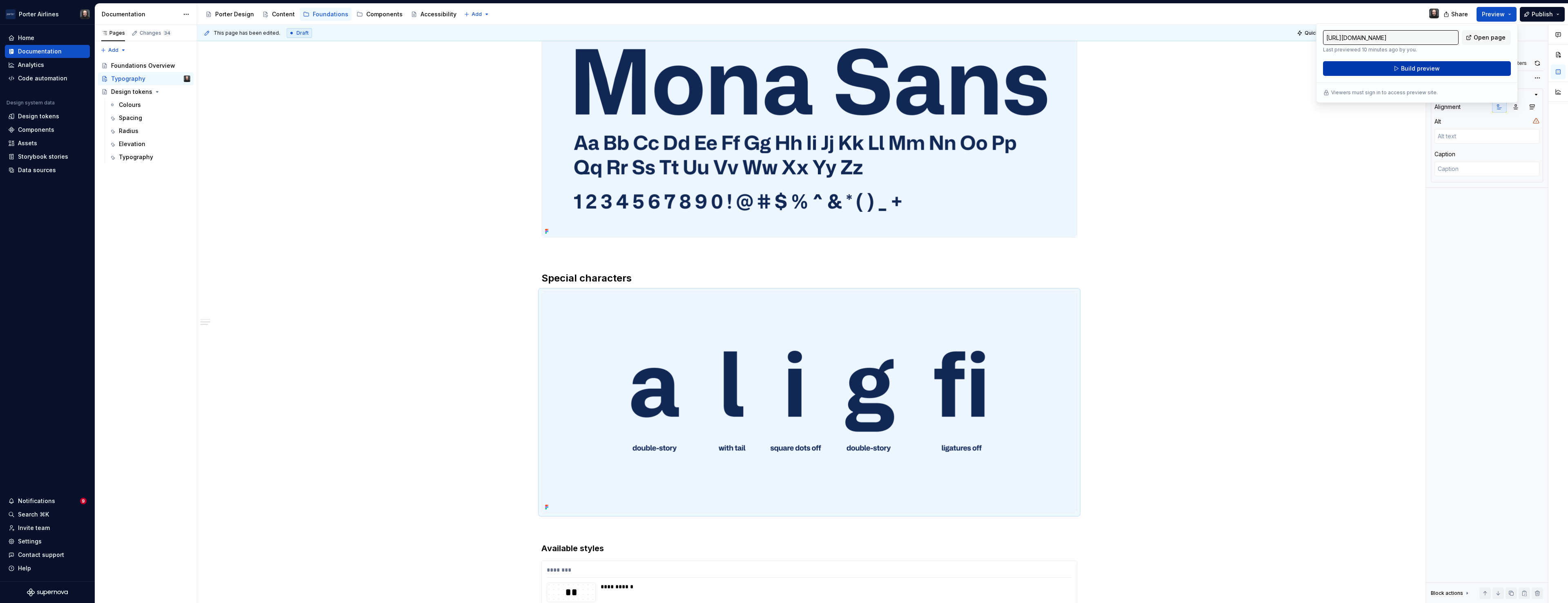
click at [1432, 68] on span "Build preview" at bounding box center [1421, 68] width 39 height 8
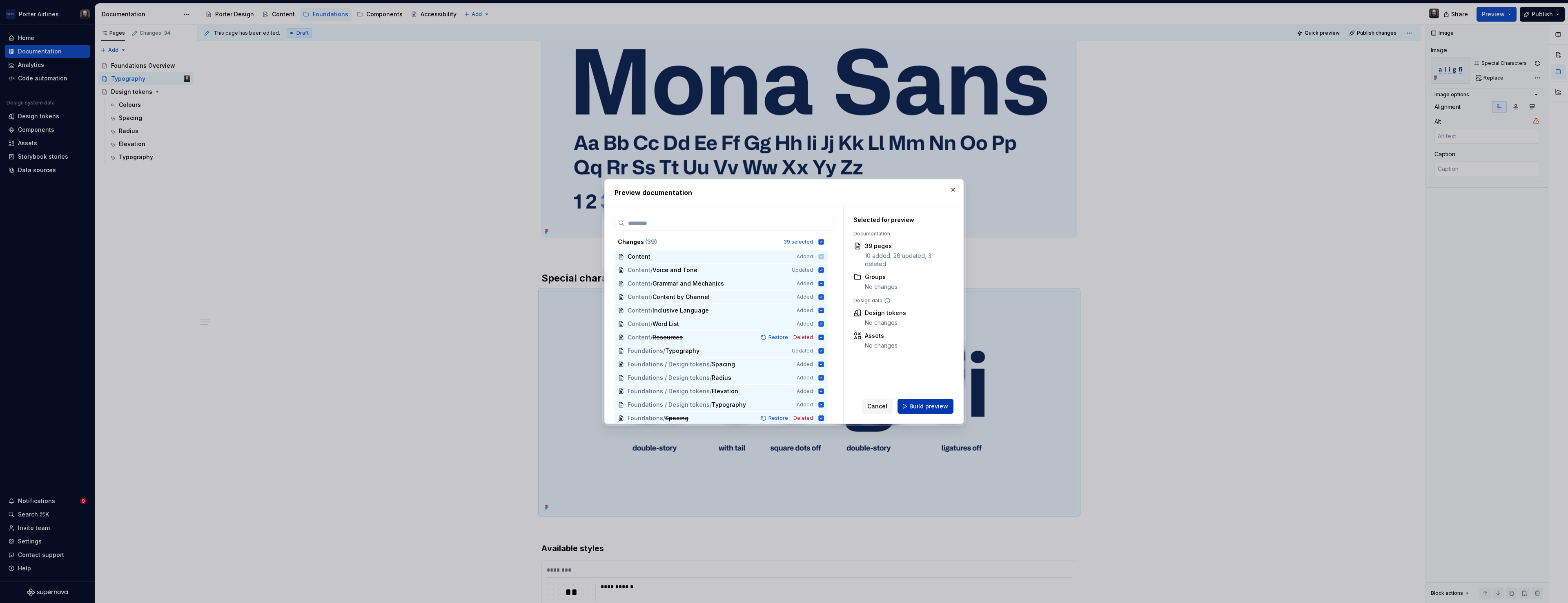
click at [930, 405] on span "Build preview" at bounding box center [929, 407] width 39 height 8
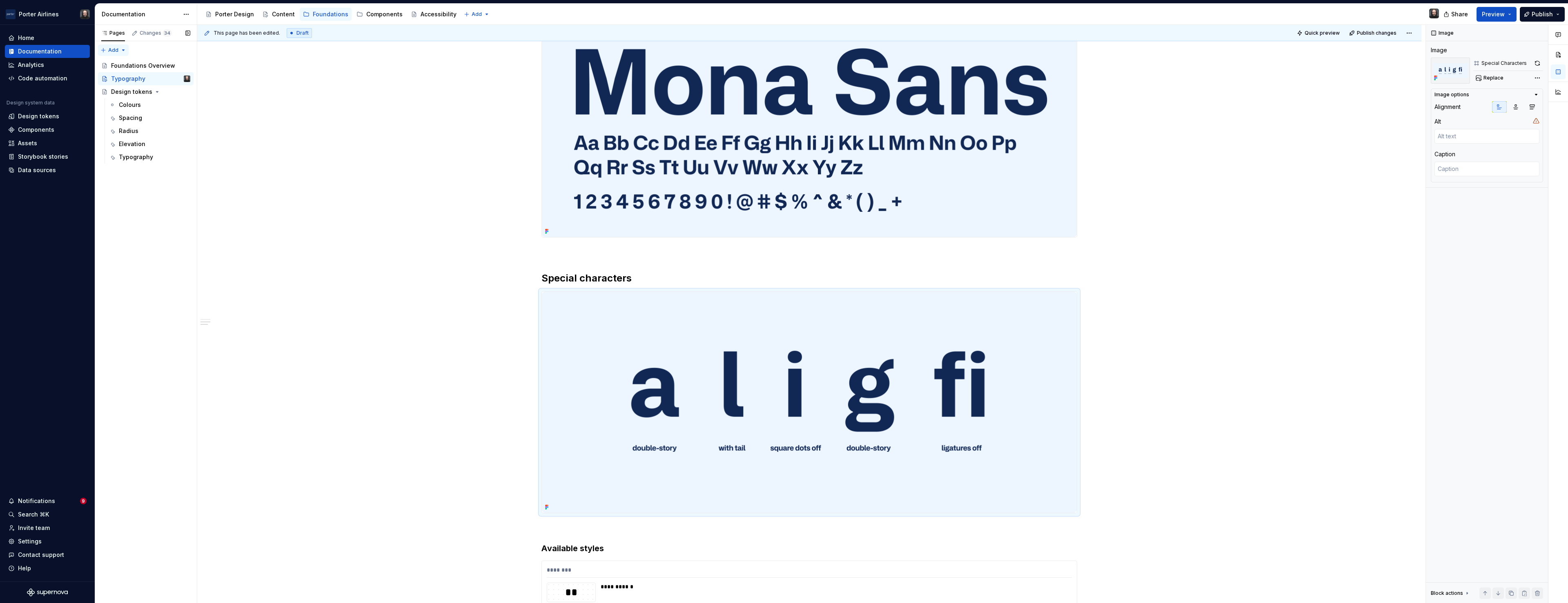
click at [114, 51] on div "Pages Changes 34 Add Accessibility guide for tree Page tree. Navigate the tree …" at bounding box center [146, 314] width 102 height 579
click at [272, 151] on html "Porter Airlines Home Documentation Analytics Code automation Design system data…" at bounding box center [784, 301] width 1568 height 603
click at [122, 49] on div "Pages Changes 34 Add Accessibility guide for tree Page tree. Navigate the tree …" at bounding box center [146, 314] width 102 height 579
click at [131, 64] on div "New page" at bounding box center [139, 66] width 53 height 8
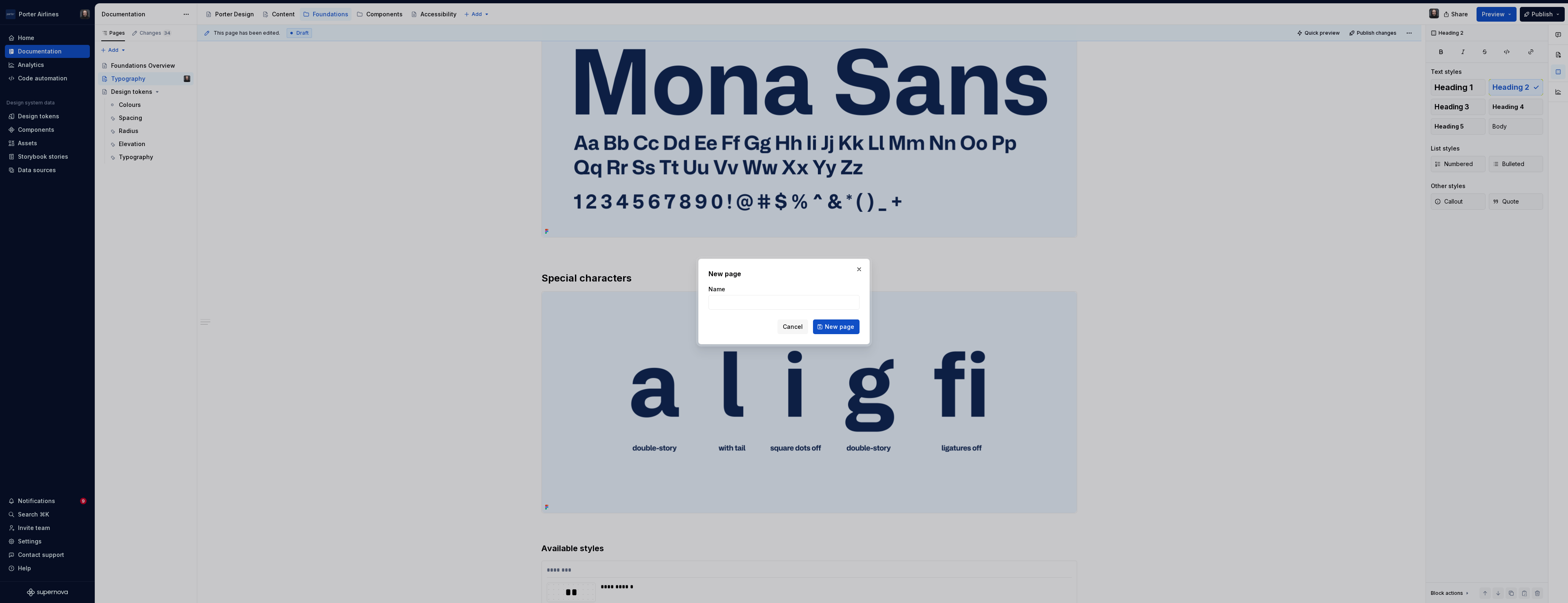
type textarea "*"
type input "Colours"
click at [838, 327] on span "New page" at bounding box center [839, 327] width 30 height 8
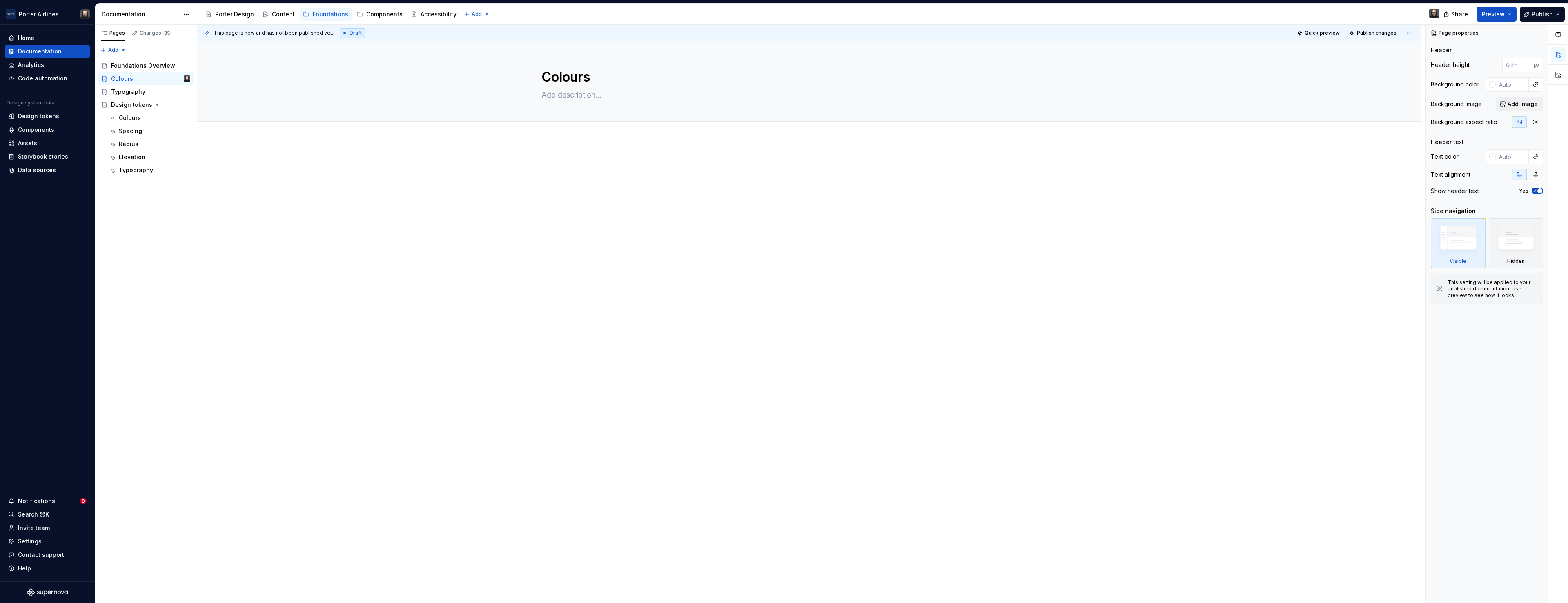
click at [627, 206] on div at bounding box center [809, 260] width 1224 height 242
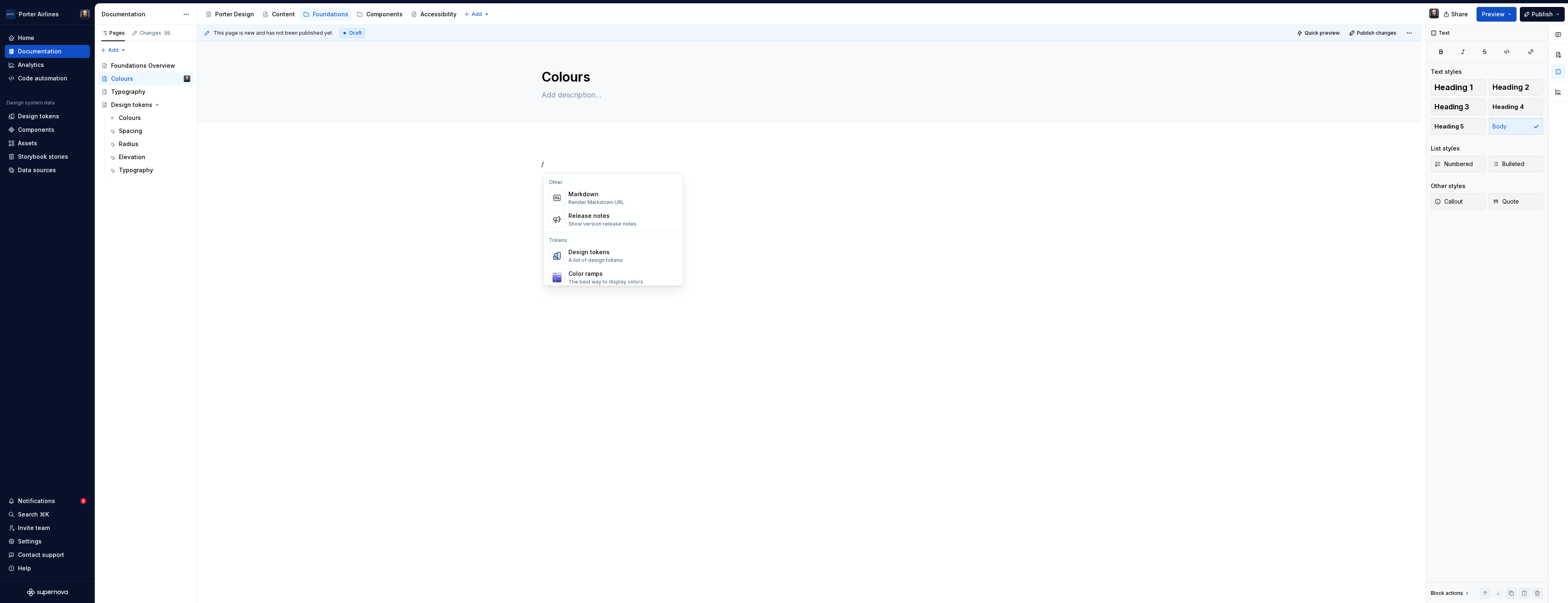
scroll to position [543, 0]
click at [622, 266] on div "Color ramps" at bounding box center [606, 263] width 75 height 8
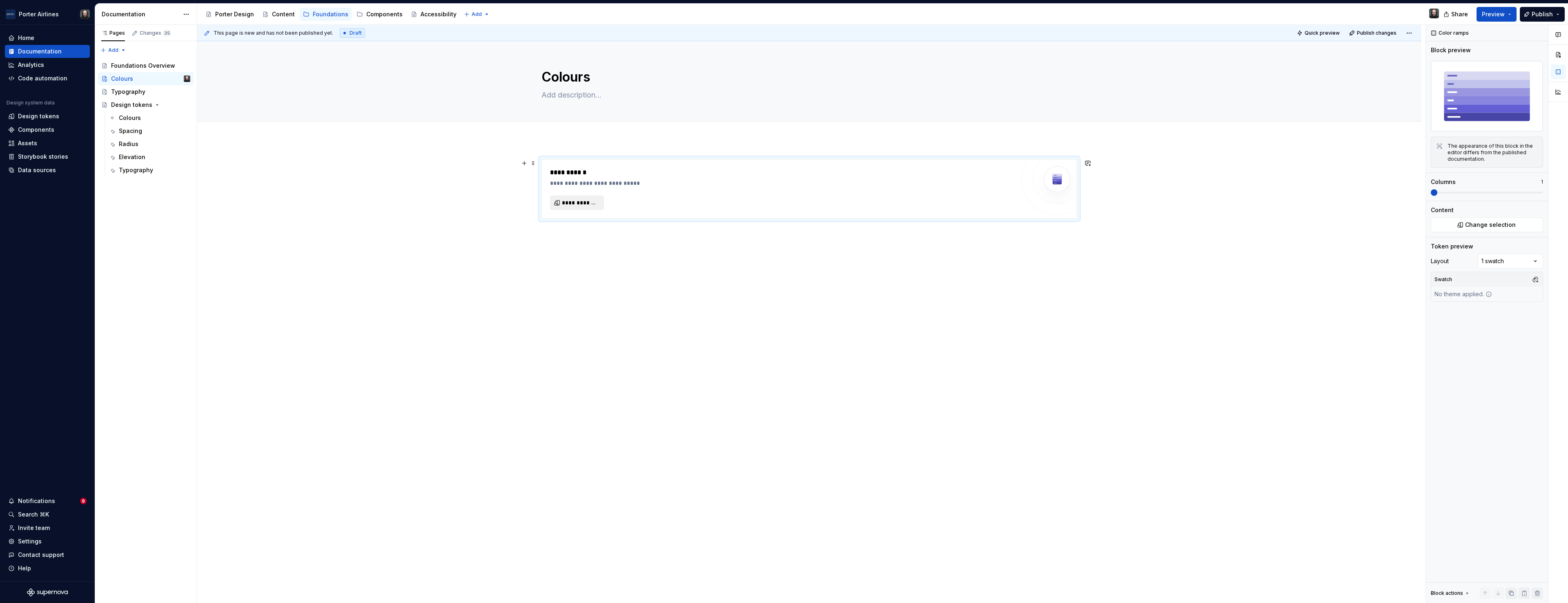
click at [589, 205] on span "**********" at bounding box center [581, 203] width 37 height 8
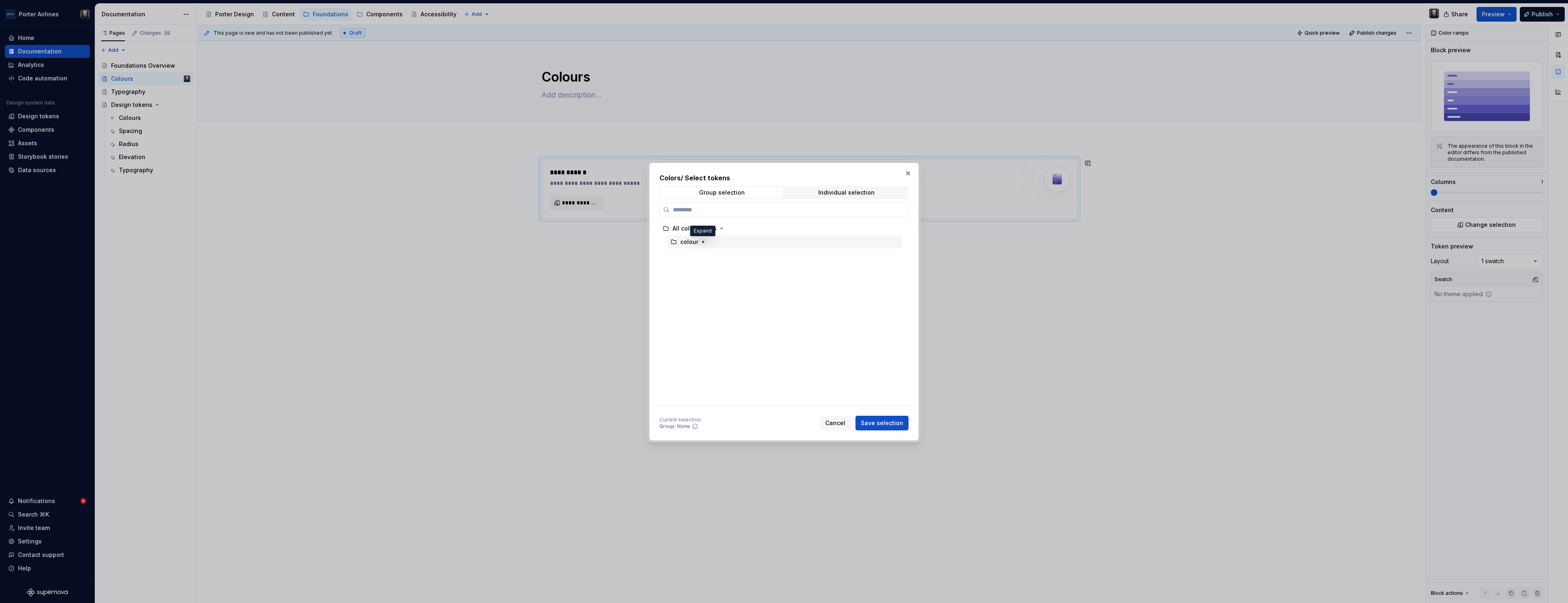
click at [703, 242] on icon "button" at bounding box center [703, 242] width 1 height 2
click at [843, 194] on div "Individual selection" at bounding box center [846, 192] width 56 height 6
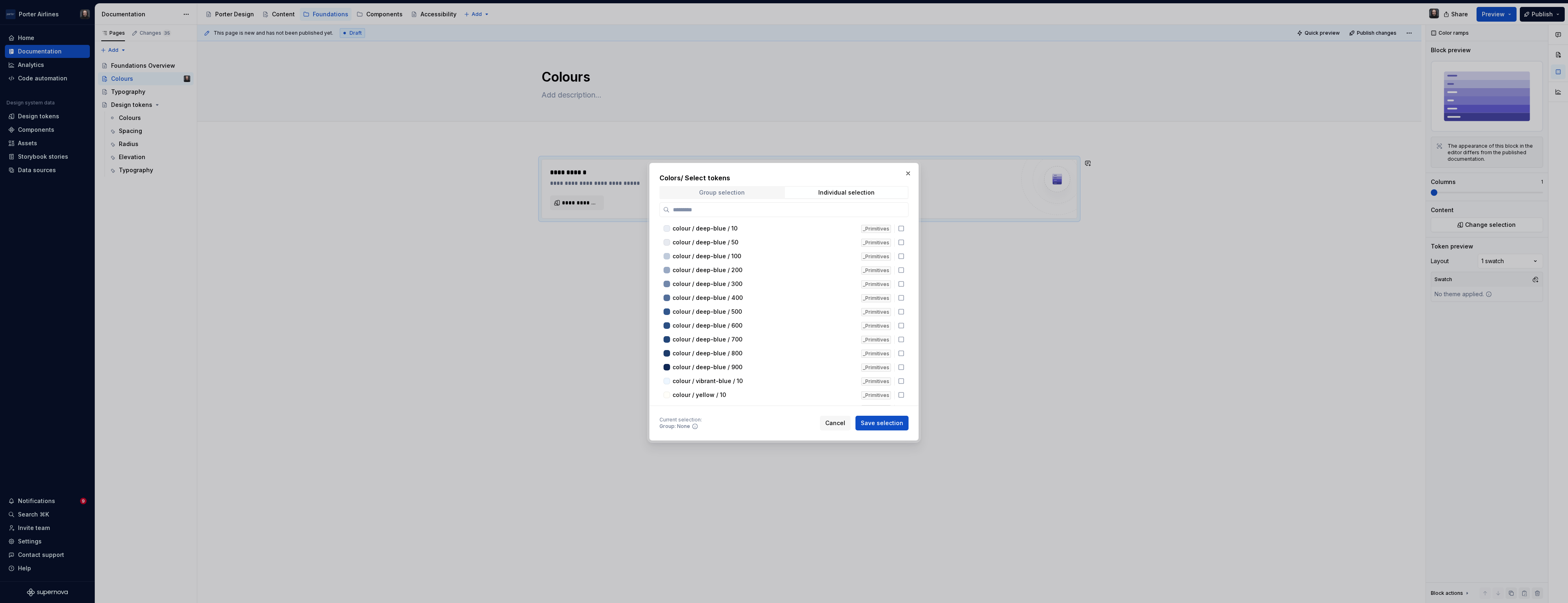
click at [747, 193] on span "Group selection" at bounding box center [722, 192] width 123 height 11
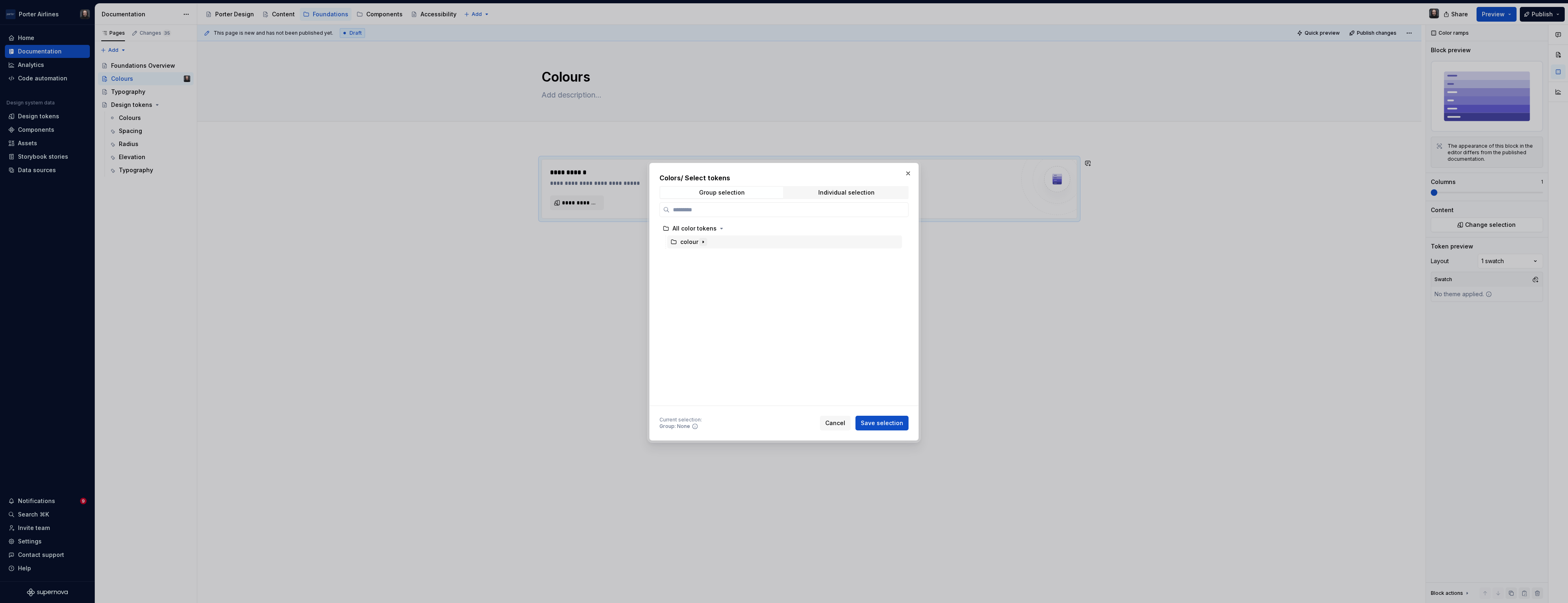
click at [705, 242] on icon "button" at bounding box center [703, 242] width 6 height 6
click at [847, 193] on div "Individual selection" at bounding box center [846, 192] width 56 height 6
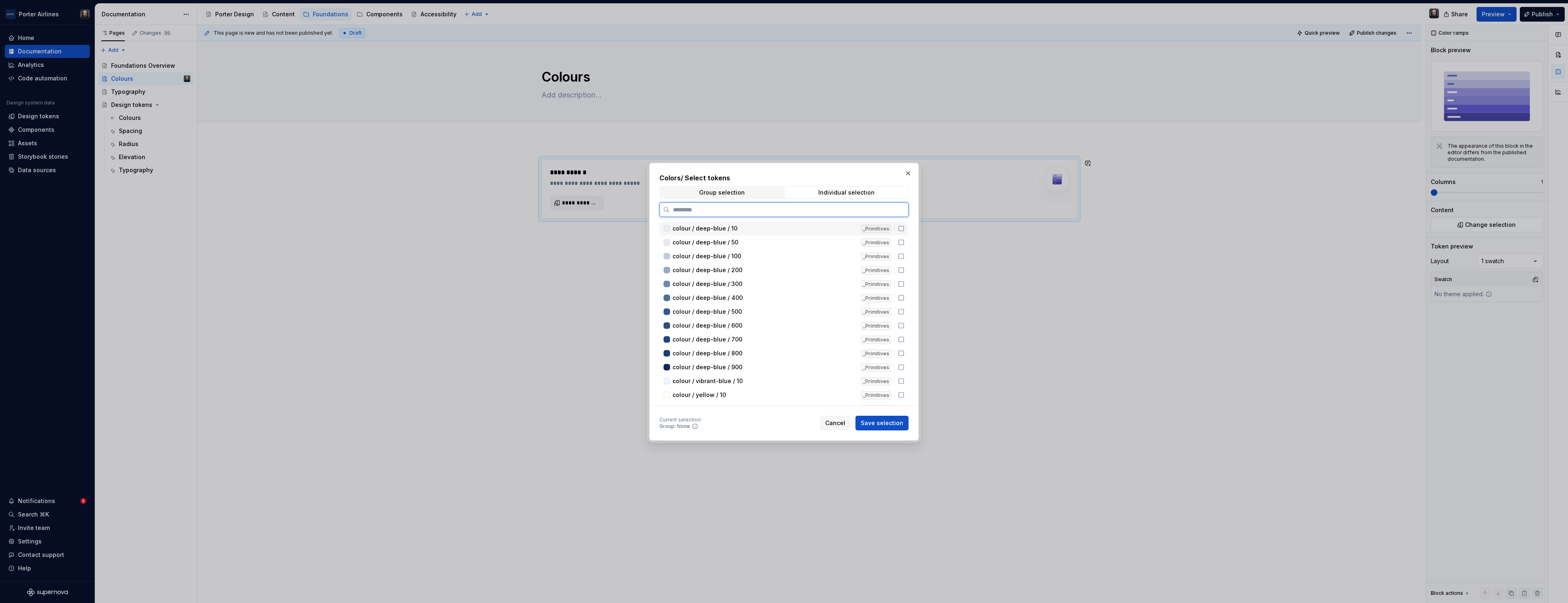
click at [903, 228] on icon at bounding box center [901, 229] width 5 height 5
drag, startPoint x: 904, startPoint y: 242, endPoint x: 906, endPoint y: 249, distance: 7.3
click at [904, 242] on icon at bounding box center [901, 242] width 6 height 6
drag, startPoint x: 904, startPoint y: 256, endPoint x: 904, endPoint y: 267, distance: 11.0
click at [904, 256] on icon at bounding box center [901, 256] width 6 height 6
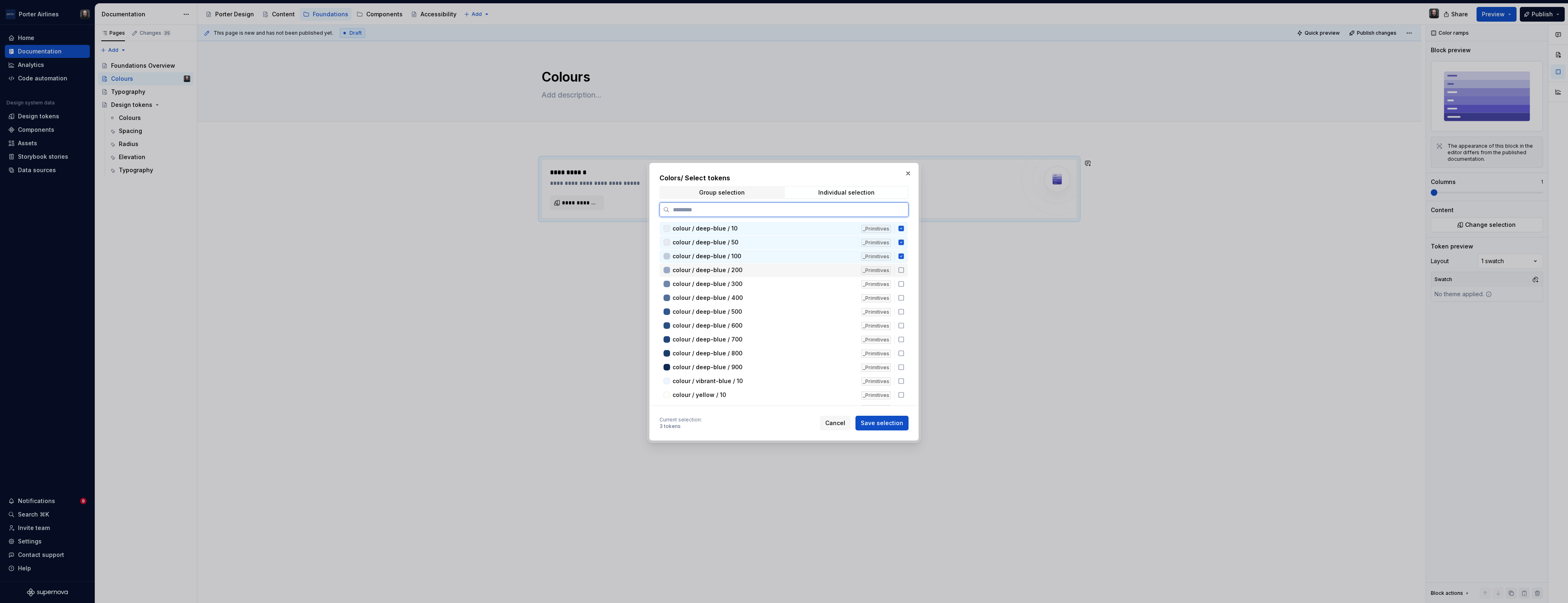
click at [904, 271] on icon at bounding box center [901, 271] width 6 height 6
click at [904, 286] on icon at bounding box center [901, 284] width 6 height 6
drag, startPoint x: 905, startPoint y: 297, endPoint x: 906, endPoint y: 301, distance: 4.1
click at [904, 297] on icon at bounding box center [901, 298] width 6 height 6
click at [904, 313] on icon at bounding box center [901, 312] width 6 height 6
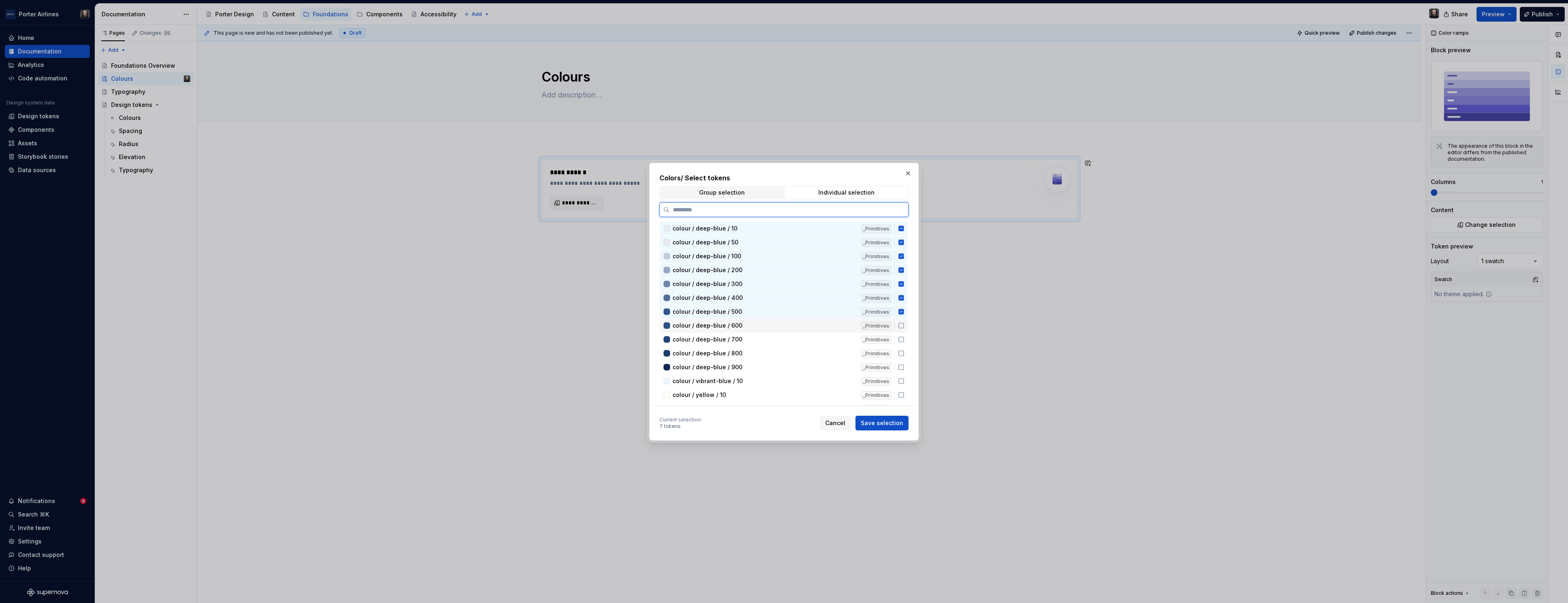
drag, startPoint x: 905, startPoint y: 325, endPoint x: 905, endPoint y: 334, distance: 9.0
click at [904, 326] on icon at bounding box center [901, 326] width 6 height 6
click at [904, 341] on icon at bounding box center [901, 340] width 6 height 6
click at [904, 354] on icon at bounding box center [901, 353] width 6 height 6
click at [904, 366] on icon at bounding box center [901, 367] width 6 height 6
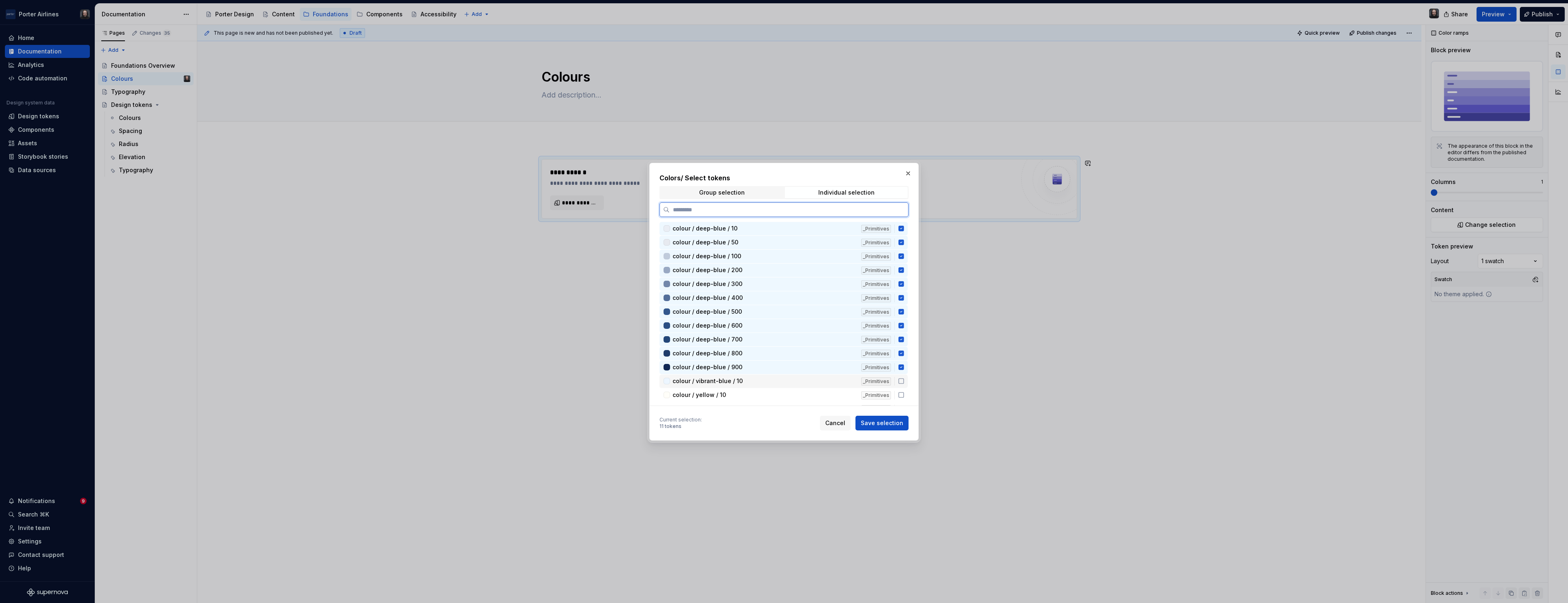
click at [904, 383] on icon at bounding box center [901, 382] width 6 height 6
click at [904, 394] on icon at bounding box center [901, 395] width 6 height 6
click at [733, 192] on div "Group selection" at bounding box center [722, 192] width 46 height 6
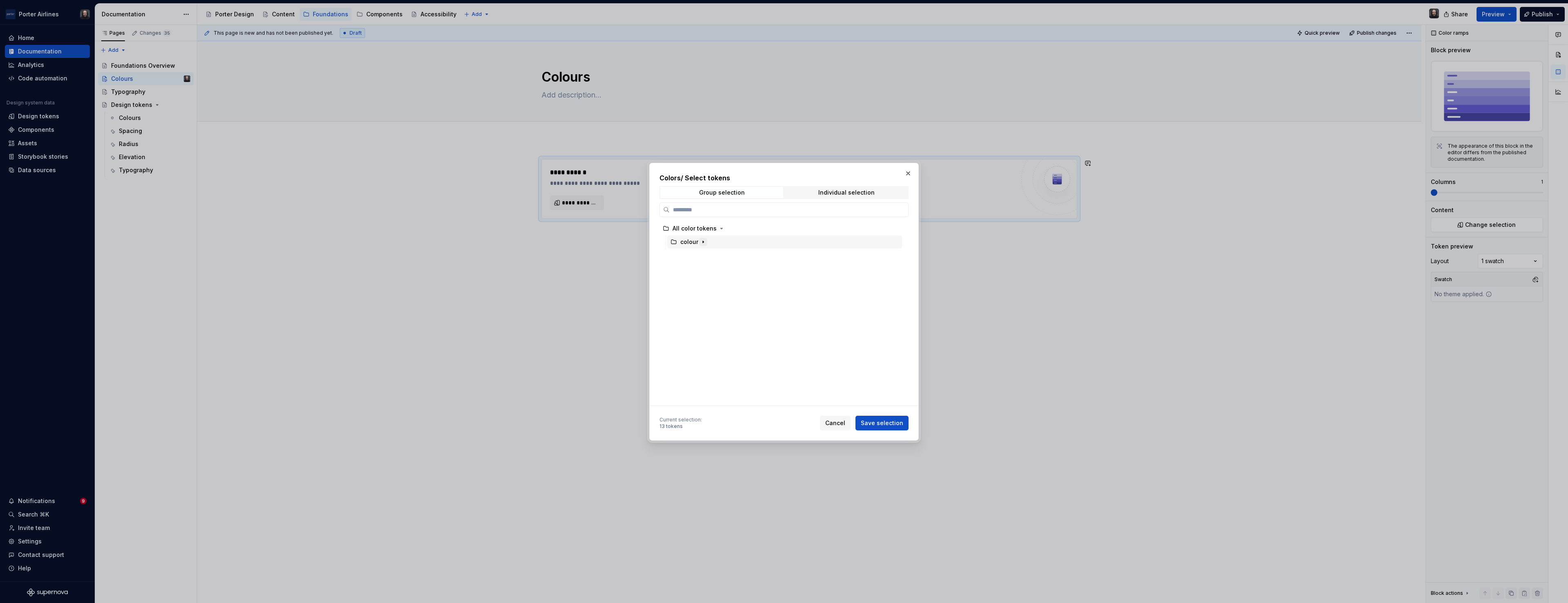
click at [701, 242] on icon "button" at bounding box center [703, 242] width 6 height 6
click at [844, 294] on div "deep-blue" at bounding box center [788, 295] width 227 height 13
click at [886, 422] on span "Save selection" at bounding box center [882, 423] width 43 height 8
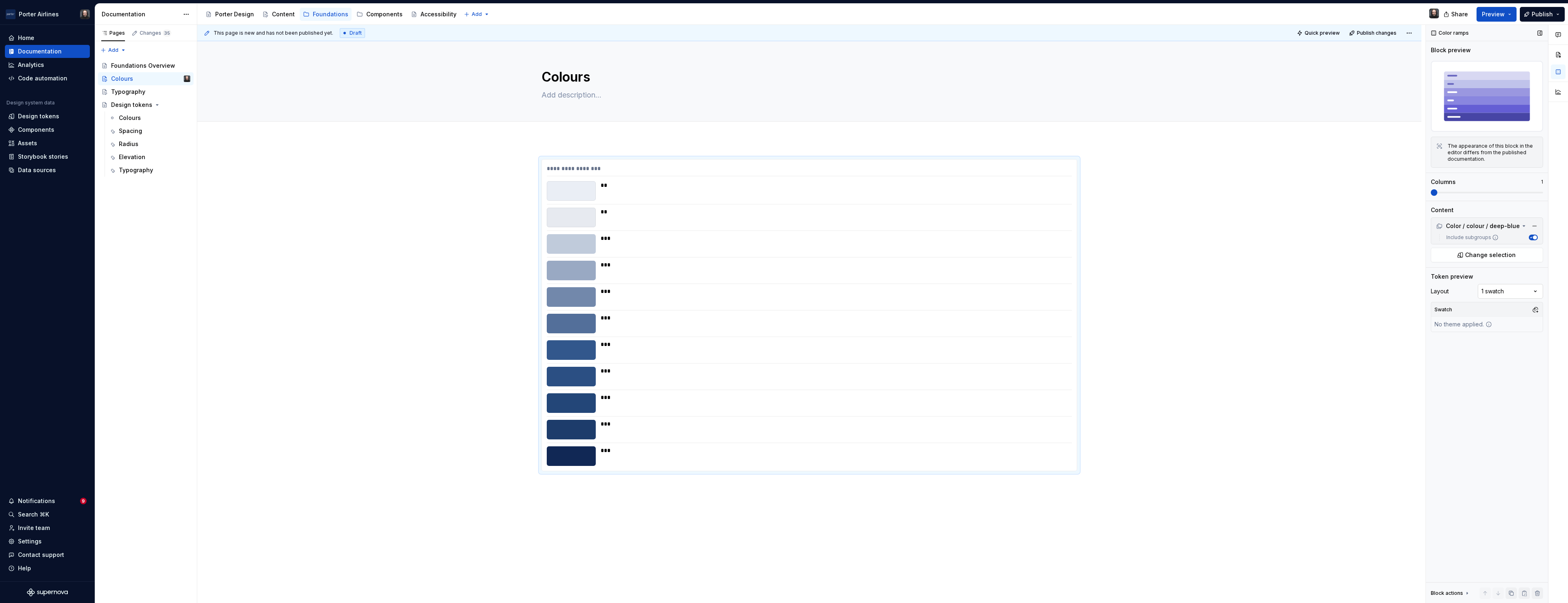
click at [1536, 290] on div "Comments Open comments No comments yet Select ‘Comment’ from the block context …" at bounding box center [1497, 314] width 142 height 579
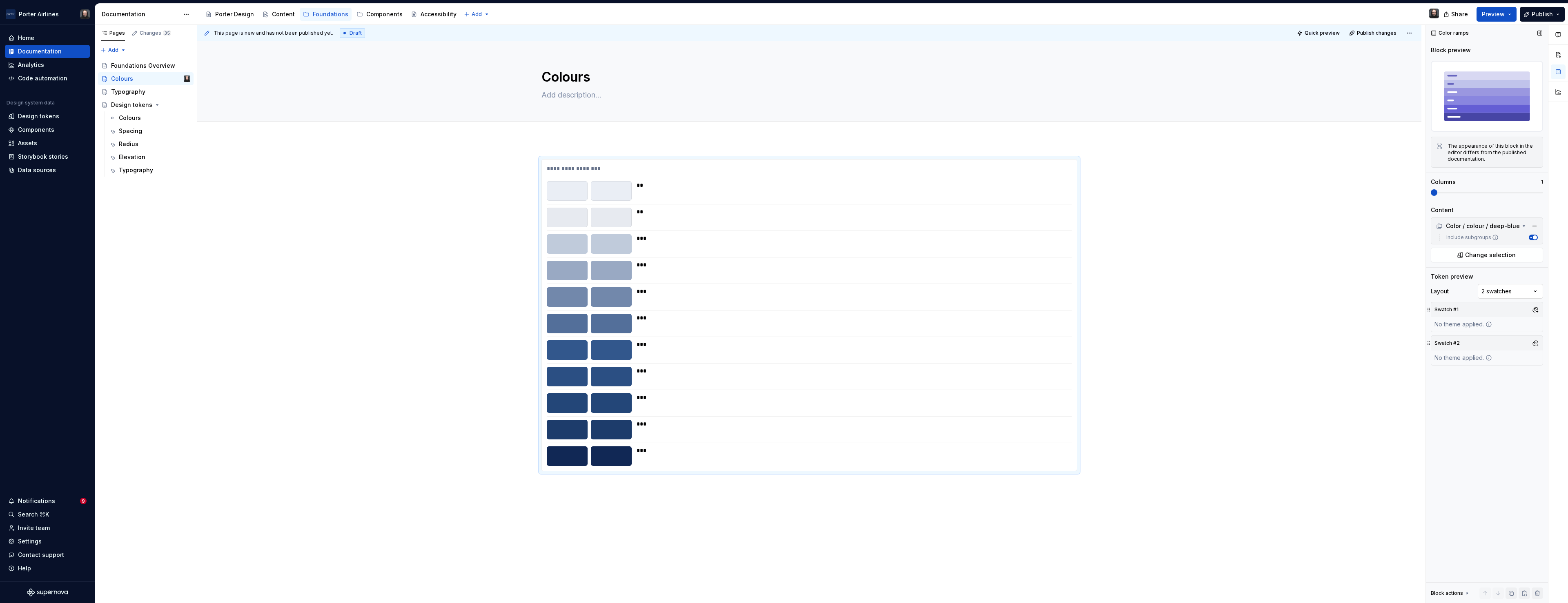
click at [1533, 290] on div "Comments Open comments No comments yet Select ‘Comment’ from the block context …" at bounding box center [1497, 314] width 142 height 579
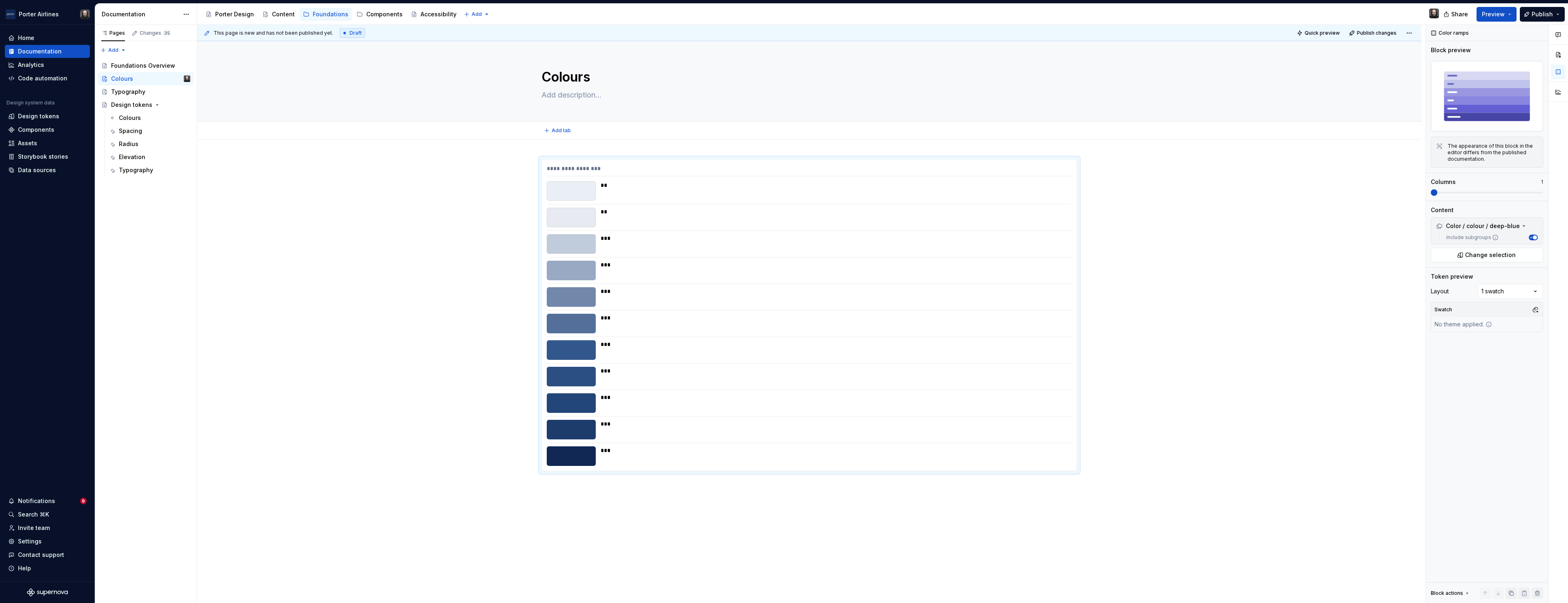
type textarea "*"
click at [548, 143] on div "**********" at bounding box center [809, 400] width 1224 height 522
click at [547, 148] on div "**********" at bounding box center [809, 400] width 1224 height 522
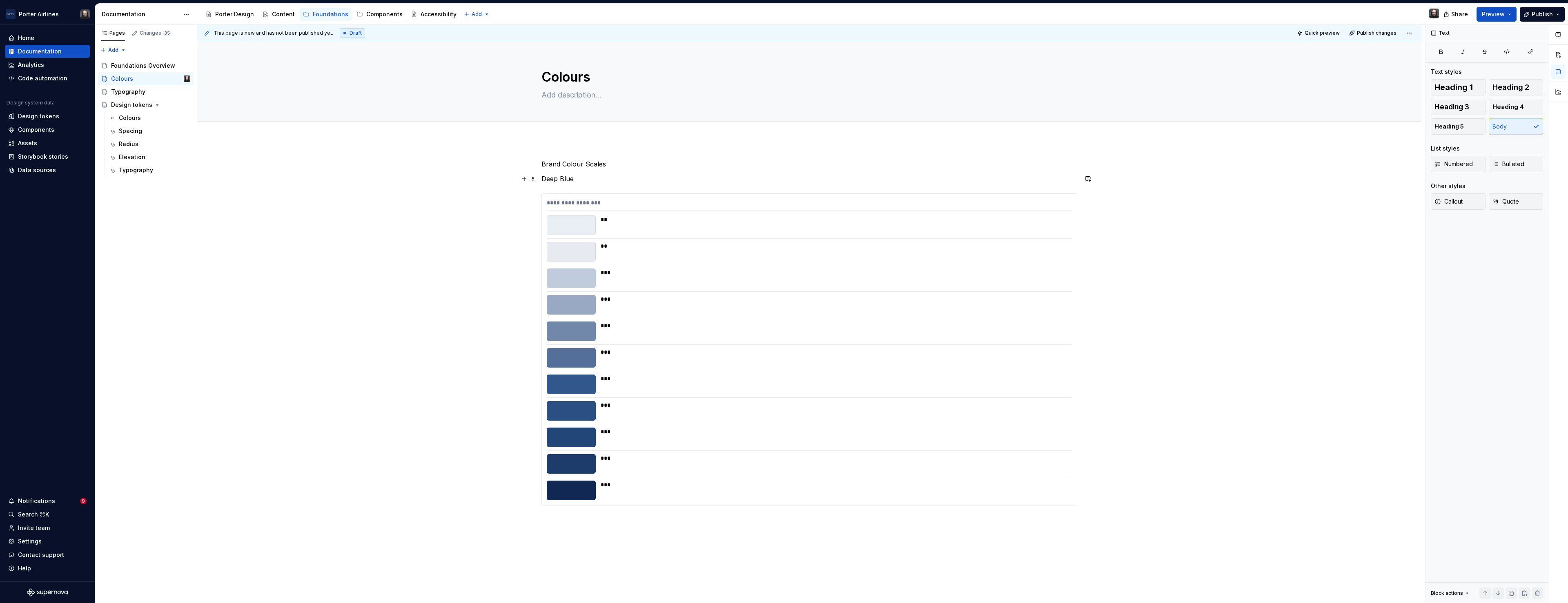
click at [545, 179] on p "Deep Blue" at bounding box center [809, 179] width 536 height 10
click at [553, 164] on p "Brand Colour Scales" at bounding box center [809, 164] width 536 height 10
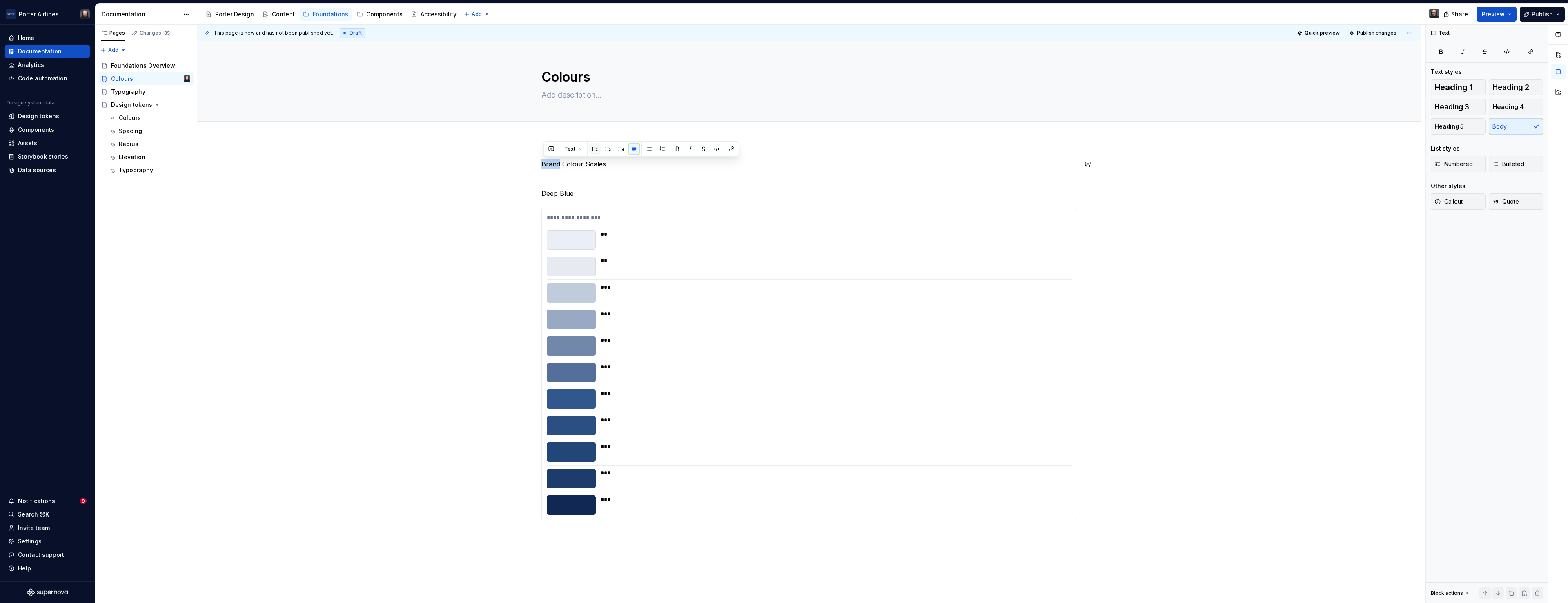
click at [594, 150] on button "button" at bounding box center [595, 149] width 11 height 11
click at [553, 200] on p "Deep Blue" at bounding box center [809, 198] width 536 height 10
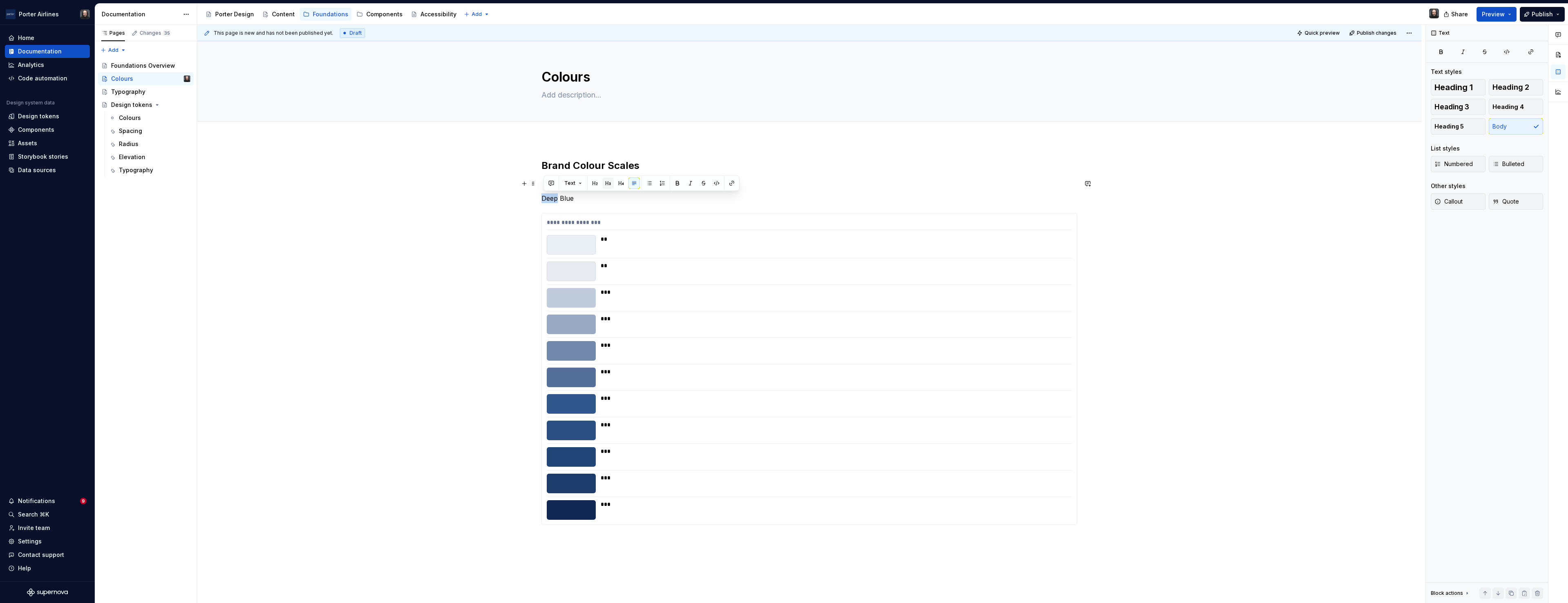
click at [607, 184] on button "button" at bounding box center [608, 184] width 11 height 11
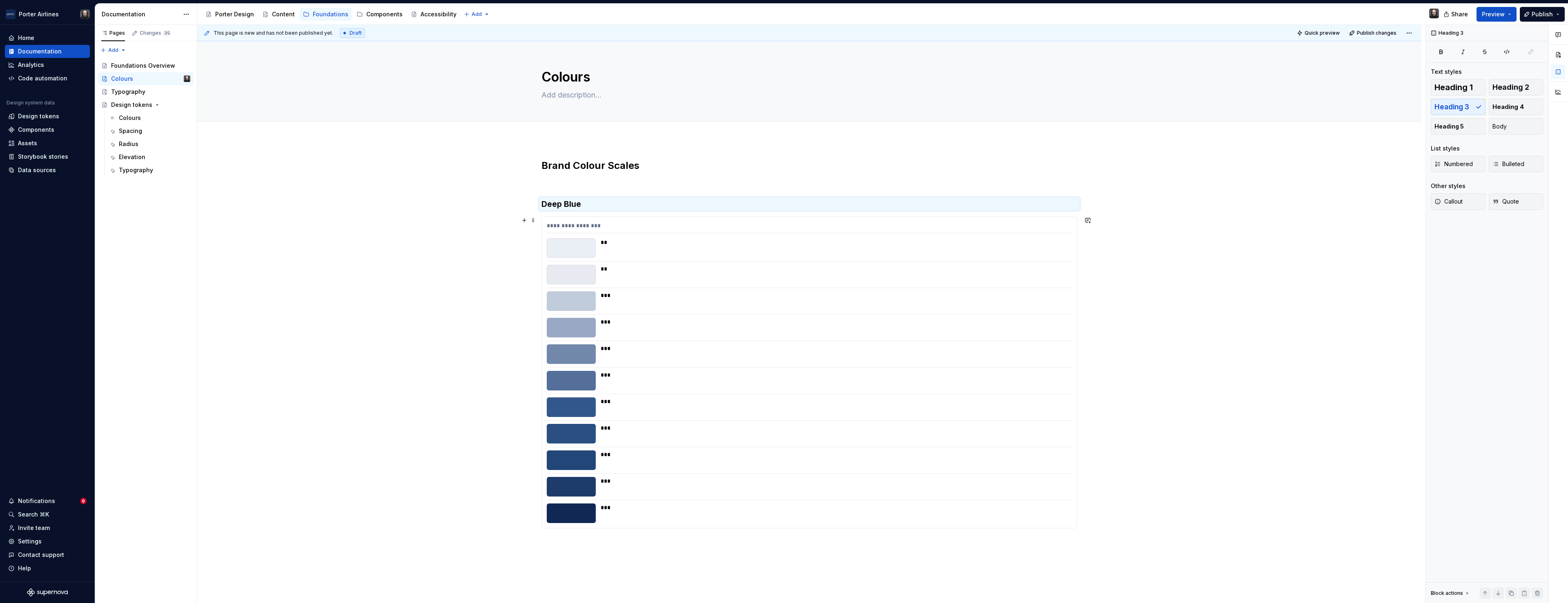
scroll to position [101, 0]
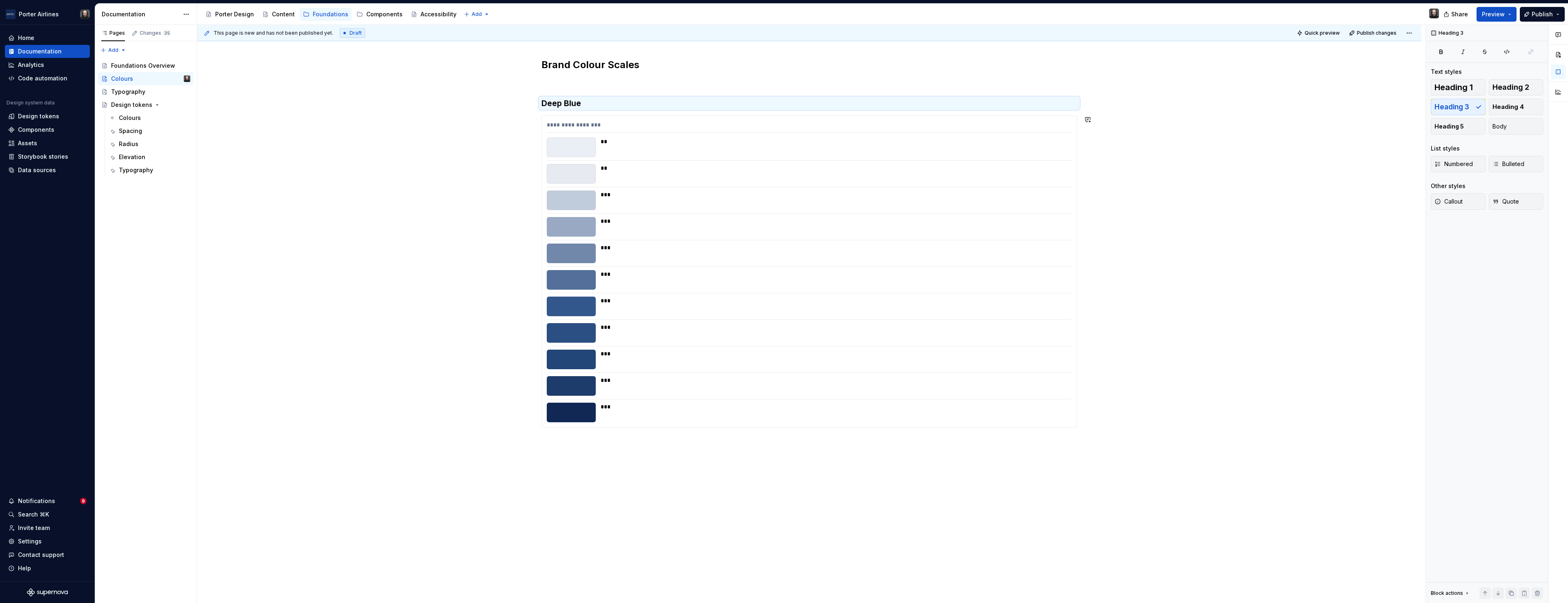
click at [561, 458] on div "**********" at bounding box center [811, 314] width 1228 height 579
click at [612, 459] on div "**********" at bounding box center [811, 314] width 1228 height 579
click at [612, 447] on div "**********" at bounding box center [811, 314] width 1228 height 579
click at [615, 436] on div "**********" at bounding box center [809, 248] width 536 height 379
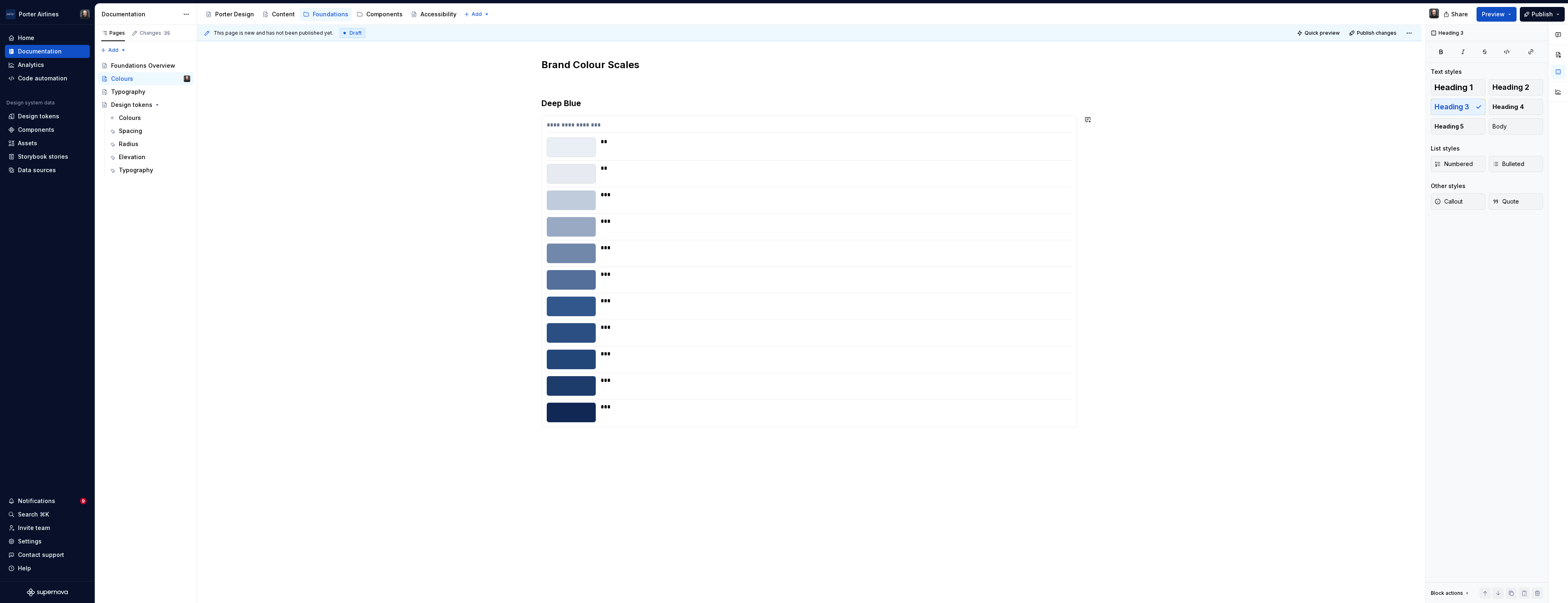
click at [615, 436] on div "**********" at bounding box center [809, 248] width 536 height 379
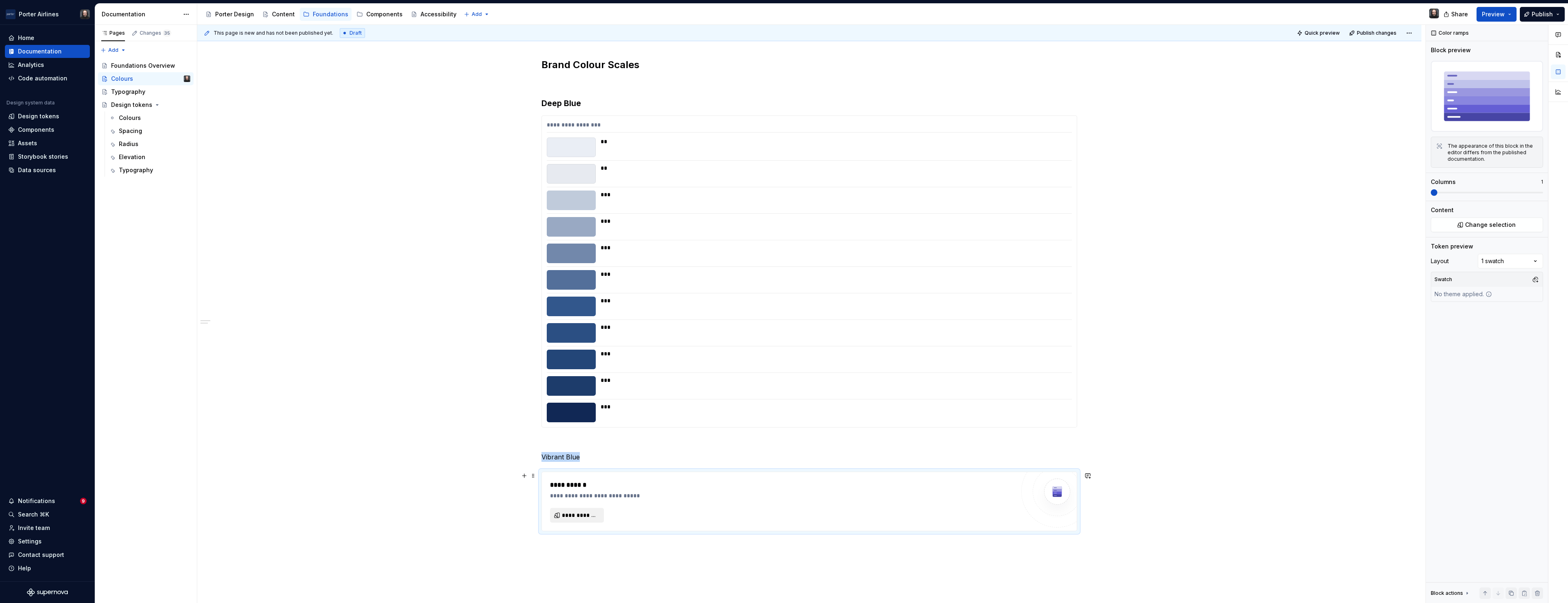
click at [583, 519] on span "**********" at bounding box center [581, 515] width 37 height 8
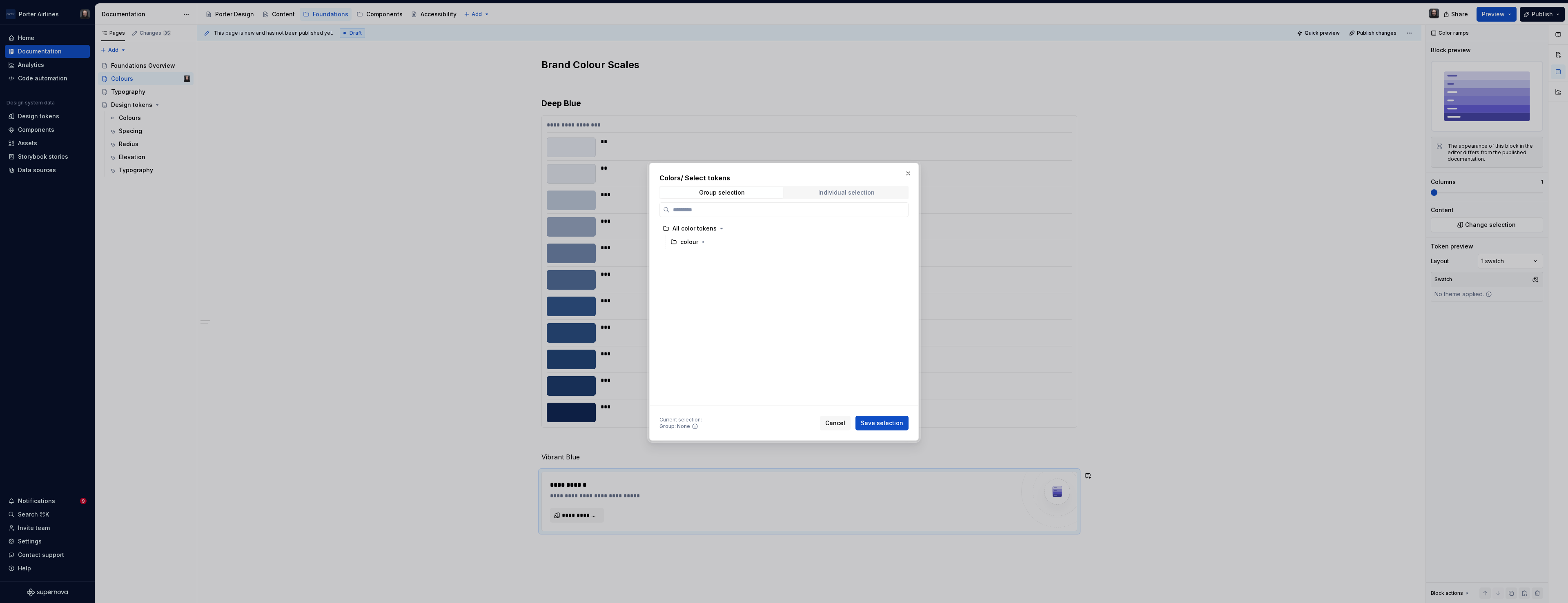
click at [839, 196] on div "Individual selection" at bounding box center [846, 192] width 56 height 6
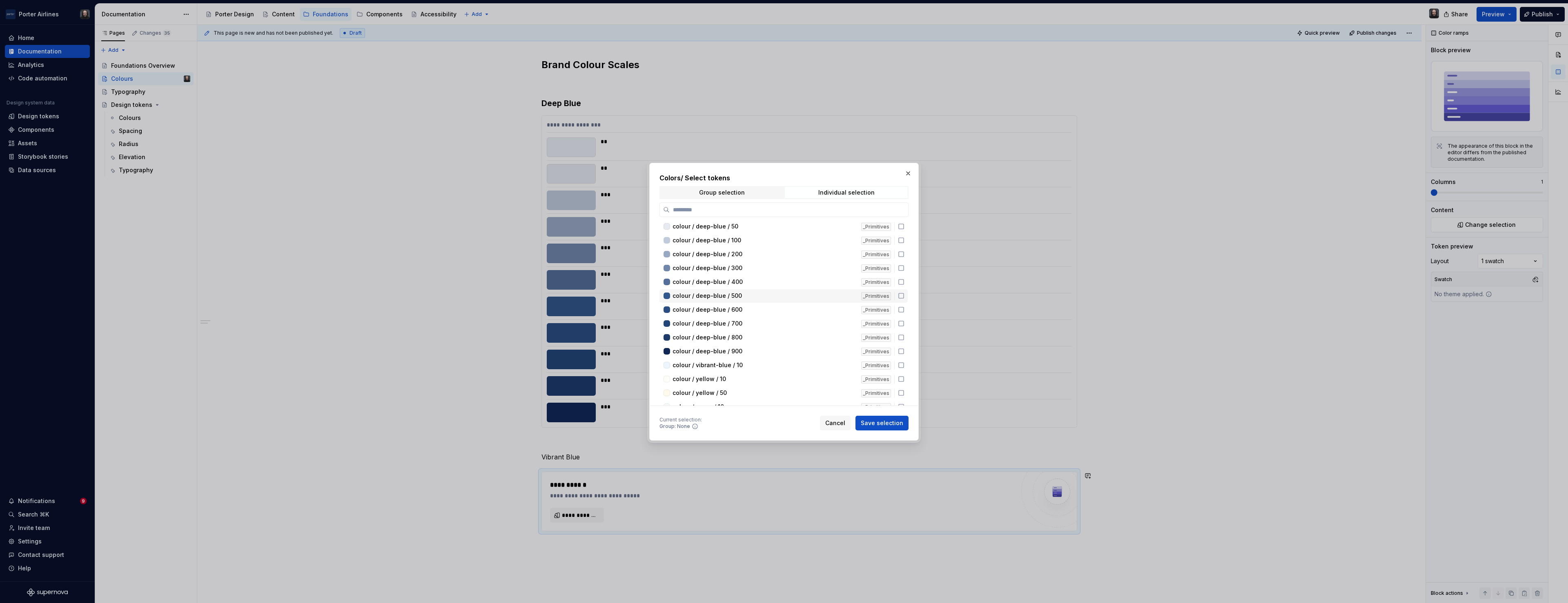
scroll to position [21, 0]
click at [746, 186] on div "Group selection Individual selection" at bounding box center [784, 192] width 249 height 13
click at [743, 193] on span "Group selection" at bounding box center [722, 192] width 123 height 11
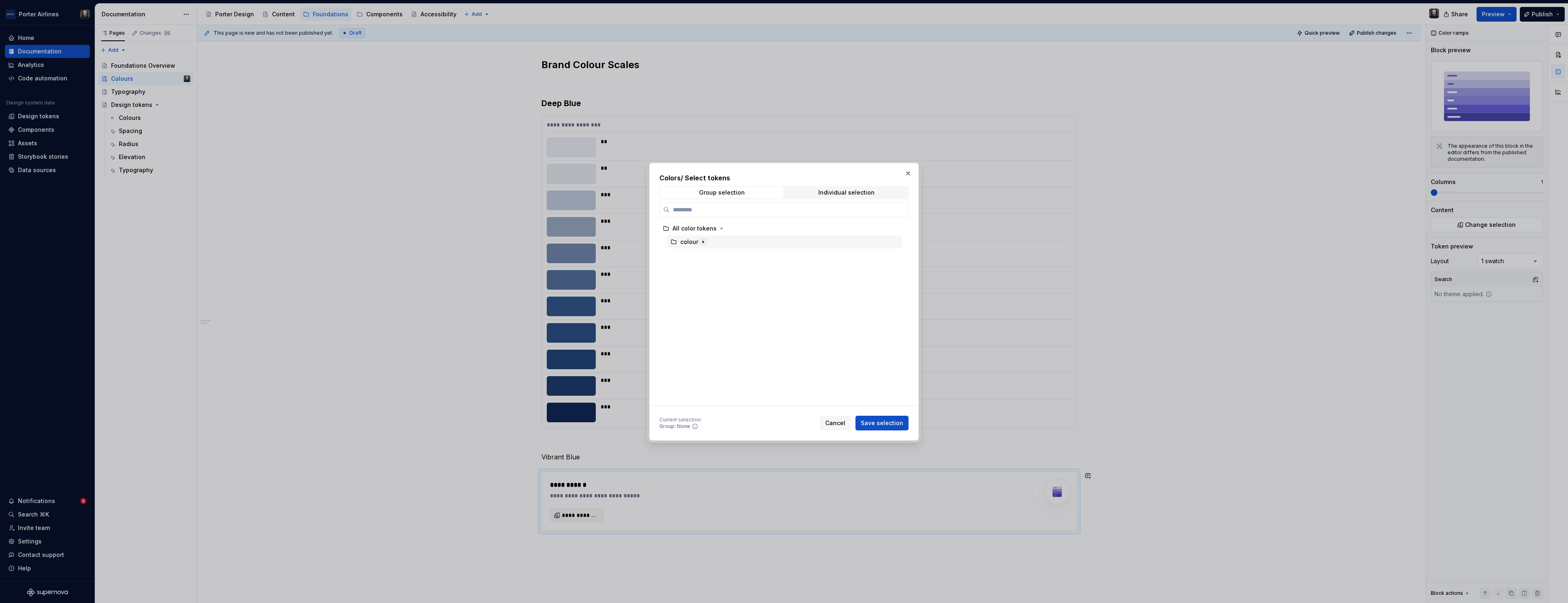
click at [703, 241] on icon "button" at bounding box center [703, 242] width 6 height 6
click at [842, 312] on div "vibrant-blue" at bounding box center [788, 309] width 227 height 13
click at [891, 421] on span "Save selection" at bounding box center [882, 423] width 43 height 8
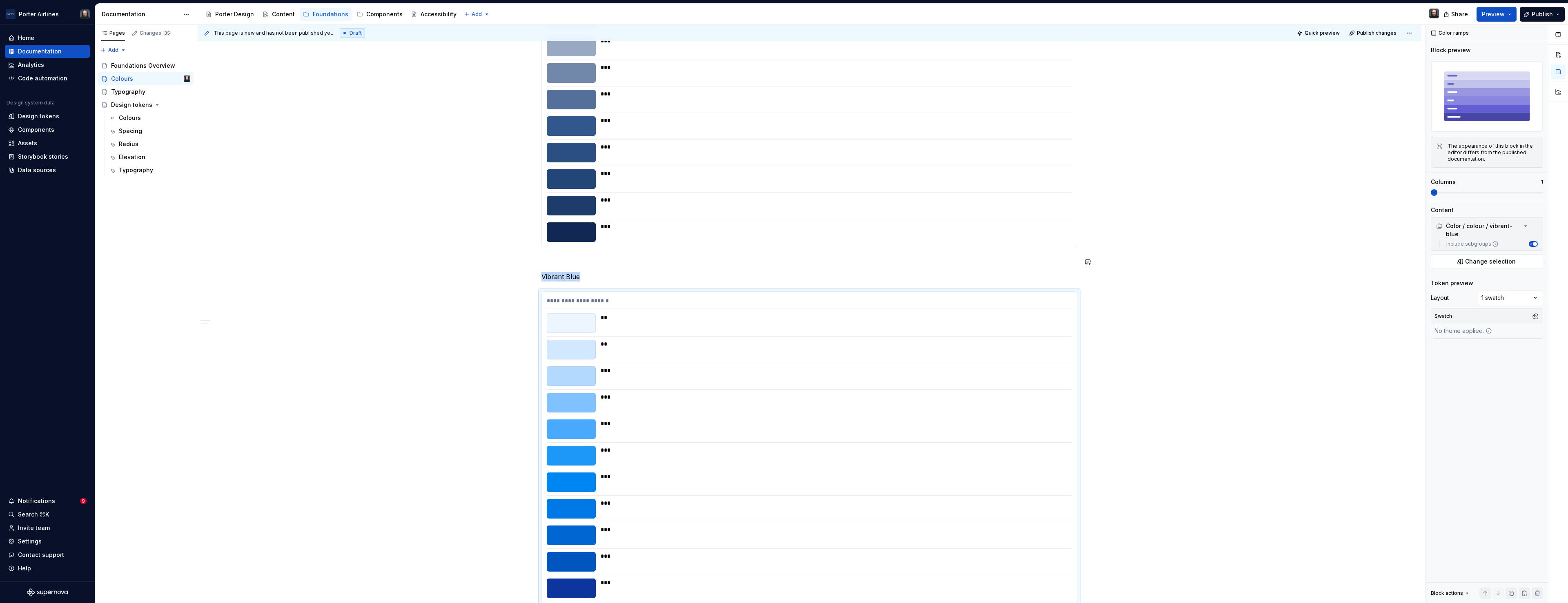
scroll to position [463, 0]
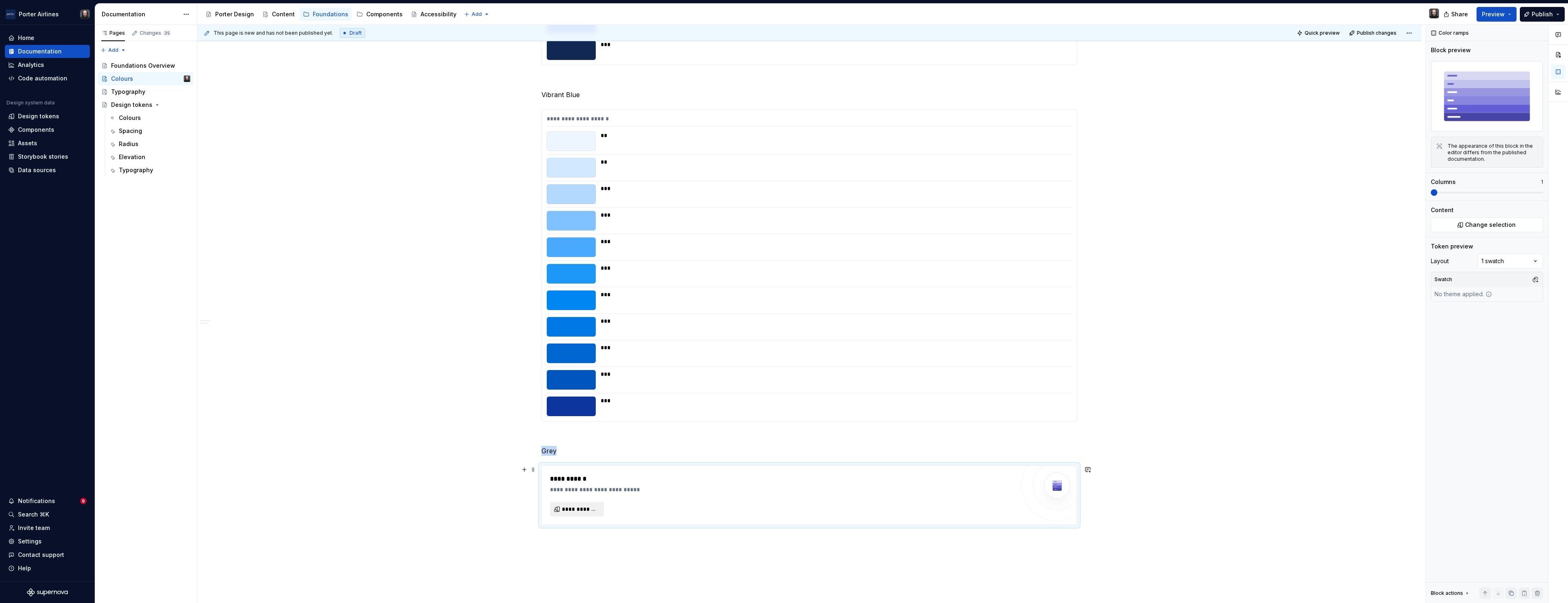
click at [583, 512] on span "**********" at bounding box center [581, 510] width 37 height 8
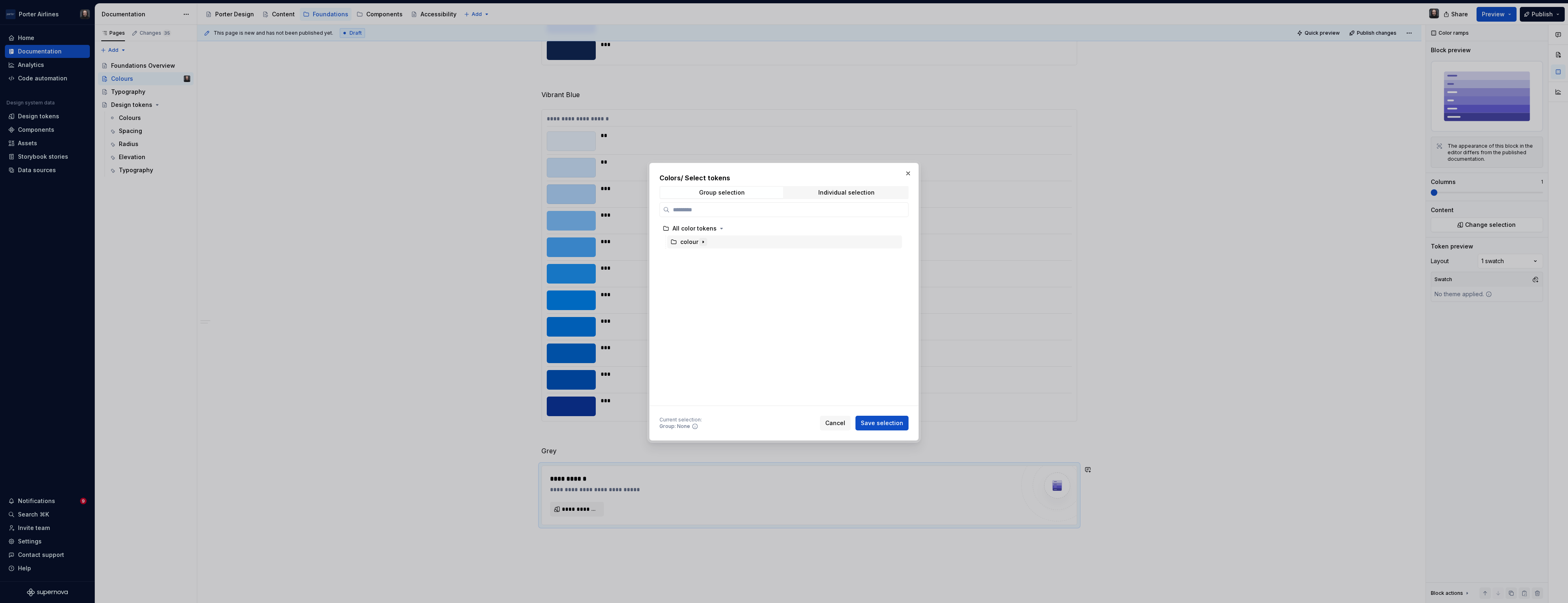
click at [703, 242] on icon "button" at bounding box center [703, 242] width 1 height 2
click at [708, 378] on div "grey" at bounding box center [788, 377] width 227 height 13
click at [892, 424] on span "Save selection" at bounding box center [882, 423] width 43 height 8
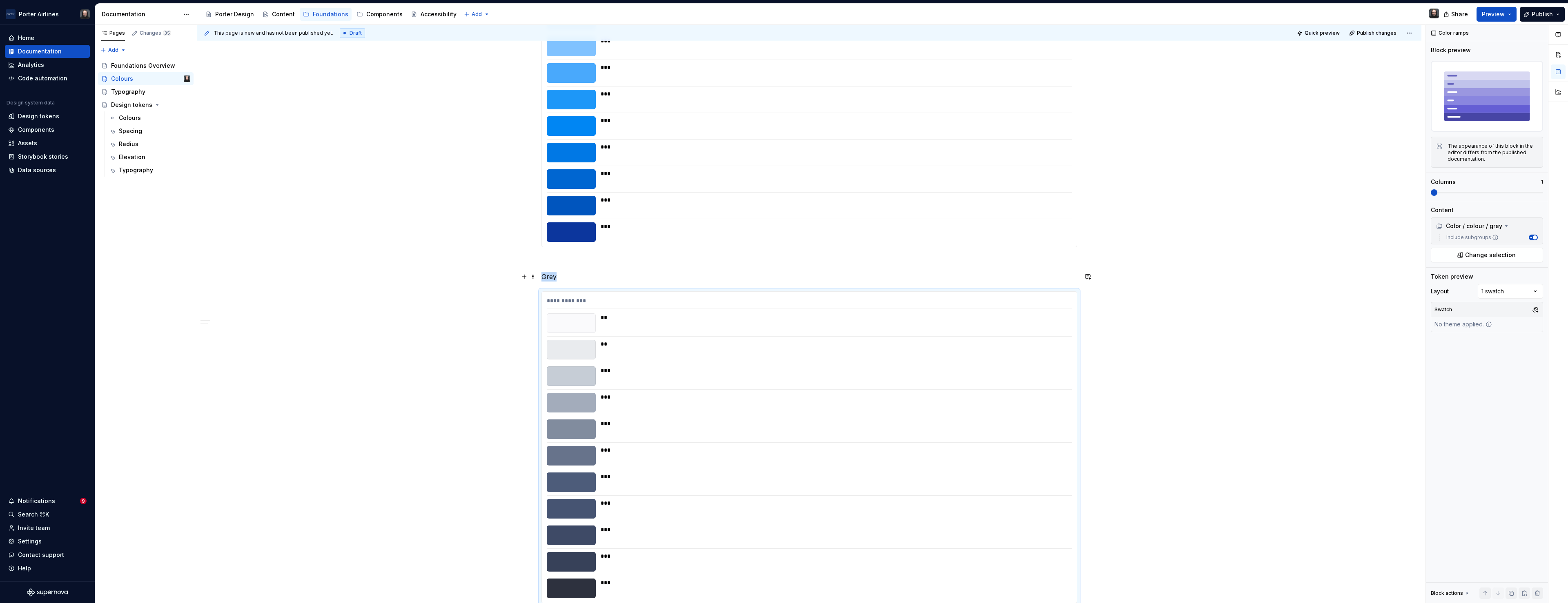
click at [554, 275] on p "Grey" at bounding box center [809, 277] width 536 height 10
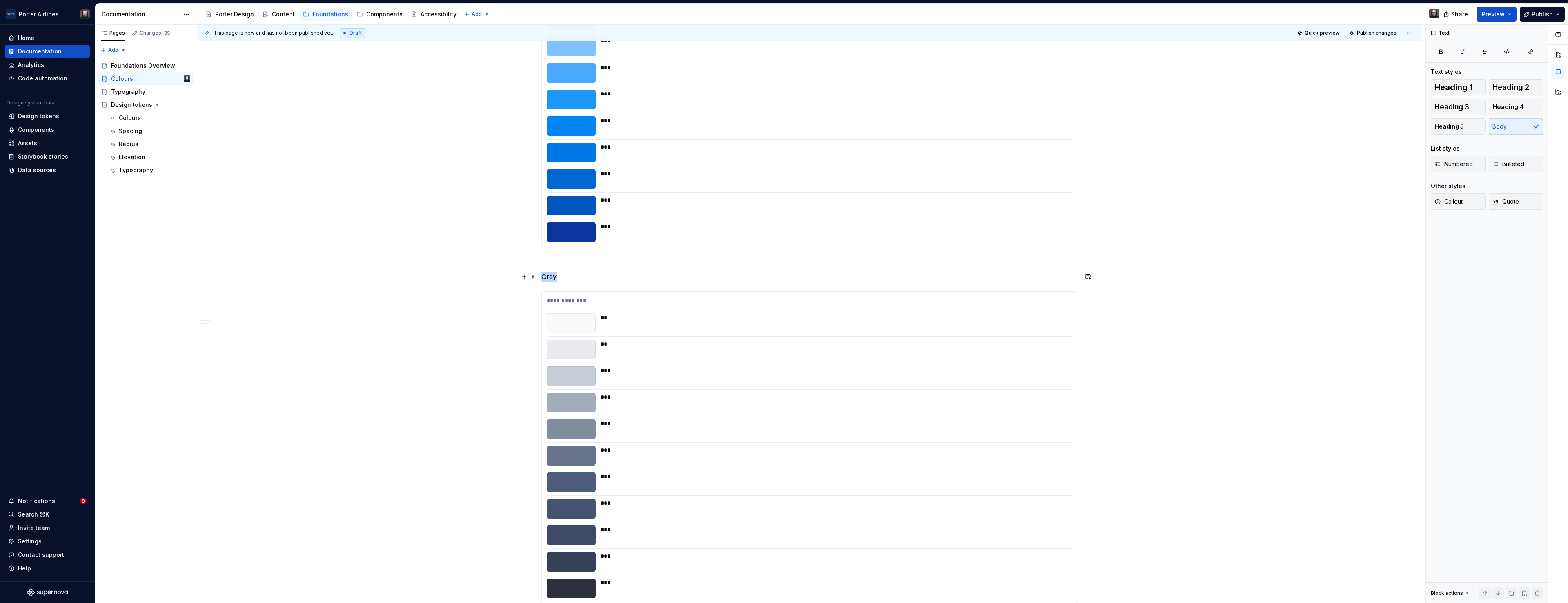
click at [554, 275] on p "Grey" at bounding box center [809, 277] width 536 height 10
click at [606, 260] on button "button" at bounding box center [608, 262] width 11 height 11
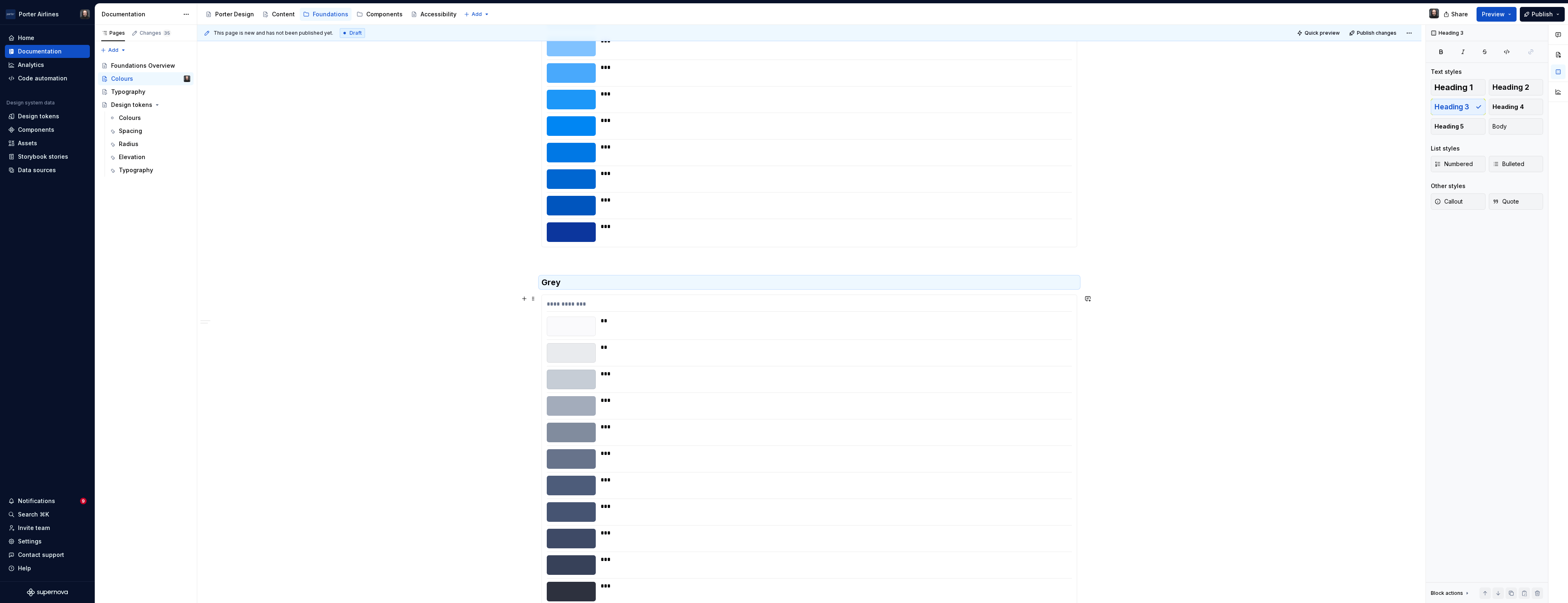
scroll to position [832, 0]
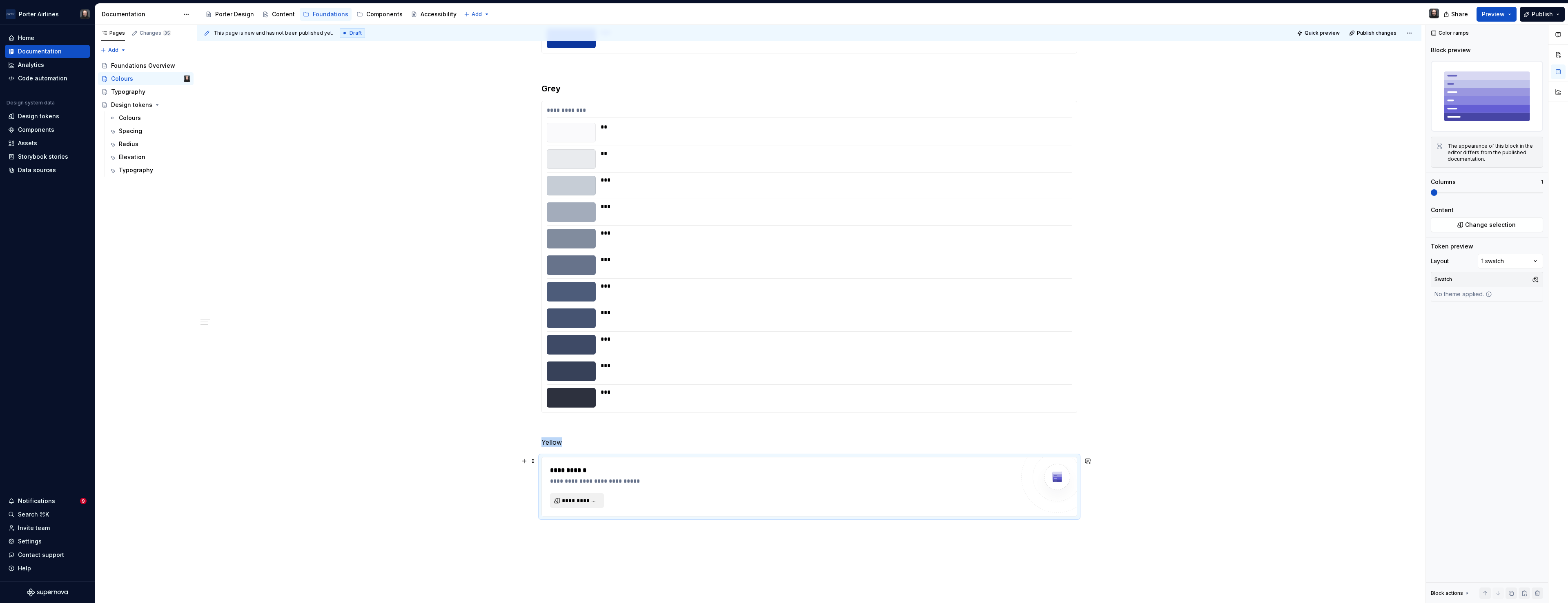
click at [598, 499] on span "**********" at bounding box center [581, 501] width 37 height 8
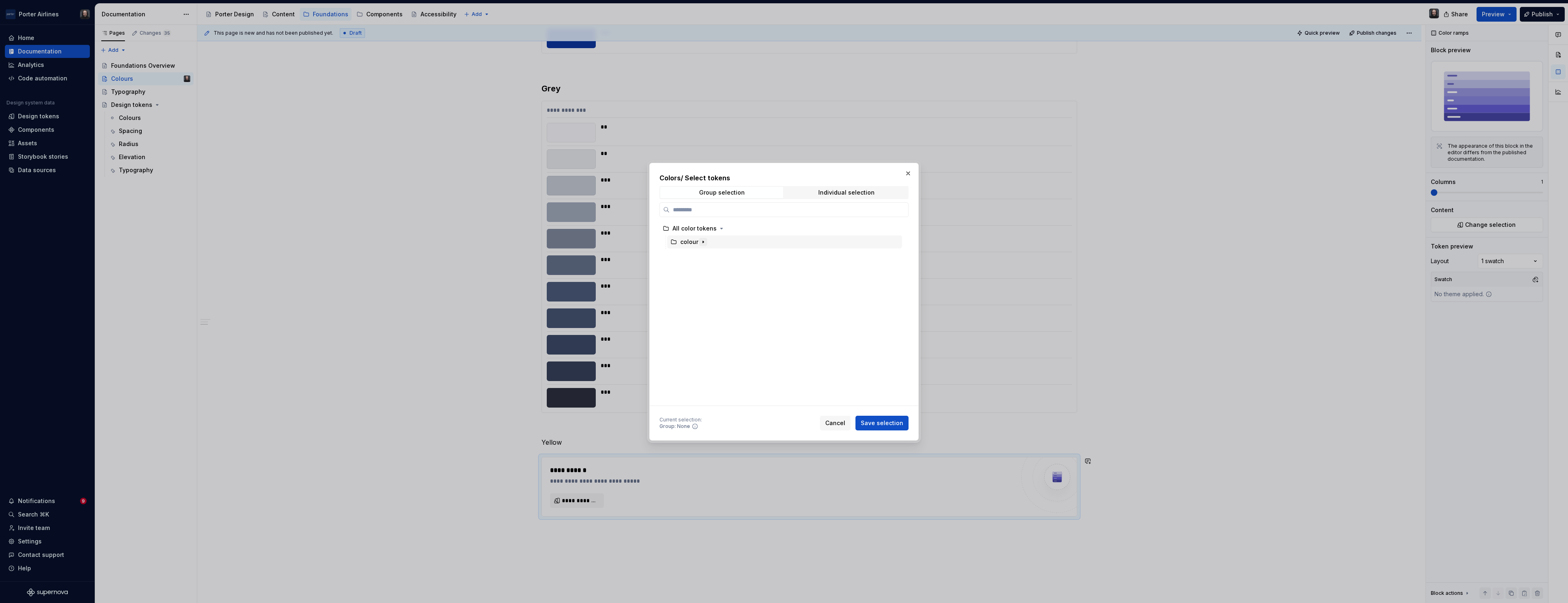
click at [703, 242] on icon "button" at bounding box center [703, 242] width 1 height 2
click at [753, 322] on div "yellow" at bounding box center [788, 323] width 227 height 13
click at [890, 423] on span "Save selection" at bounding box center [882, 423] width 43 height 8
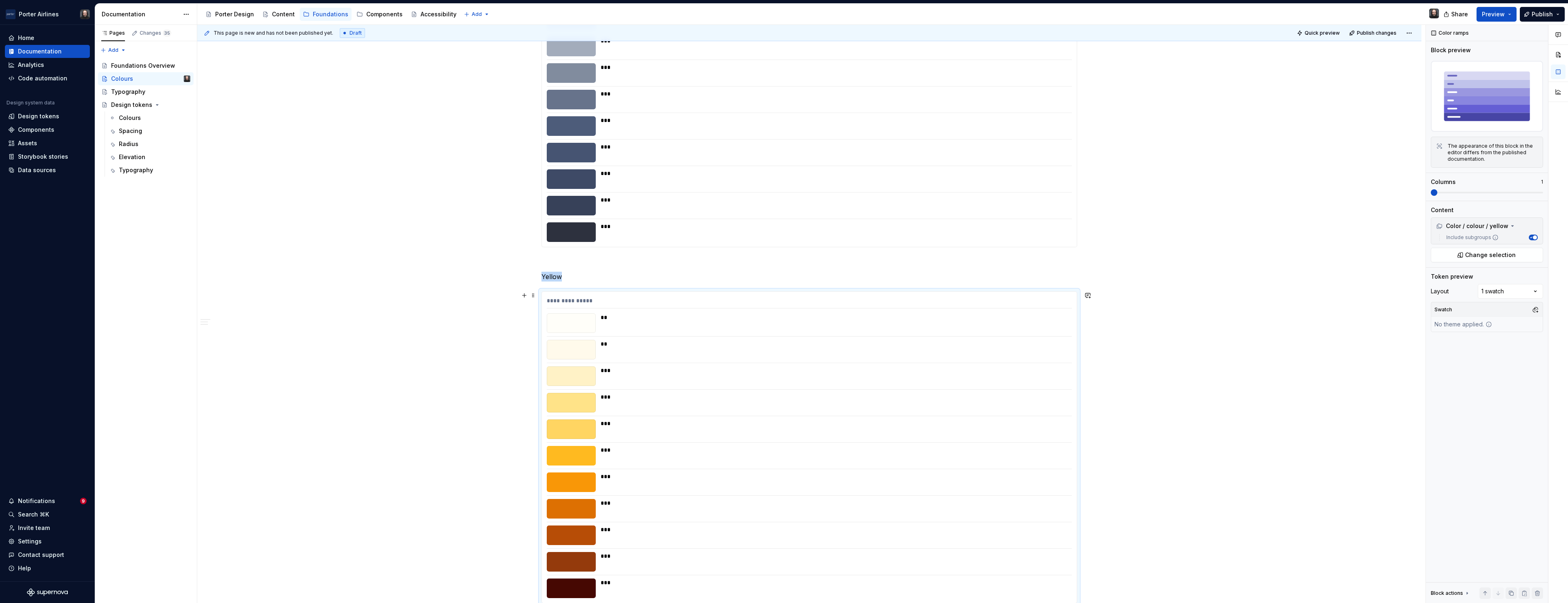
scroll to position [1140, 0]
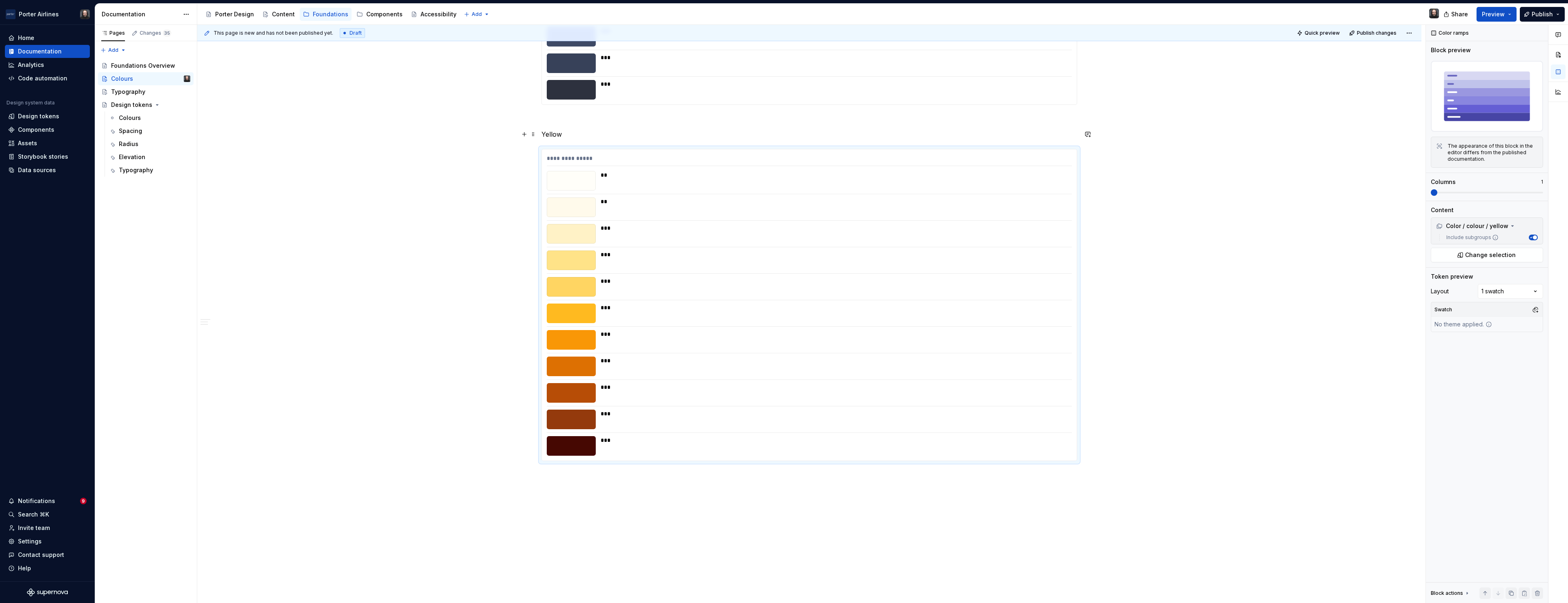
click at [552, 136] on p "Yellow" at bounding box center [809, 134] width 536 height 10
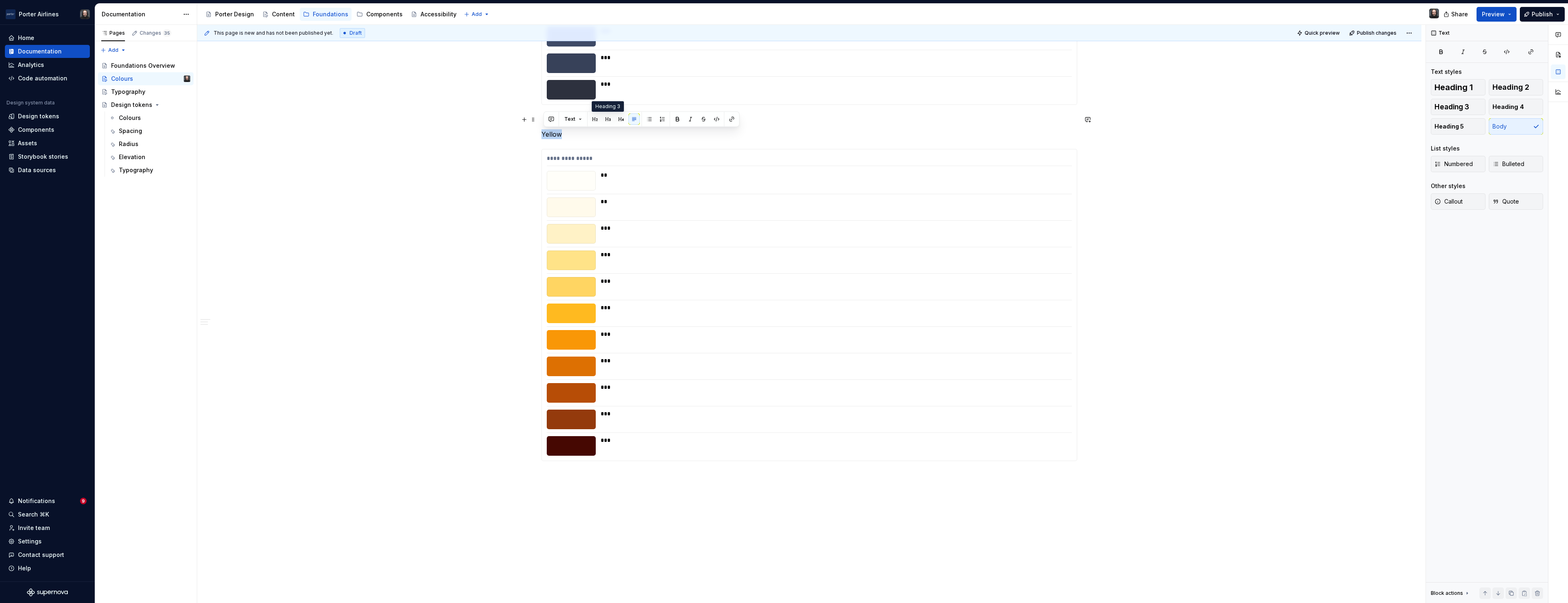
click at [606, 119] on button "button" at bounding box center [608, 119] width 11 height 11
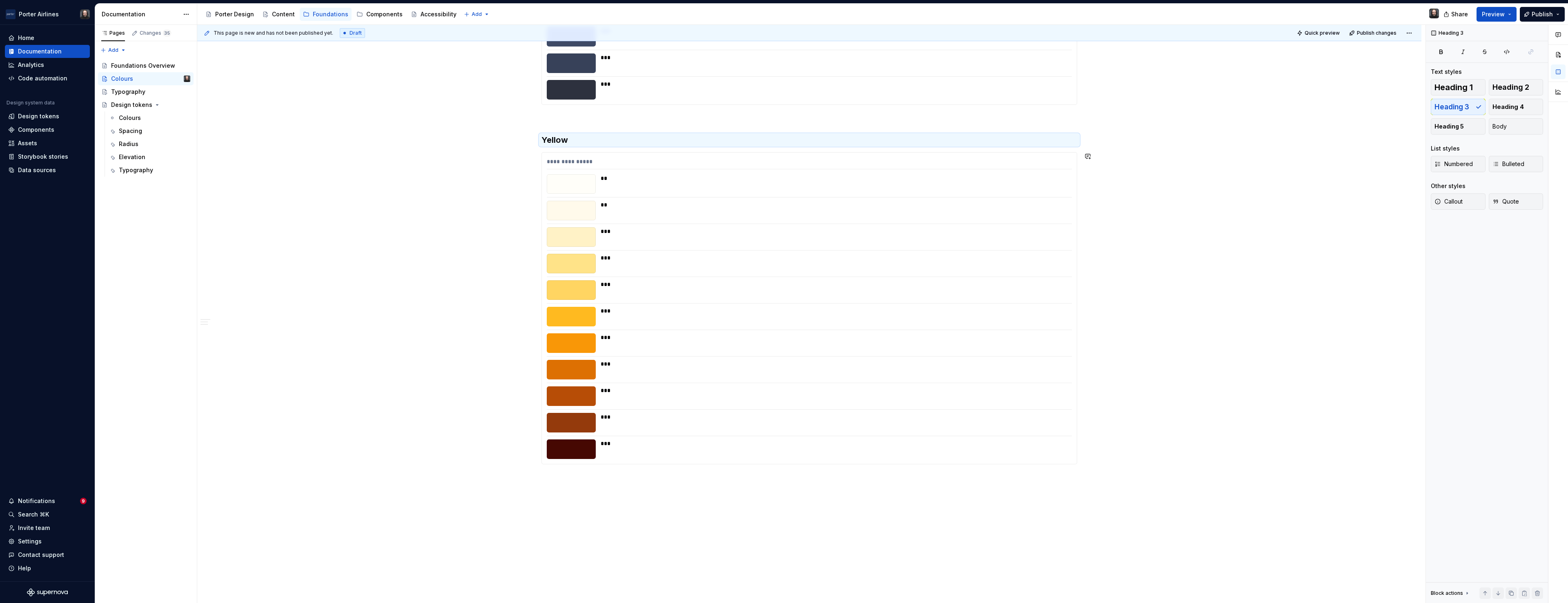
click at [600, 497] on div "**********" at bounding box center [811, 314] width 1228 height 579
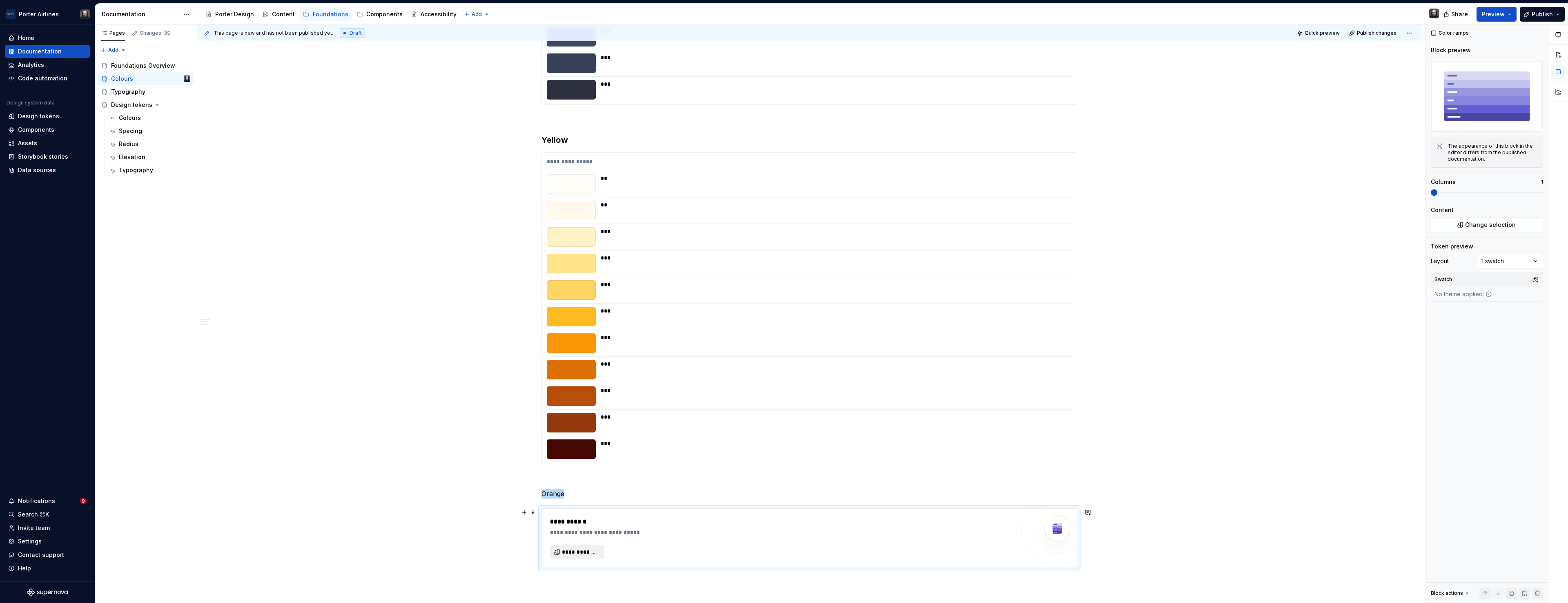
click at [577, 553] on span "**********" at bounding box center [581, 552] width 37 height 8
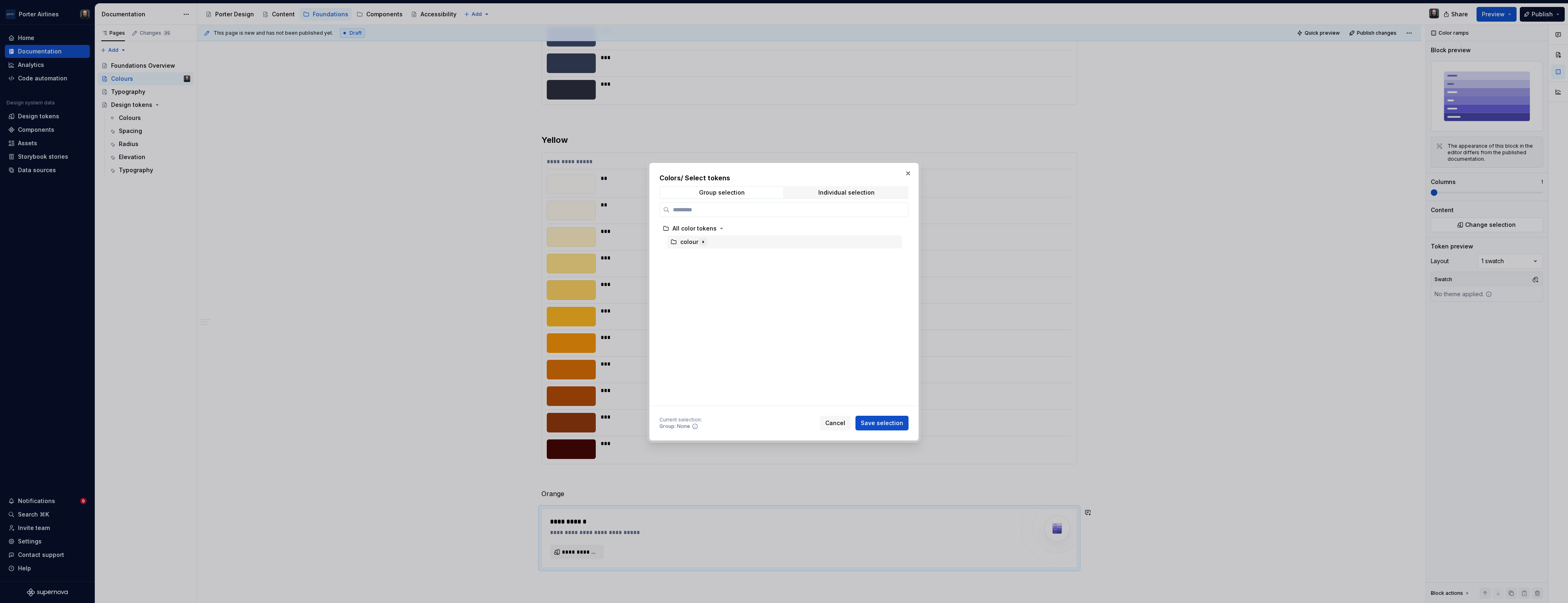
click at [704, 242] on icon "button" at bounding box center [703, 242] width 6 height 6
click at [718, 361] on div "orange" at bounding box center [788, 363] width 227 height 13
click at [885, 422] on span "Save selection" at bounding box center [882, 423] width 43 height 8
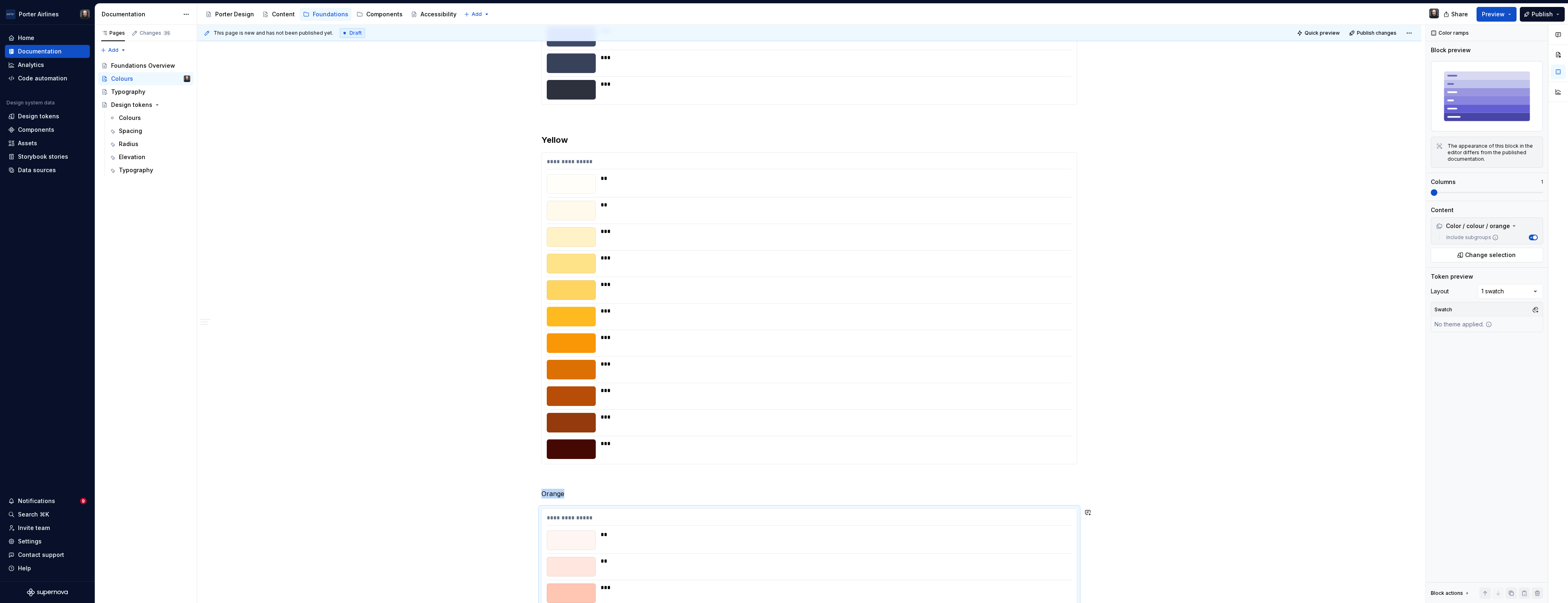
scroll to position [1357, 0]
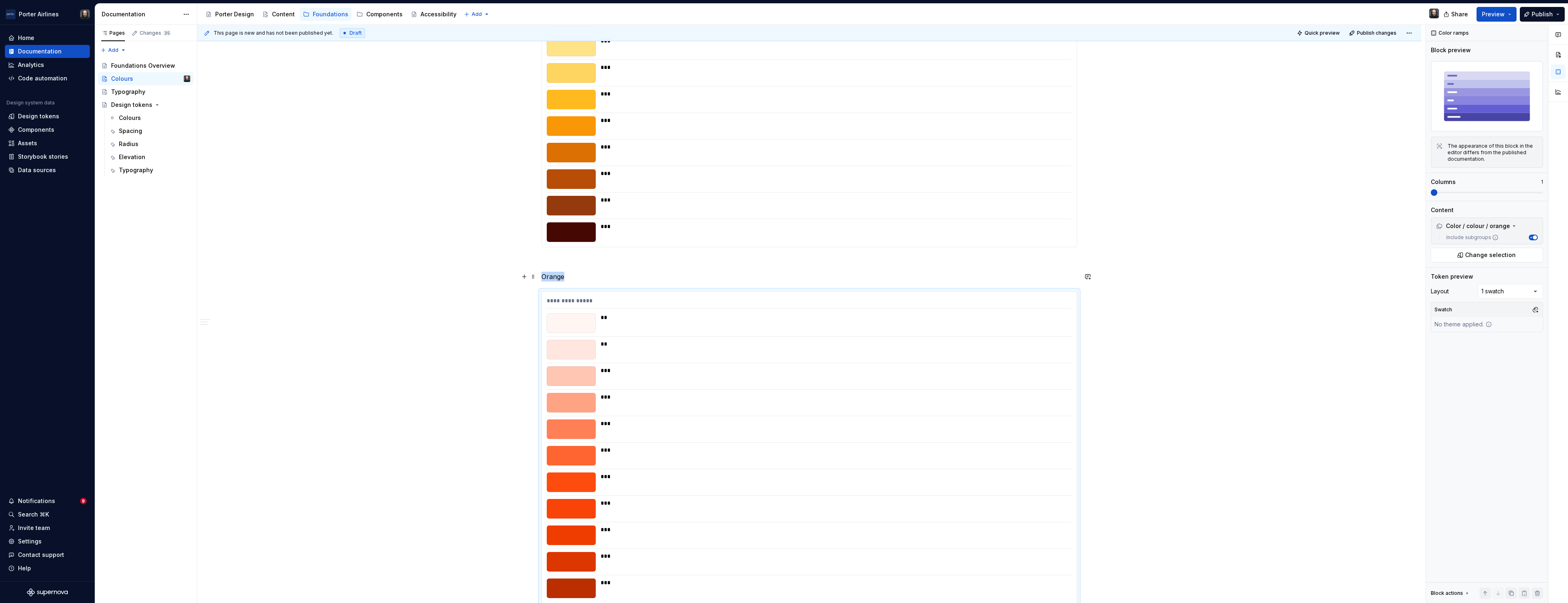
click at [555, 279] on p "Orange" at bounding box center [809, 277] width 536 height 10
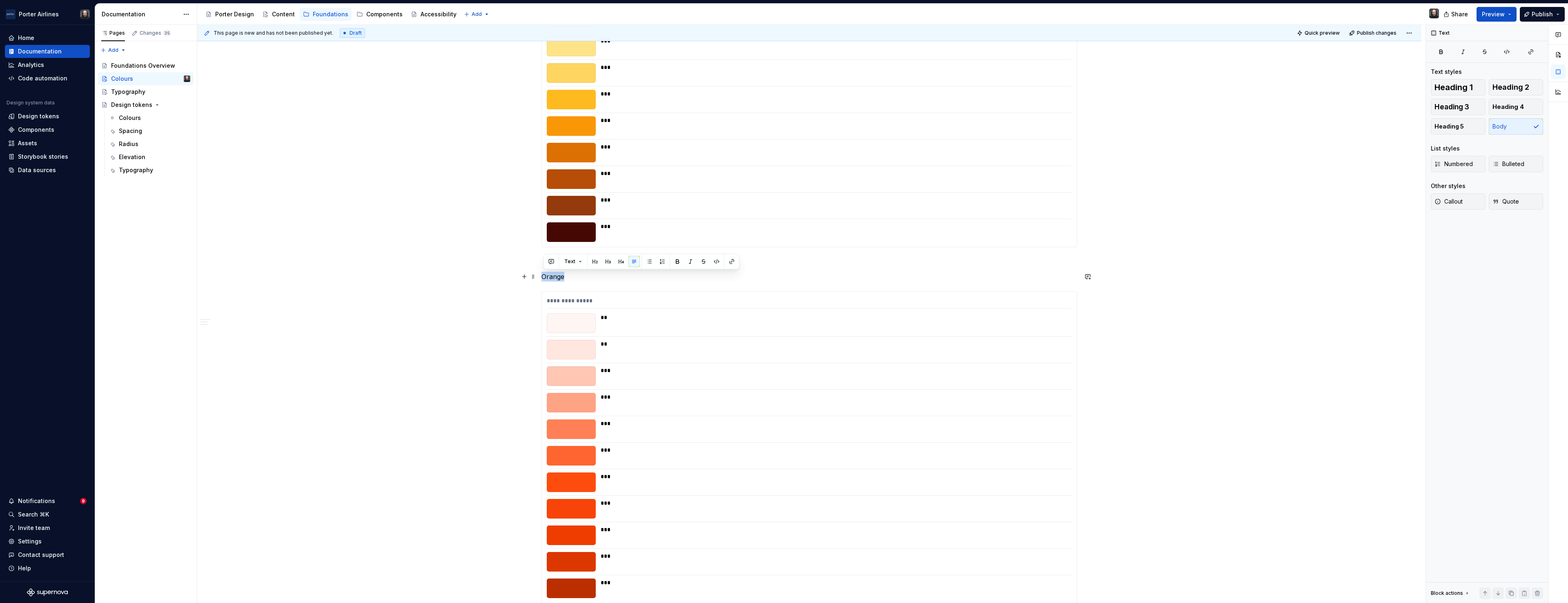
click at [555, 279] on p "Orange" at bounding box center [809, 277] width 536 height 10
click at [610, 260] on button "button" at bounding box center [608, 262] width 11 height 11
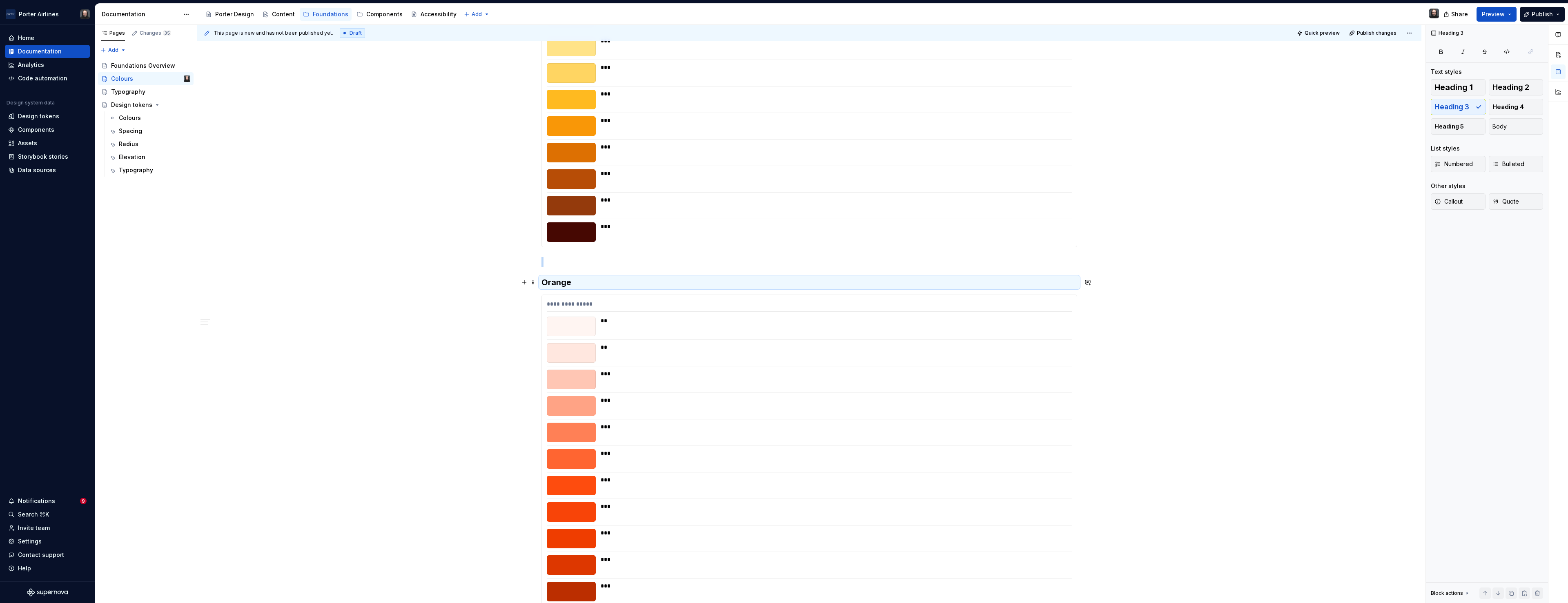
click at [545, 283] on h3 "Orange" at bounding box center [809, 283] width 536 height 11
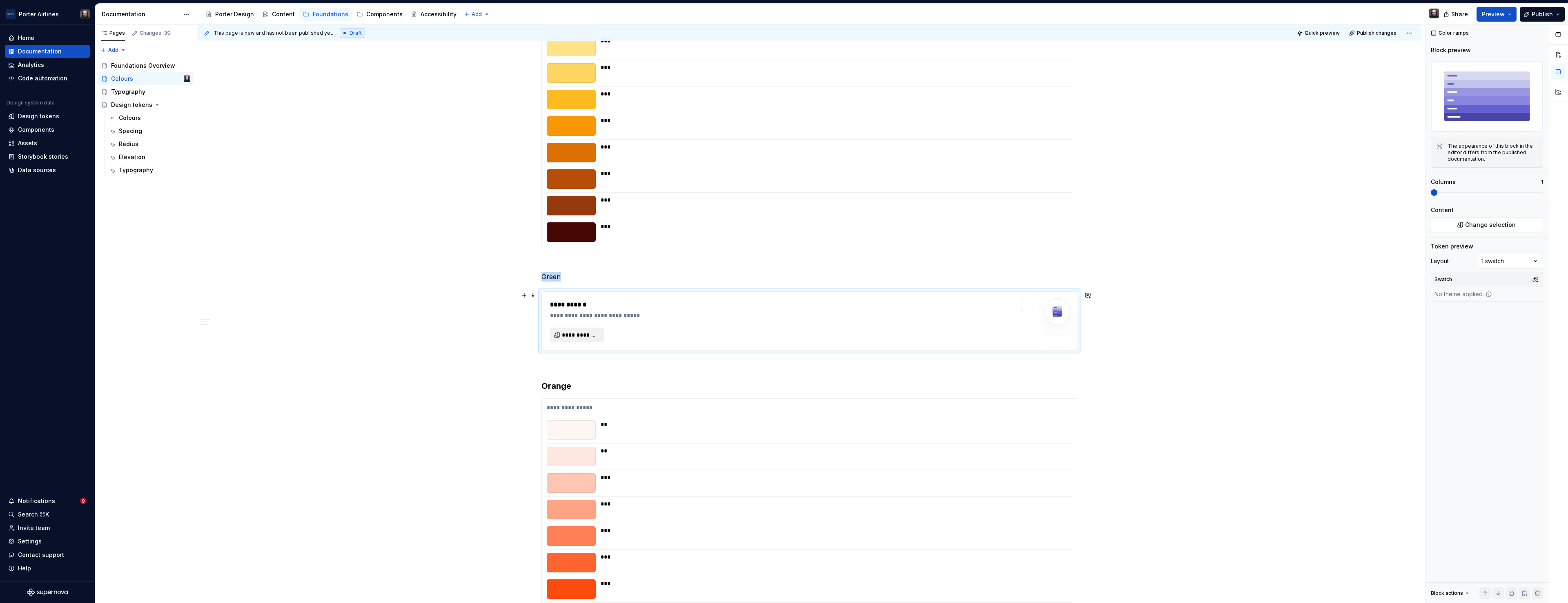
click at [596, 332] on span "**********" at bounding box center [581, 335] width 37 height 8
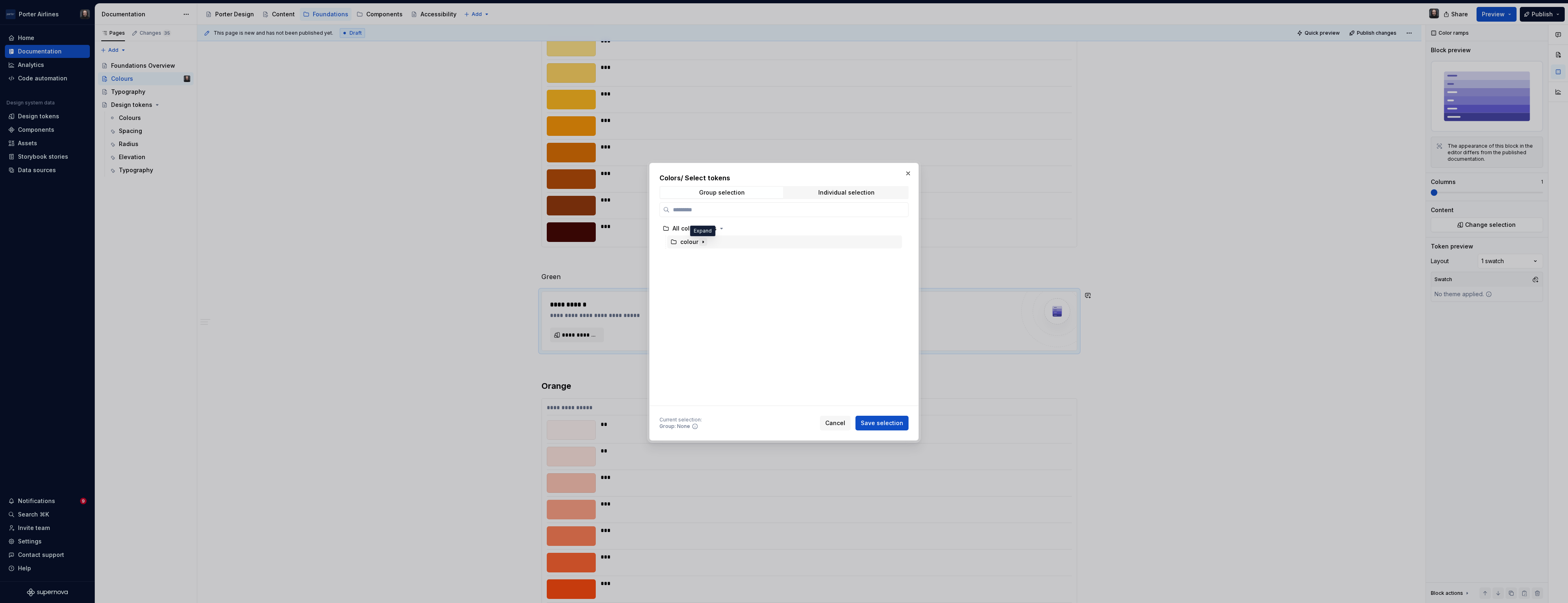
click at [705, 244] on icon "button" at bounding box center [703, 242] width 6 height 6
click at [721, 336] on div "green" at bounding box center [788, 337] width 227 height 13
click at [895, 421] on span "Save selection" at bounding box center [882, 423] width 43 height 8
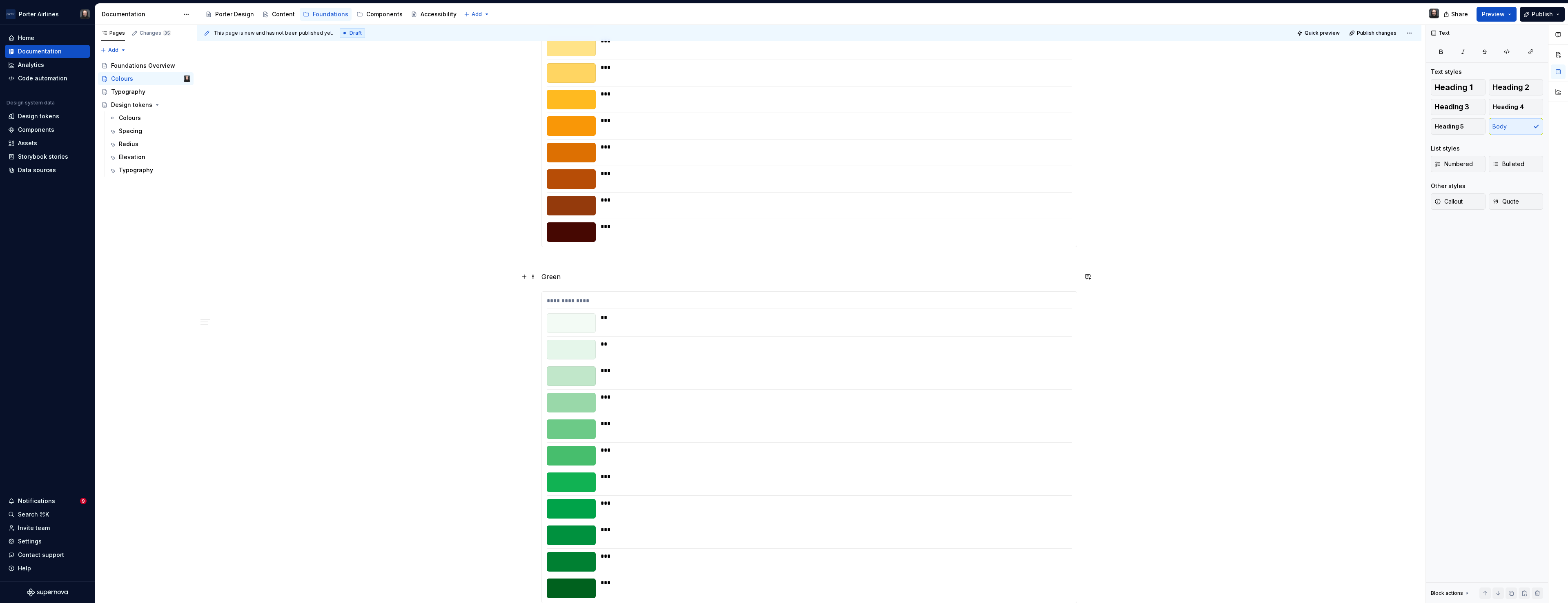
click at [555, 278] on p "Green" at bounding box center [809, 277] width 536 height 10
click at [609, 259] on button "button" at bounding box center [608, 262] width 11 height 11
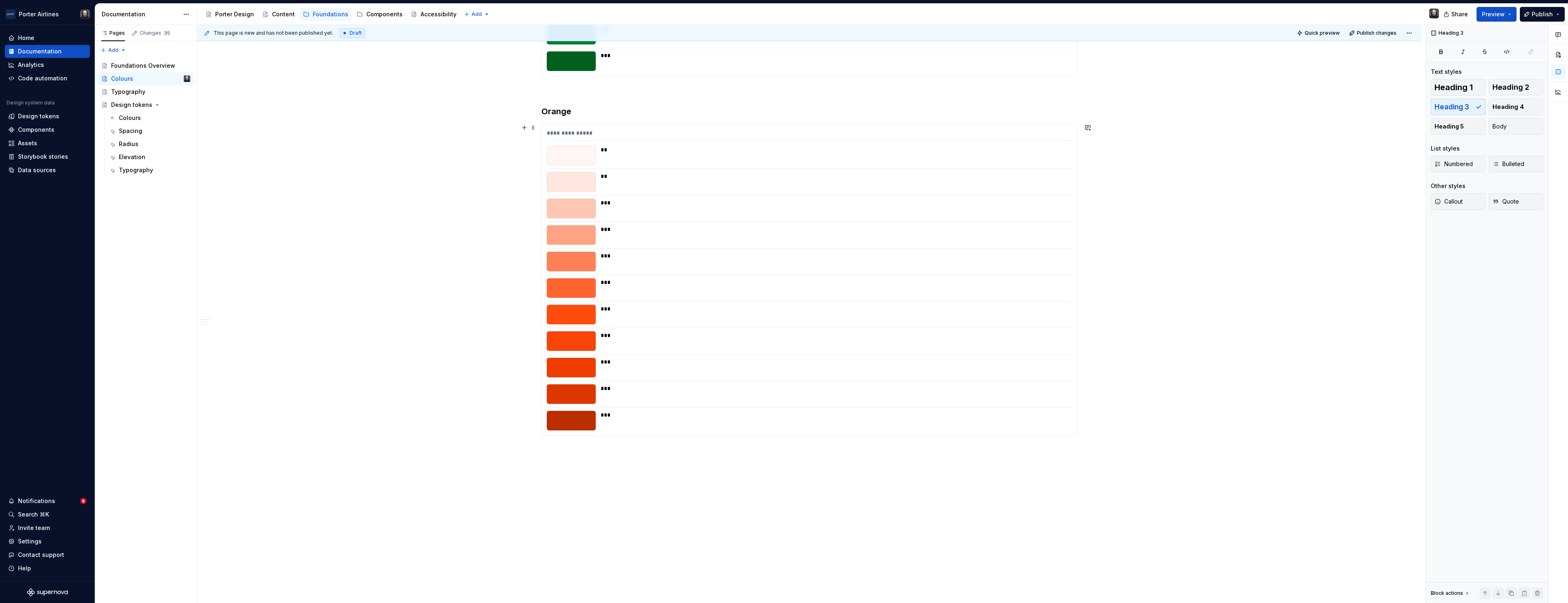
scroll to position [1910, 0]
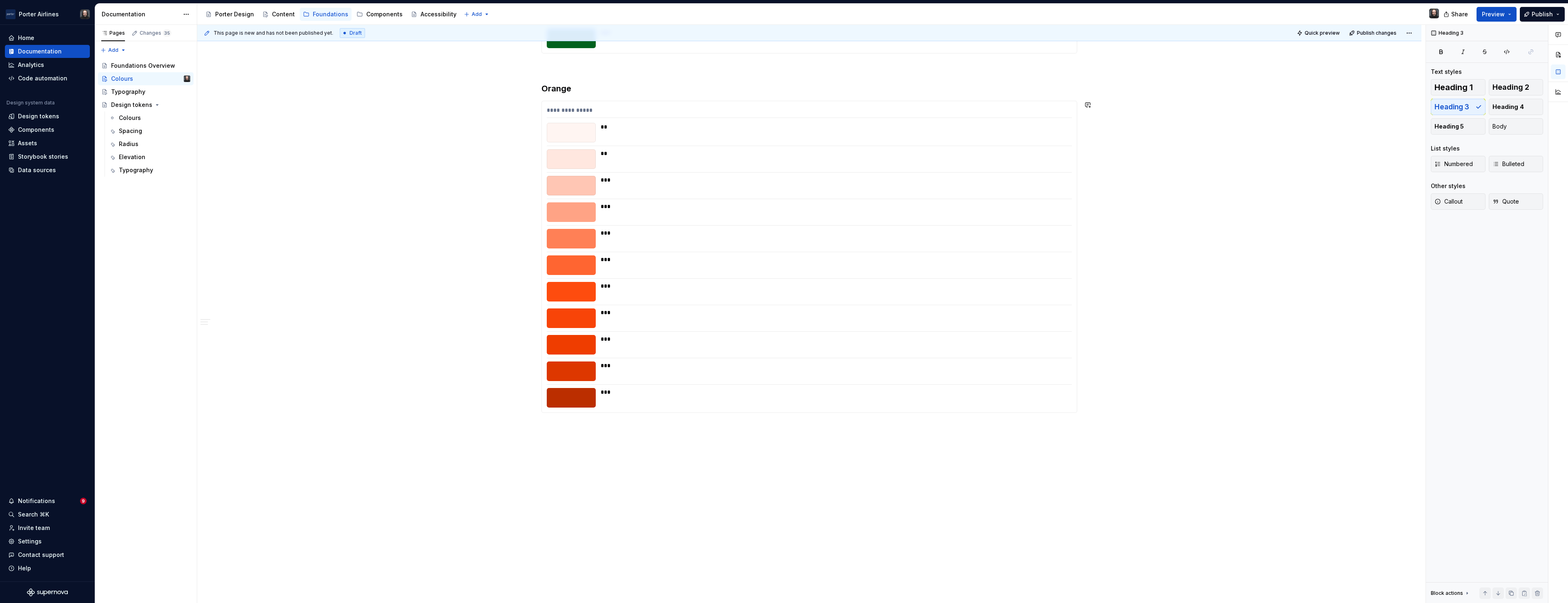
click at [593, 489] on div "Color ramps" at bounding box center [606, 485] width 75 height 8
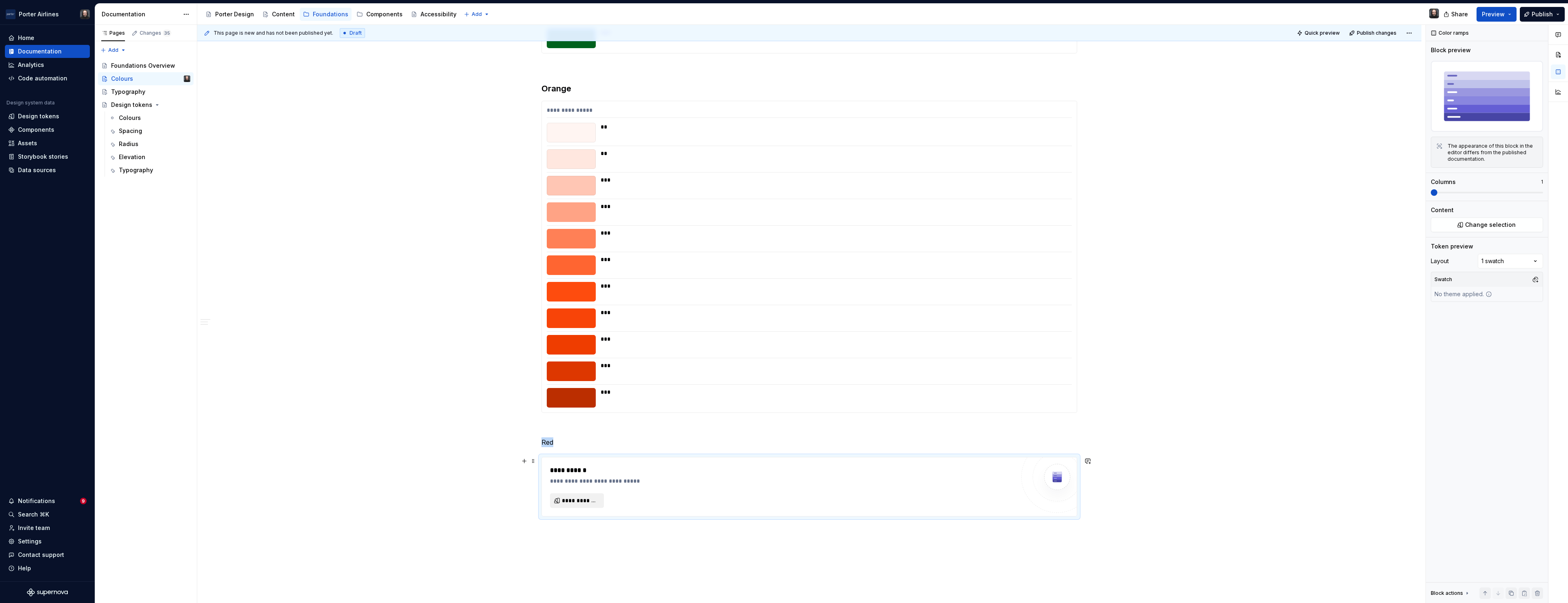
click at [590, 500] on span "**********" at bounding box center [581, 501] width 37 height 8
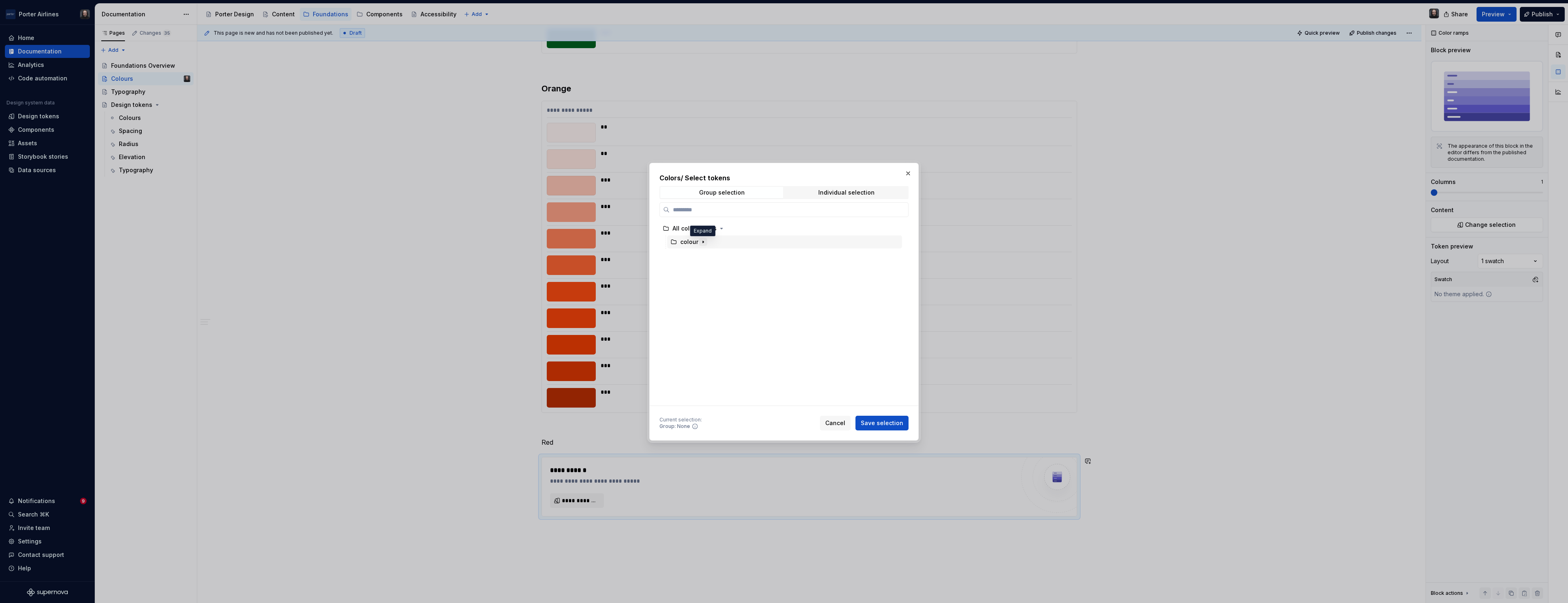
click at [703, 242] on icon "button" at bounding box center [703, 242] width 1 height 2
click at [705, 349] on div "red" at bounding box center [788, 349] width 227 height 13
click at [888, 421] on span "Save selection" at bounding box center [882, 423] width 43 height 8
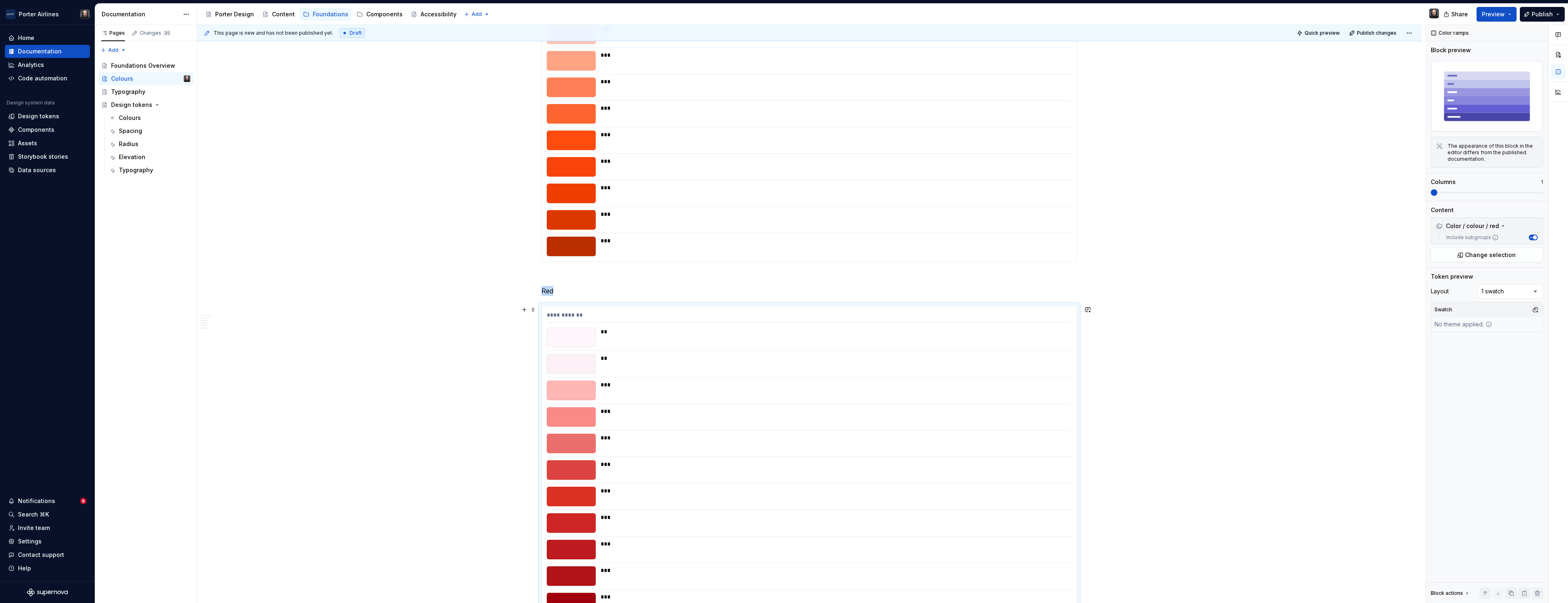
scroll to position [1902, 0]
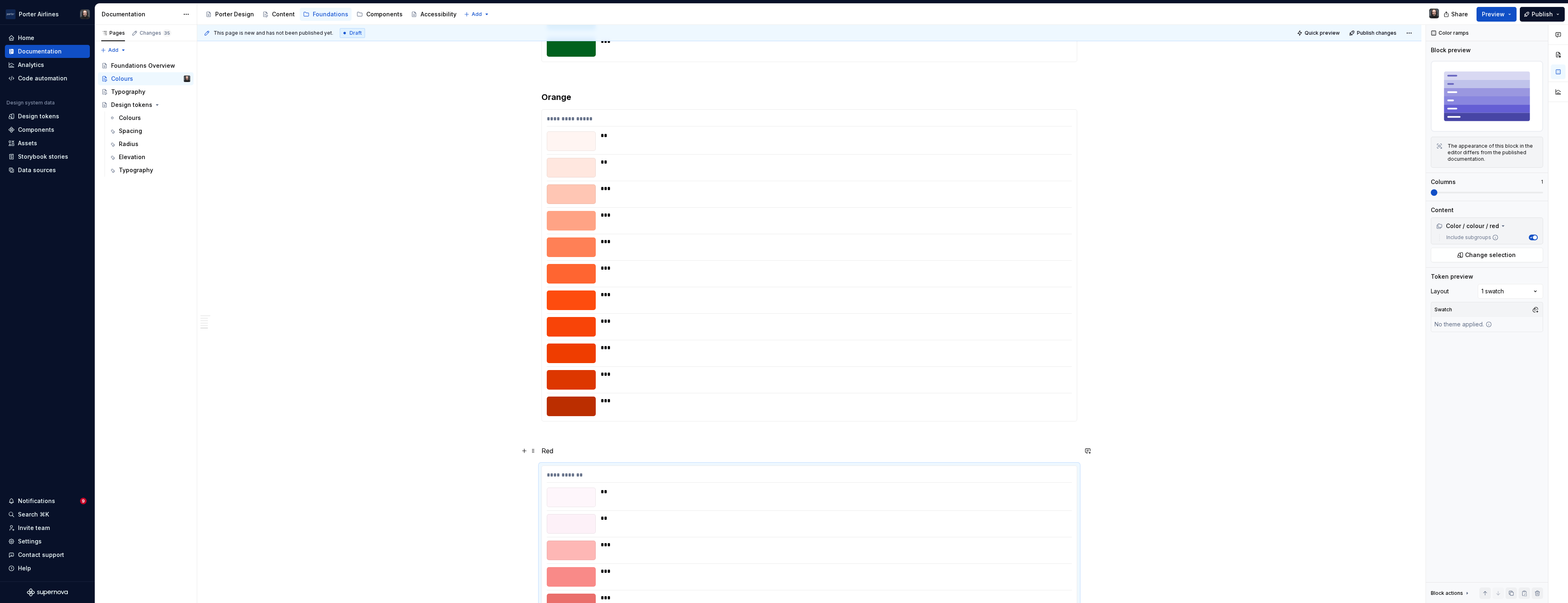
click at [550, 452] on p "Red" at bounding box center [809, 451] width 536 height 10
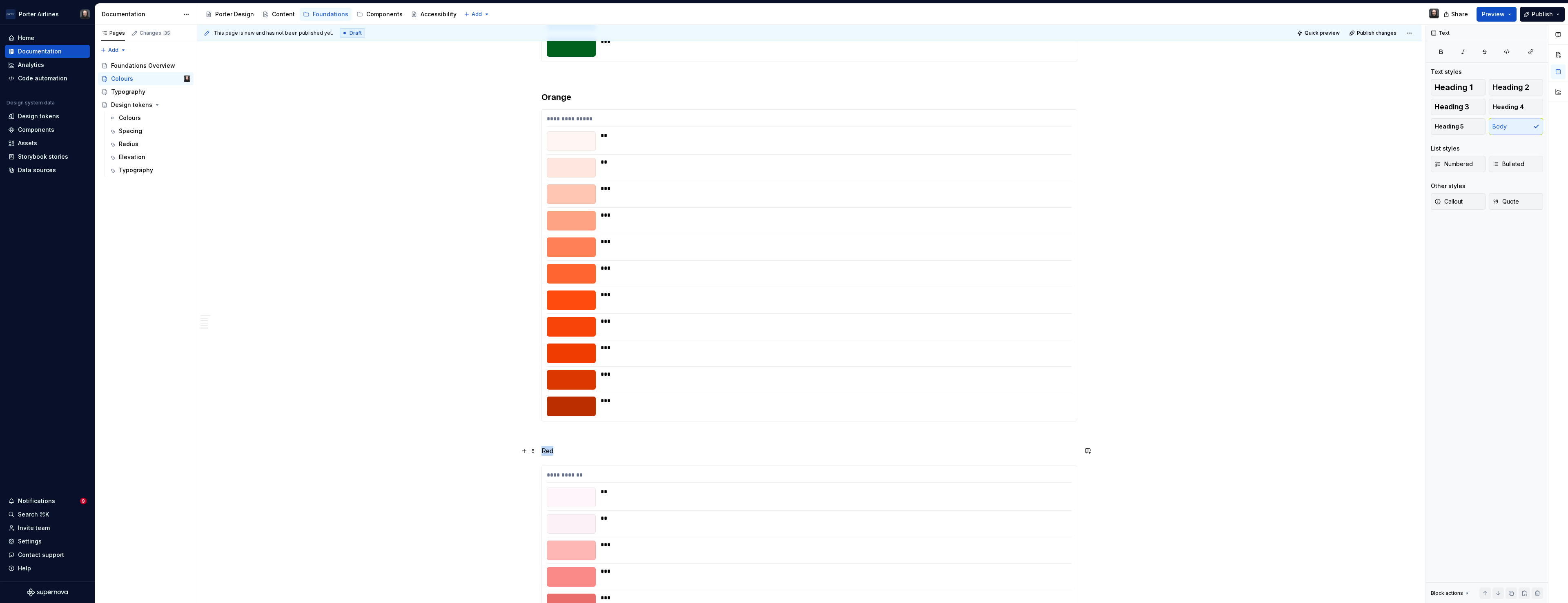
click at [550, 452] on p "Red" at bounding box center [809, 451] width 536 height 10
click at [607, 436] on button "button" at bounding box center [608, 436] width 11 height 11
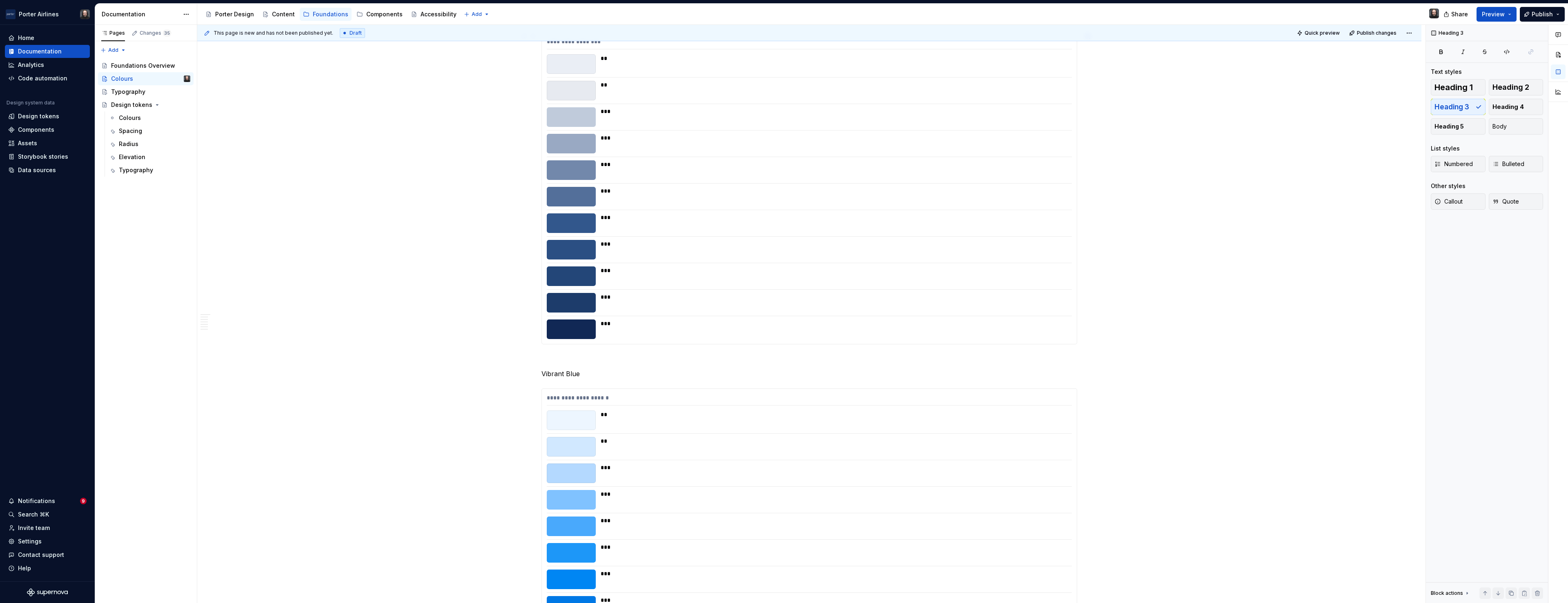
scroll to position [0, 0]
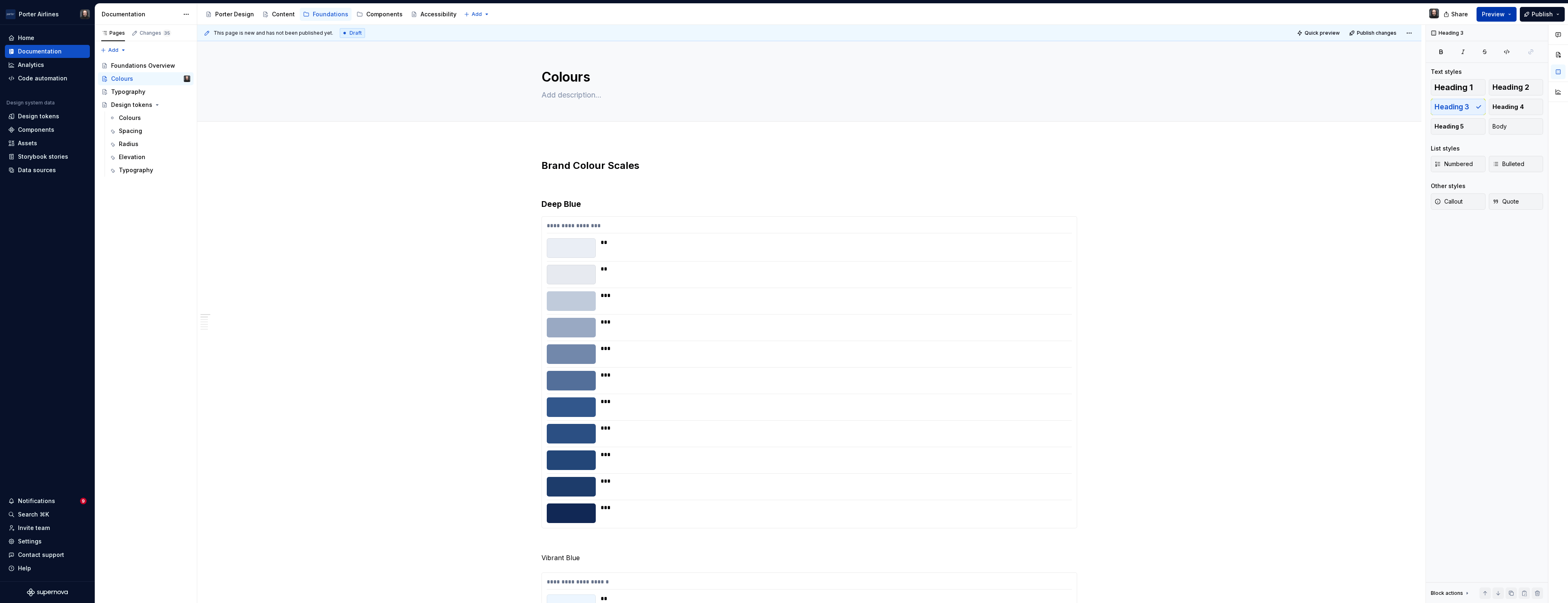
click at [1508, 14] on button "Preview" at bounding box center [1496, 14] width 40 height 14
click at [1421, 60] on span "Build preview" at bounding box center [1421, 60] width 39 height 8
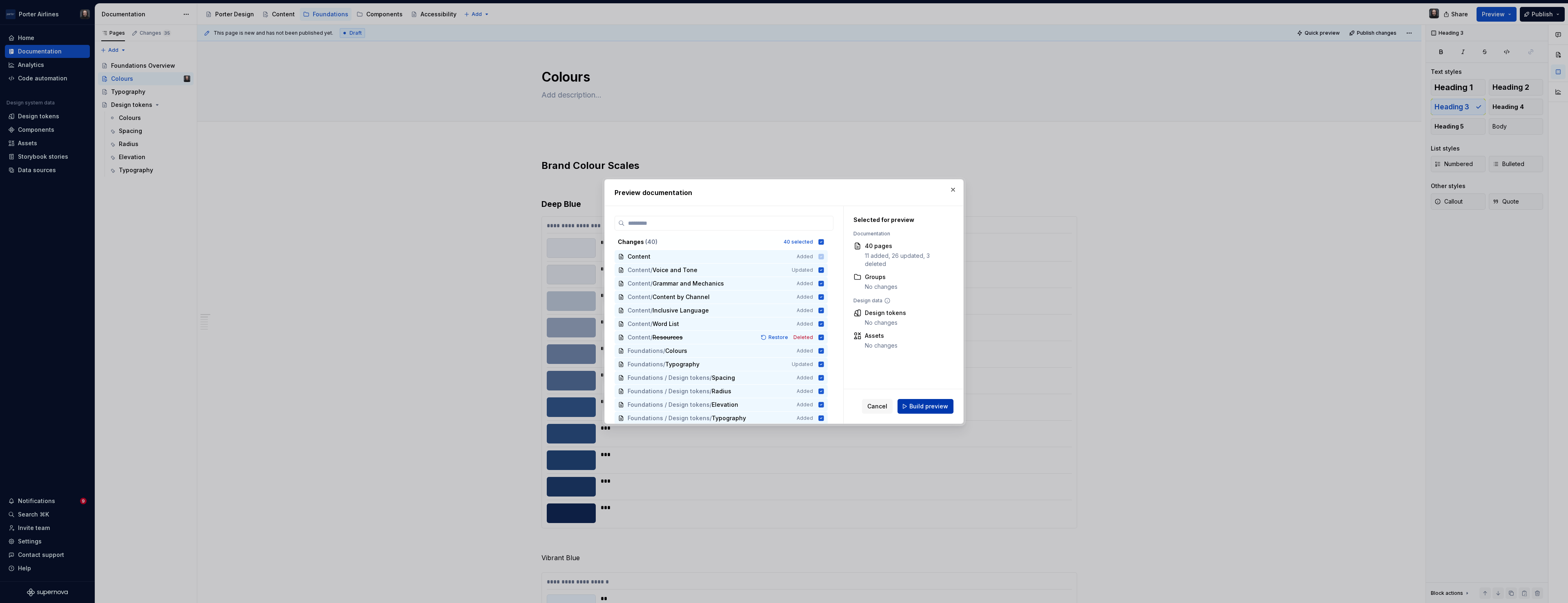
click at [932, 403] on span "Build preview" at bounding box center [929, 407] width 39 height 8
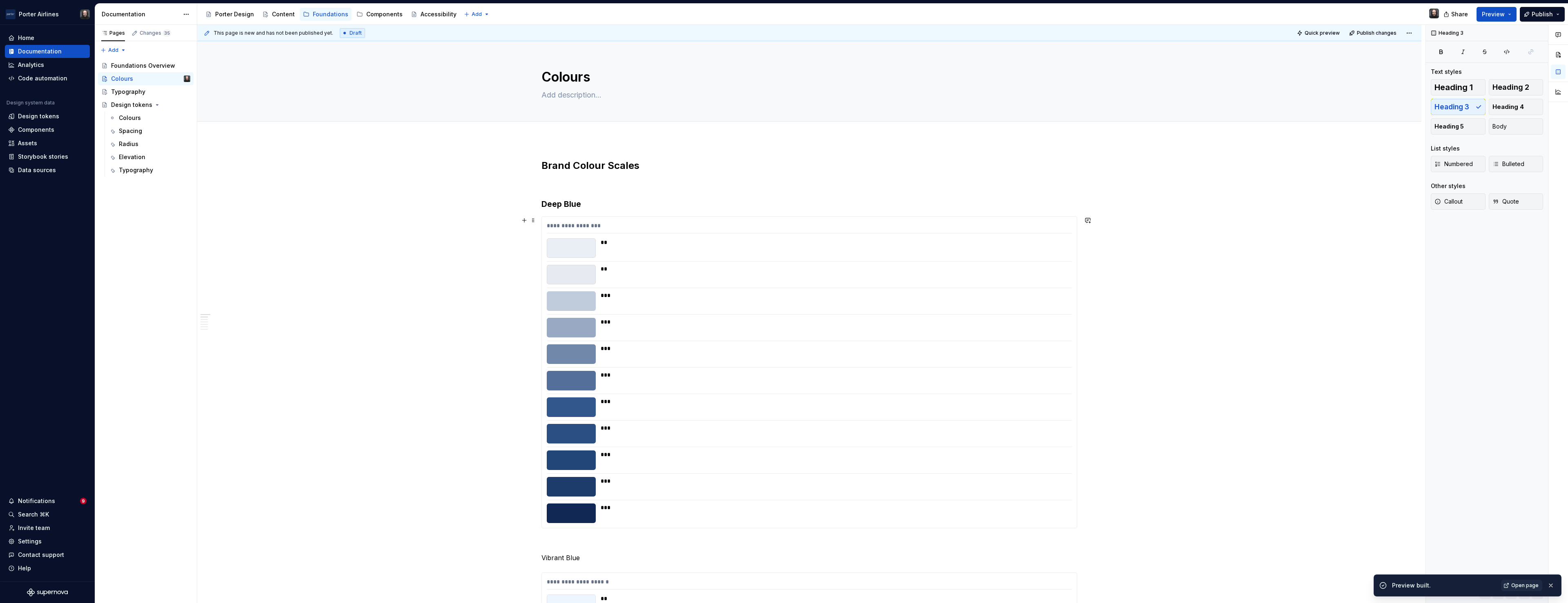
scroll to position [162, 0]
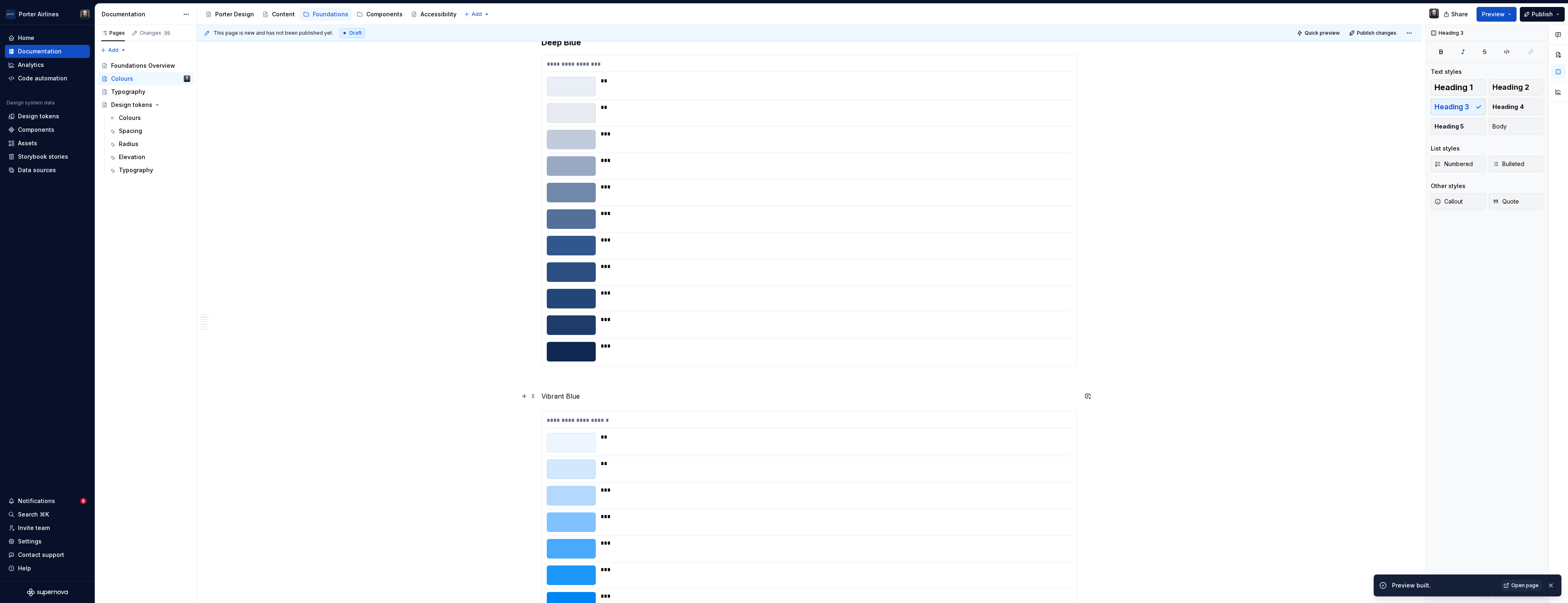
click at [555, 399] on p "Vibrant Blue" at bounding box center [809, 396] width 536 height 10
click at [607, 382] on button "button" at bounding box center [608, 381] width 11 height 11
click at [1508, 14] on button "Preview" at bounding box center [1496, 14] width 40 height 14
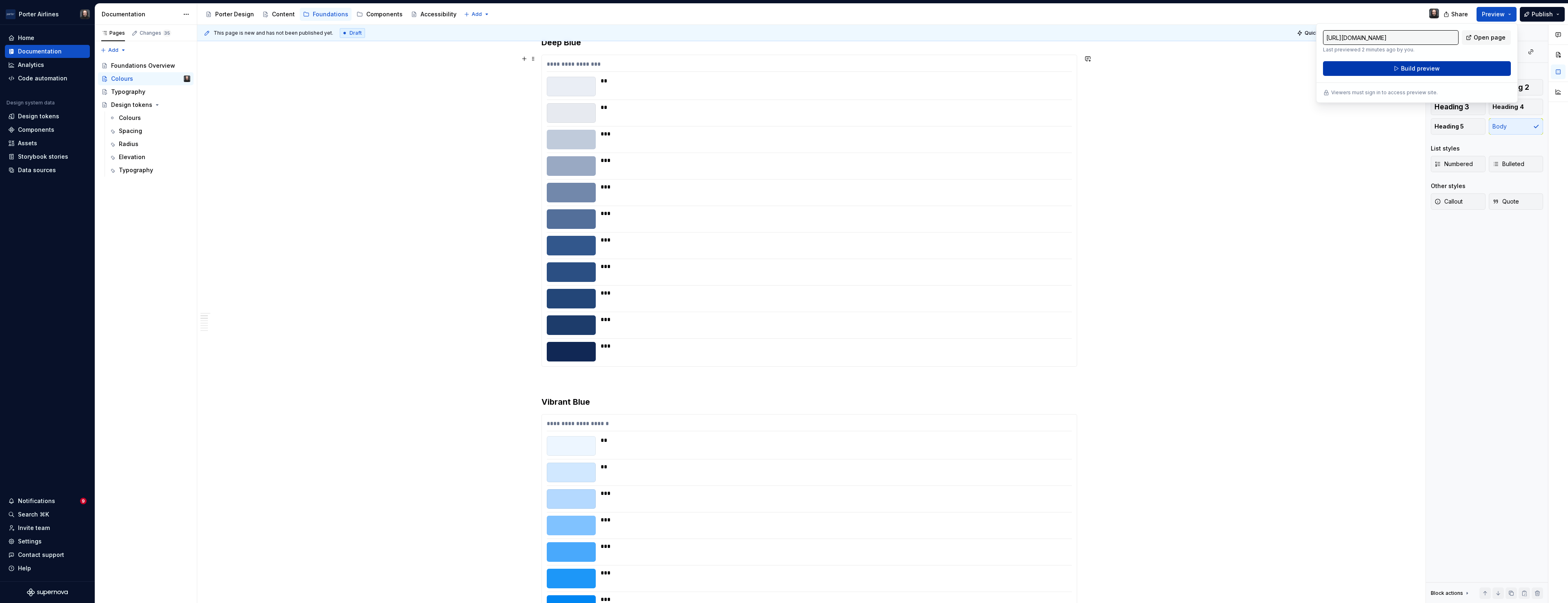
click at [1409, 67] on span "Build preview" at bounding box center [1421, 68] width 39 height 8
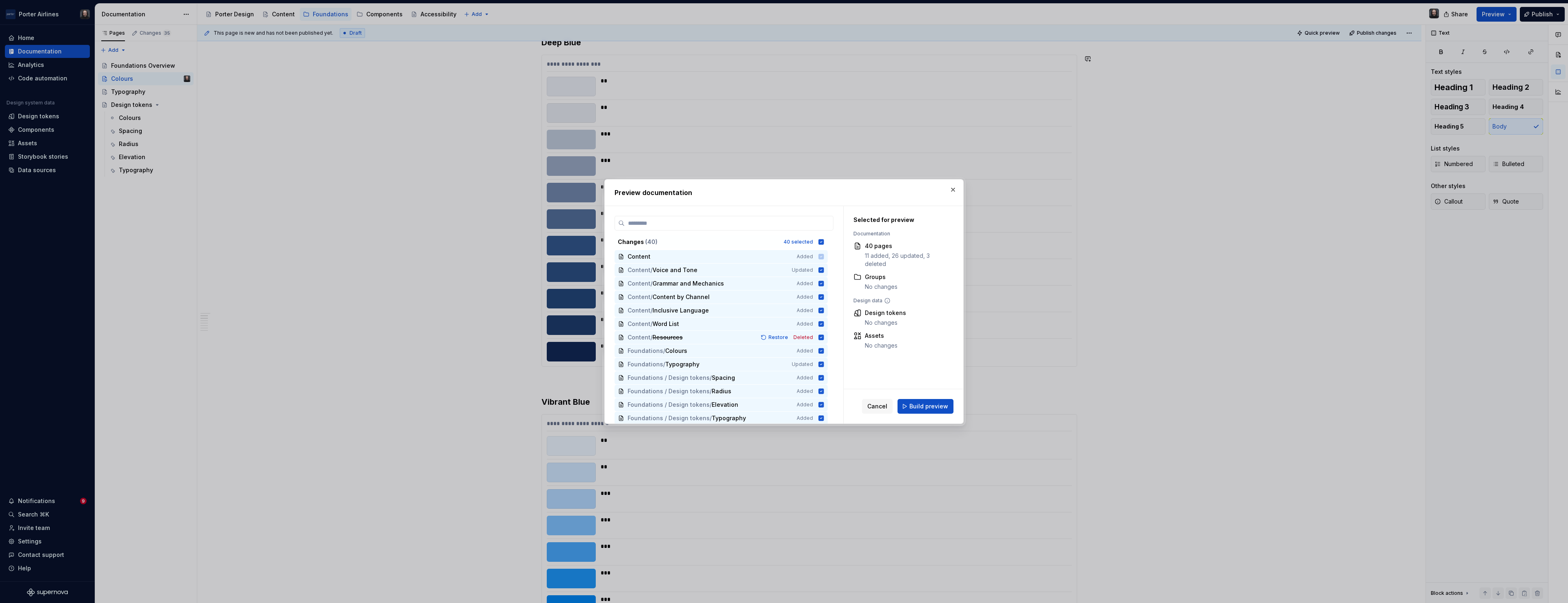
drag, startPoint x: 919, startPoint y: 407, endPoint x: 925, endPoint y: 390, distance: 18.0
click at [918, 407] on span "Build preview" at bounding box center [929, 407] width 39 height 8
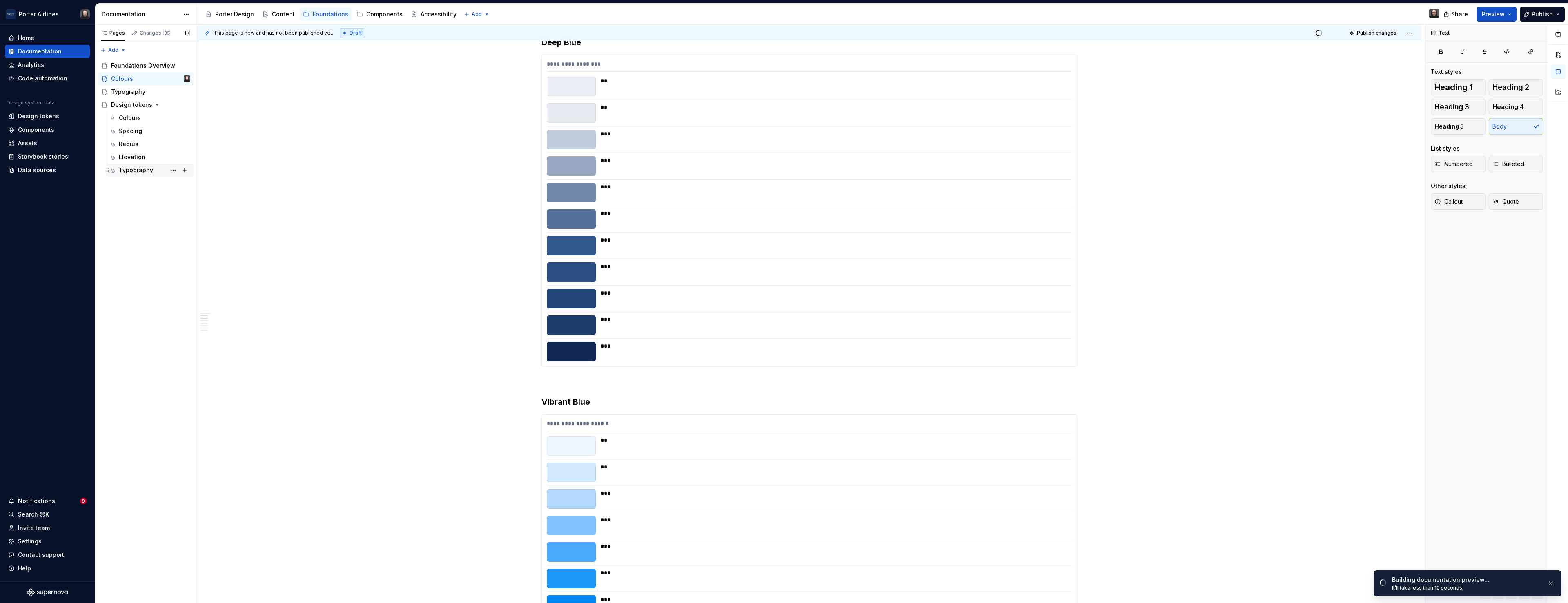
click at [137, 172] on div "Typography" at bounding box center [136, 170] width 35 height 8
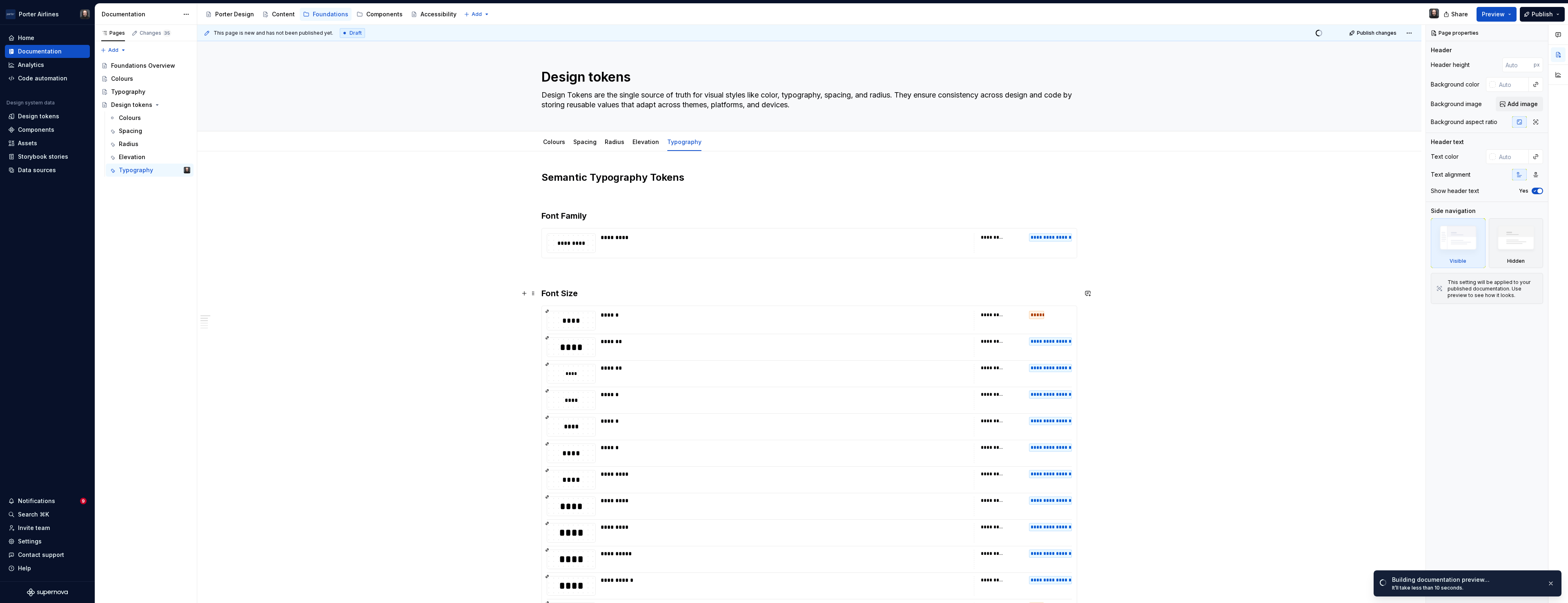
scroll to position [38, 0]
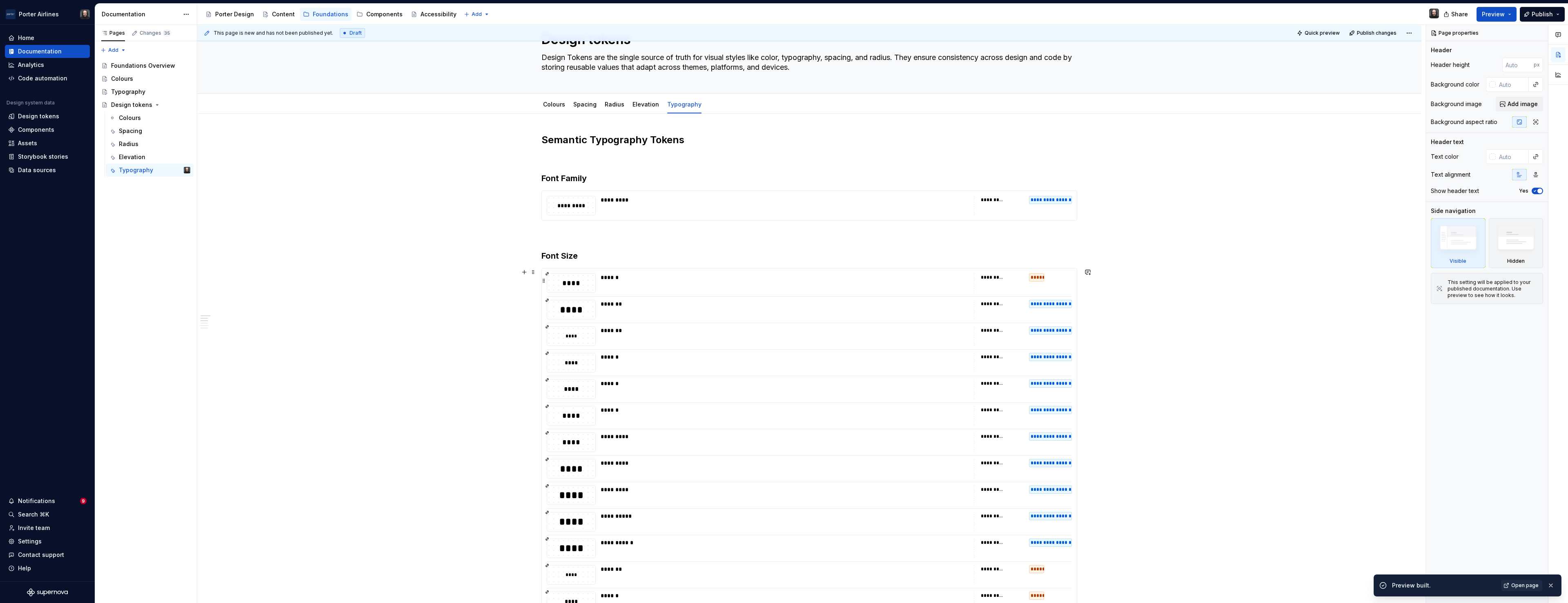
click at [875, 291] on div "******" at bounding box center [784, 283] width 368 height 19
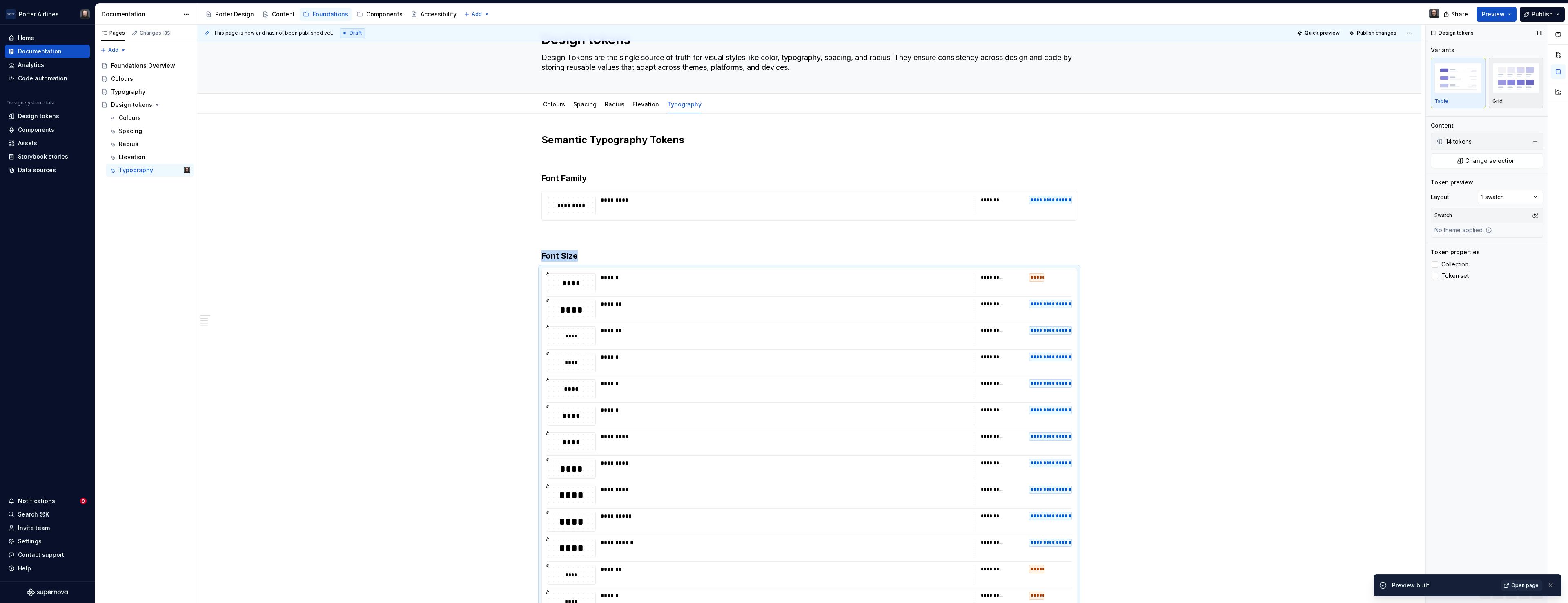
click at [1515, 85] on img "button" at bounding box center [1516, 77] width 48 height 30
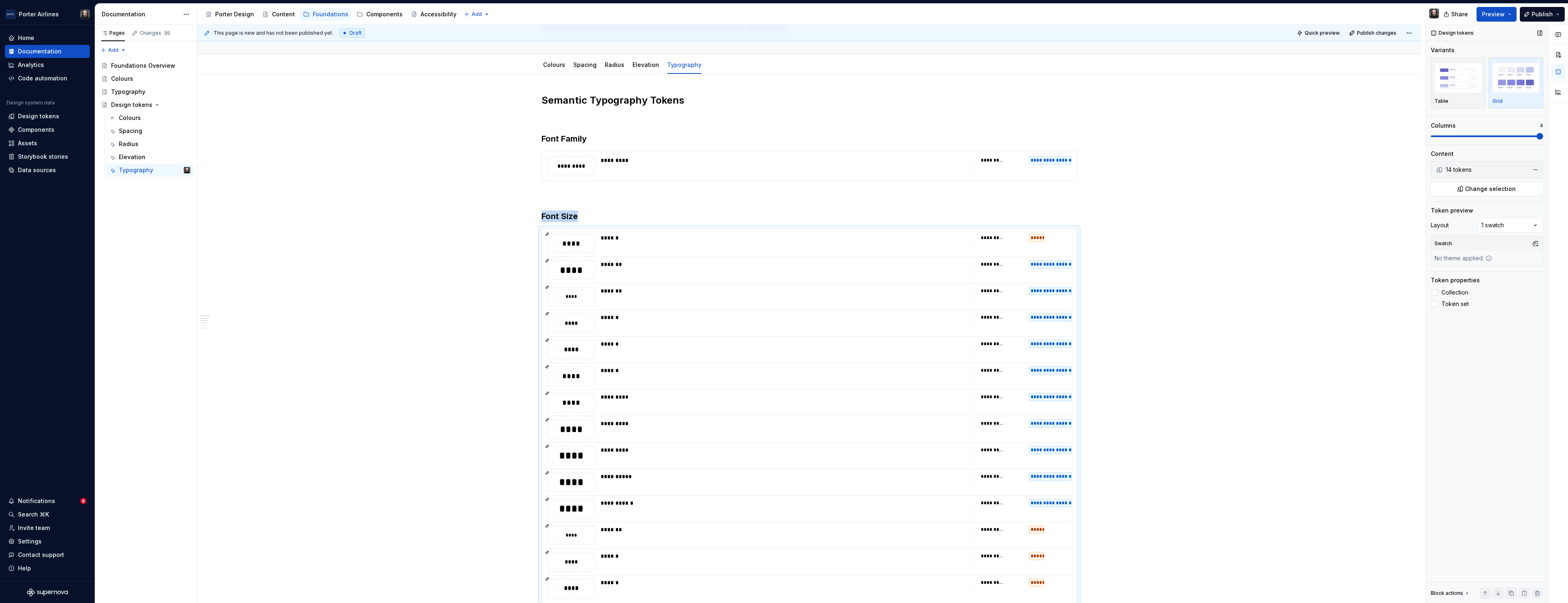
click at [1543, 135] on span at bounding box center [1540, 136] width 6 height 6
click at [133, 120] on div "Colours" at bounding box center [130, 118] width 22 height 8
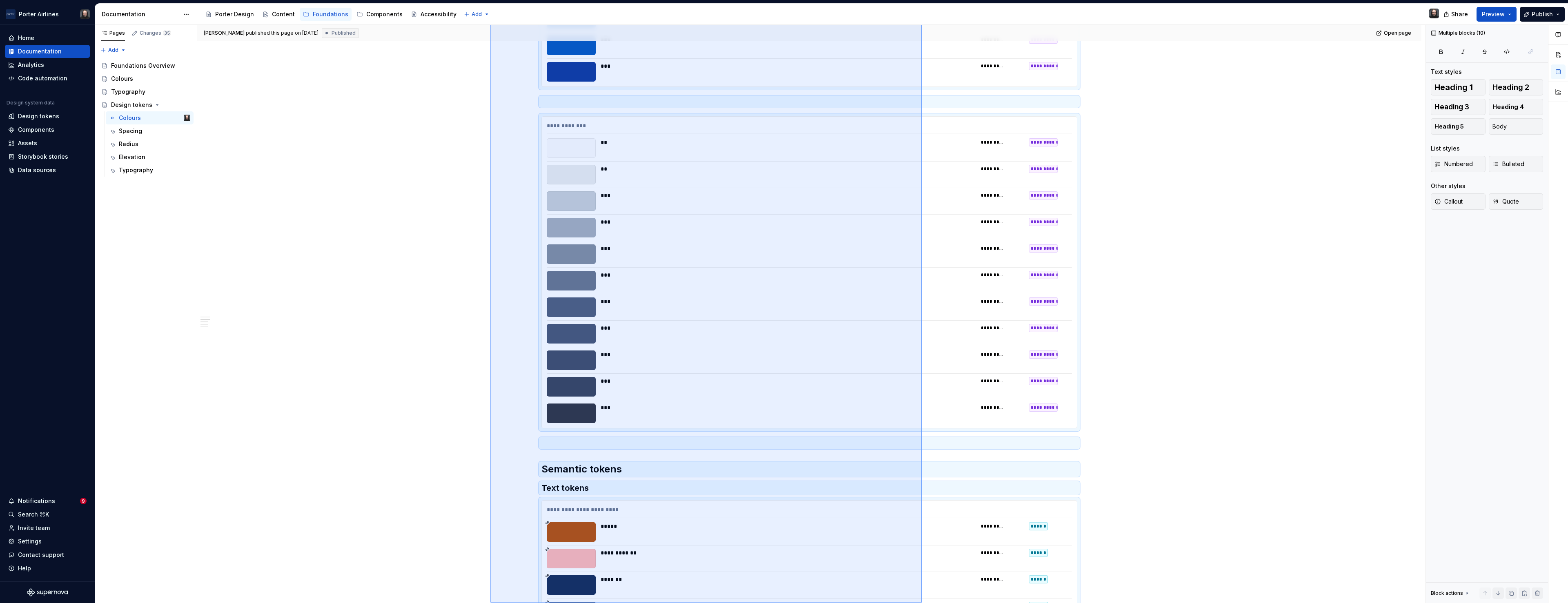
scroll to position [775, 0]
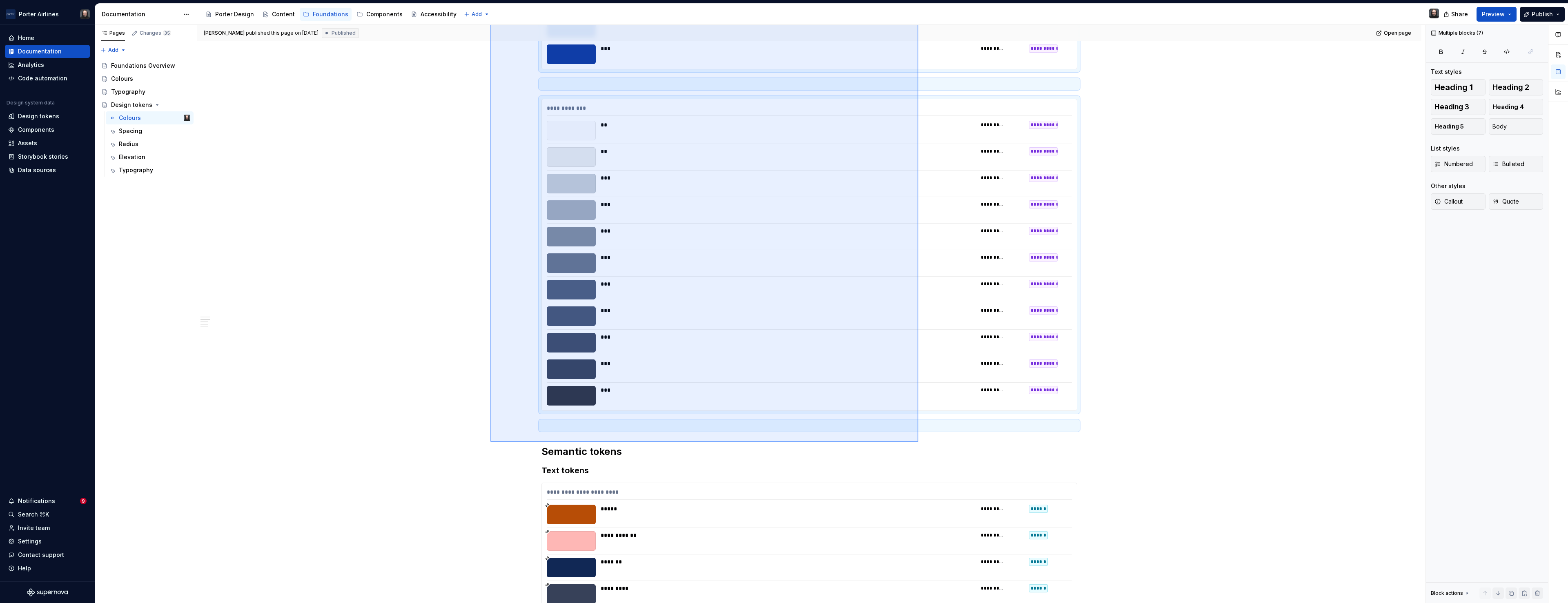
drag, startPoint x: 490, startPoint y: 171, endPoint x: 918, endPoint y: 442, distance: 506.6
click at [918, 442] on div "**********" at bounding box center [811, 314] width 1228 height 579
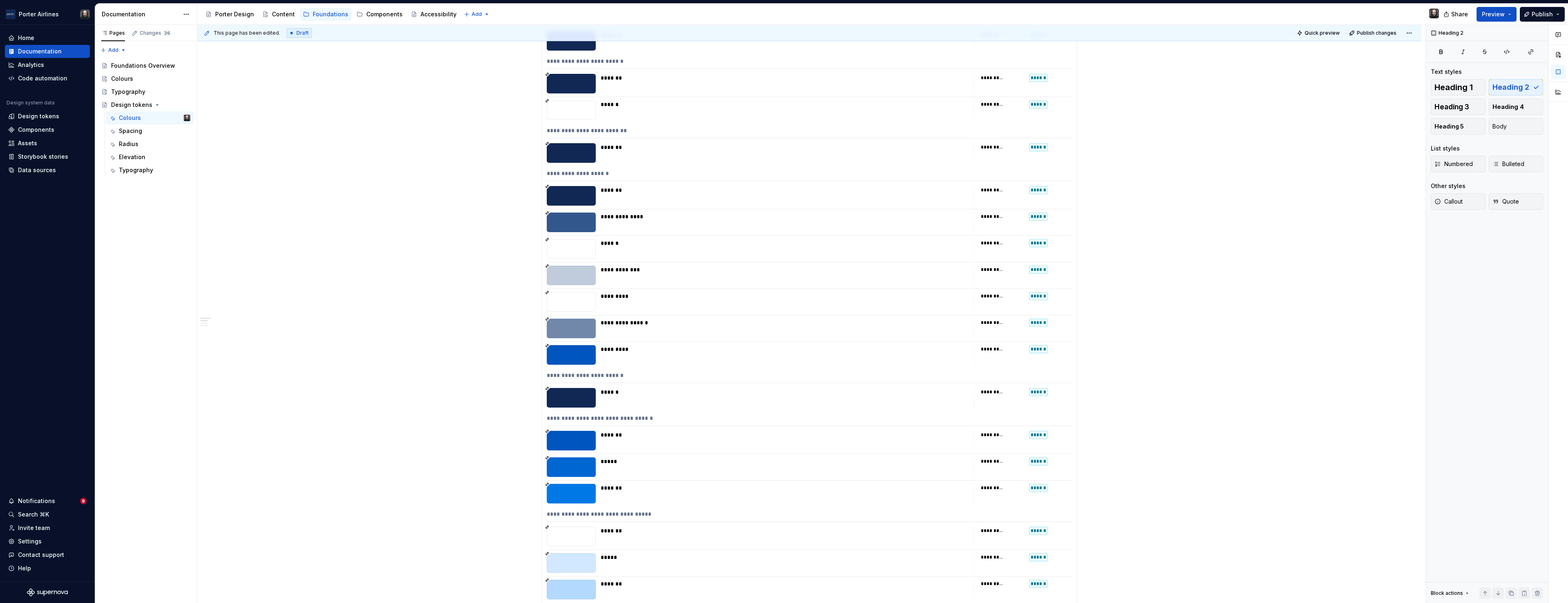
scroll to position [144, 0]
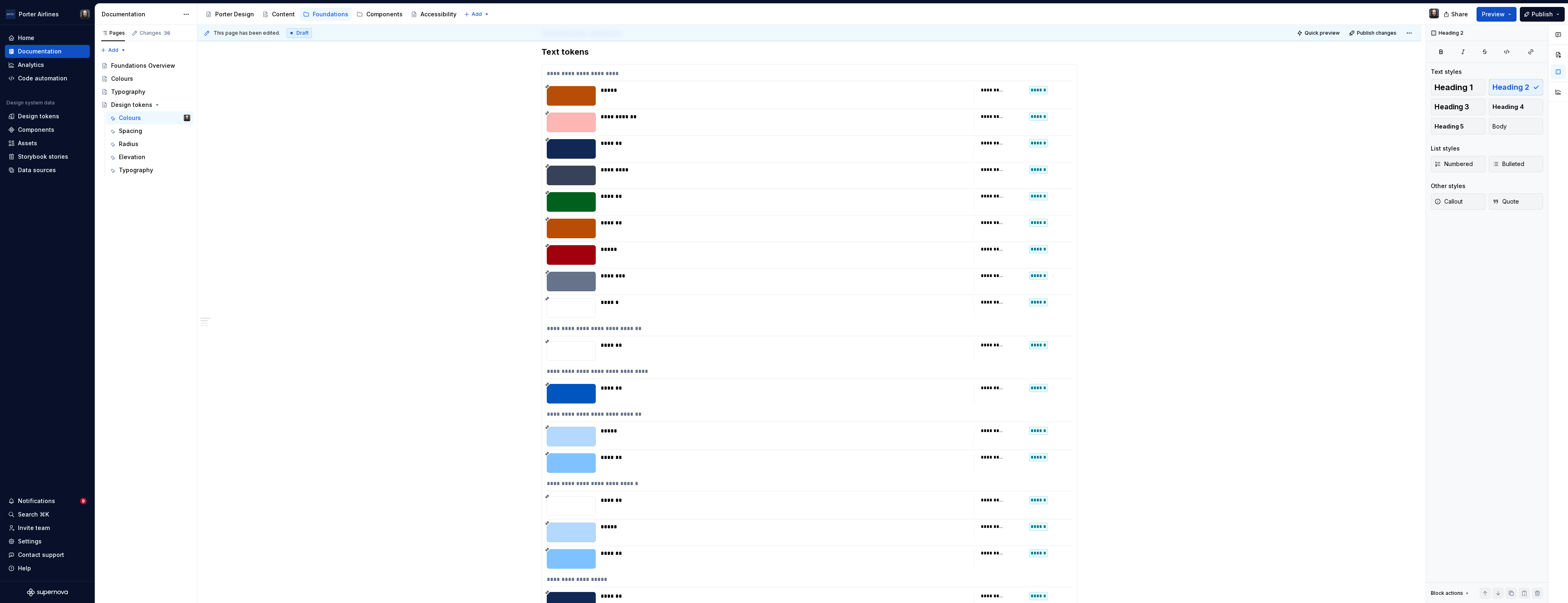
type textarea "*"
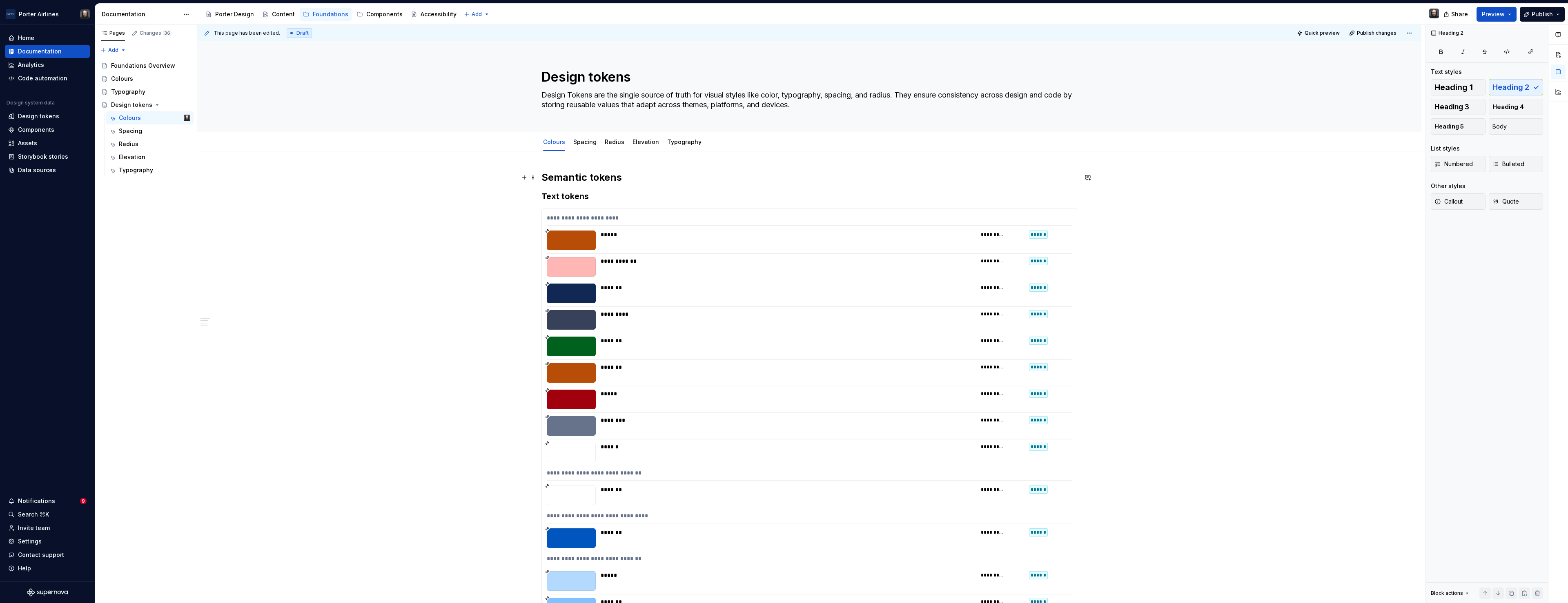
click at [590, 179] on h2 "Semantic tokens" at bounding box center [809, 177] width 536 height 13
click at [545, 196] on h3 "Text tokens" at bounding box center [809, 196] width 536 height 11
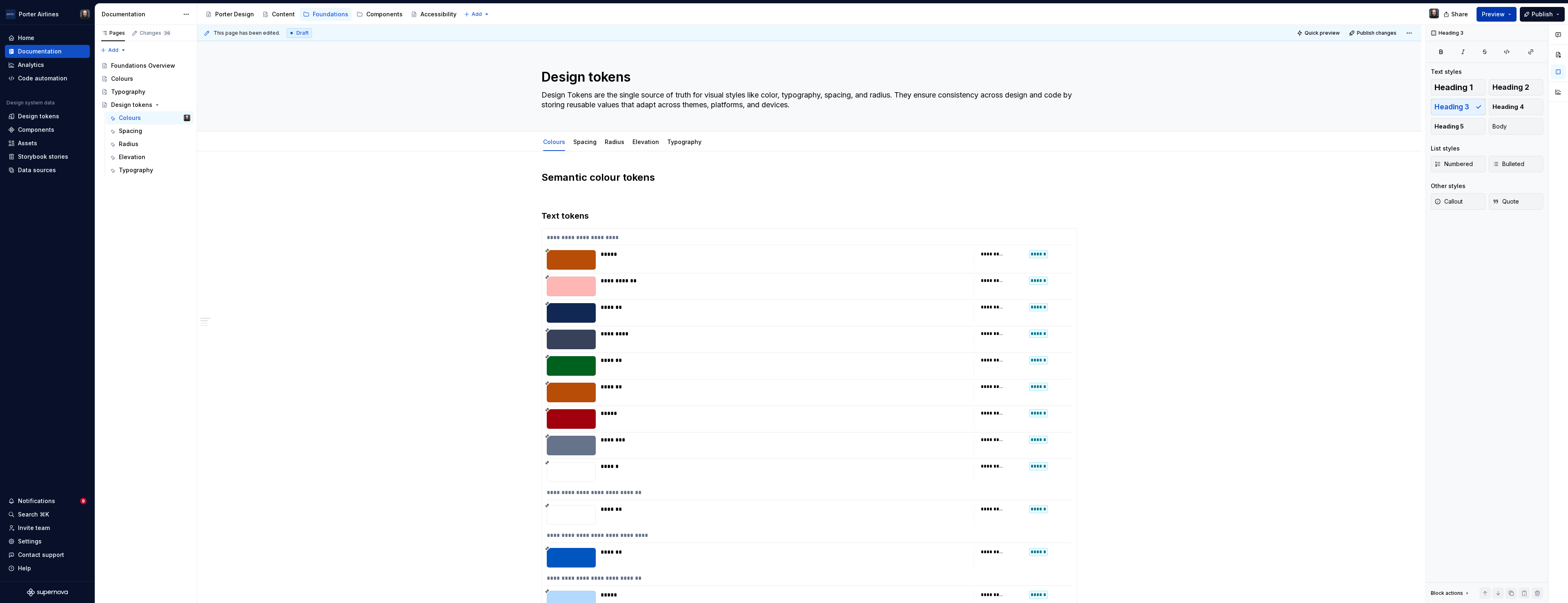
click at [1513, 11] on button "Preview" at bounding box center [1496, 14] width 40 height 14
click at [1409, 67] on span "Build preview" at bounding box center [1421, 68] width 39 height 8
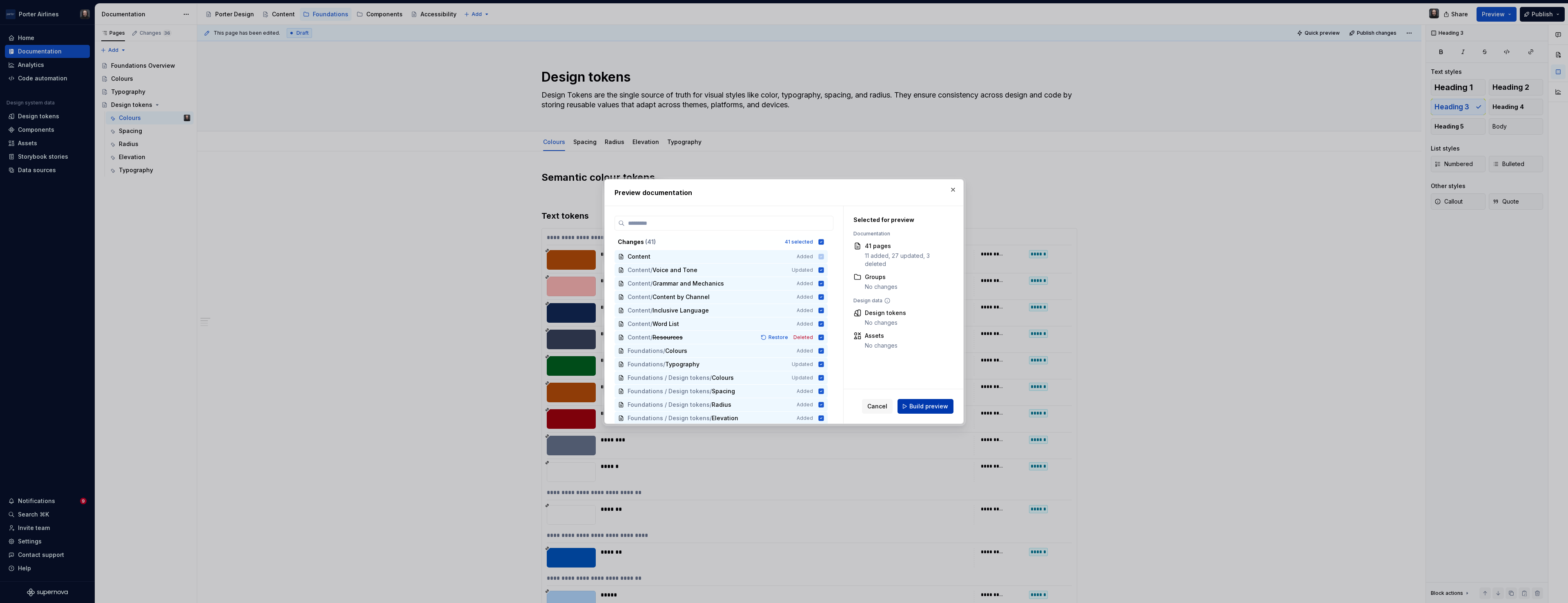
click at [933, 407] on span "Build preview" at bounding box center [929, 407] width 39 height 8
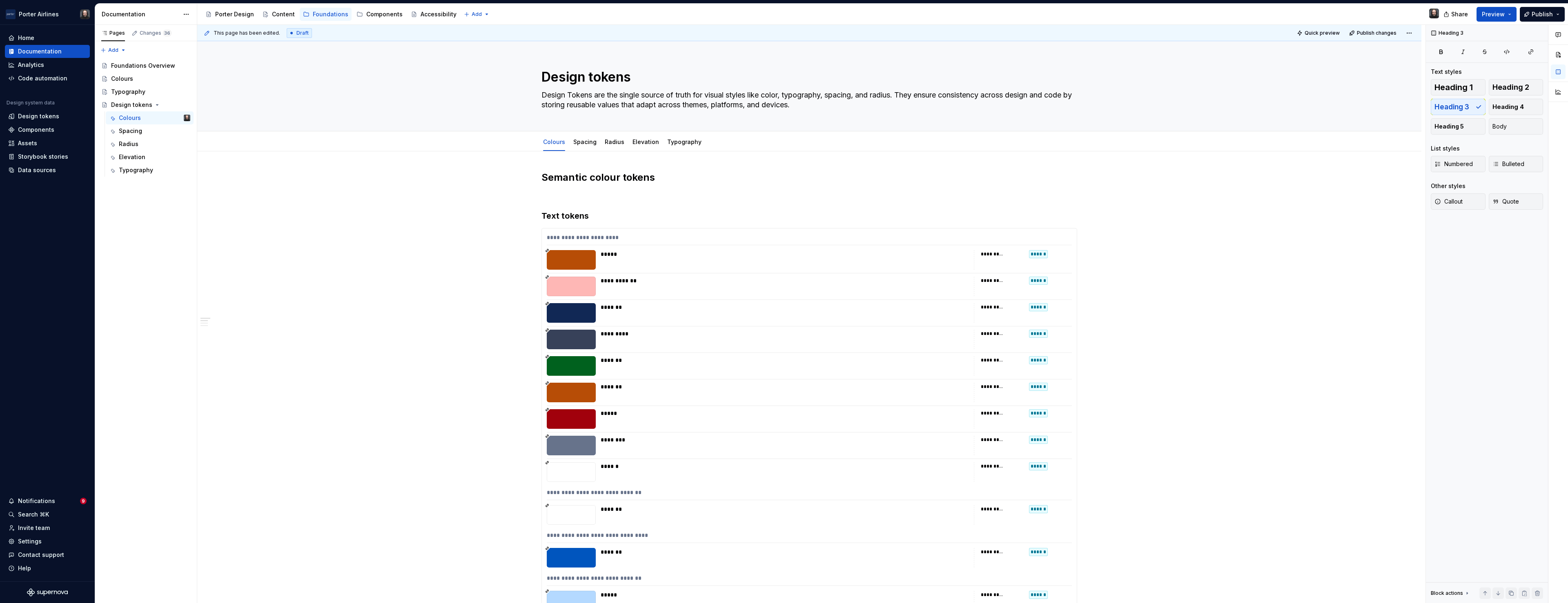
type textarea "*"
